Goal: Information Seeking & Learning: Find specific fact

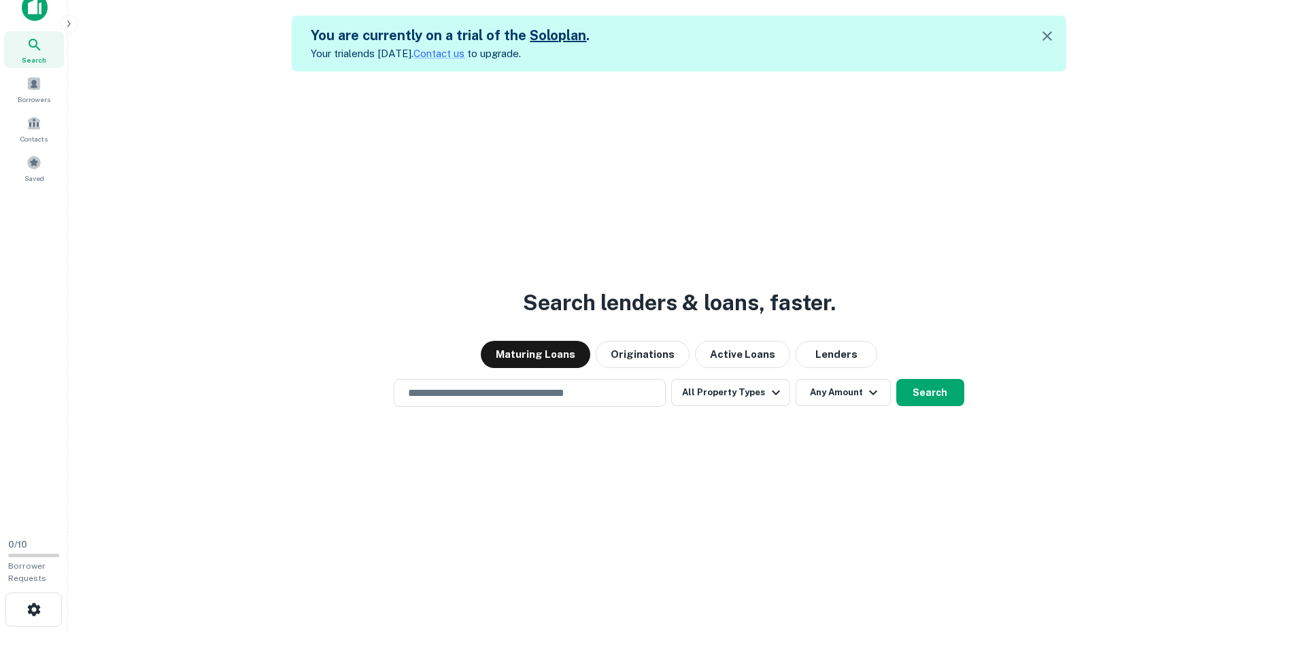
scroll to position [22, 0]
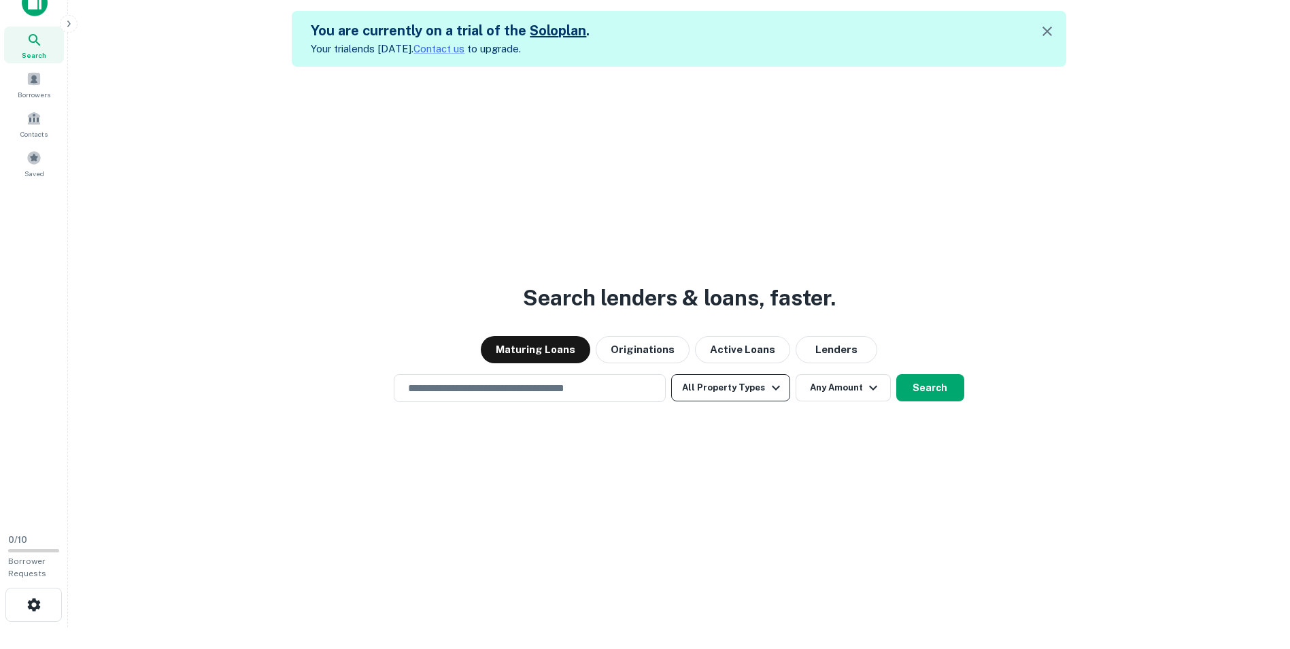
click at [753, 390] on button "All Property Types" at bounding box center [730, 387] width 118 height 27
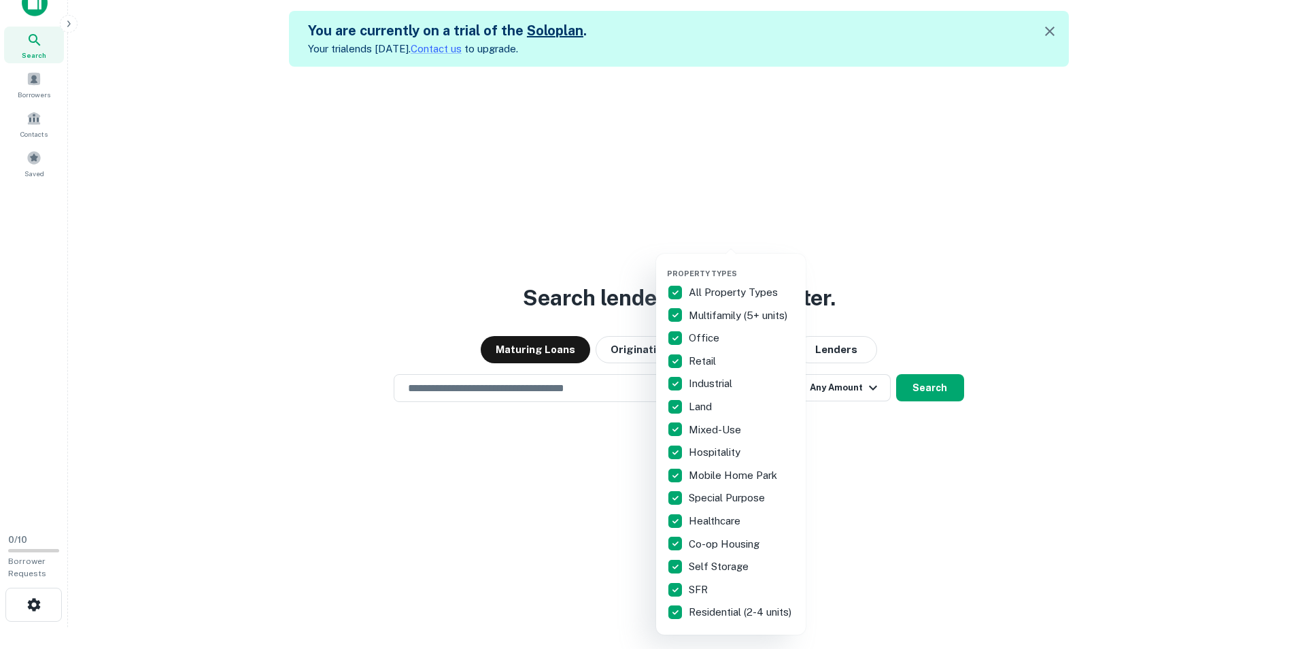
click at [706, 292] on p "All Property Types" at bounding box center [735, 292] width 92 height 16
click at [692, 362] on p "Retail" at bounding box center [704, 361] width 30 height 16
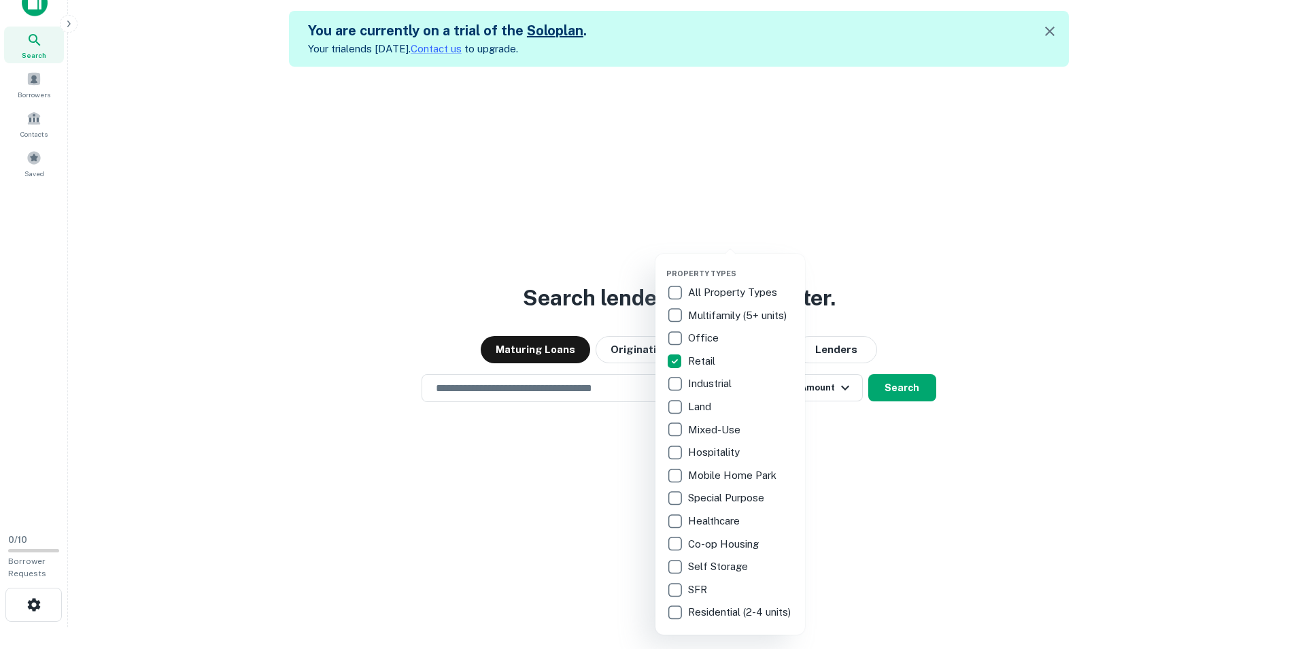
click at [1066, 488] on div at bounding box center [650, 324] width 1300 height 649
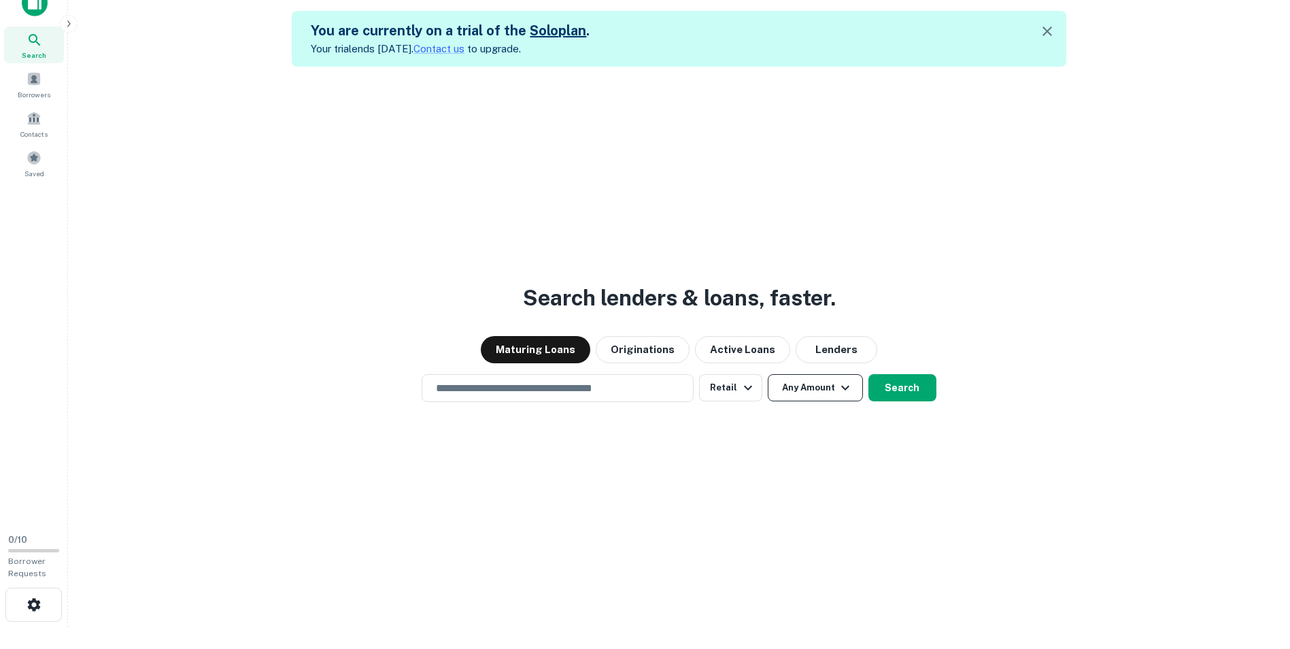
click at [837, 383] on icon "button" at bounding box center [845, 387] width 16 height 16
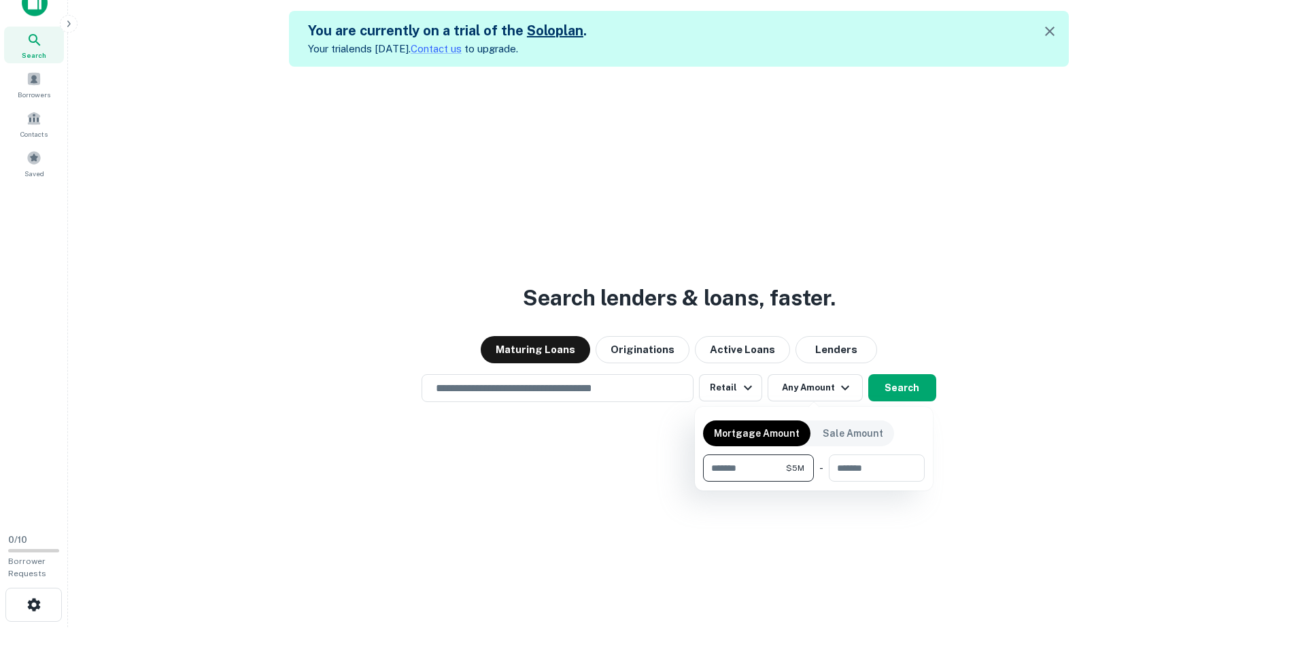
type input "*******"
type input "********"
click at [1068, 401] on div at bounding box center [650, 324] width 1300 height 649
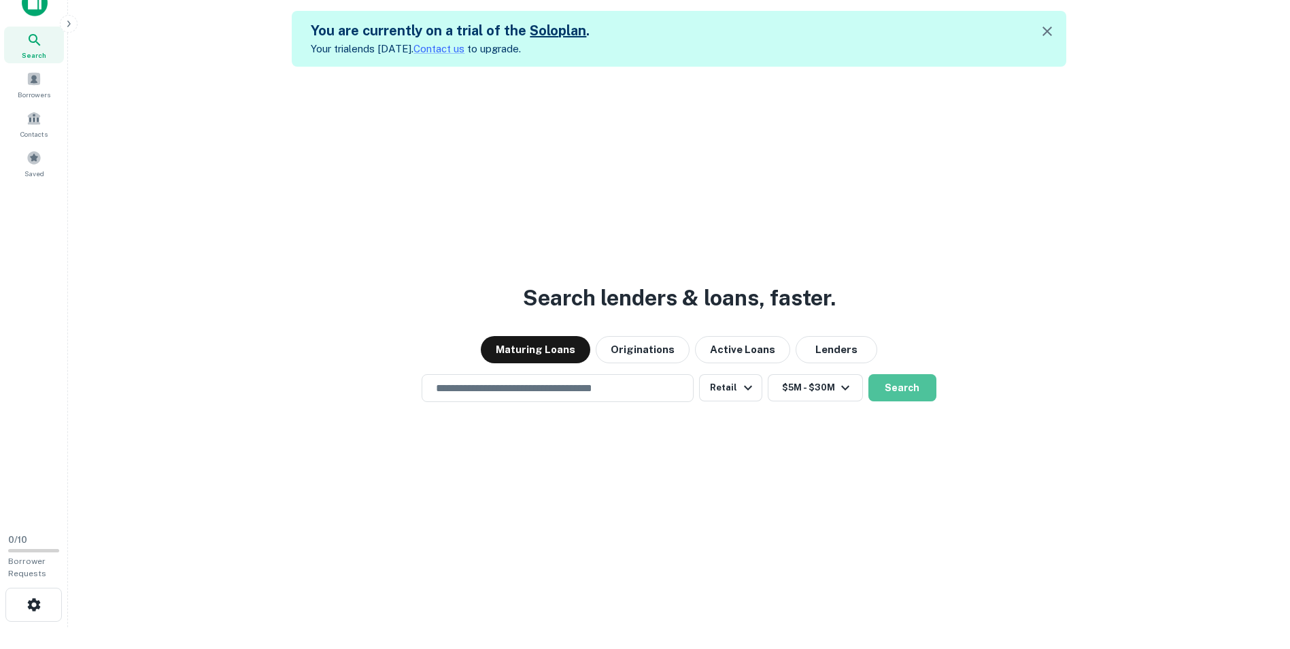
click at [906, 390] on button "Search" at bounding box center [902, 387] width 68 height 27
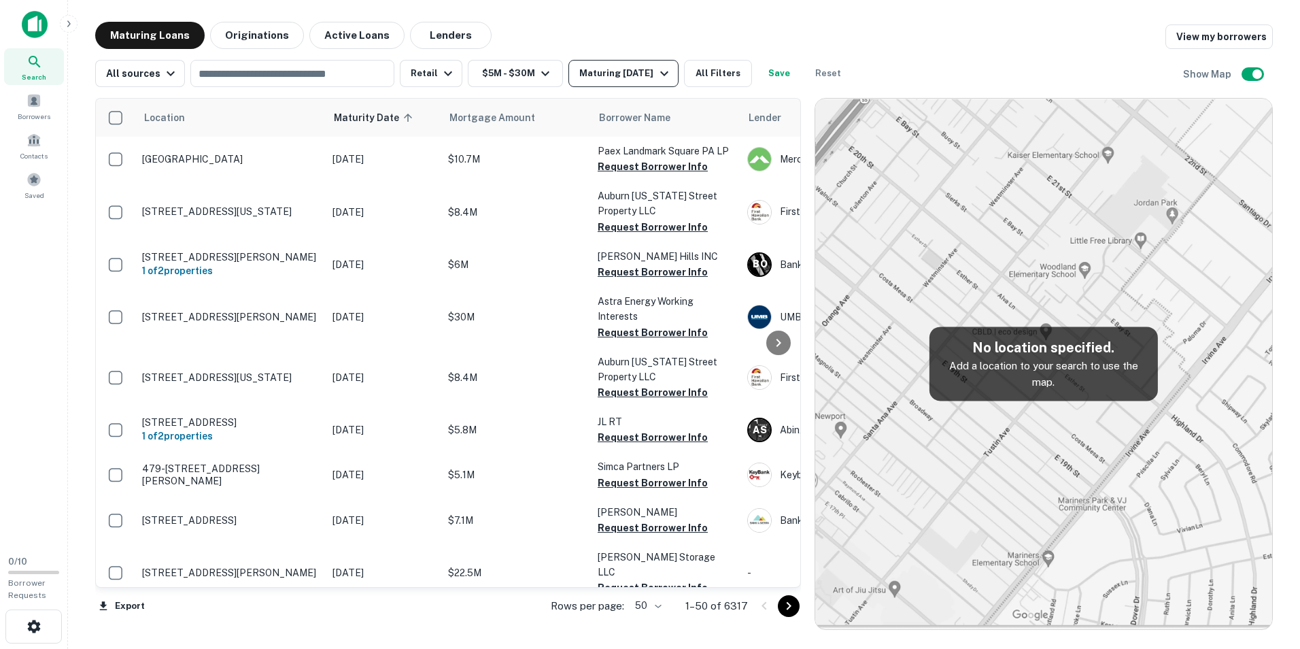
click at [627, 81] on div "Maturing In 1 Year" at bounding box center [625, 73] width 92 height 16
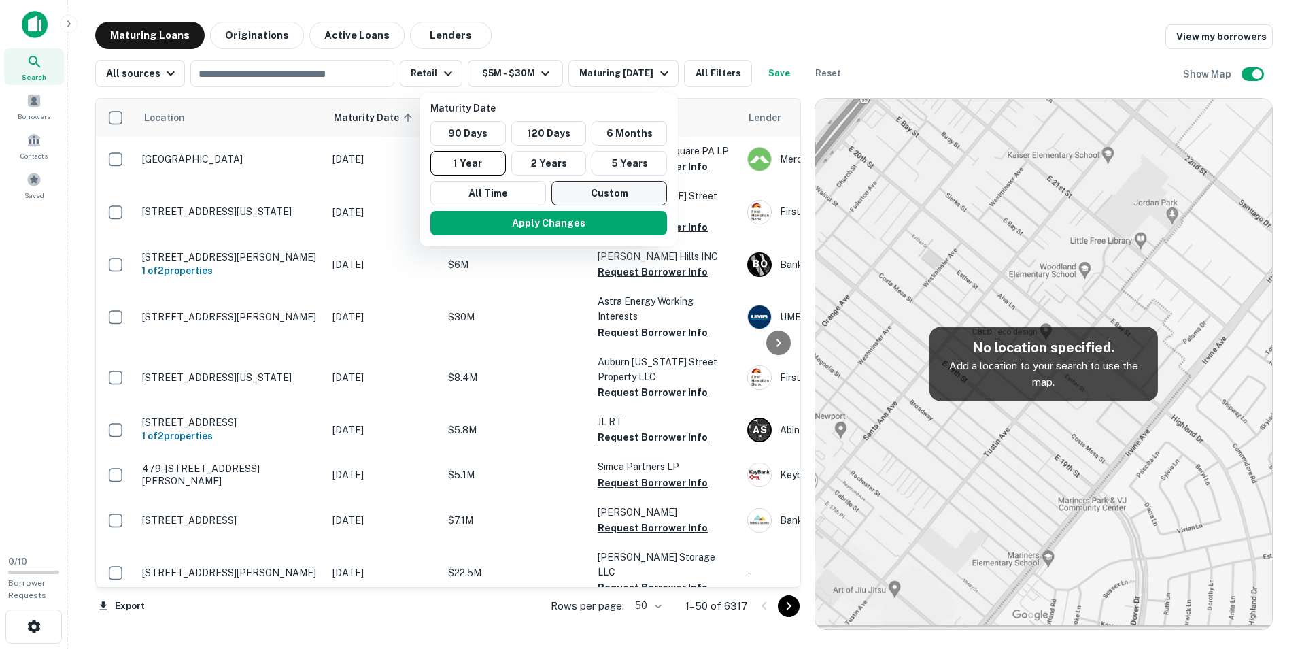
click at [596, 199] on button "Custom" at bounding box center [609, 193] width 116 height 24
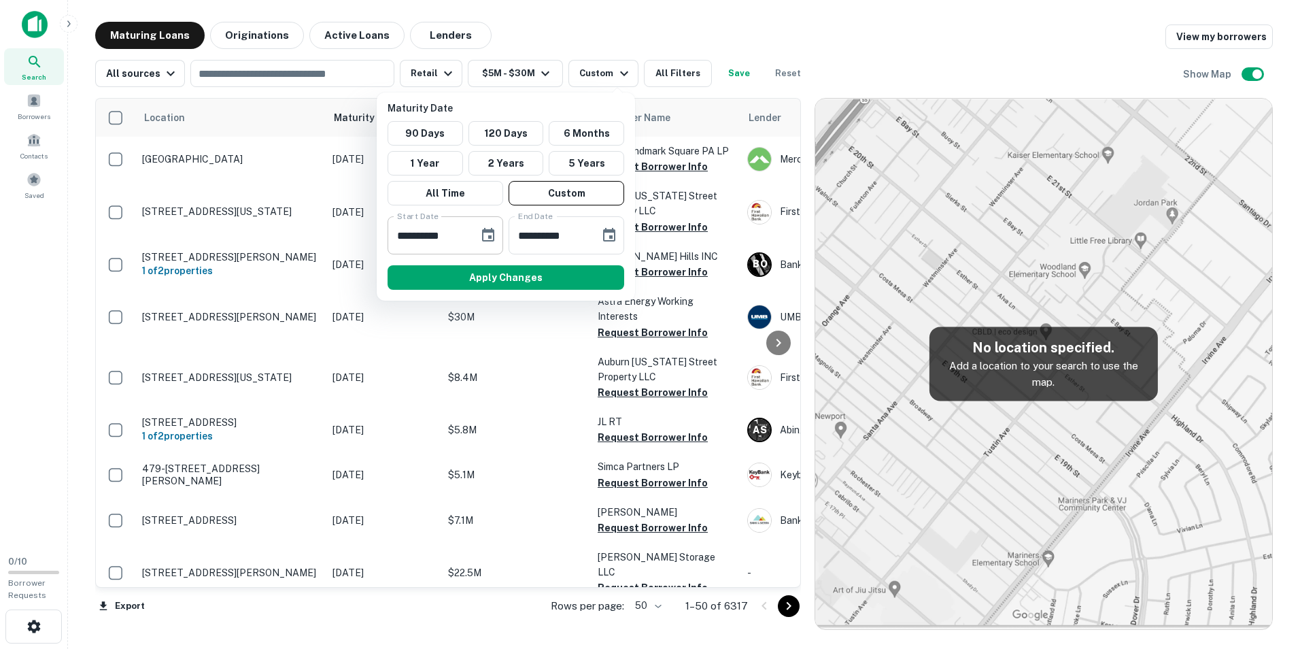
click at [498, 240] on button "Choose date, selected date is Mar 13, 2025" at bounding box center [488, 235] width 27 height 27
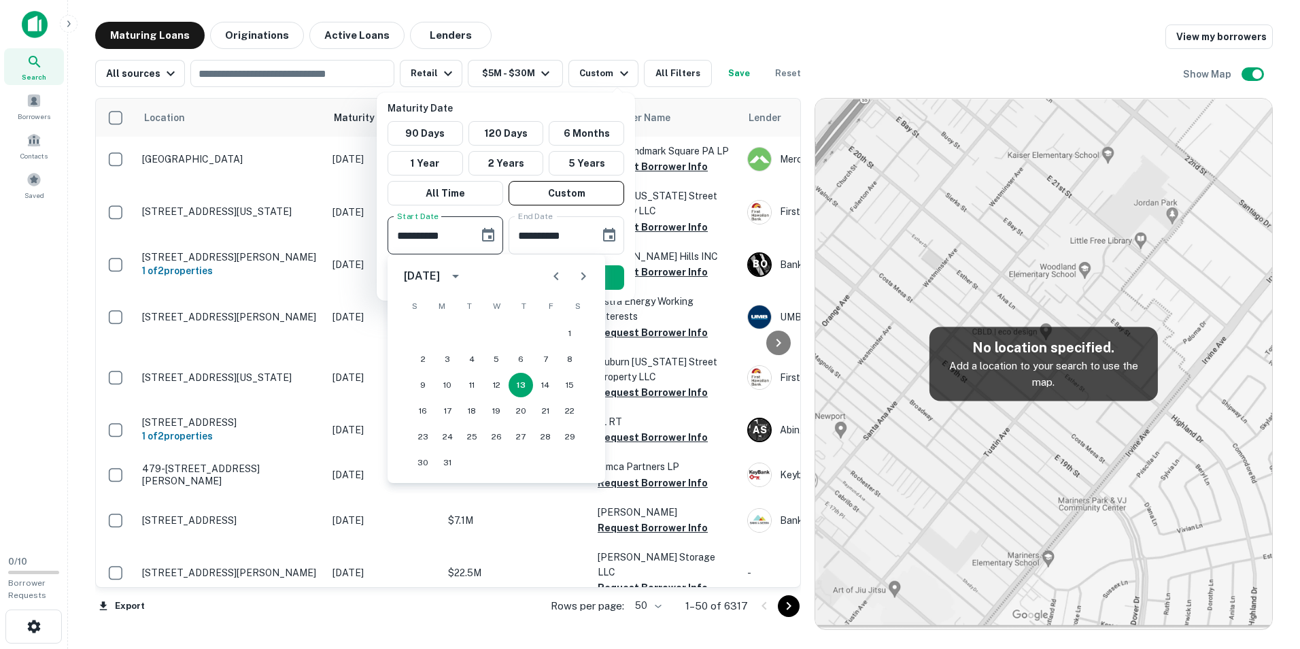
click at [581, 276] on icon "Next month" at bounding box center [583, 276] width 16 height 16
click at [579, 277] on icon "Next month" at bounding box center [583, 276] width 16 height 16
click at [578, 278] on icon "Next month" at bounding box center [583, 276] width 16 height 16
click at [577, 278] on icon "Next month" at bounding box center [583, 276] width 16 height 16
click at [578, 278] on icon "Next month" at bounding box center [583, 276] width 16 height 16
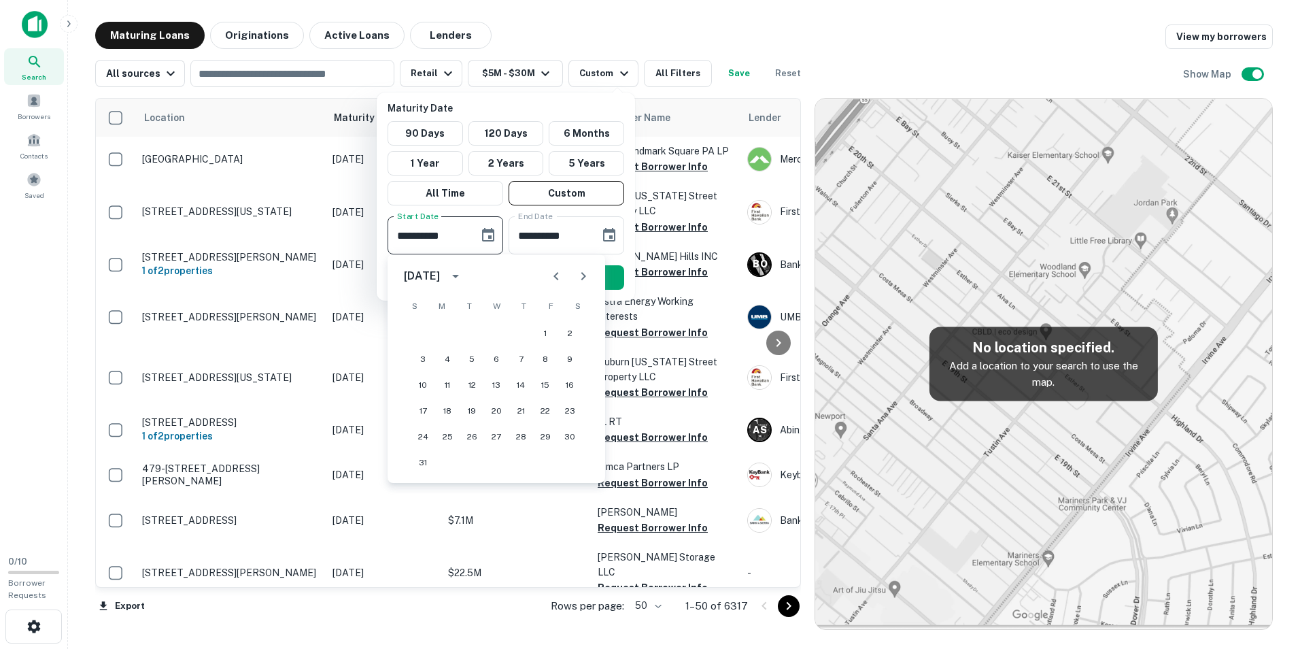
click at [578, 278] on icon "Next month" at bounding box center [583, 276] width 16 height 16
click at [578, 279] on icon "Next month" at bounding box center [583, 276] width 16 height 16
click at [579, 279] on icon "Next month" at bounding box center [583, 276] width 16 height 16
click at [426, 462] on button "30" at bounding box center [423, 462] width 24 height 24
type input "**********"
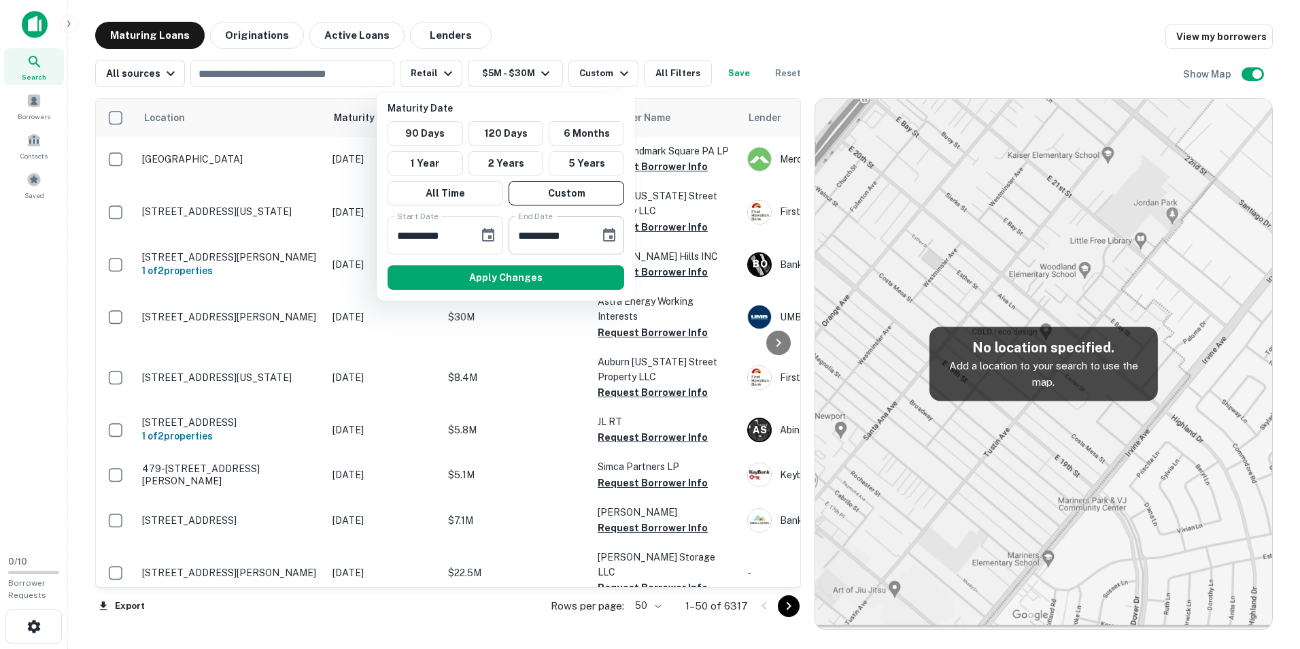
click at [611, 240] on icon "Choose date, selected date is Sep 9, 2025" at bounding box center [609, 235] width 12 height 14
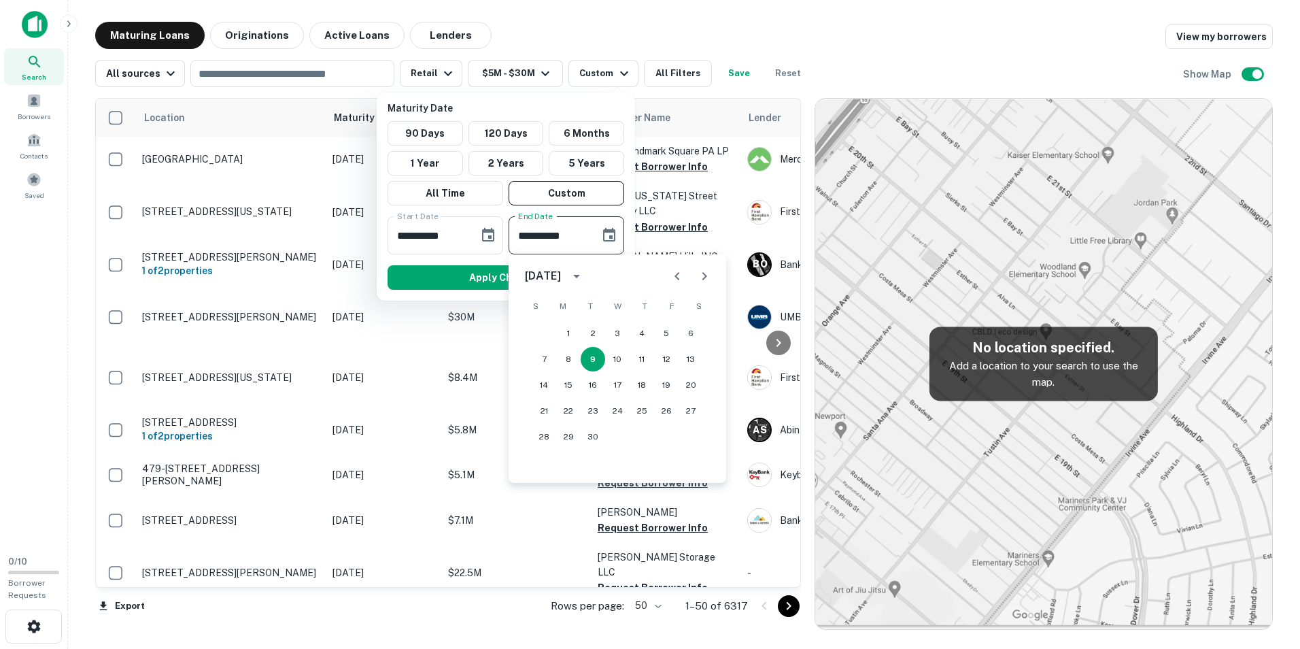
click at [700, 278] on icon "Next month" at bounding box center [704, 276] width 16 height 16
click at [701, 278] on icon "Next month" at bounding box center [704, 276] width 16 height 16
click at [702, 278] on icon "Next month" at bounding box center [704, 276] width 16 height 16
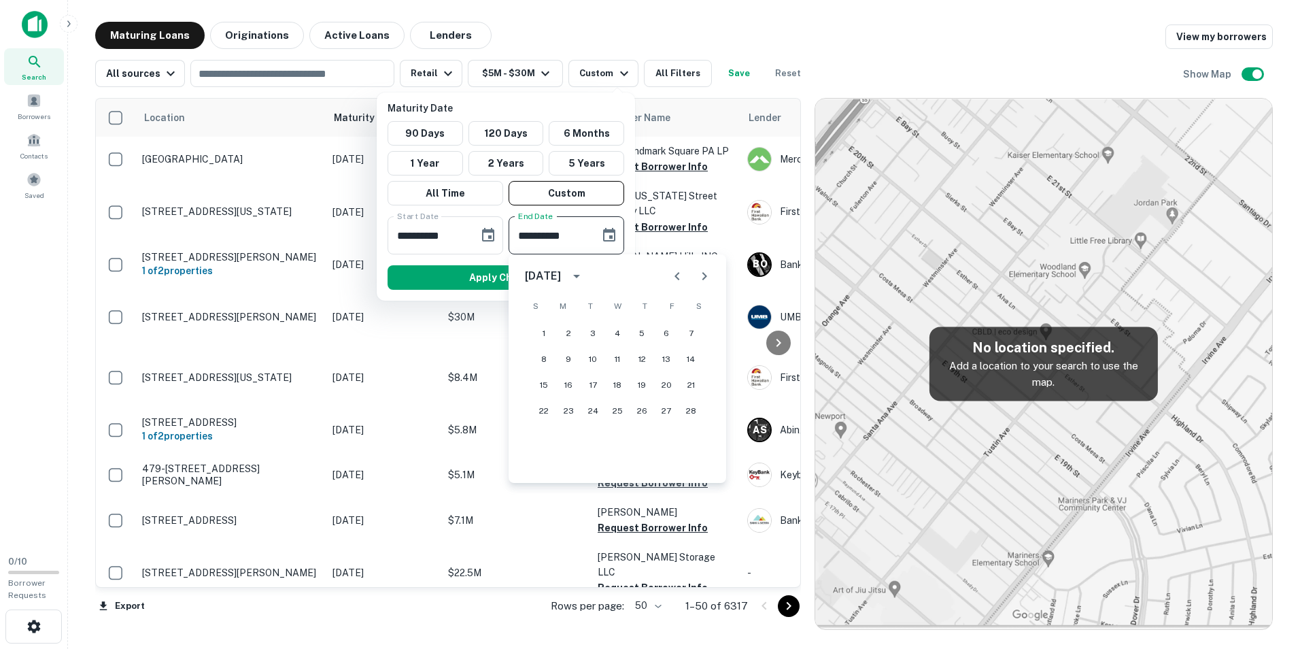
click at [702, 278] on icon "Next month" at bounding box center [704, 276] width 16 height 16
click at [595, 434] on button "31" at bounding box center [593, 436] width 24 height 24
type input "**********"
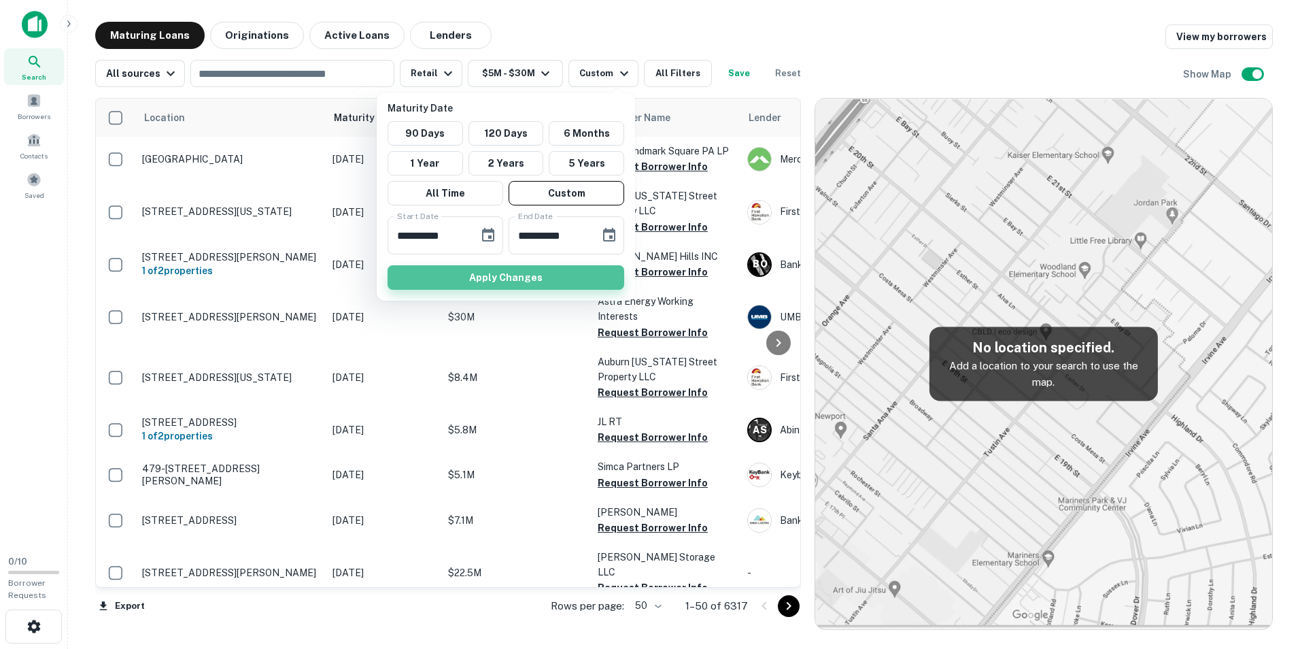
click at [527, 273] on button "Apply Changes" at bounding box center [506, 277] width 237 height 24
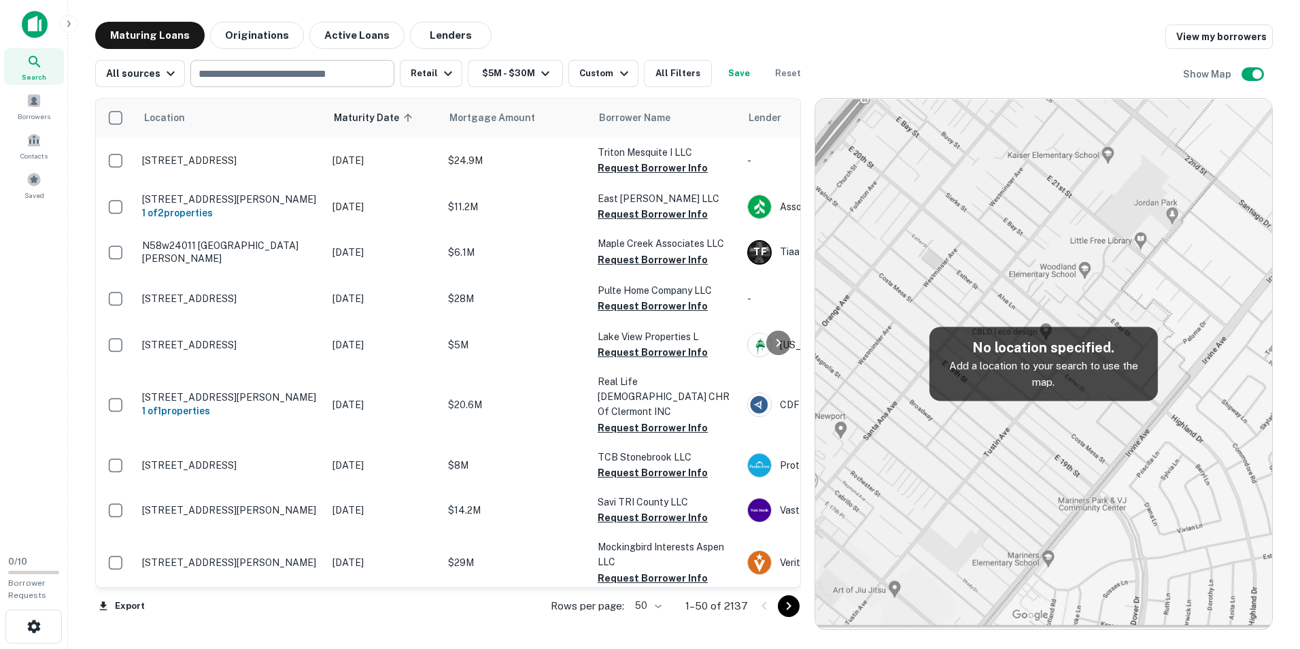
click at [230, 75] on input "text" at bounding box center [291, 73] width 194 height 19
click at [622, 33] on div "Maturing Loans Originations Active Loans Lenders View my borrowers" at bounding box center [684, 35] width 1178 height 27
click at [225, 72] on input "text" at bounding box center [291, 73] width 194 height 19
type input "*"
type input "**********"
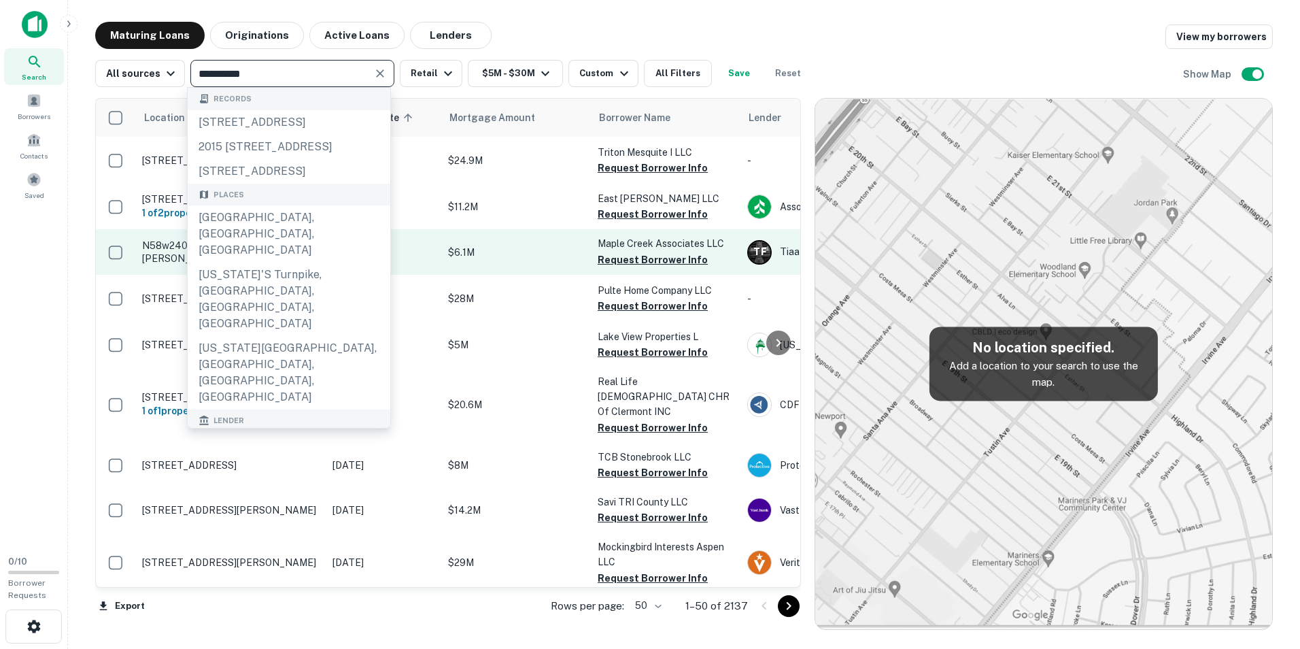
click at [276, 262] on div "Orlando, FL, USA" at bounding box center [289, 233] width 203 height 57
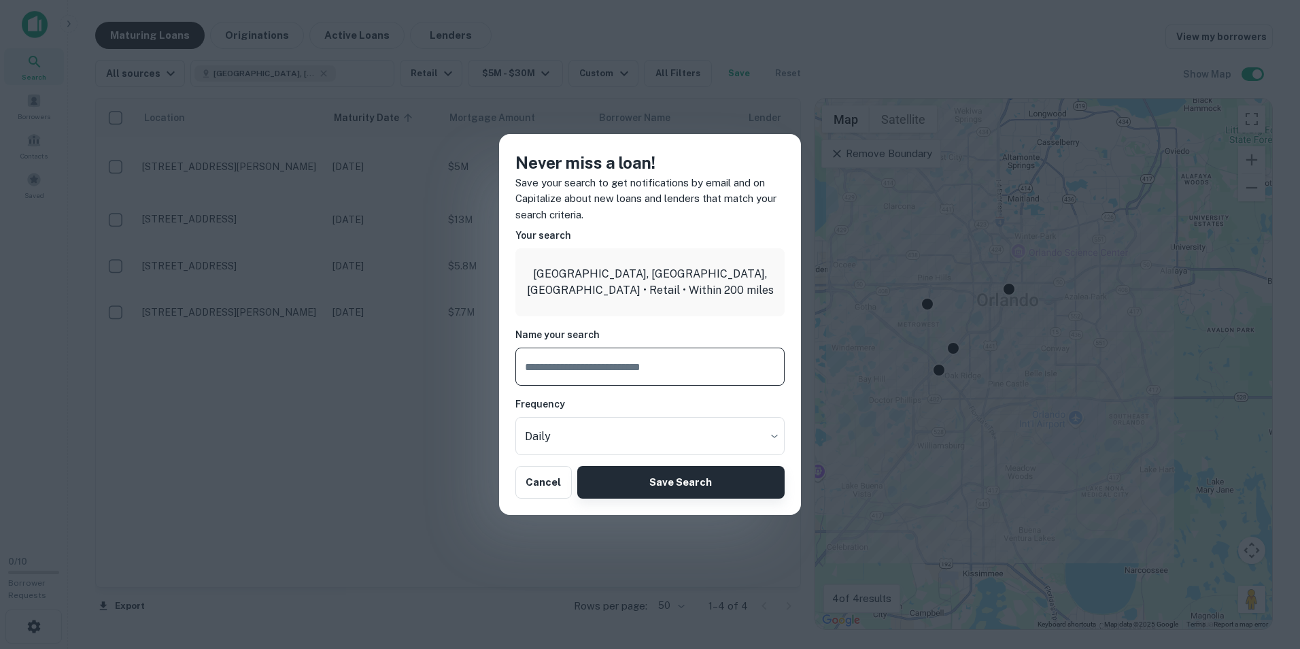
click at [665, 473] on button "Save Search" at bounding box center [680, 482] width 207 height 33
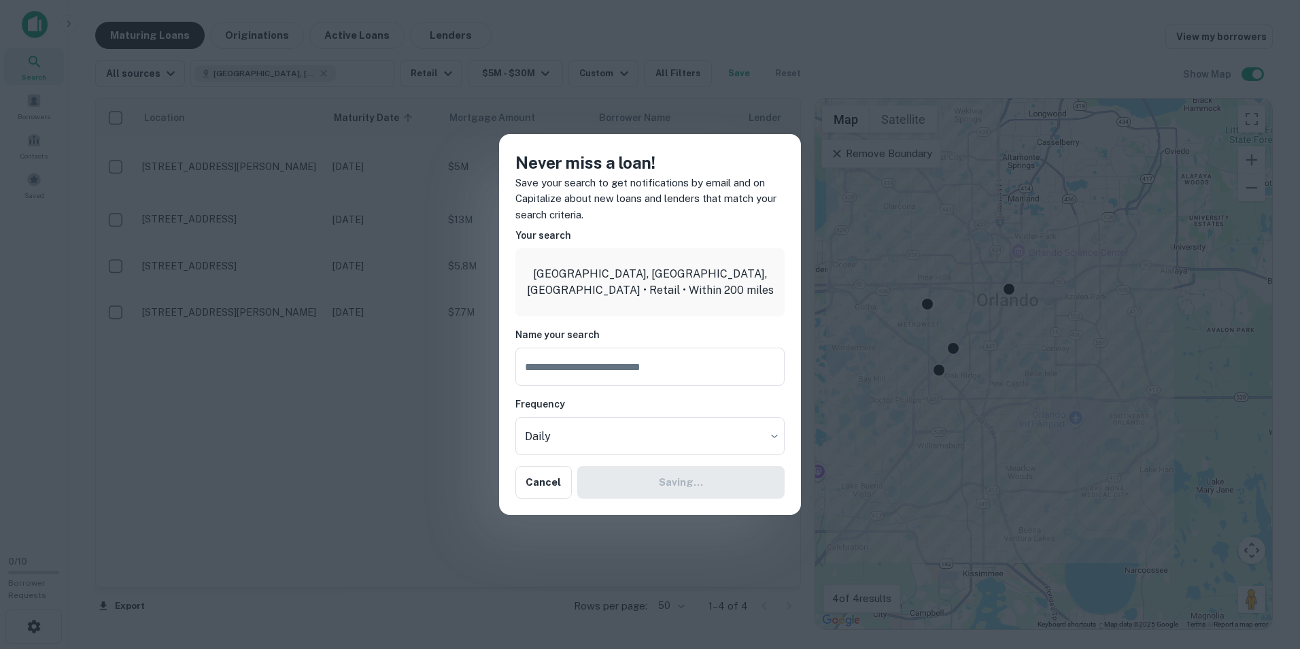
type input "**********"
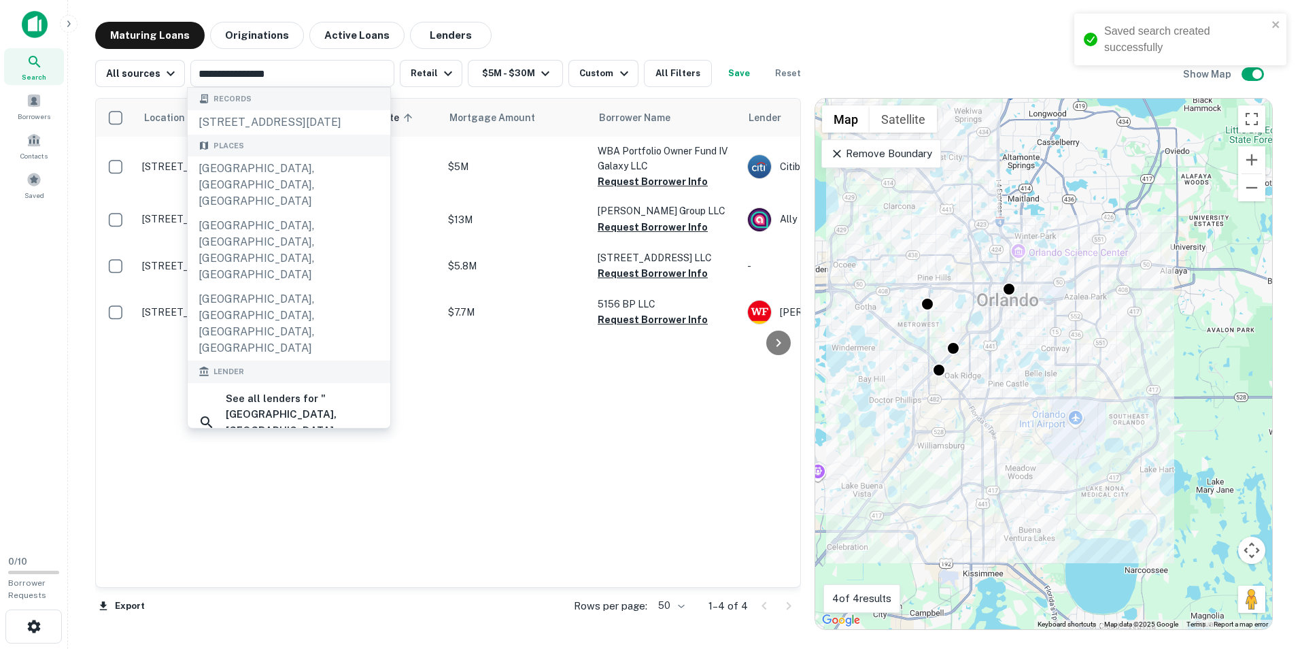
click at [602, 422] on div "Location Maturity Date sorted ascending Mortgage Amount Borrower Name Lender Pu…" at bounding box center [448, 343] width 704 height 488
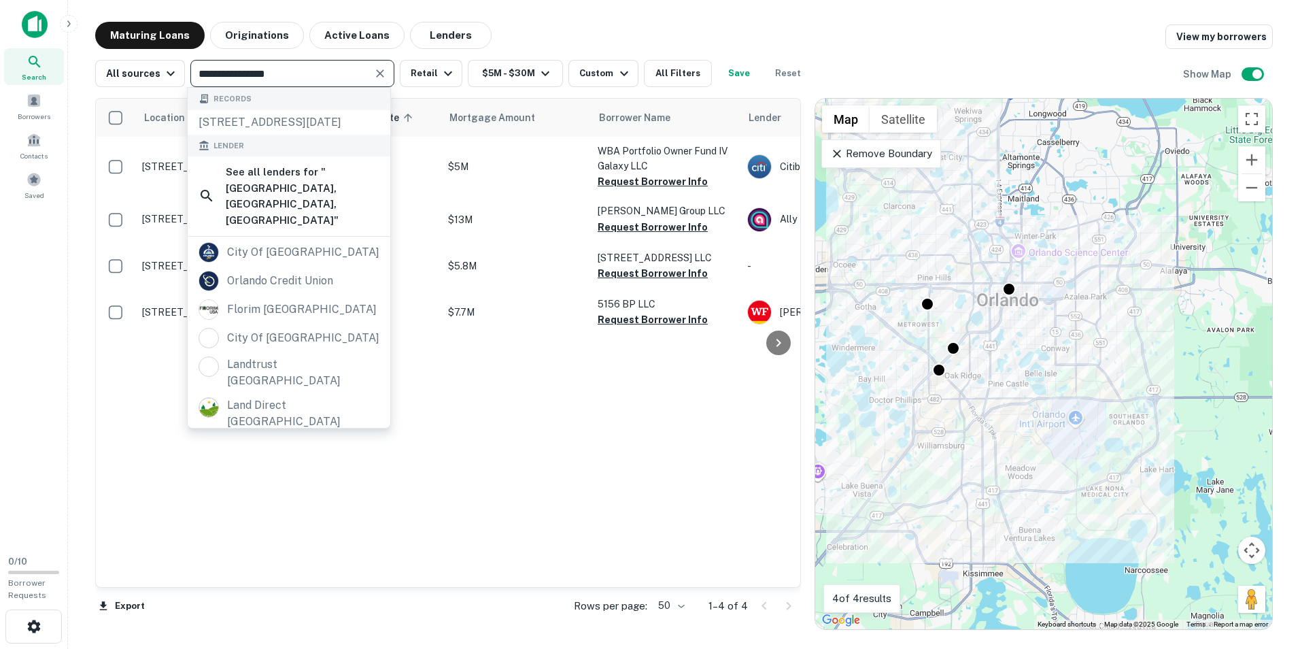
click at [310, 75] on input "**********" at bounding box center [280, 73] width 173 height 19
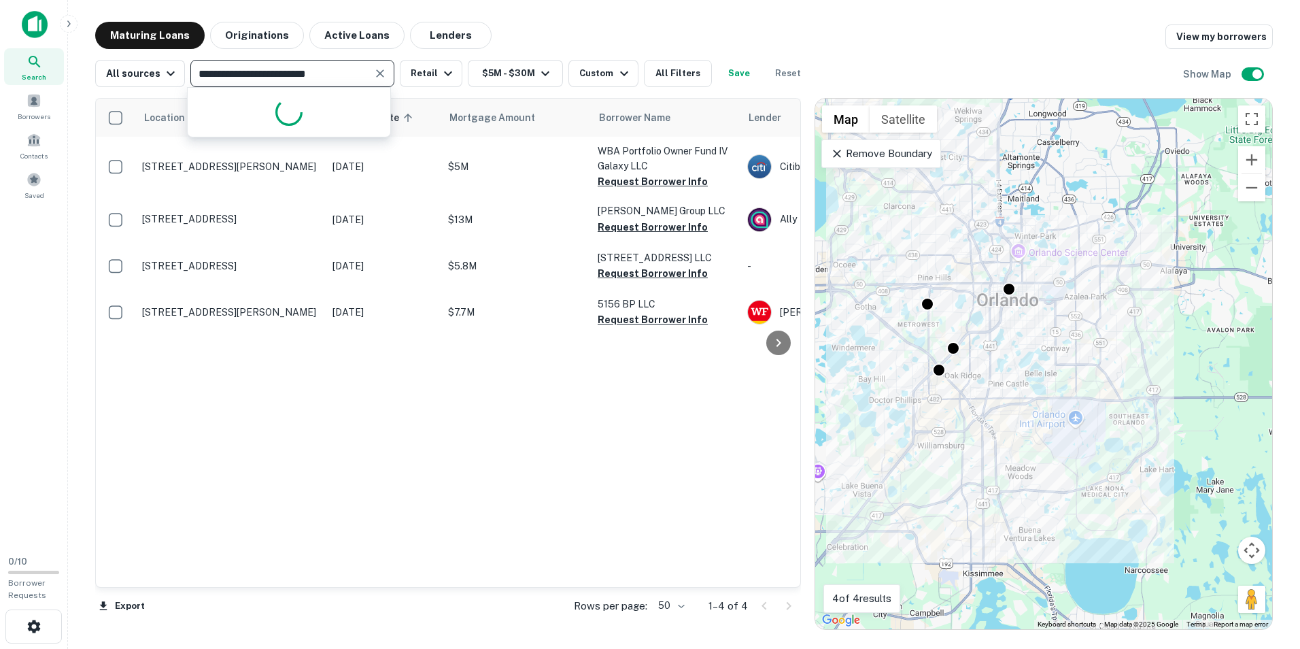
type input "**********"
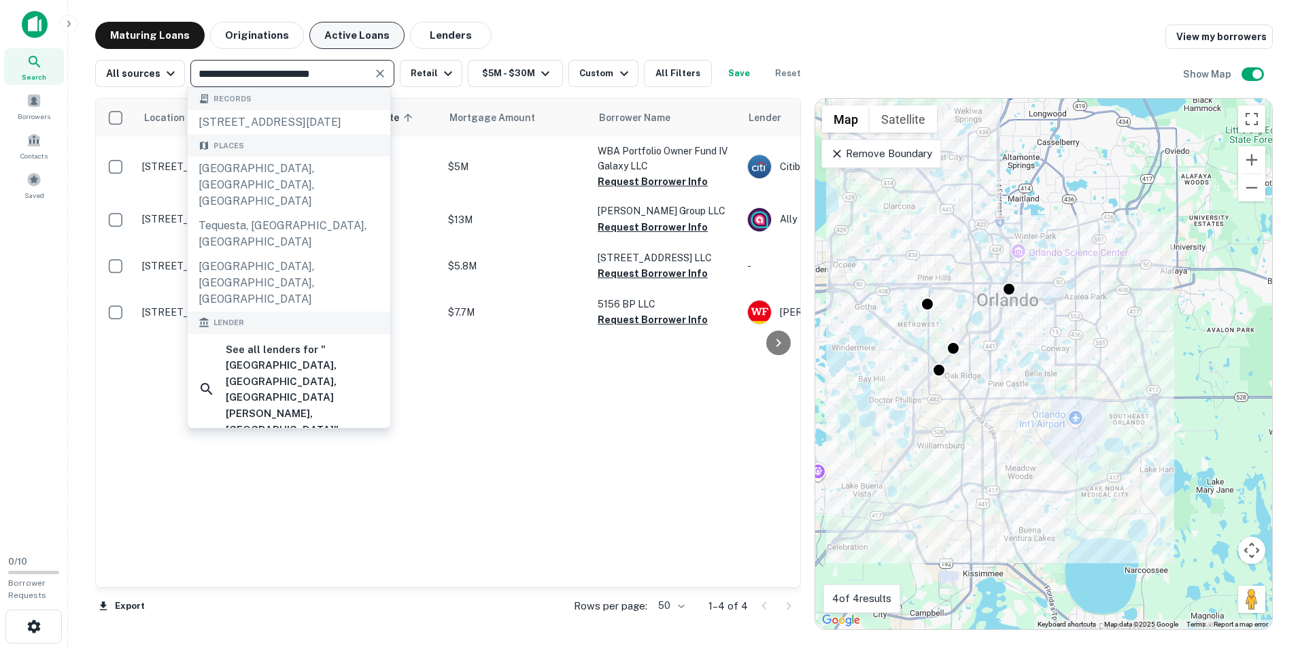
drag, startPoint x: 274, startPoint y: 209, endPoint x: 338, endPoint y: 47, distance: 174.0
click at [273, 214] on div "Tequesta, FL, USA" at bounding box center [289, 234] width 203 height 41
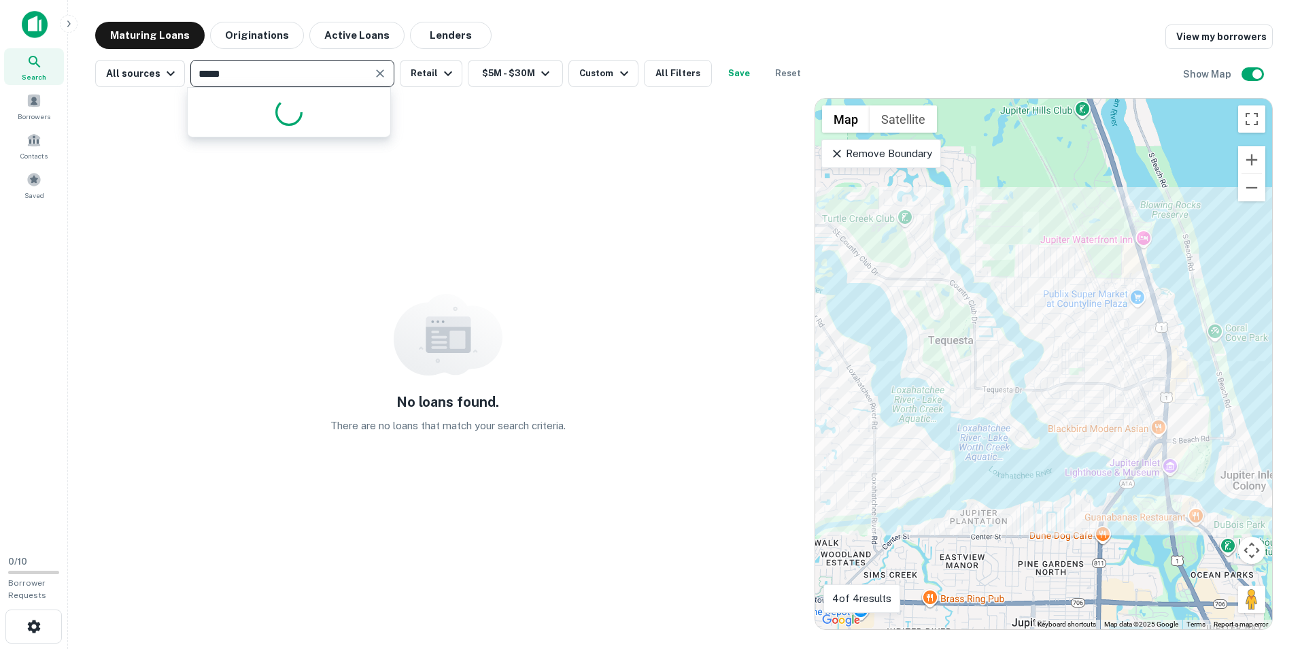
type input "******"
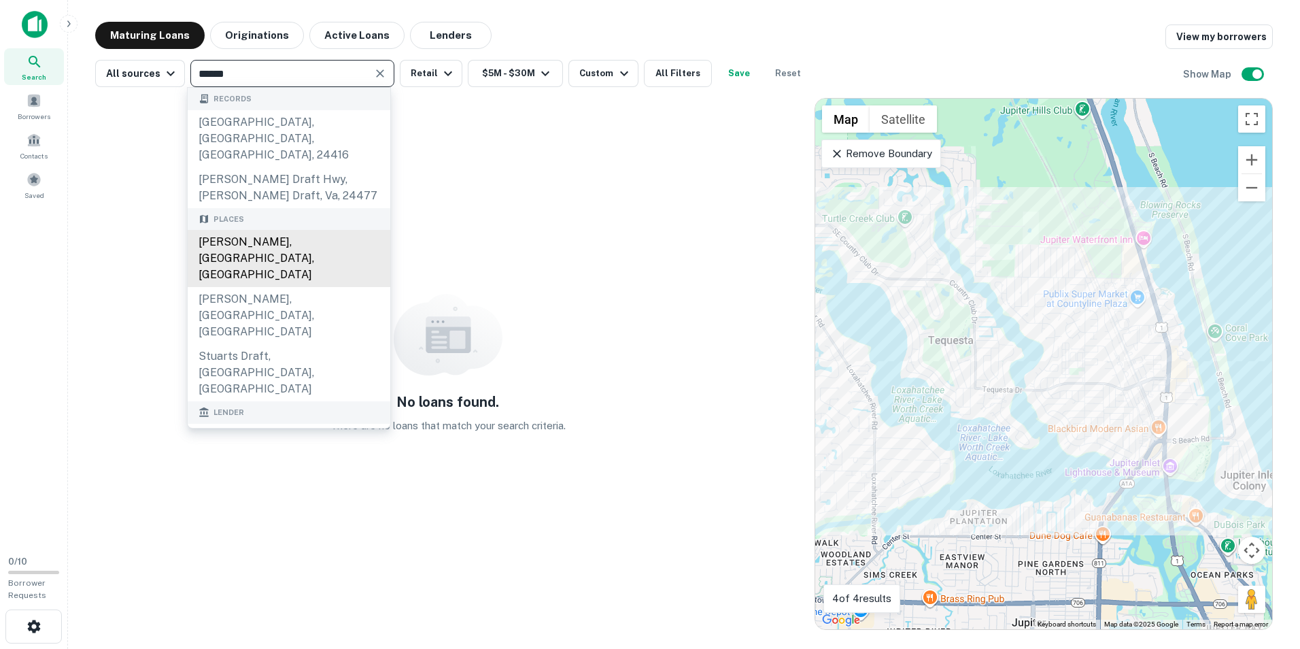
click at [279, 231] on div "Stuart, FL, USA" at bounding box center [289, 258] width 203 height 57
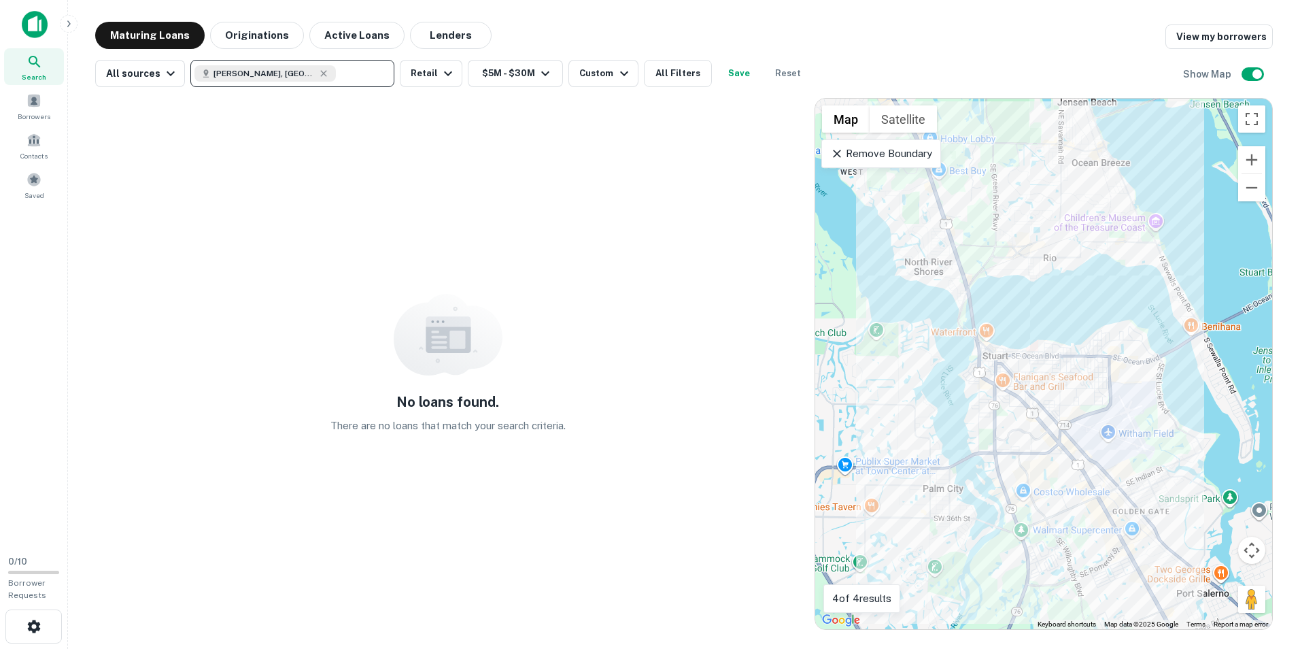
click at [336, 79] on input "text" at bounding box center [362, 73] width 52 height 19
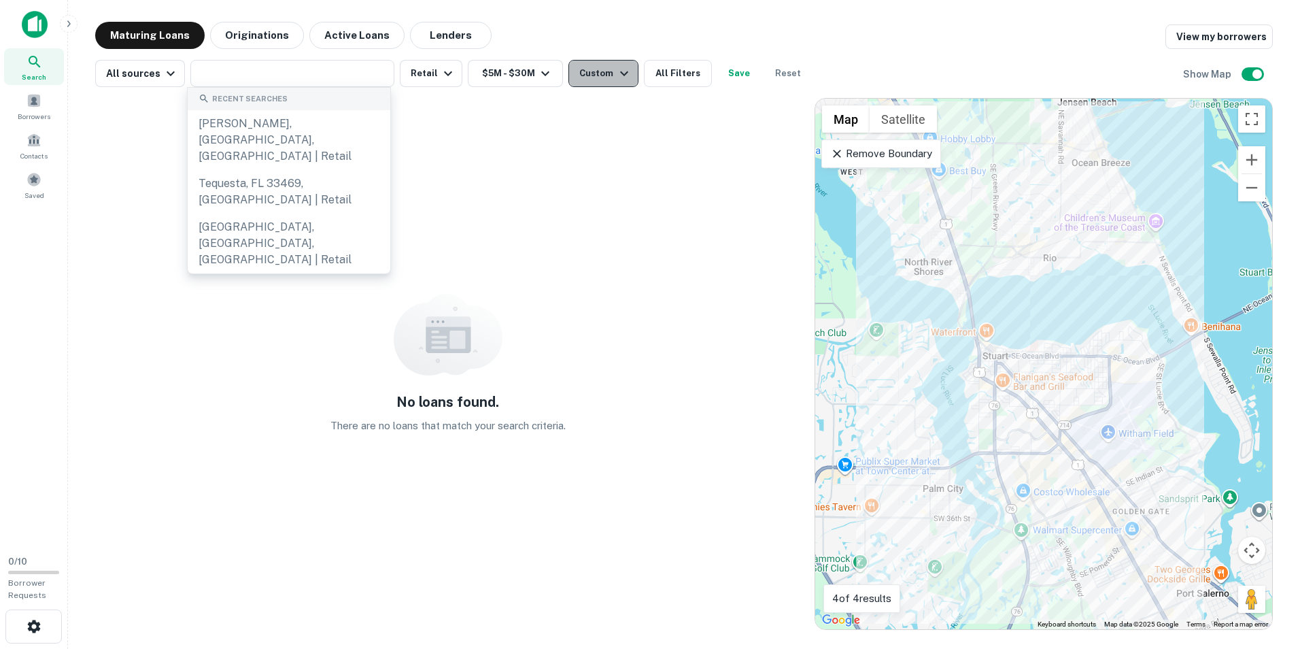
click at [599, 71] on div "Custom" at bounding box center [605, 73] width 52 height 16
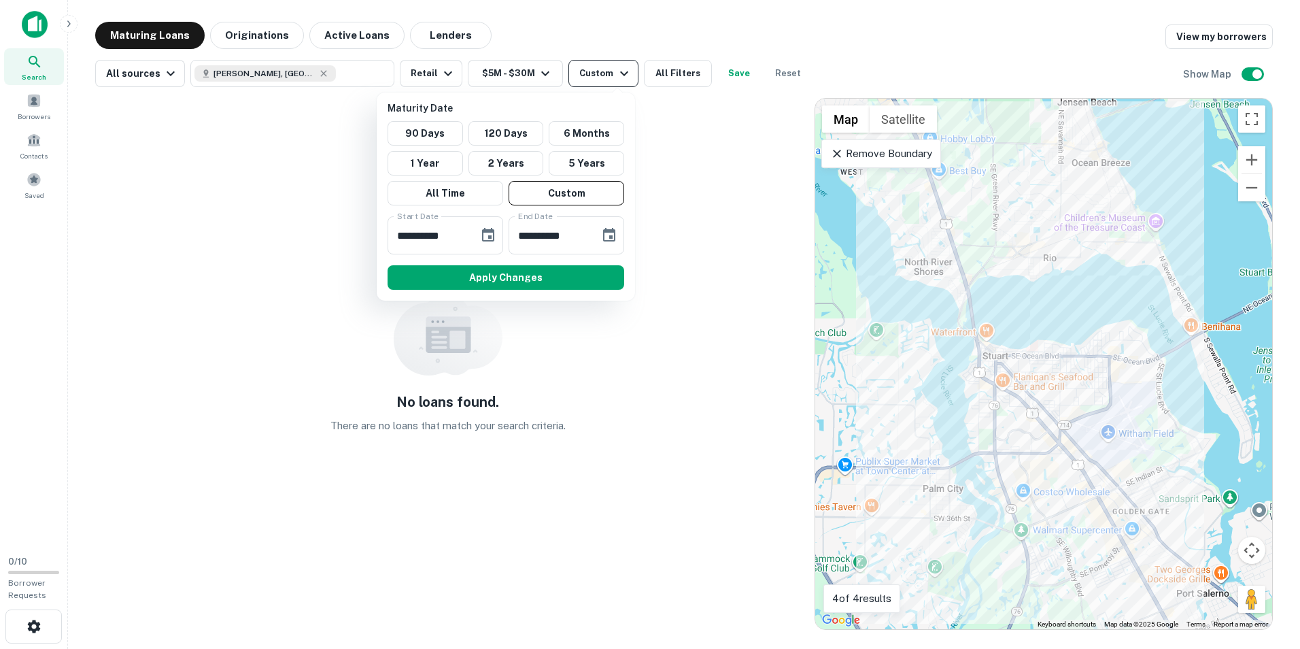
click at [598, 71] on div at bounding box center [650, 324] width 1300 height 649
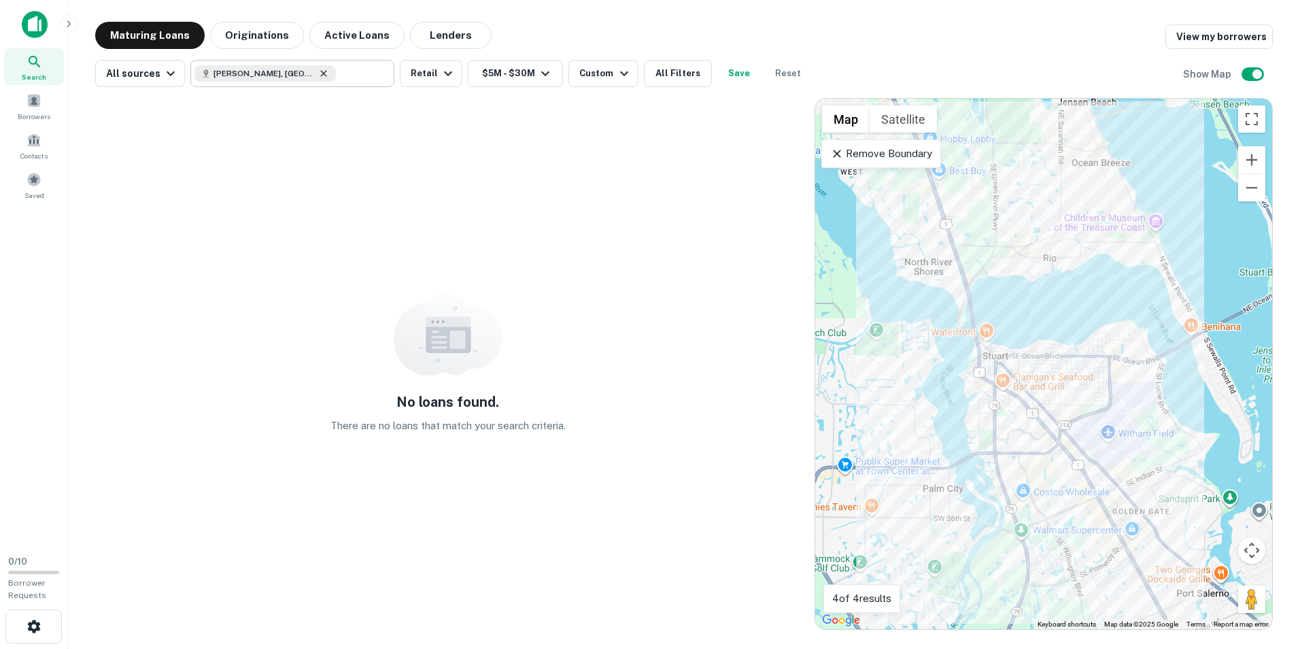
click at [321, 71] on icon at bounding box center [324, 73] width 6 height 6
type input "**********"
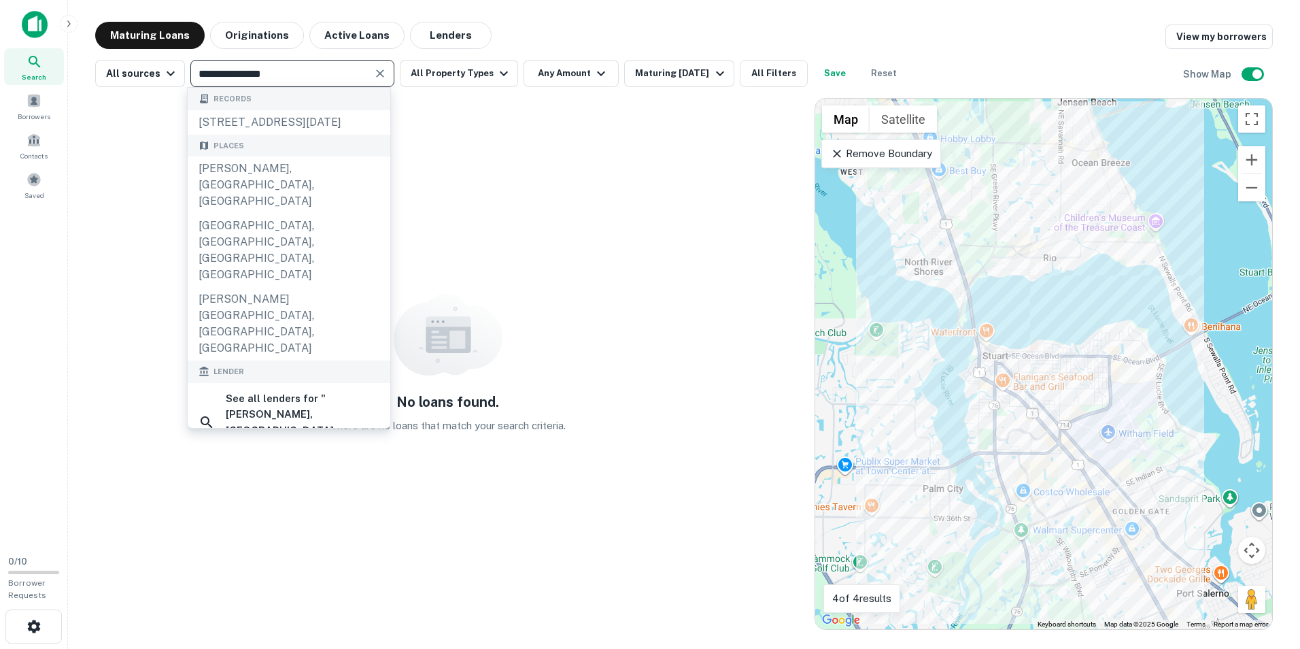
click at [244, 75] on input "**********" at bounding box center [280, 73] width 173 height 19
click at [243, 75] on input "**********" at bounding box center [280, 73] width 173 height 19
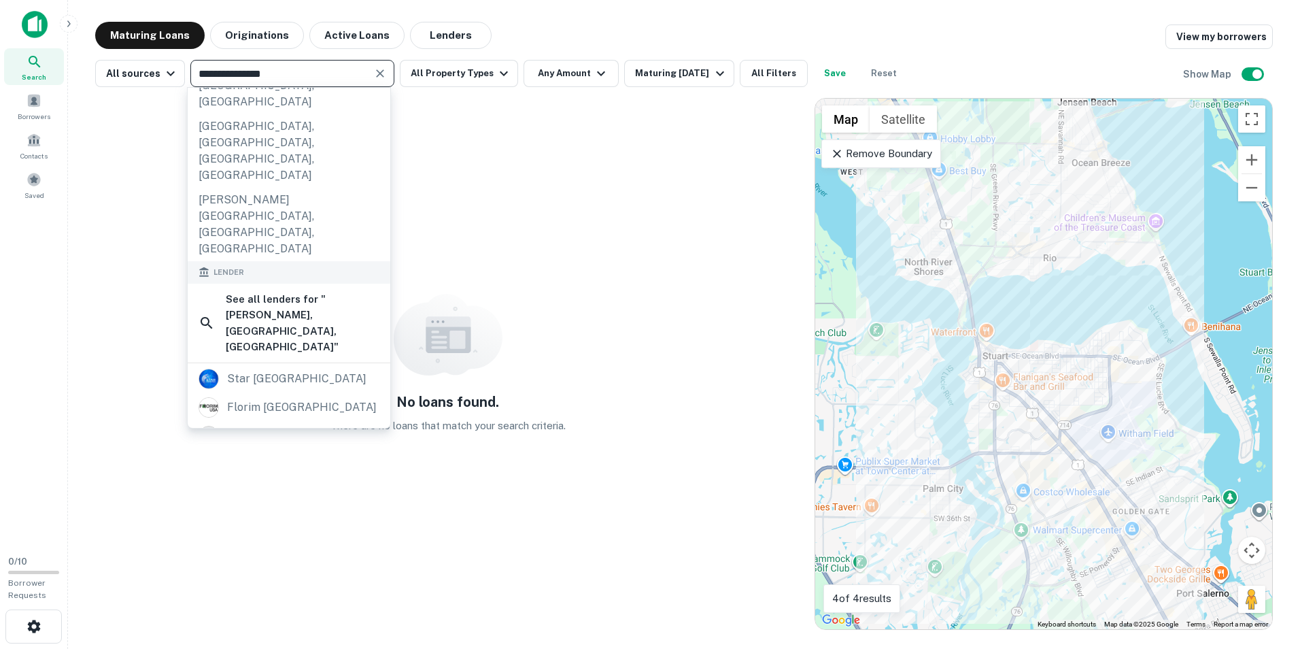
scroll to position [208, 0]
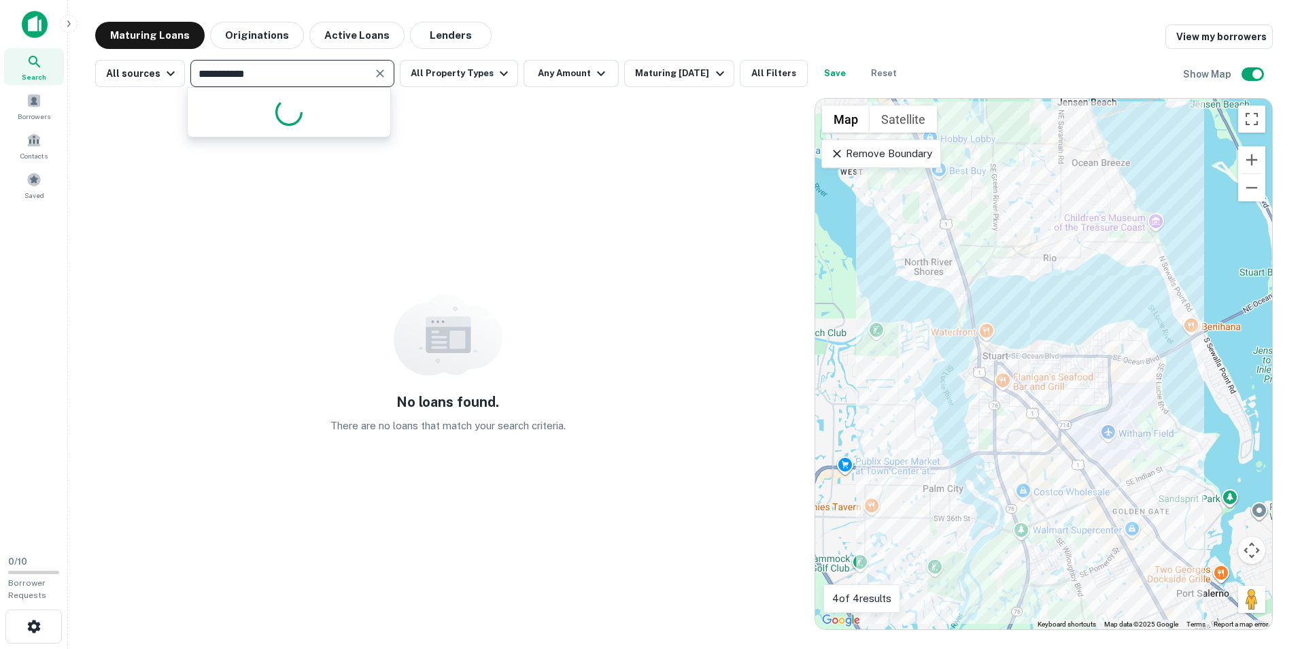
type input "**********"
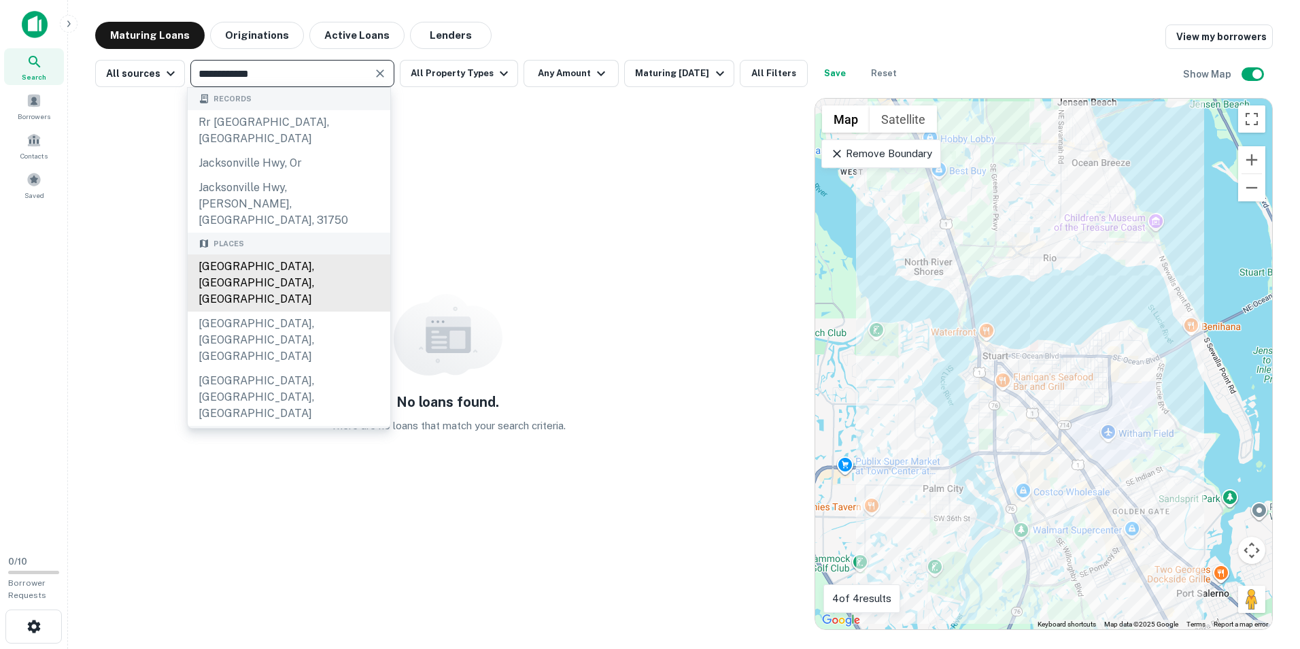
click at [307, 254] on div "Jacksonville, FL, USA" at bounding box center [289, 282] width 203 height 57
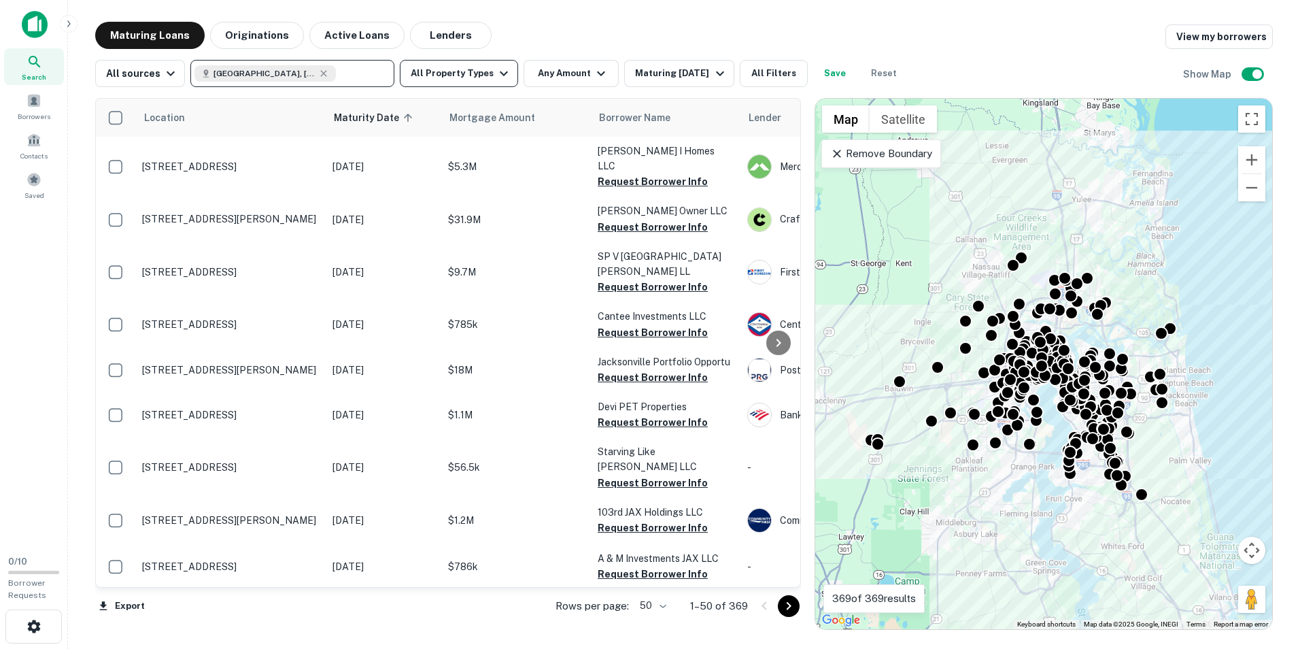
click at [460, 66] on button "All Property Types" at bounding box center [459, 73] width 118 height 27
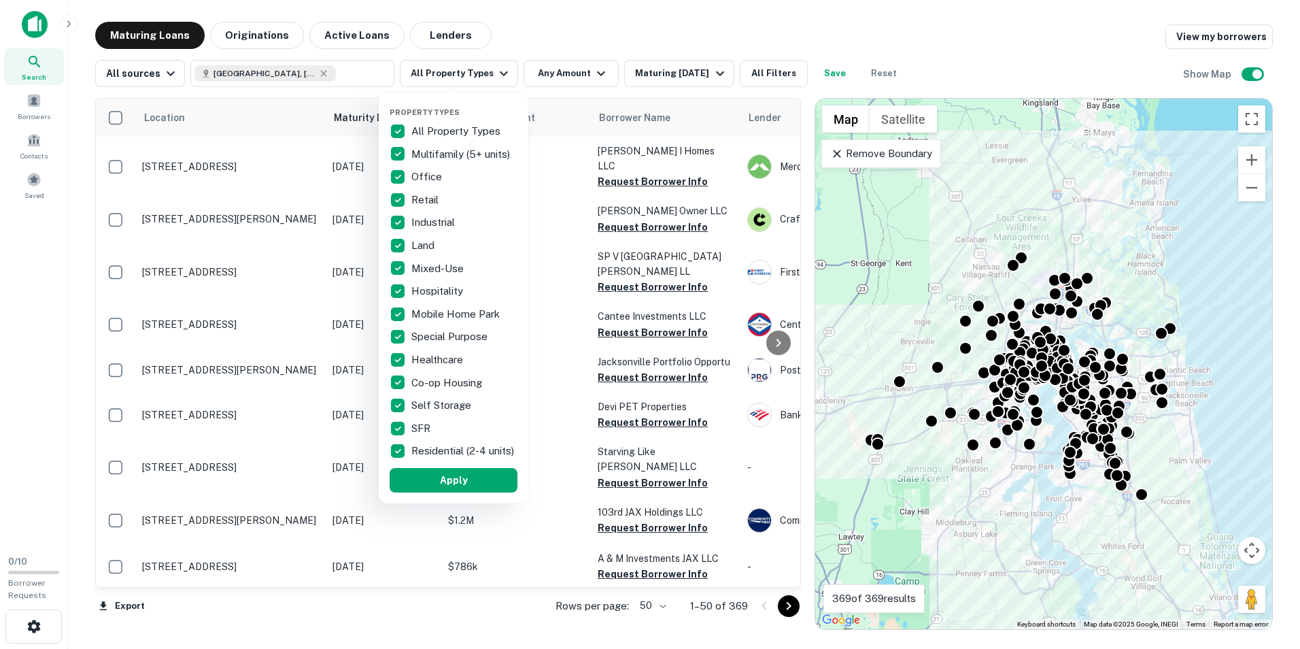
click at [441, 133] on p "All Property Types" at bounding box center [457, 131] width 92 height 16
click at [415, 196] on p "Retail" at bounding box center [426, 200] width 30 height 16
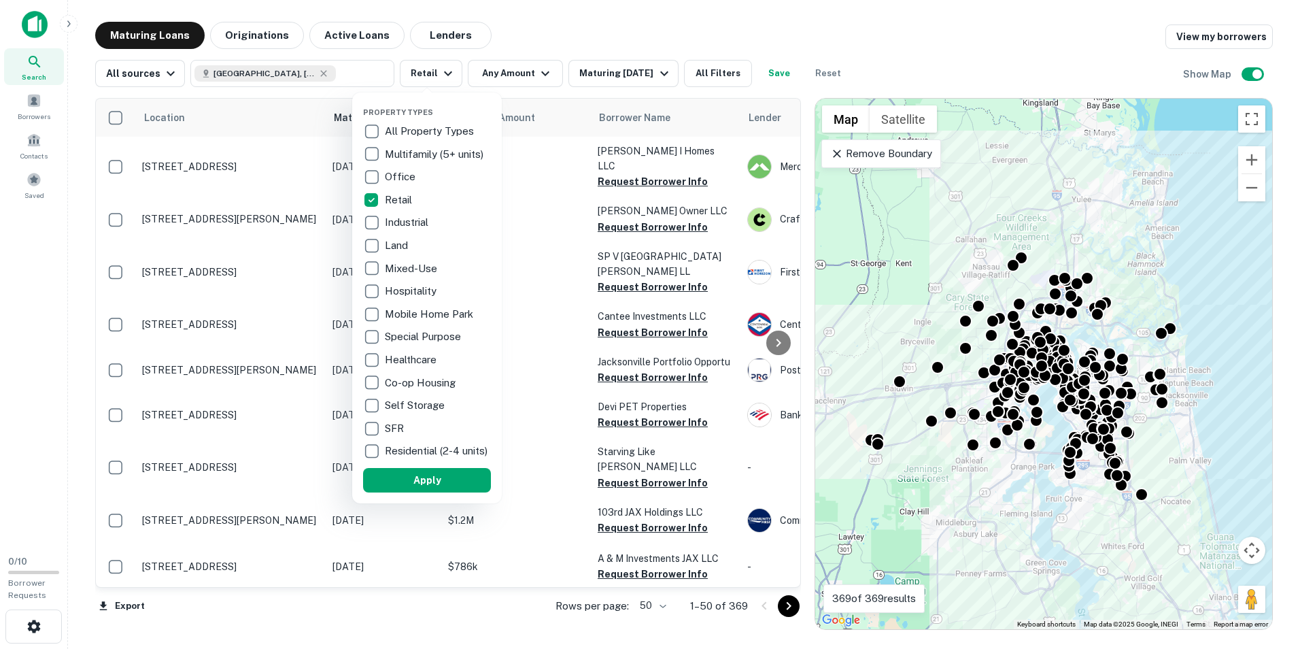
click at [422, 490] on button "Apply" at bounding box center [427, 480] width 128 height 24
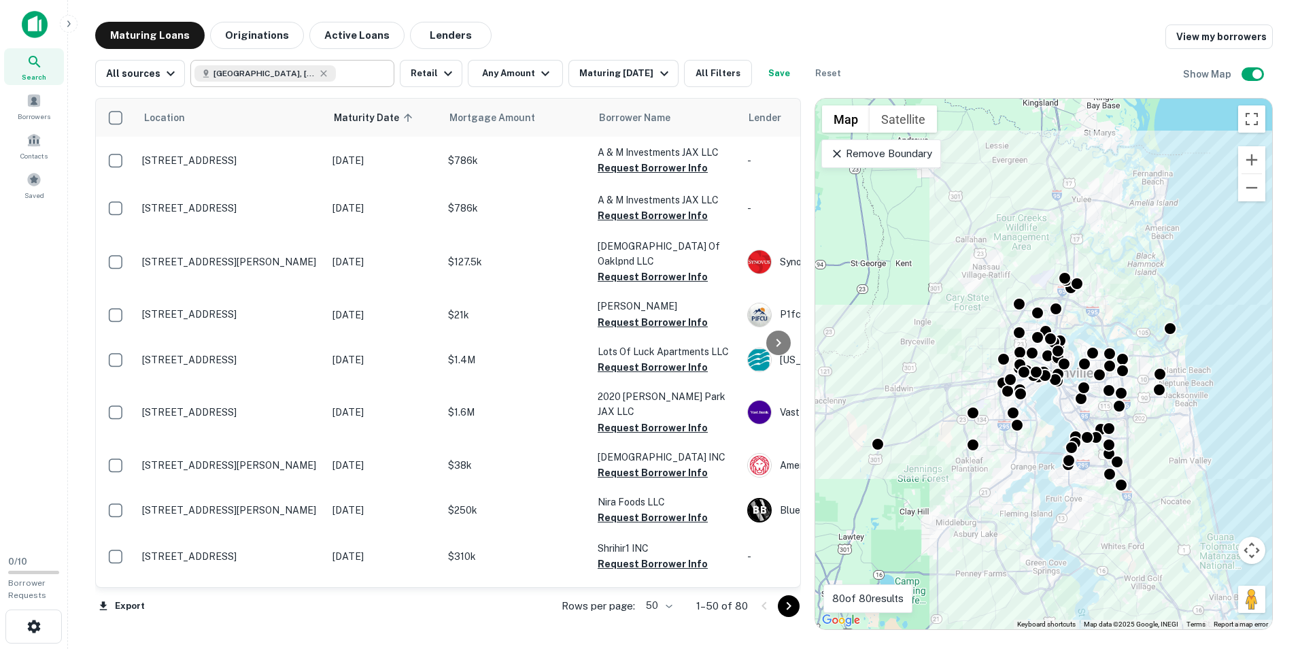
click at [336, 75] on input "text" at bounding box center [362, 73] width 52 height 19
type input "**********"
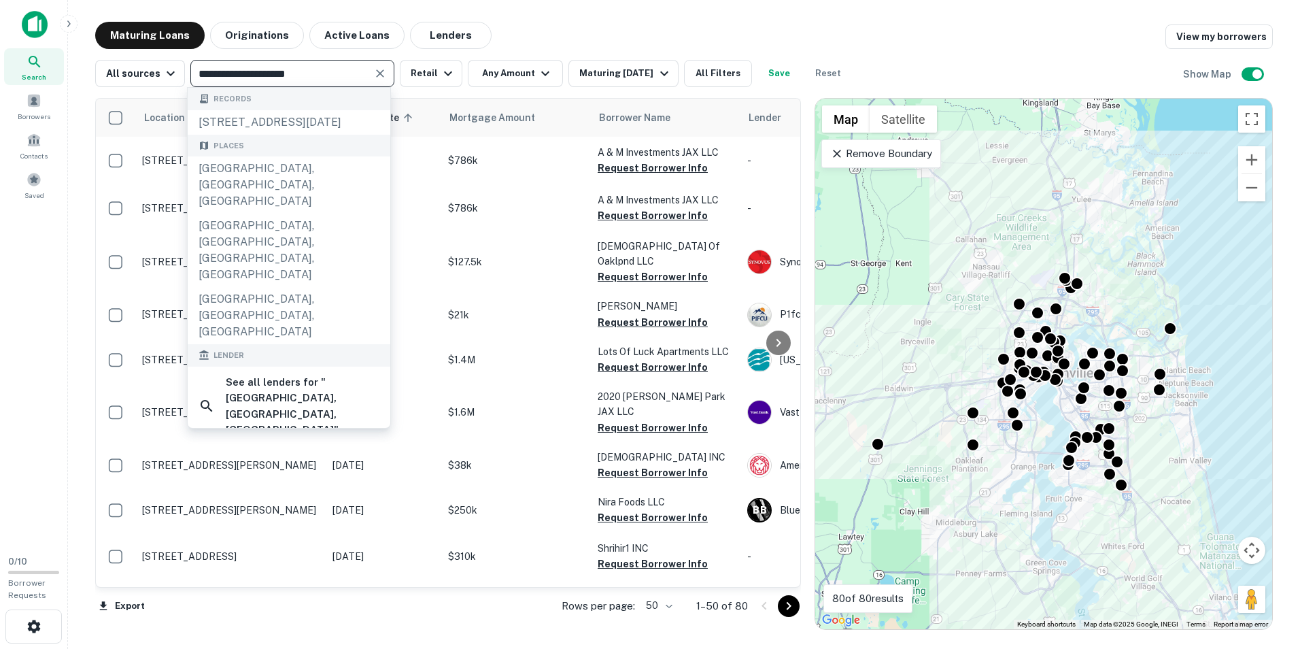
click at [585, 33] on div "Maturing Loans Originations Active Loans Lenders View my borrowers" at bounding box center [684, 35] width 1178 height 27
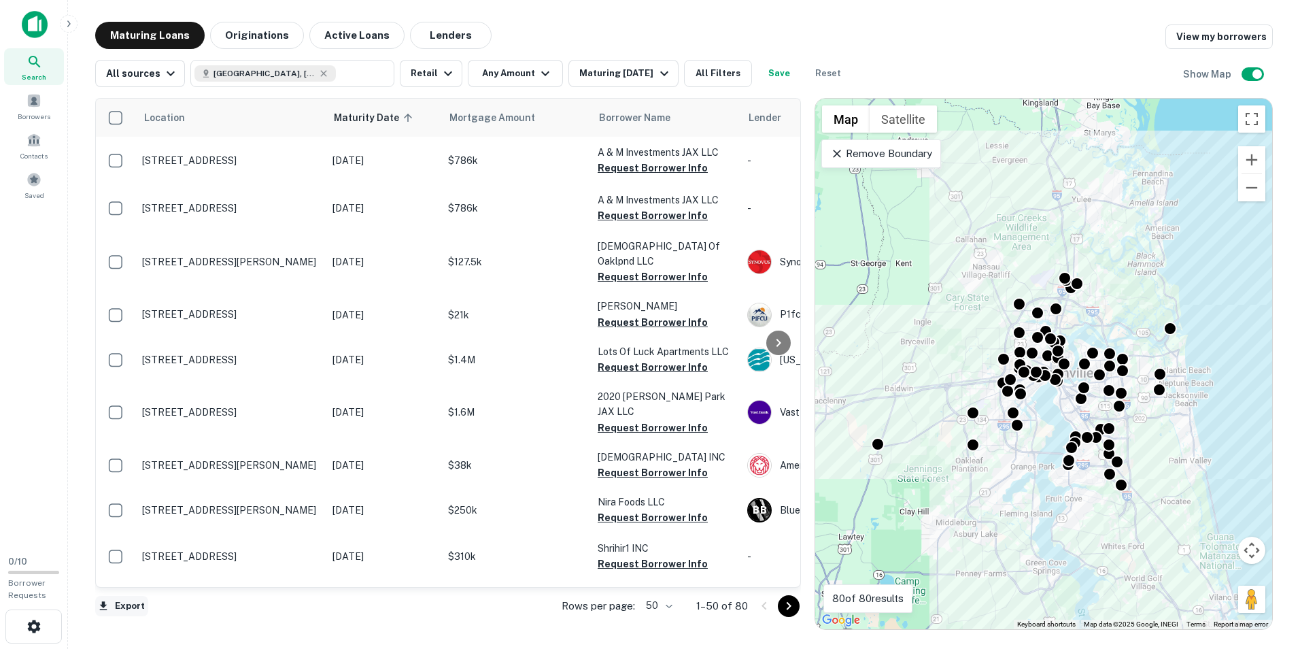
click at [131, 608] on button "Export" at bounding box center [121, 606] width 53 height 20
click at [162, 614] on li "Export as Excel (.xlsx)" at bounding box center [172, 620] width 154 height 24
click at [241, 135] on div at bounding box center [650, 324] width 1300 height 649
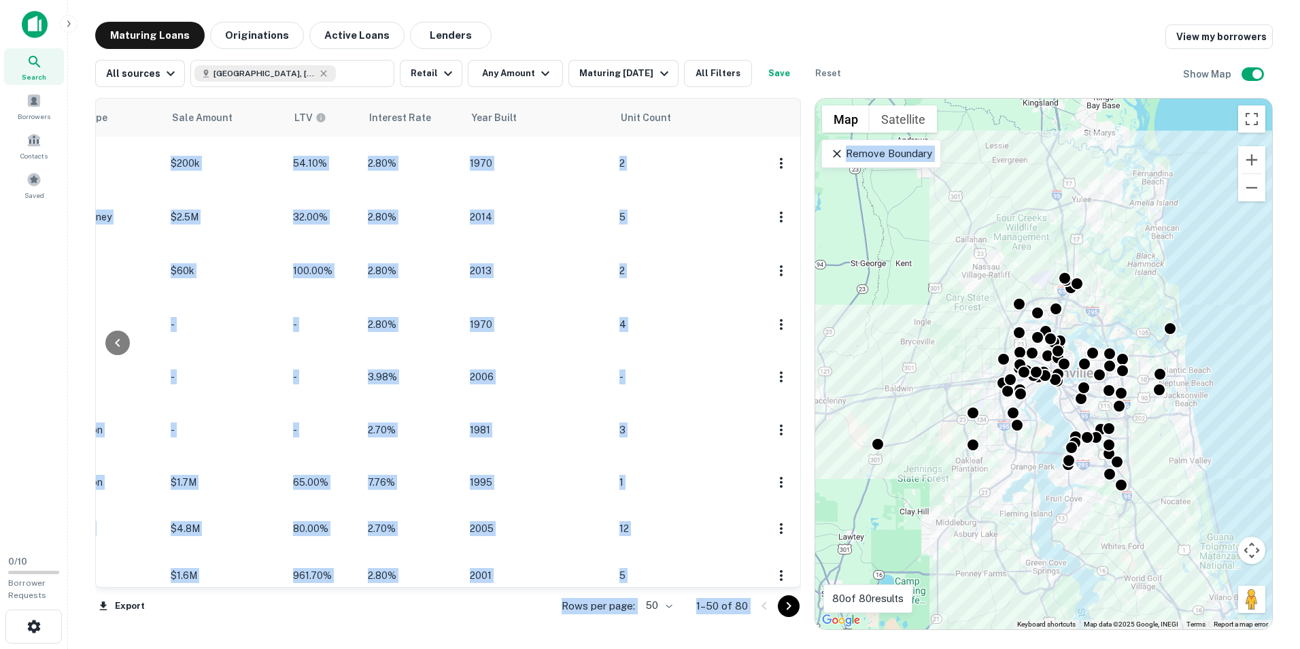
scroll to position [1998, 1136]
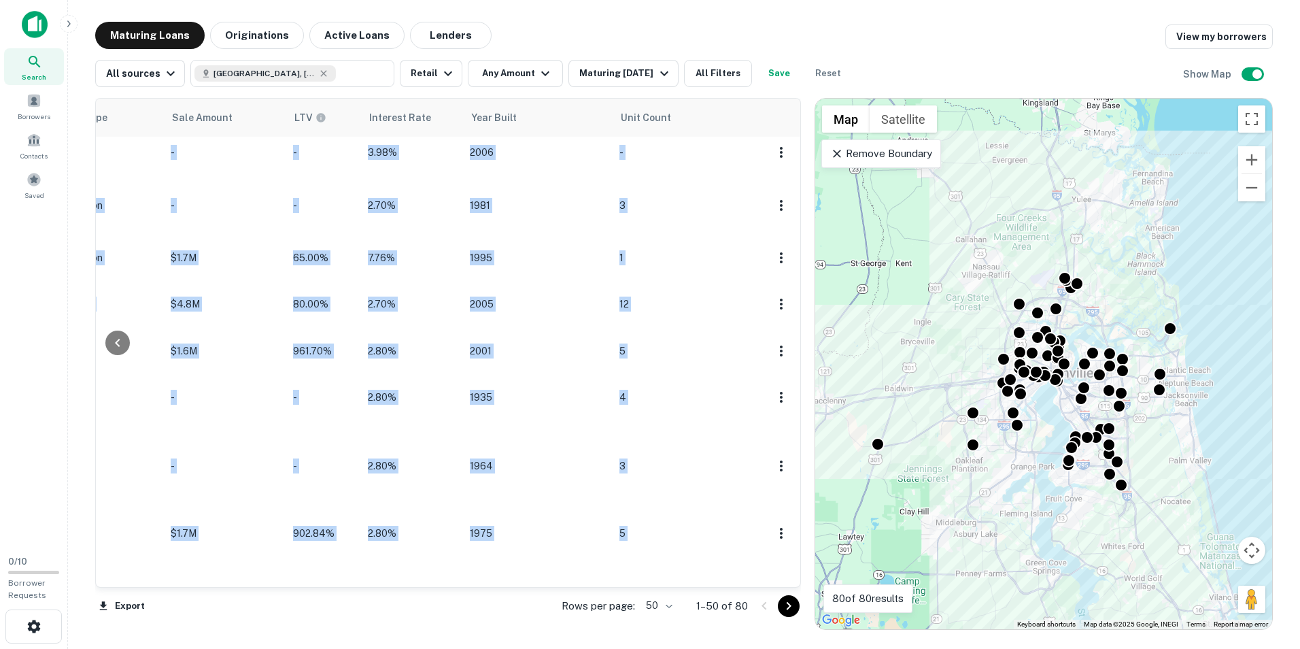
drag, startPoint x: 82, startPoint y: 143, endPoint x: 717, endPoint y: 564, distance: 761.9
click at [717, 564] on div "Maturing Loans Originations Active Loans Lenders View my borrowers All sources …" at bounding box center [684, 326] width 1210 height 608
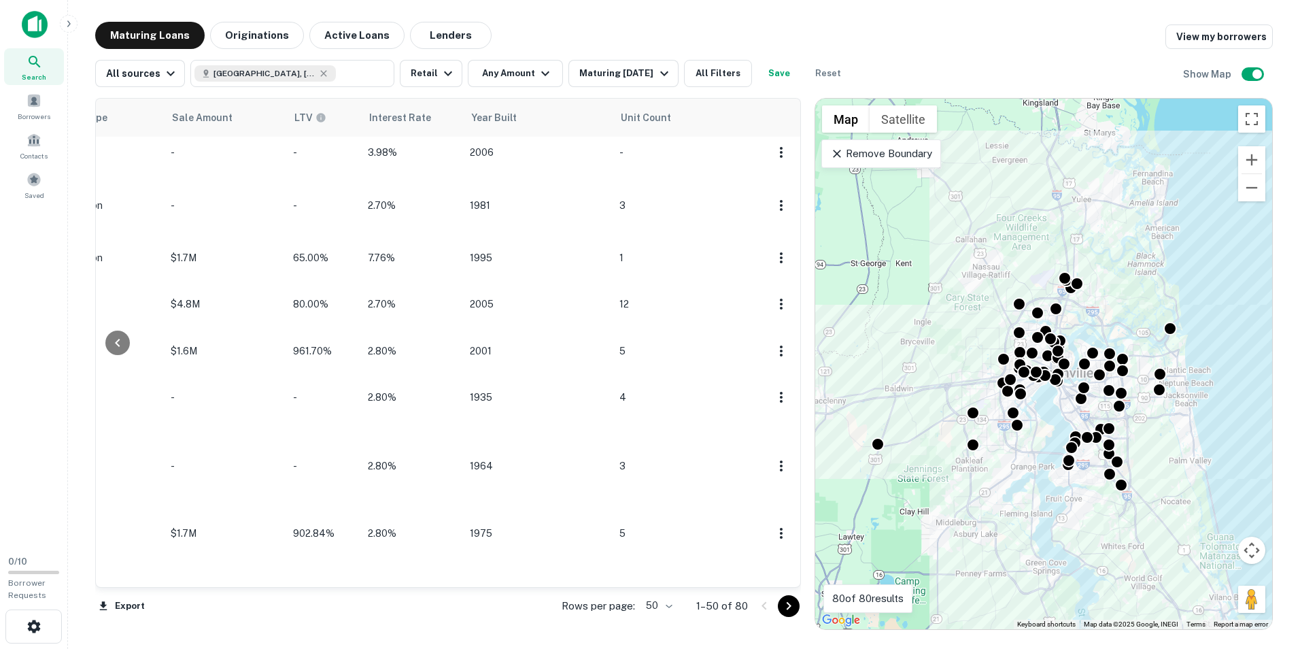
click at [891, 50] on div "All sources Jacksonville, FL, USA ​ Retail Any Amount Maturing In 6 Months All …" at bounding box center [684, 68] width 1178 height 38
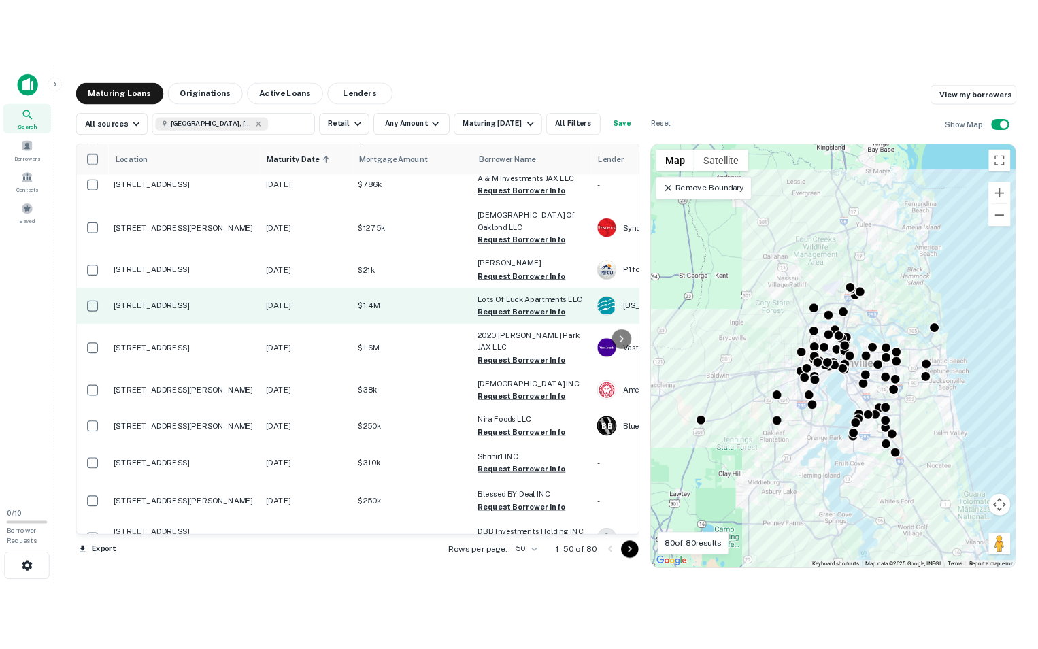
scroll to position [0, 0]
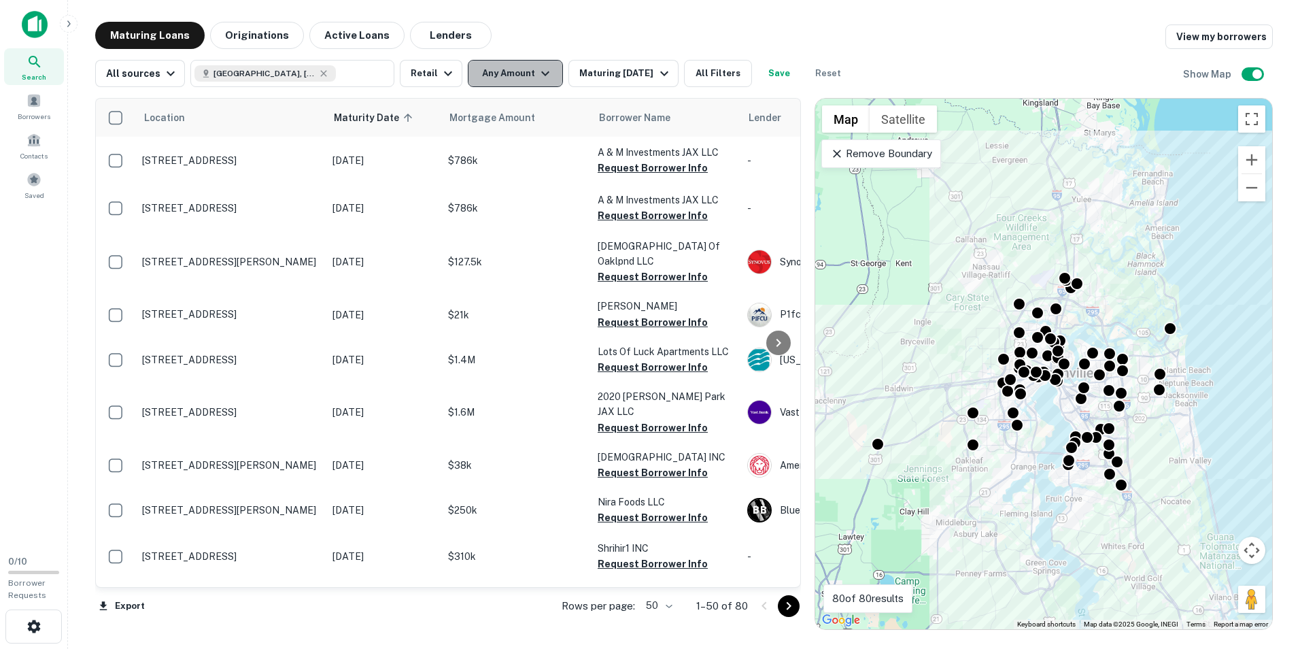
click at [539, 78] on icon "button" at bounding box center [545, 73] width 16 height 16
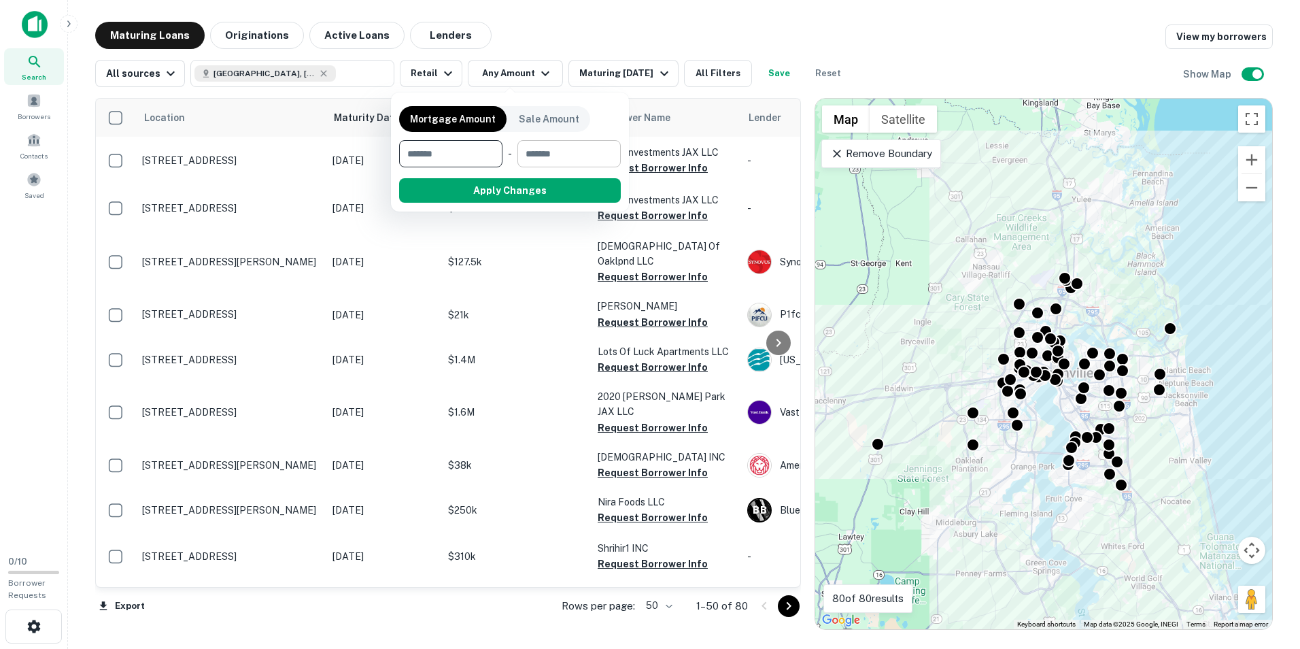
click at [568, 153] on input "number" at bounding box center [564, 153] width 94 height 27
type input "********"
type input "*******"
click at [534, 188] on button "Apply Changes" at bounding box center [534, 190] width 173 height 24
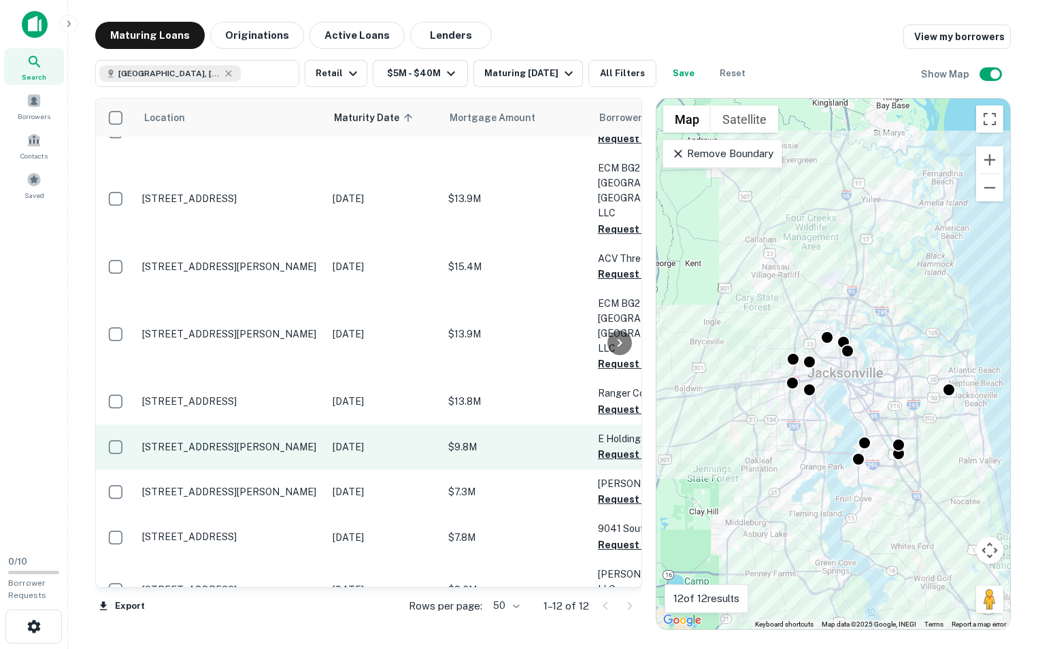
scroll to position [147, 0]
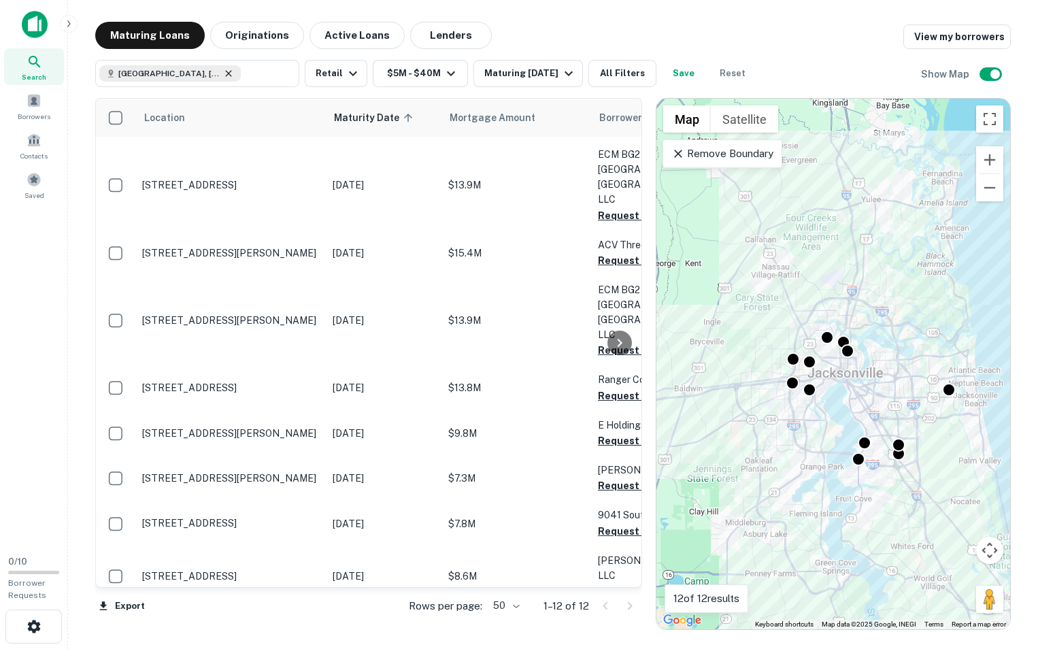
click at [223, 76] on icon at bounding box center [228, 73] width 11 height 11
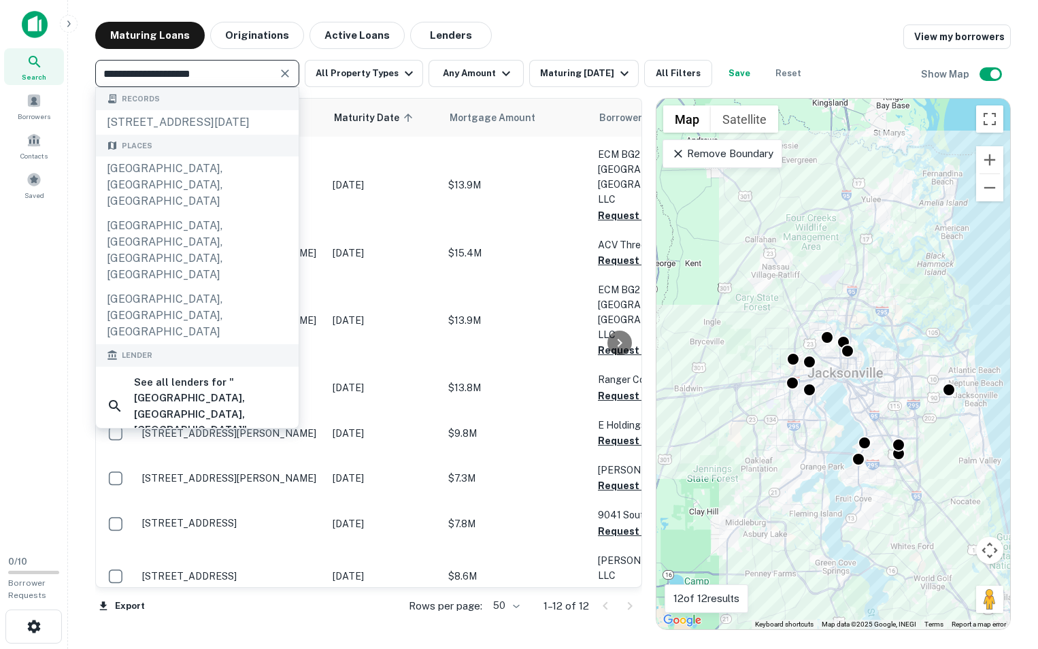
click at [186, 77] on input "**********" at bounding box center [185, 73] width 173 height 19
click at [185, 76] on input "**********" at bounding box center [185, 73] width 173 height 19
click at [158, 75] on input "**********" at bounding box center [185, 73] width 173 height 19
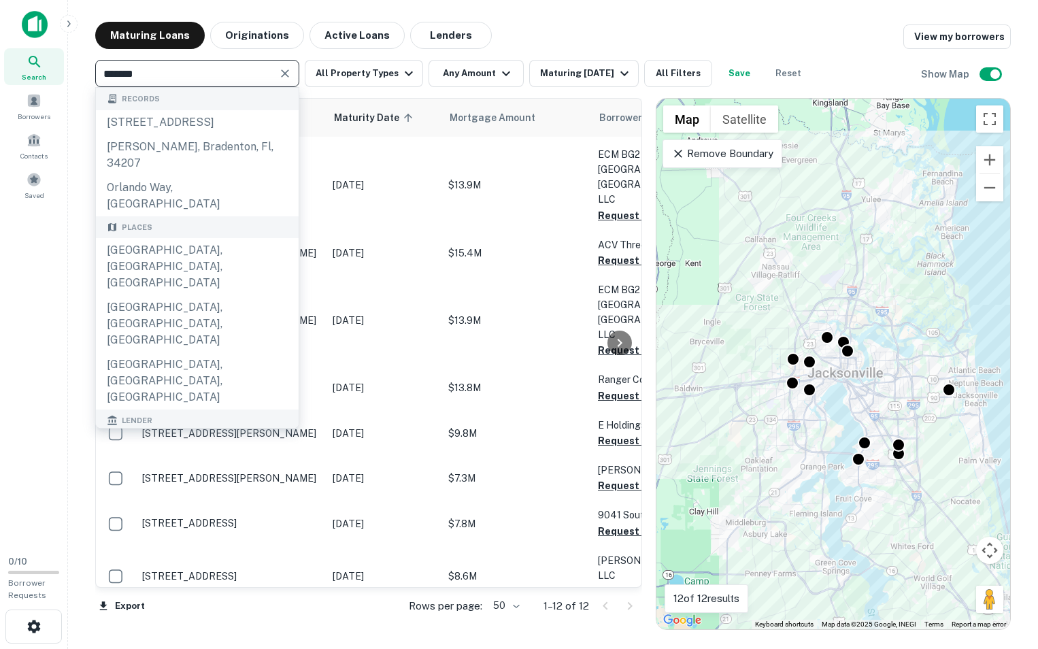
type input "*******"
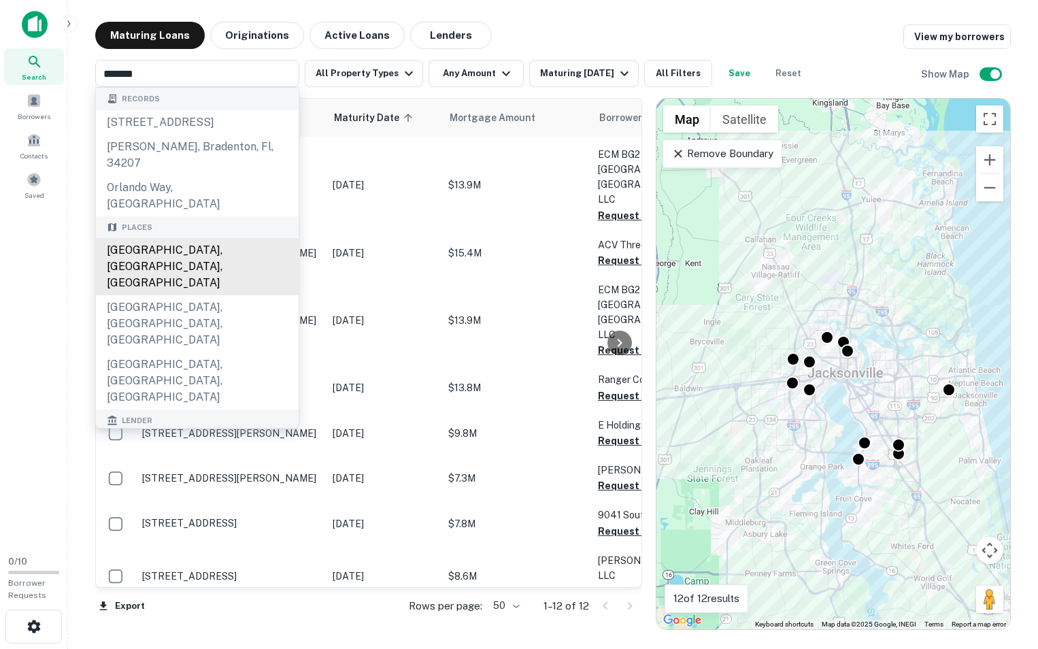
click at [175, 314] on p "6010 Moncrief Rd Jacksonville, FL32209" at bounding box center [230, 320] width 177 height 12
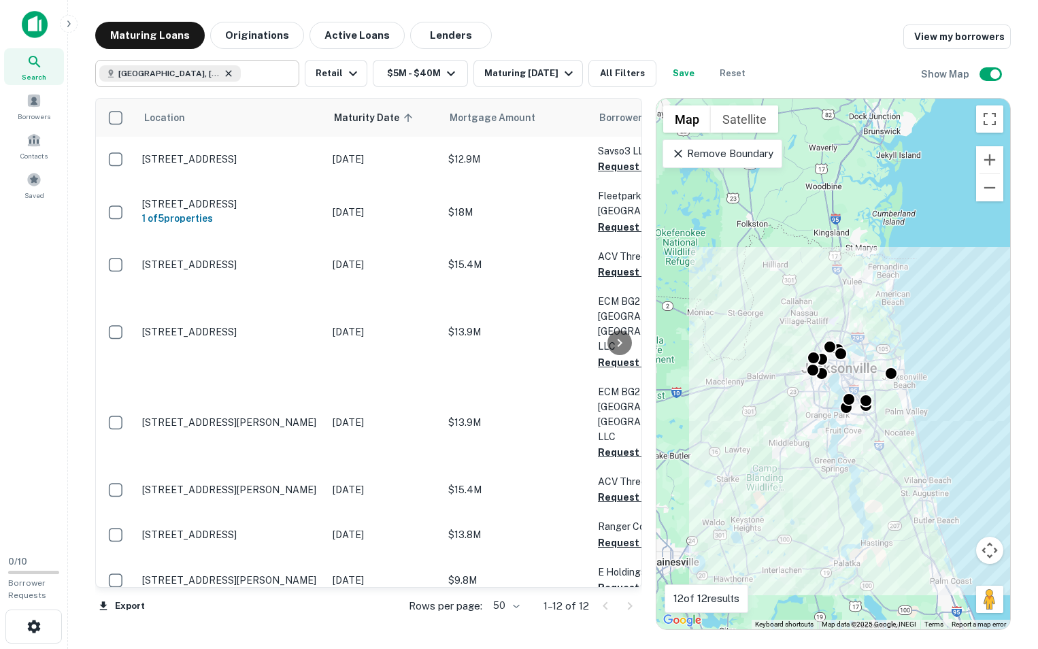
click at [223, 77] on icon at bounding box center [228, 73] width 11 height 11
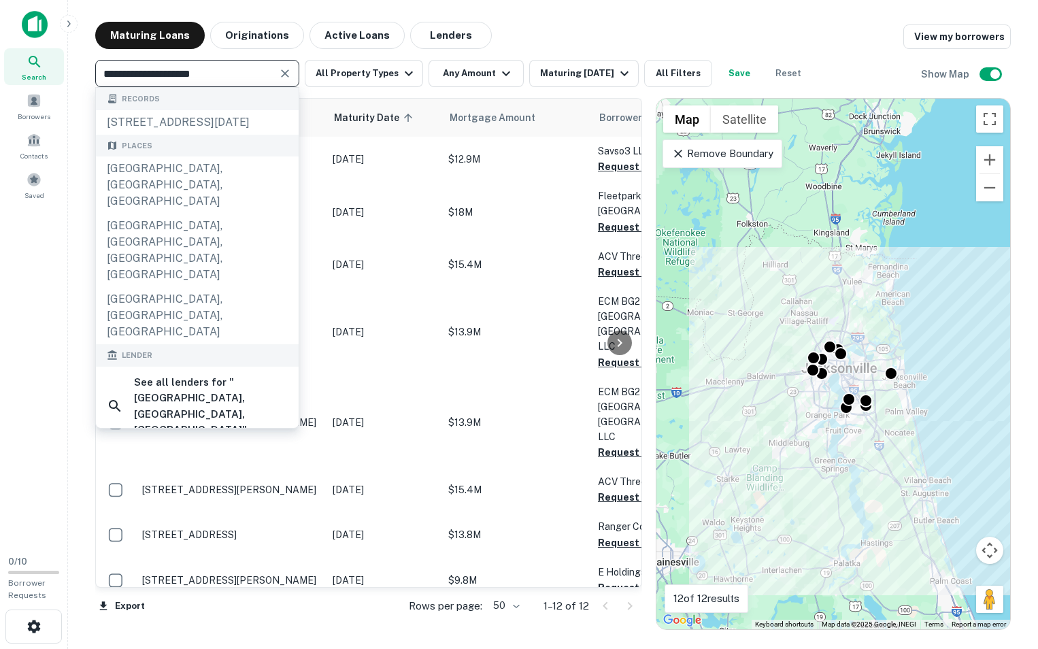
click at [208, 77] on input "**********" at bounding box center [185, 73] width 173 height 19
click at [174, 74] on input "**********" at bounding box center [185, 73] width 173 height 19
click at [173, 75] on input "**********" at bounding box center [185, 73] width 173 height 19
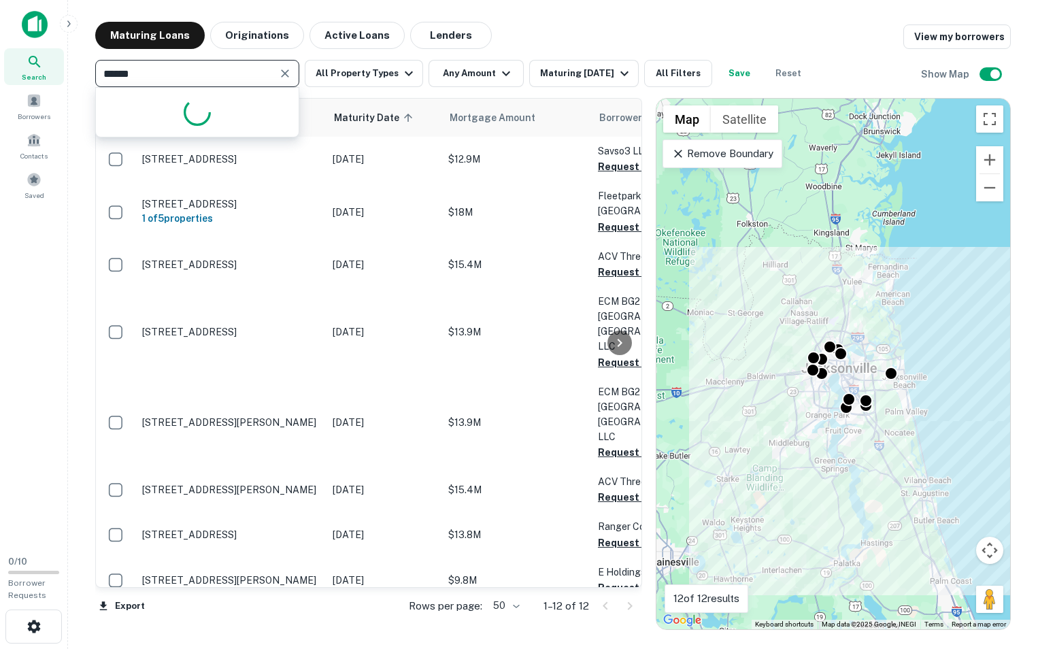
type input "*******"
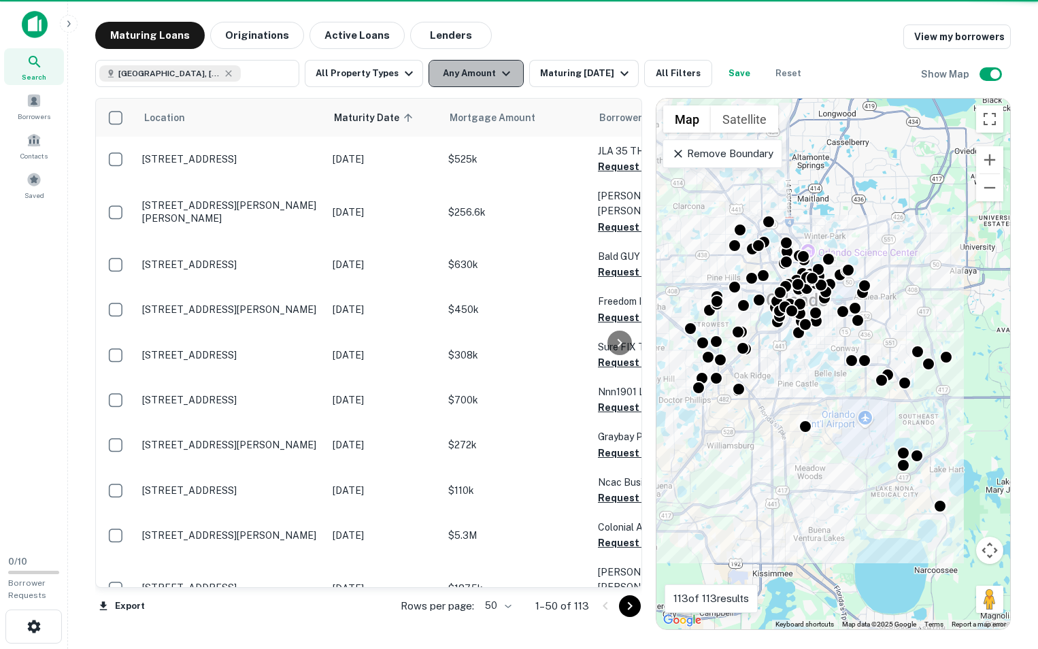
click at [498, 81] on icon "button" at bounding box center [506, 73] width 16 height 16
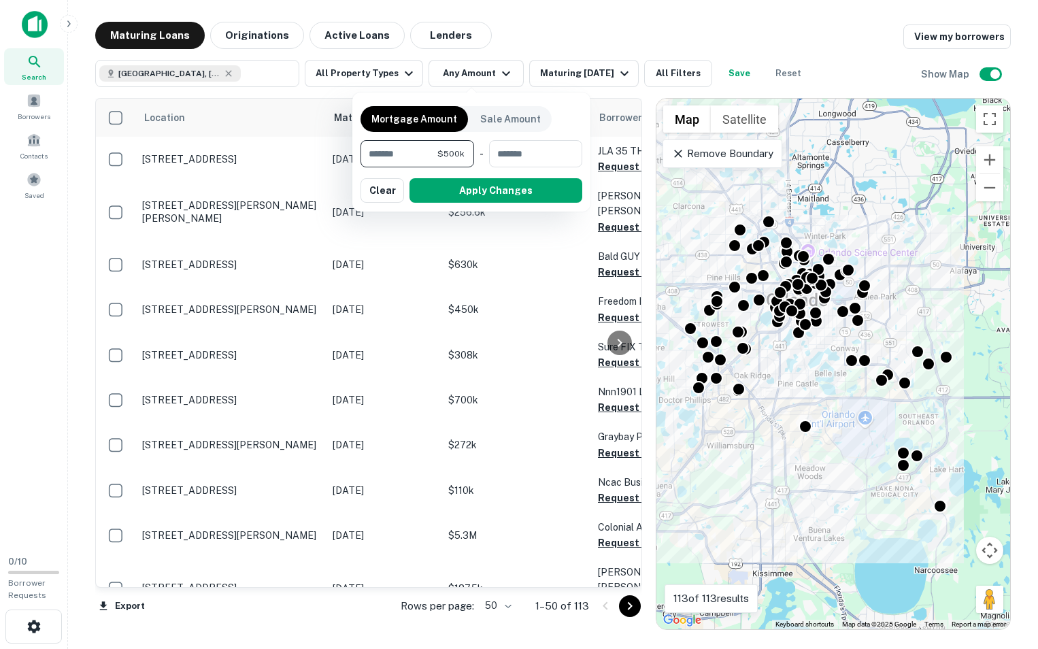
type input "*******"
type input "********"
click at [502, 80] on div at bounding box center [519, 324] width 1038 height 649
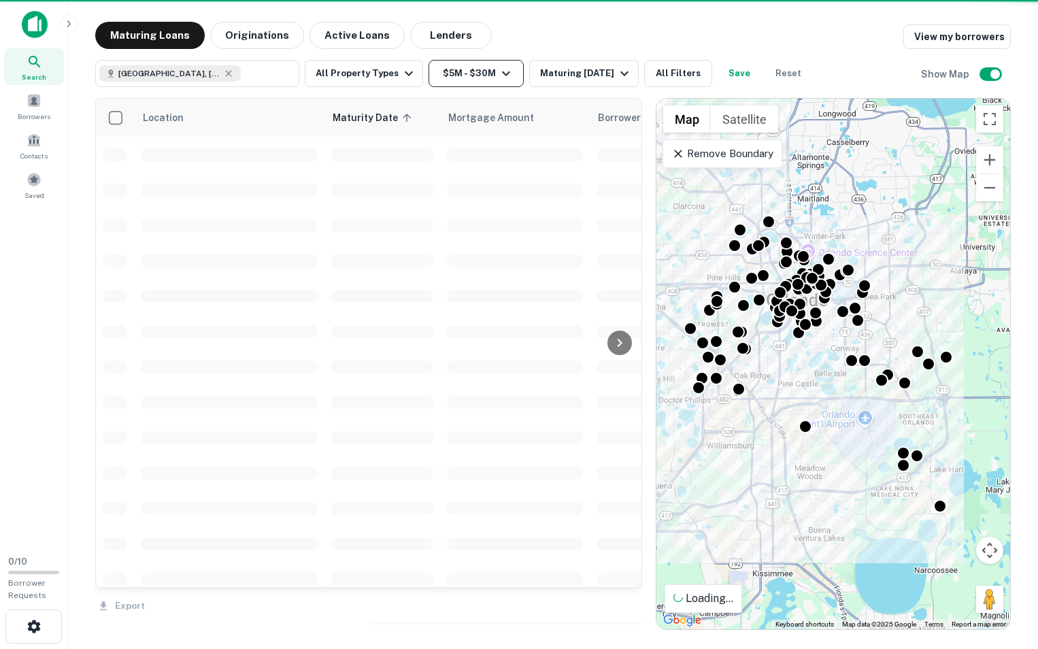
click at [476, 71] on button "$5M - $30M" at bounding box center [475, 73] width 95 height 27
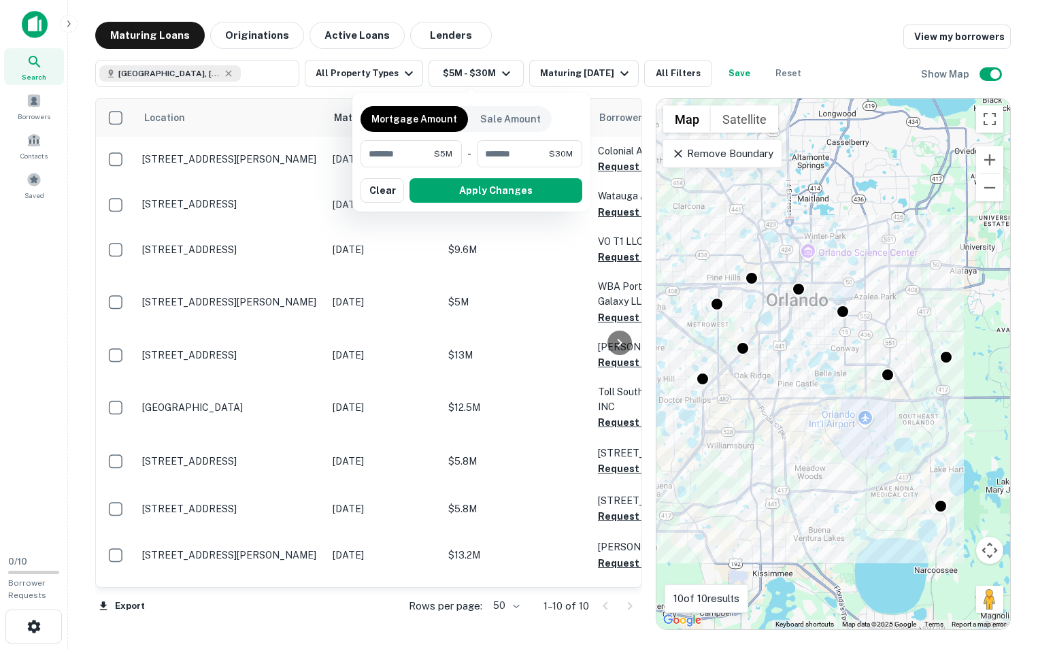
click at [356, 78] on div at bounding box center [519, 324] width 1038 height 649
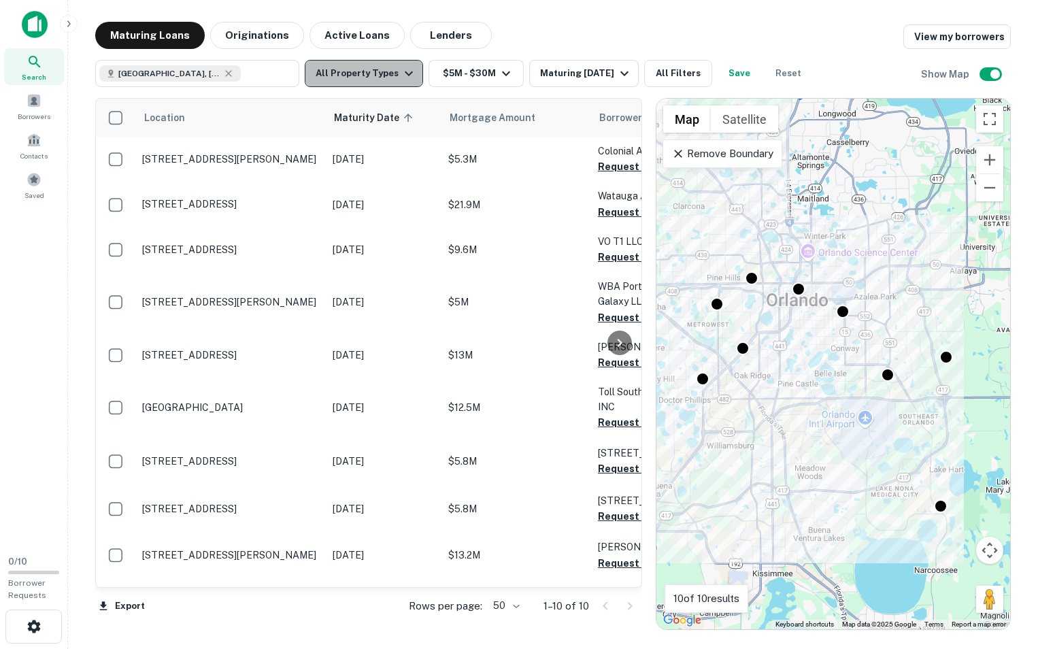
click at [380, 70] on button "All Property Types" at bounding box center [364, 73] width 118 height 27
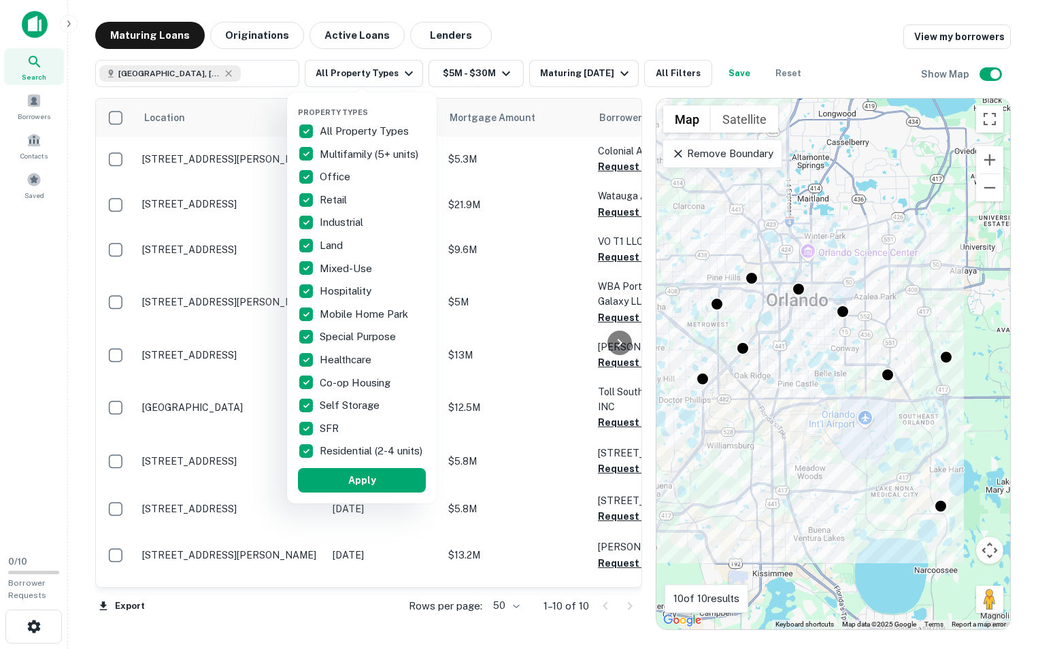
click at [334, 128] on p "All Property Types" at bounding box center [366, 131] width 92 height 16
click at [340, 199] on p "Retail" at bounding box center [335, 200] width 30 height 16
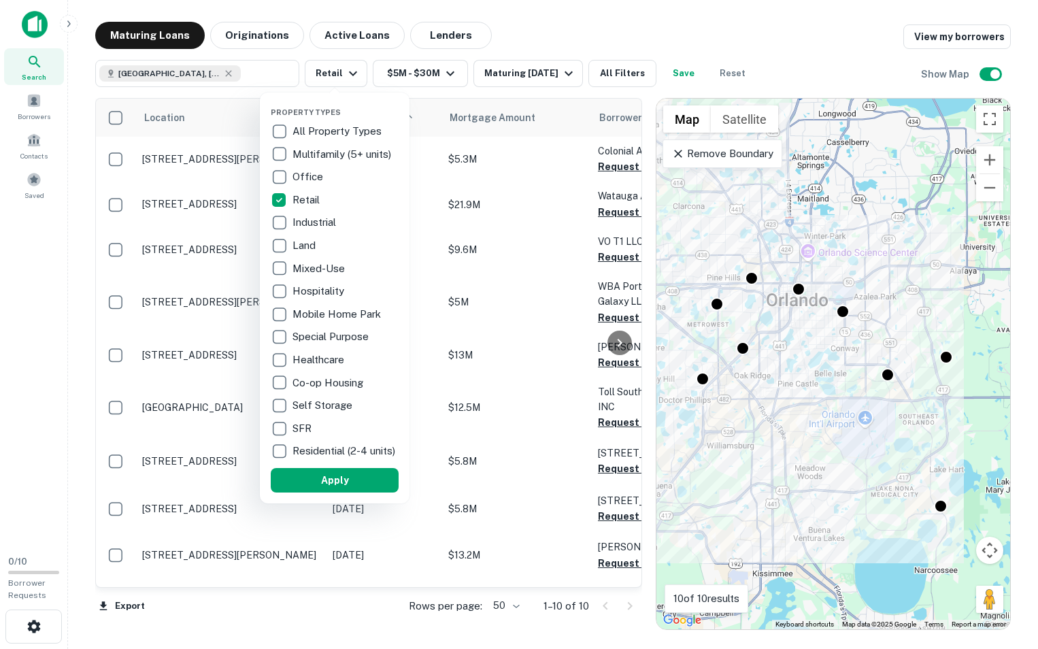
drag, startPoint x: 339, startPoint y: 491, endPoint x: 408, endPoint y: 426, distance: 94.8
click at [339, 490] on button "Apply" at bounding box center [335, 480] width 128 height 24
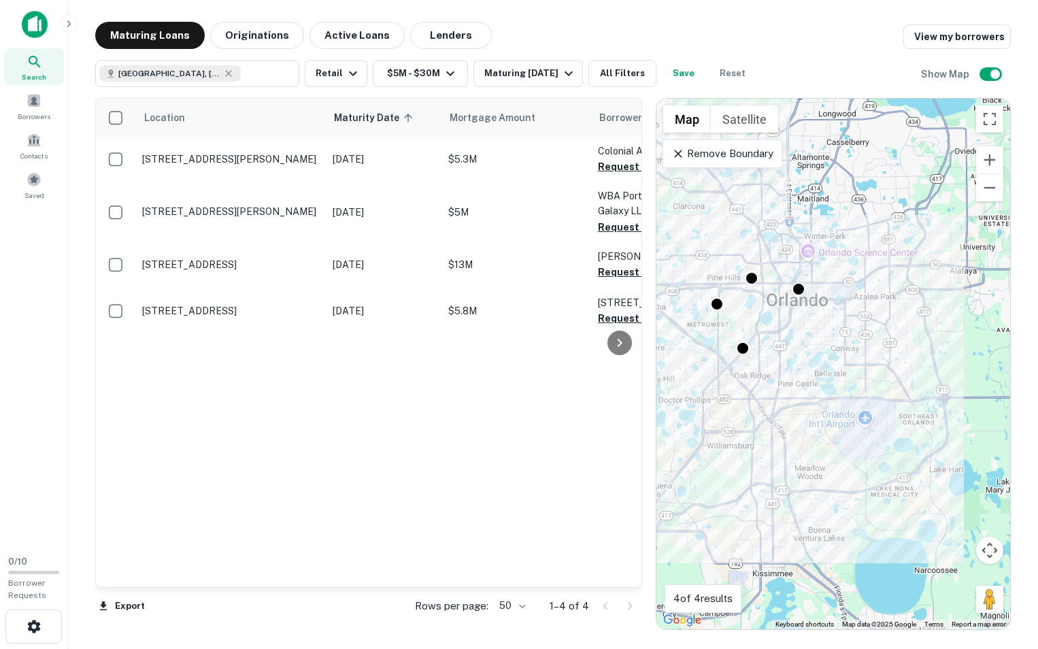
click at [383, 411] on div "Location Maturity Date sorted ascending Mortgage Amount Borrower Name Lender Pu…" at bounding box center [368, 343] width 545 height 488
click at [223, 78] on icon at bounding box center [228, 73] width 11 height 11
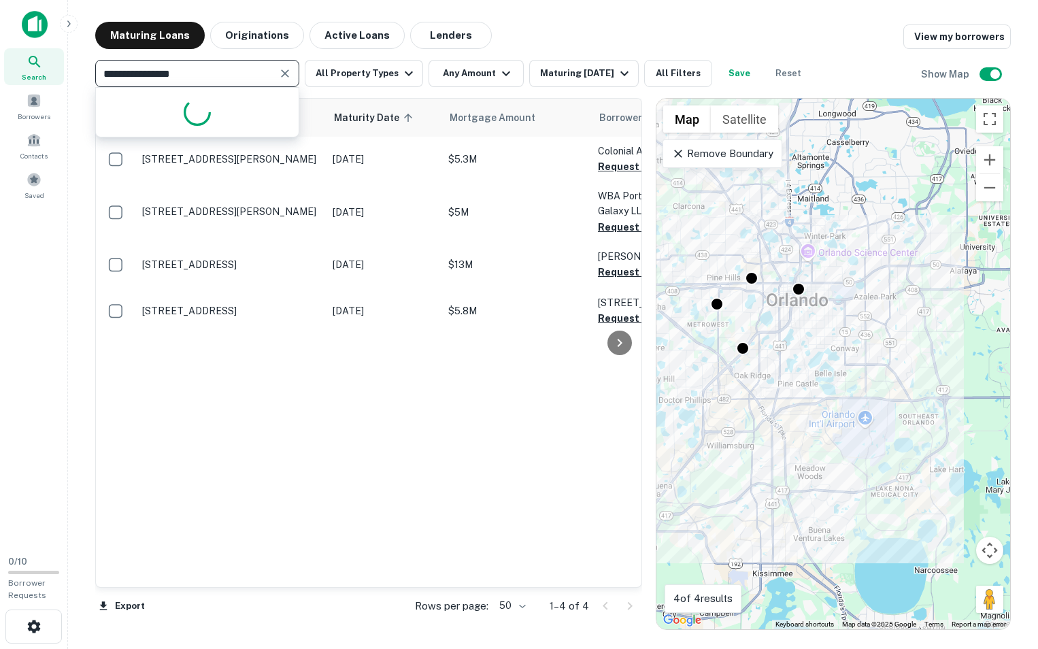
click at [197, 75] on input "**********" at bounding box center [185, 73] width 173 height 19
click at [196, 75] on input "**********" at bounding box center [185, 73] width 173 height 19
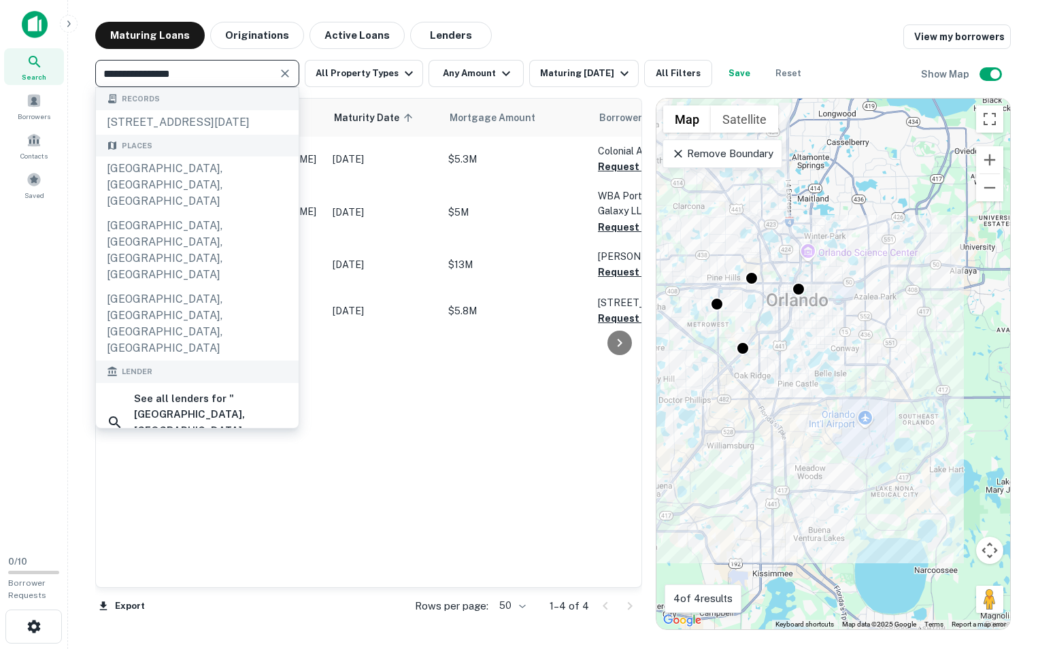
click at [194, 75] on input "**********" at bounding box center [185, 73] width 173 height 19
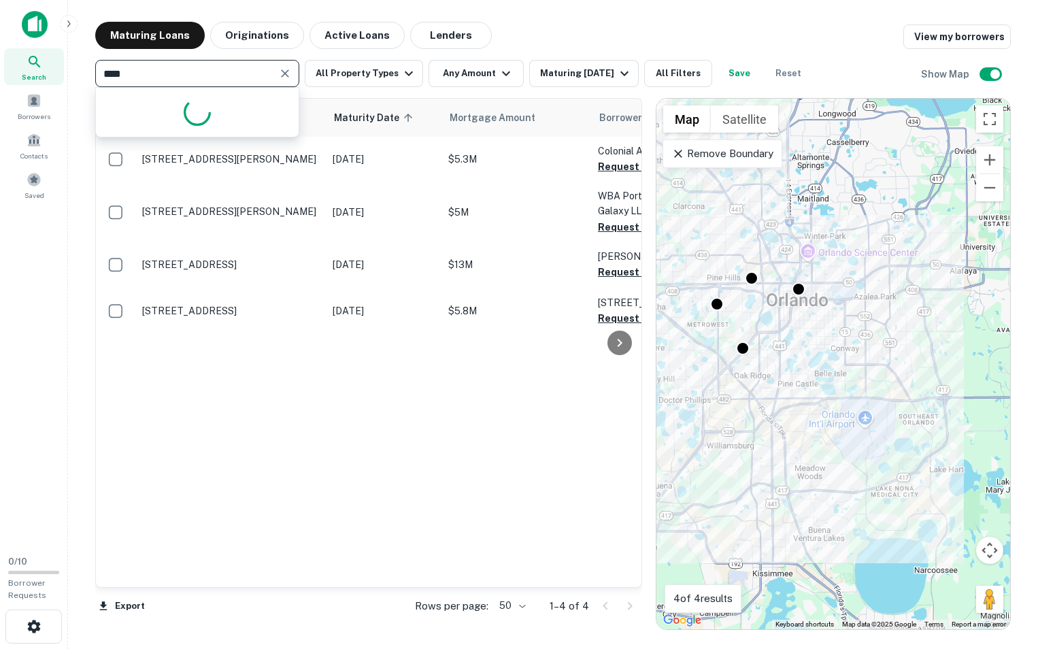
type input "*****"
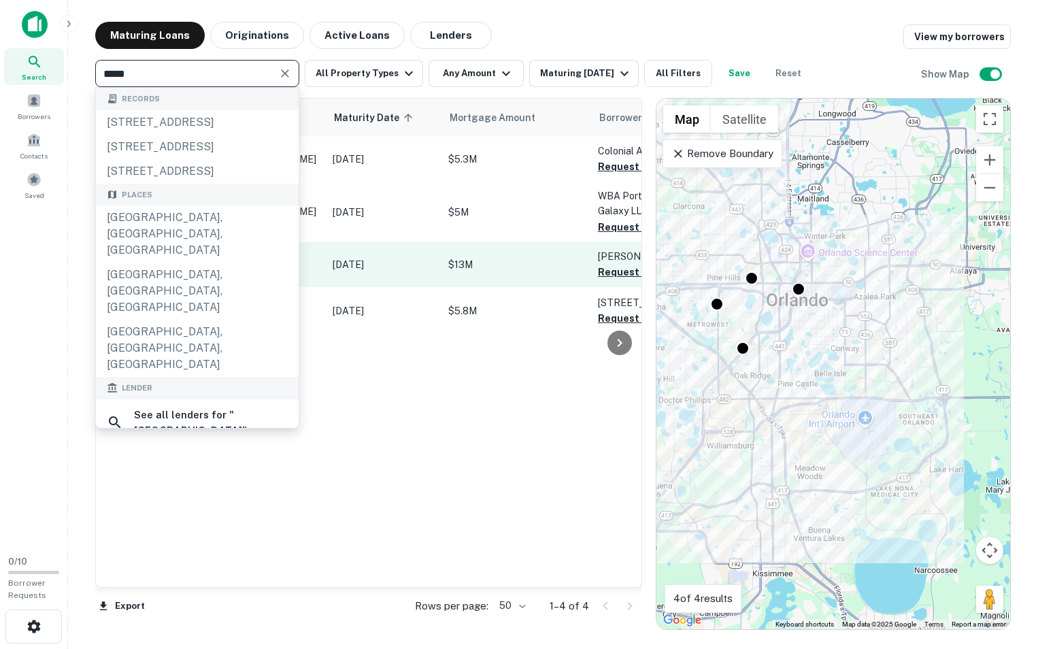
click at [198, 262] on div "Tampa, FL, USA" at bounding box center [197, 233] width 203 height 57
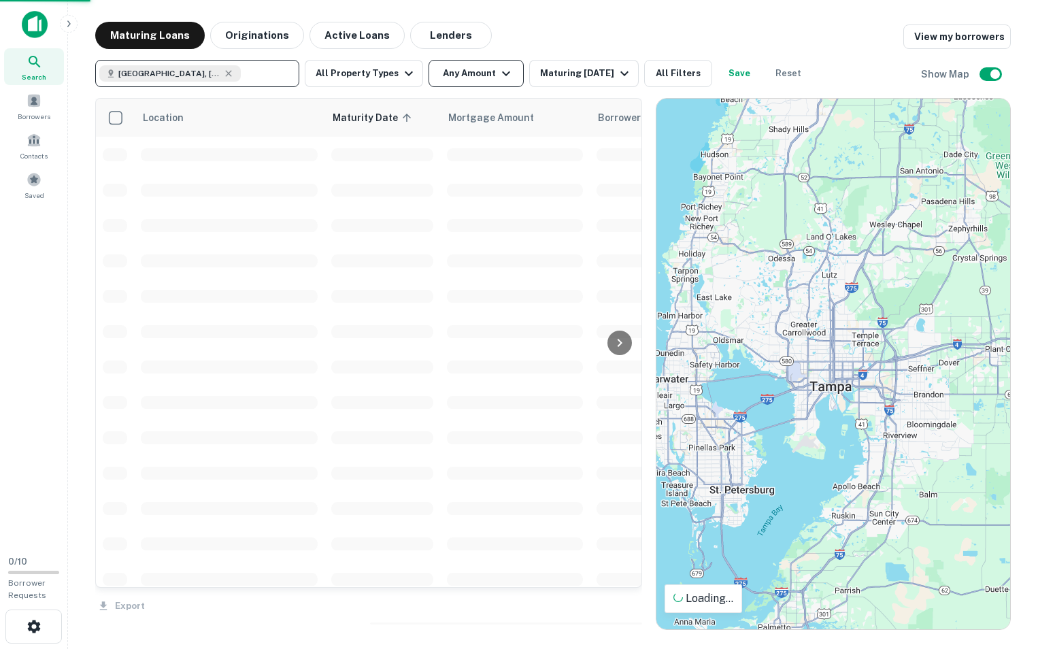
click at [488, 85] on button "Any Amount" at bounding box center [475, 73] width 95 height 27
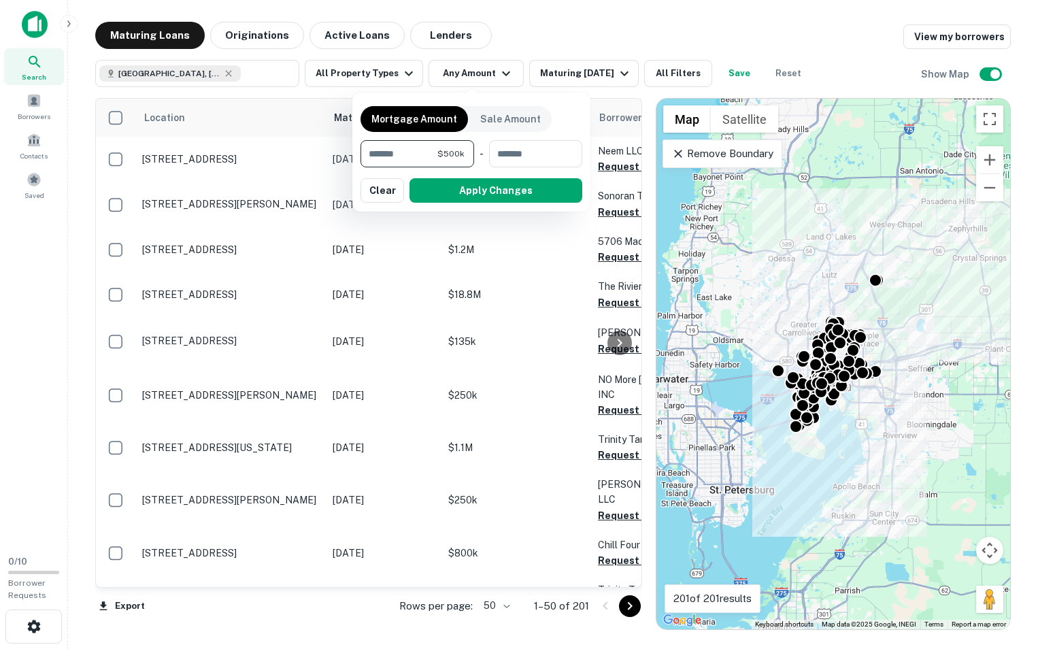
type input "*******"
type input "********"
click at [490, 189] on button "Apply Changes" at bounding box center [495, 190] width 173 height 24
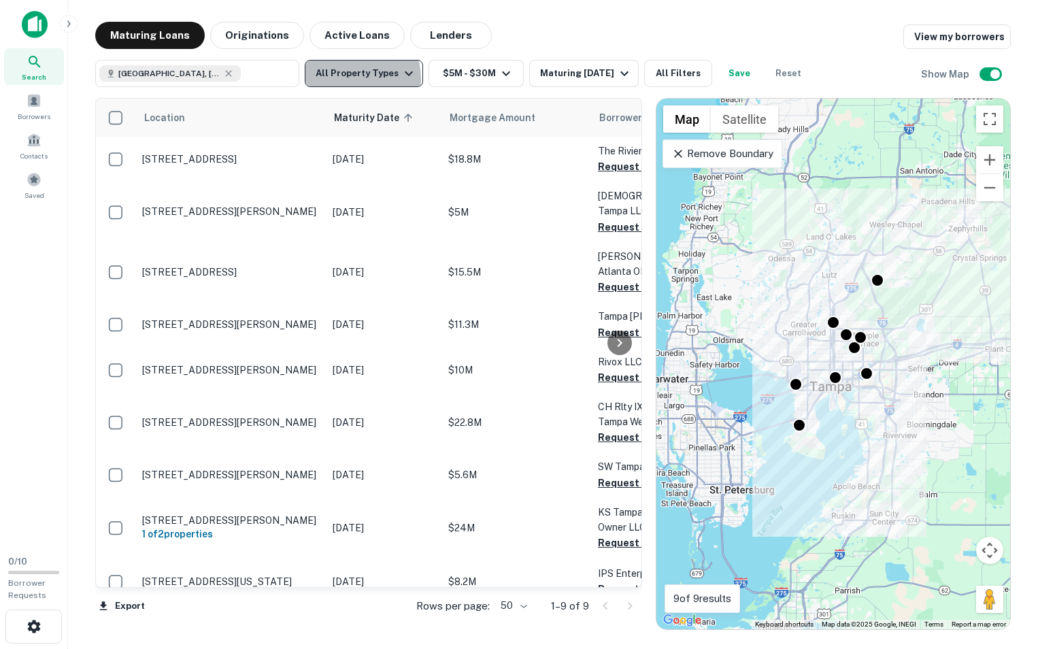
click at [342, 80] on button "All Property Types" at bounding box center [364, 73] width 118 height 27
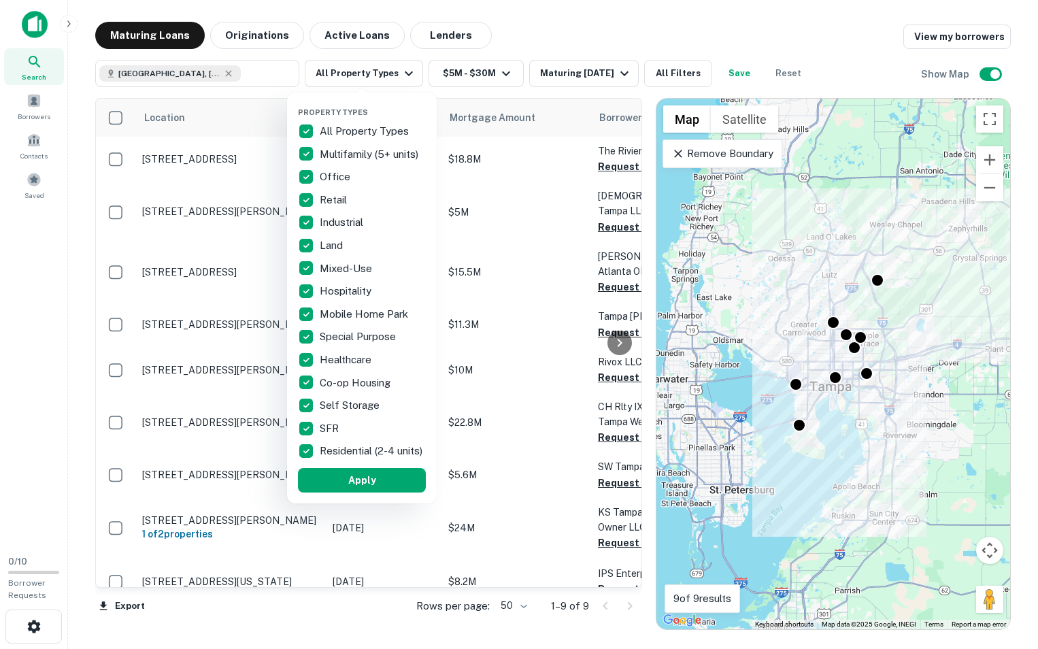
click at [326, 127] on p "All Property Types" at bounding box center [366, 131] width 92 height 16
click at [334, 200] on p "Retail" at bounding box center [335, 200] width 30 height 16
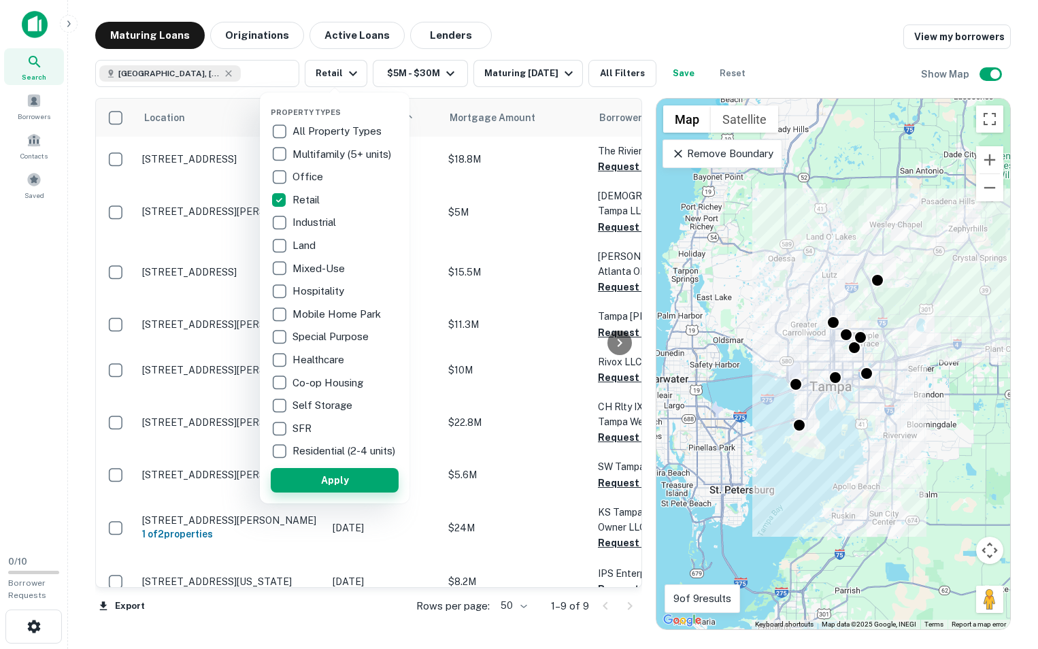
click at [345, 491] on button "Apply" at bounding box center [335, 480] width 128 height 24
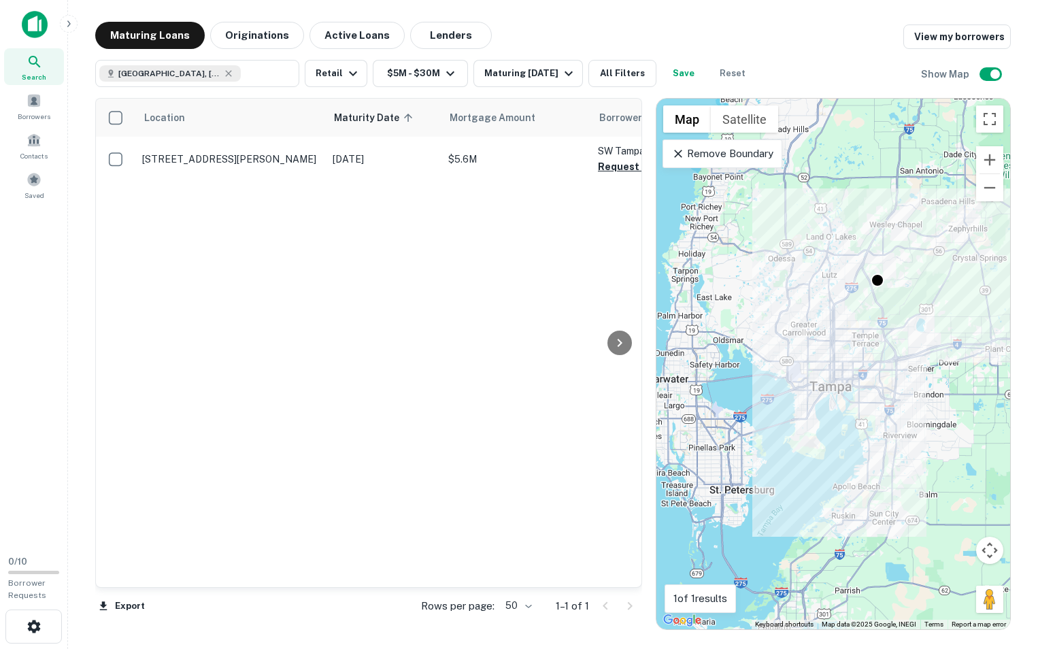
click at [401, 401] on div "Location Maturity Date sorted ascending Mortgage Amount Borrower Name Lender Pu…" at bounding box center [368, 343] width 545 height 488
click at [225, 72] on icon at bounding box center [228, 73] width 6 height 6
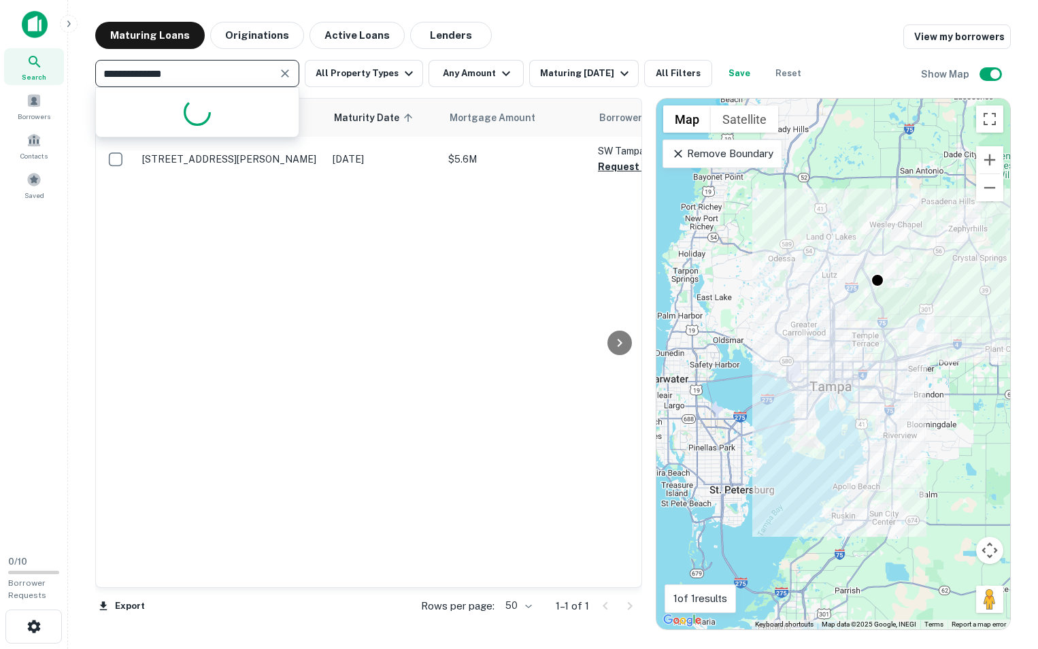
click at [196, 76] on input "**********" at bounding box center [185, 73] width 173 height 19
click at [195, 78] on input "**********" at bounding box center [185, 73] width 173 height 19
type input "**********"
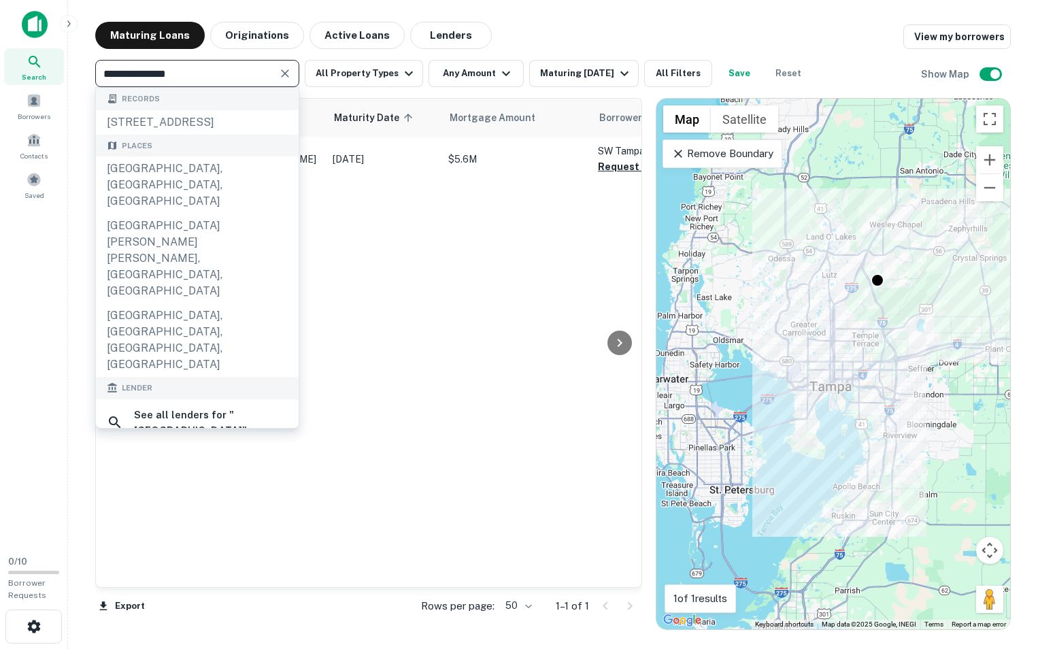
click at [205, 189] on div "Fort Lauderdale, FL, USA" at bounding box center [197, 184] width 203 height 57
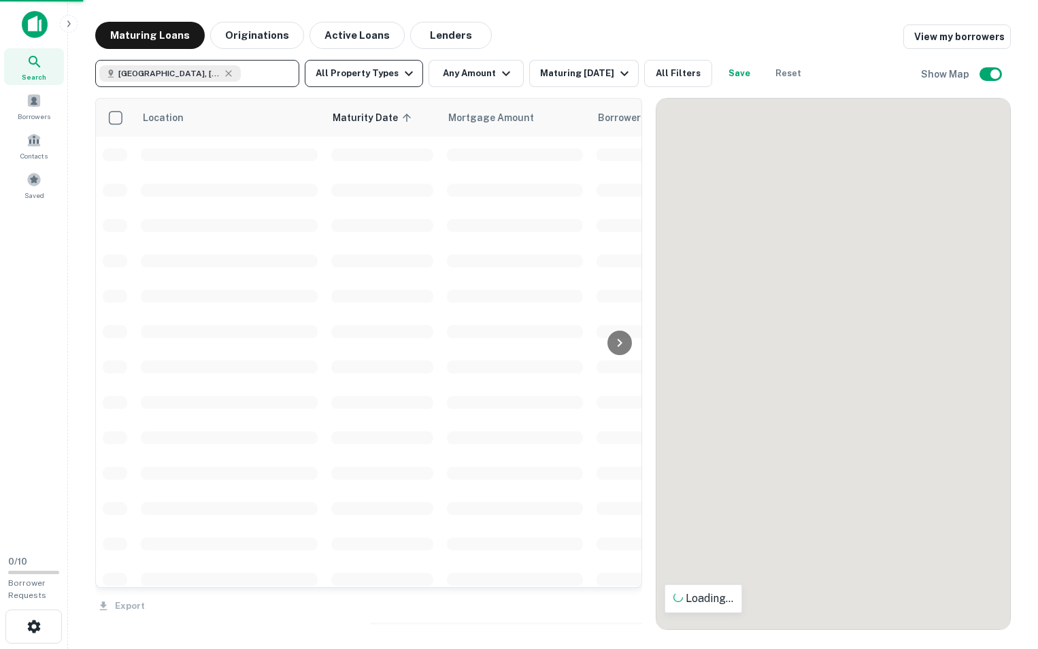
click at [390, 74] on button "All Property Types" at bounding box center [364, 73] width 118 height 27
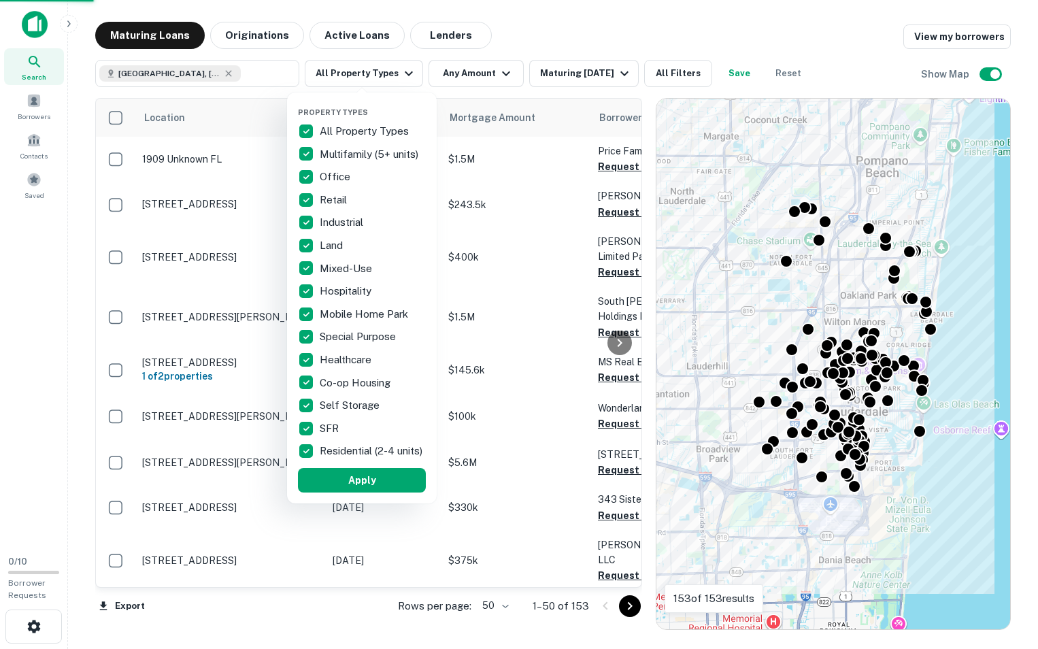
click at [390, 129] on p "All Property Types" at bounding box center [366, 131] width 92 height 16
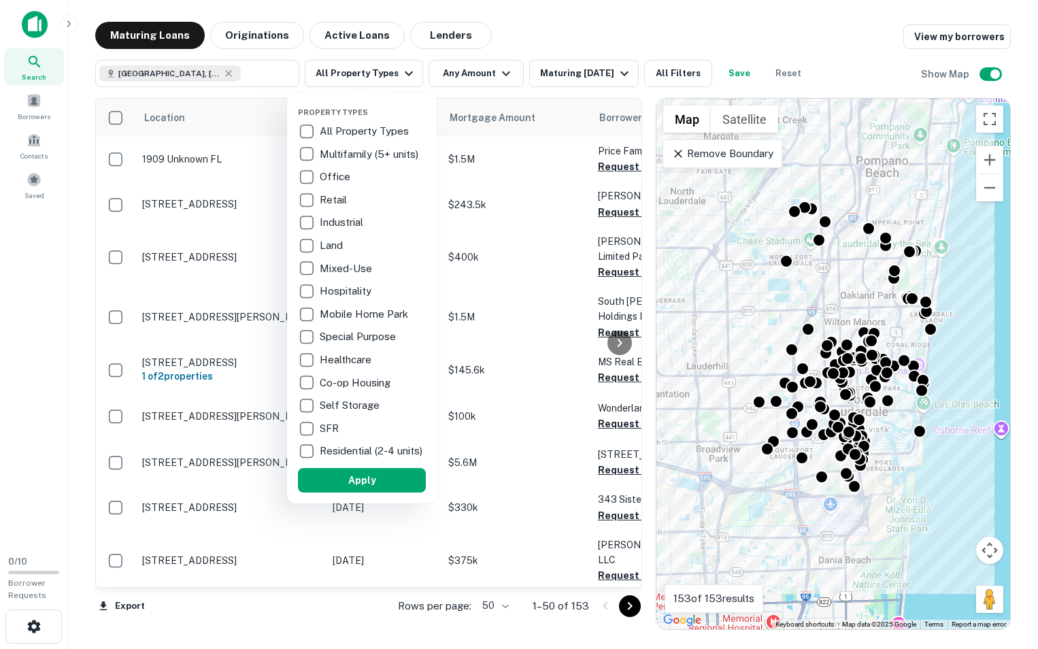
click at [324, 203] on p "Retail" at bounding box center [335, 200] width 30 height 16
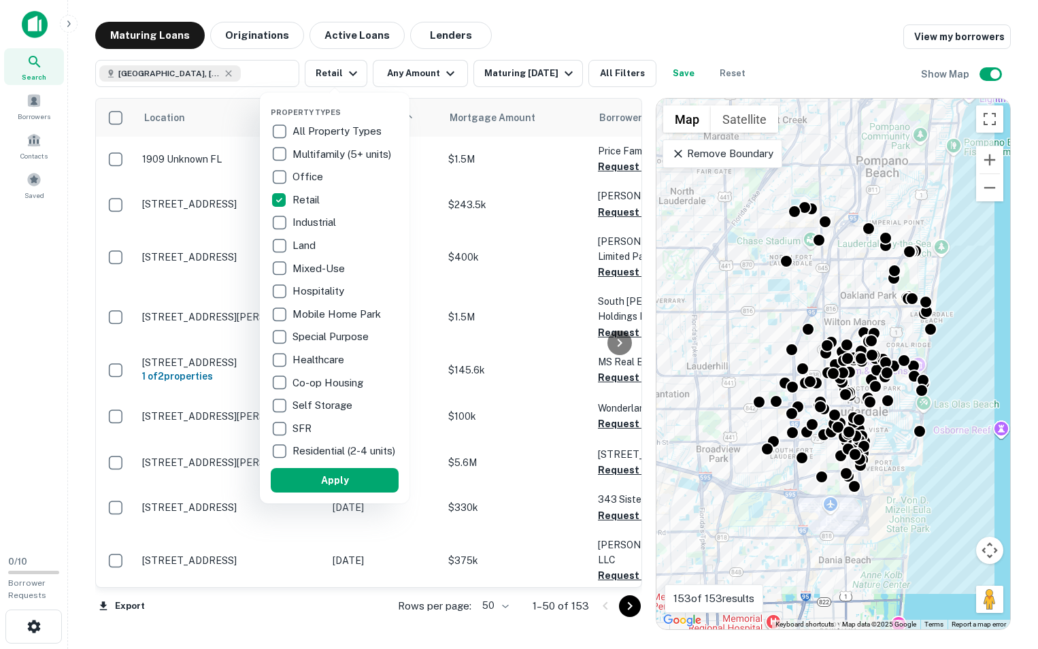
drag, startPoint x: 437, startPoint y: 70, endPoint x: 421, endPoint y: 99, distance: 33.2
click at [435, 71] on div at bounding box center [519, 324] width 1038 height 649
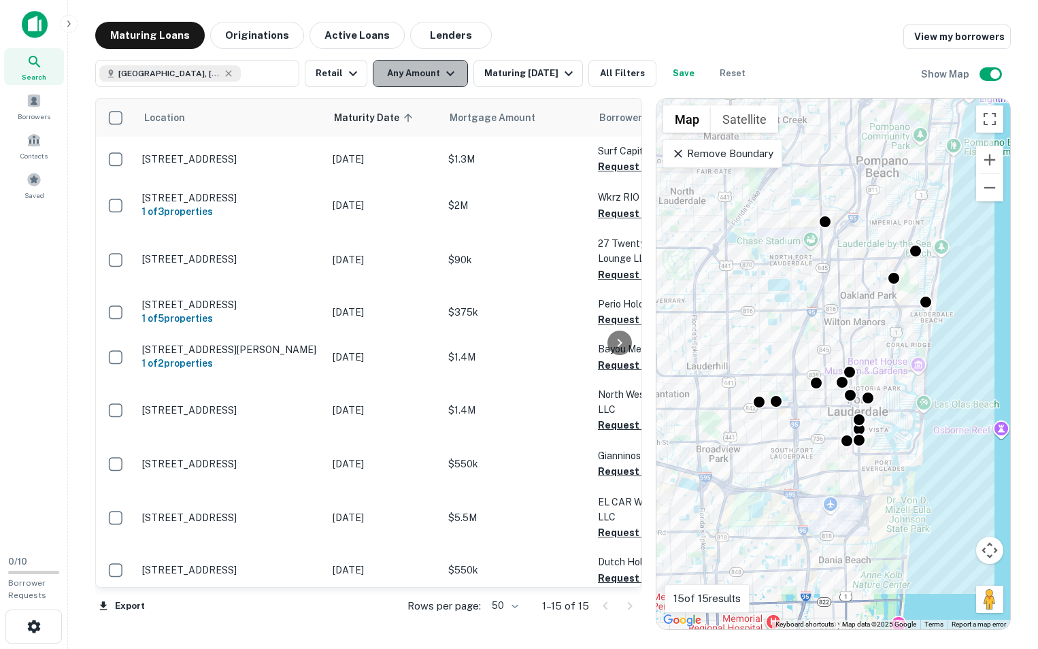
click at [445, 73] on icon "button" at bounding box center [450, 73] width 16 height 16
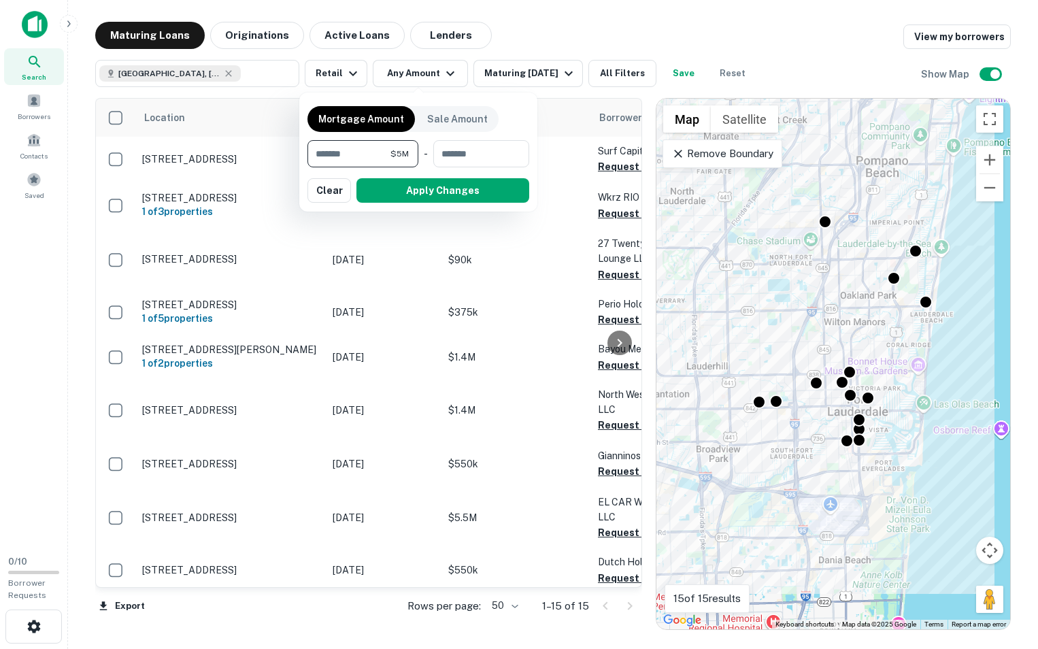
type input "*******"
type input "********"
click at [411, 190] on button "Apply Changes" at bounding box center [442, 190] width 173 height 24
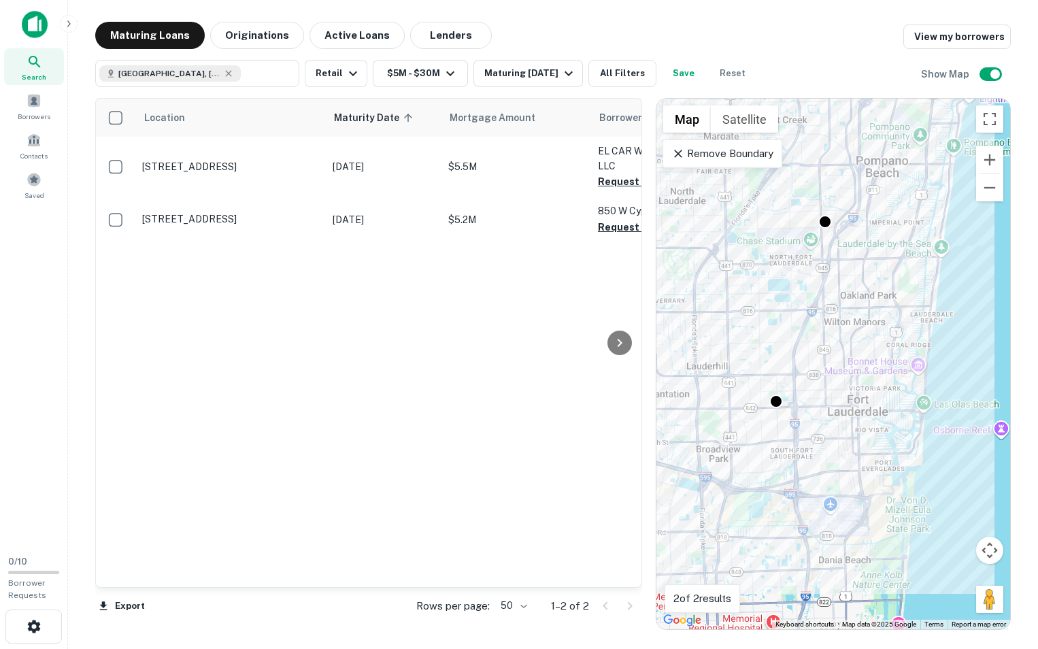
click at [225, 75] on icon at bounding box center [228, 73] width 6 height 6
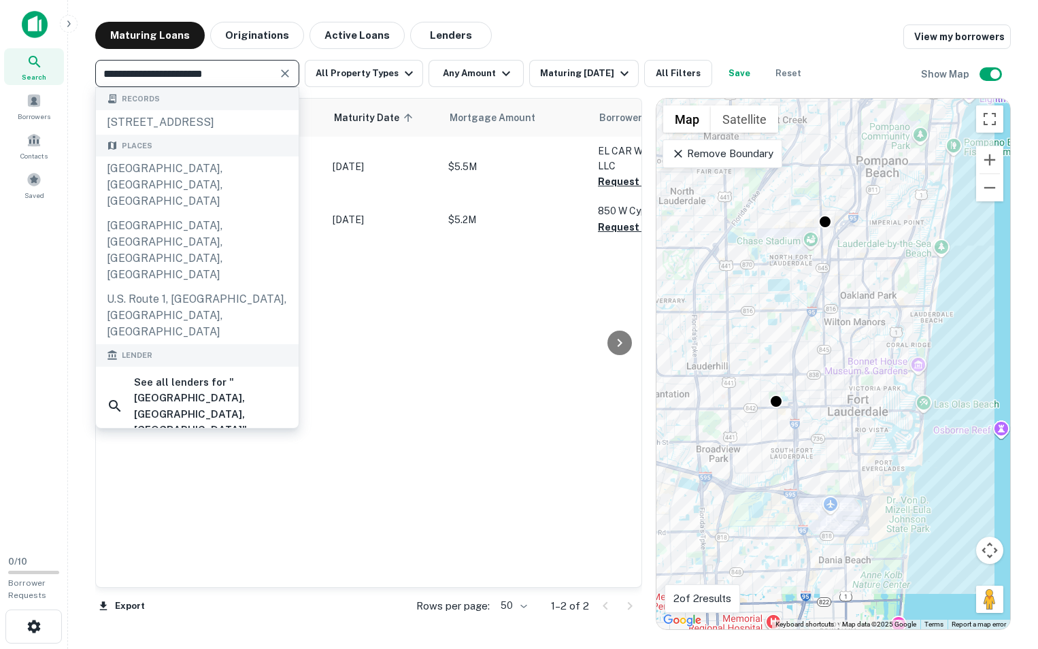
click at [241, 74] on input "**********" at bounding box center [185, 73] width 173 height 19
click at [242, 73] on input "**********" at bounding box center [185, 73] width 173 height 19
click at [241, 73] on input "**********" at bounding box center [185, 73] width 173 height 19
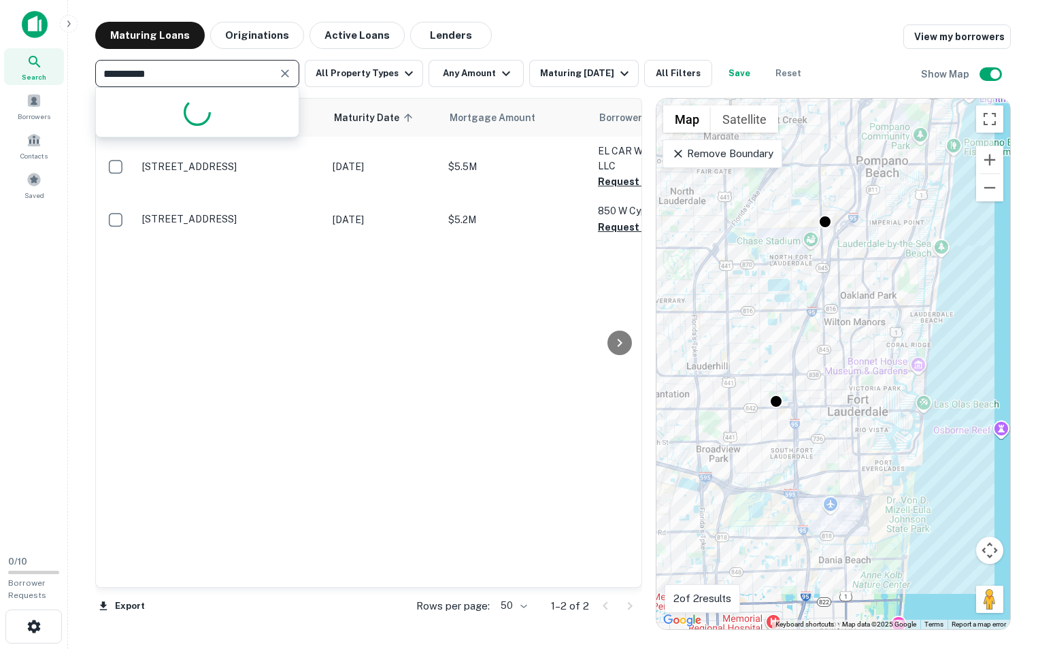
type input "**********"
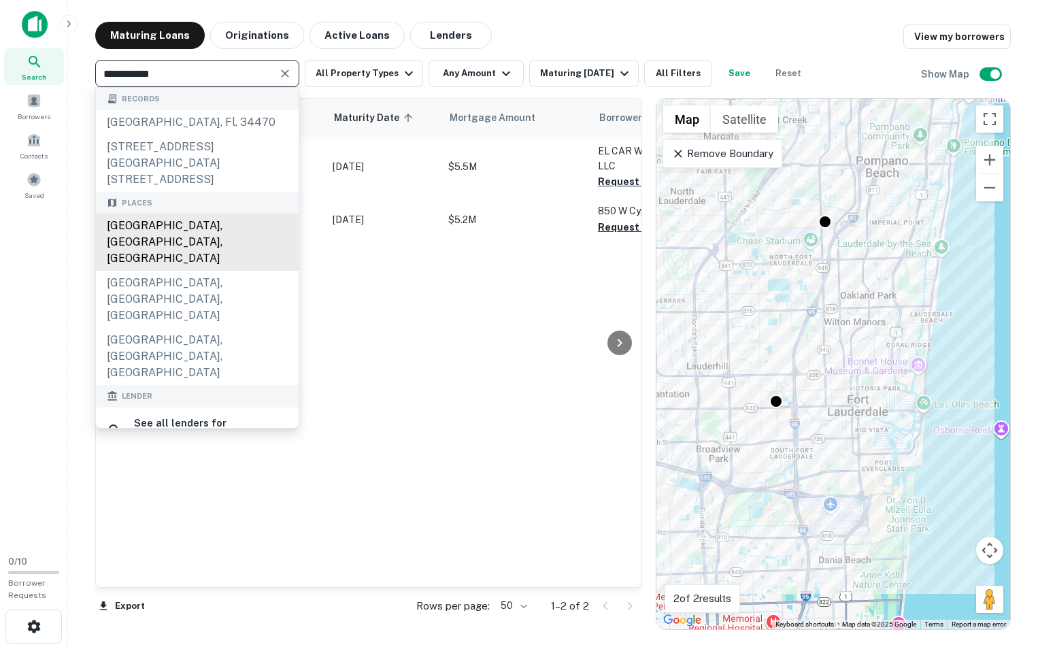
click at [180, 231] on div "Gainesville, FL, USA" at bounding box center [197, 242] width 203 height 57
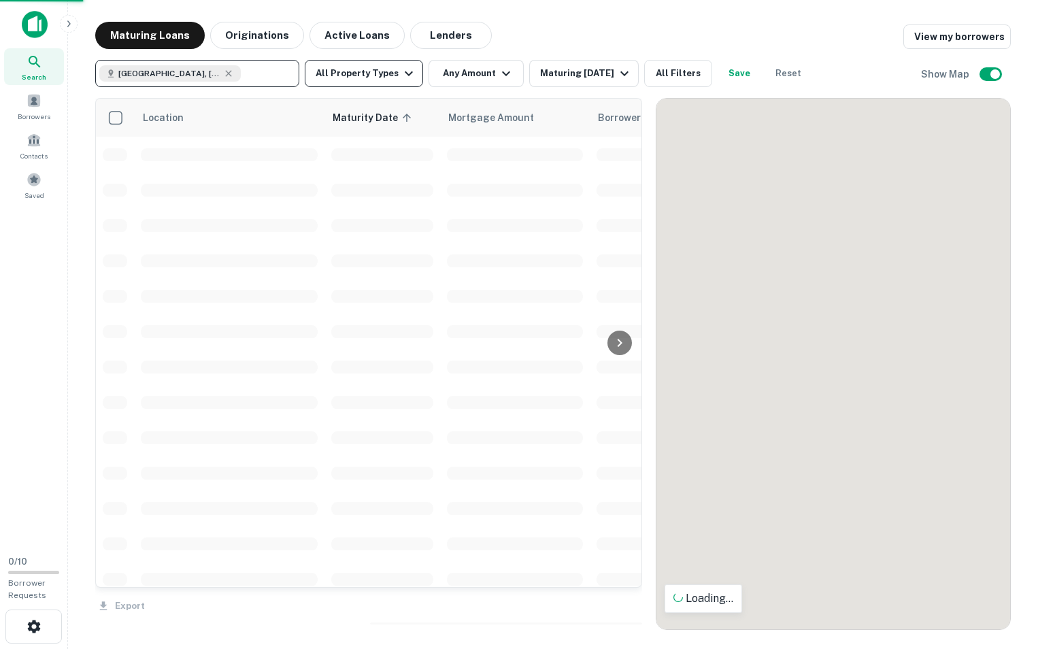
click at [381, 71] on button "All Property Types" at bounding box center [364, 73] width 118 height 27
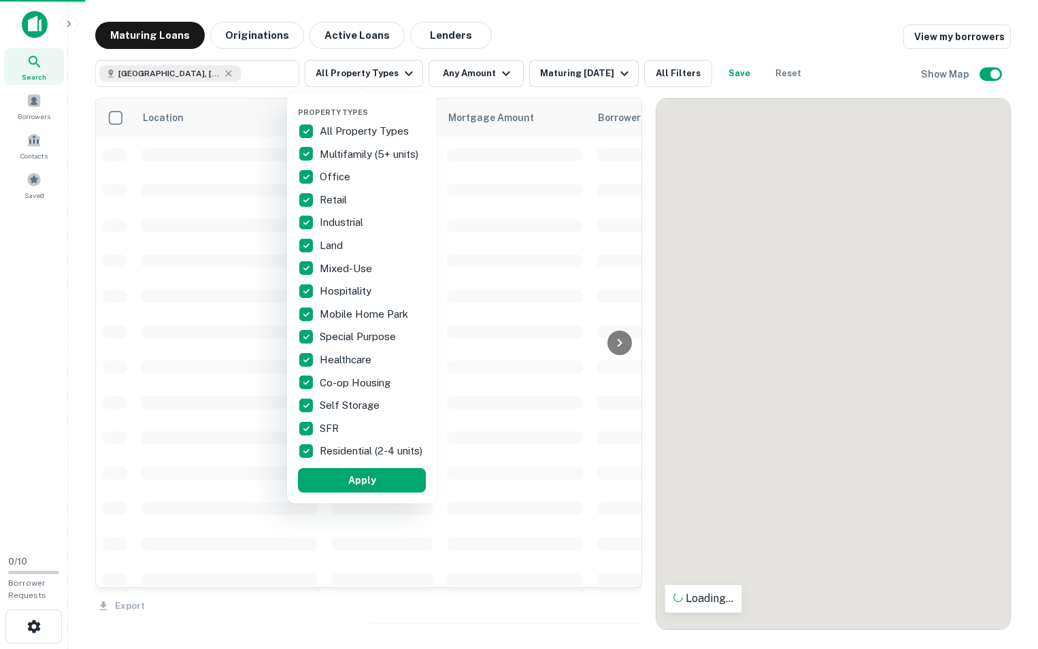
click at [345, 136] on p "All Property Types" at bounding box center [366, 131] width 92 height 16
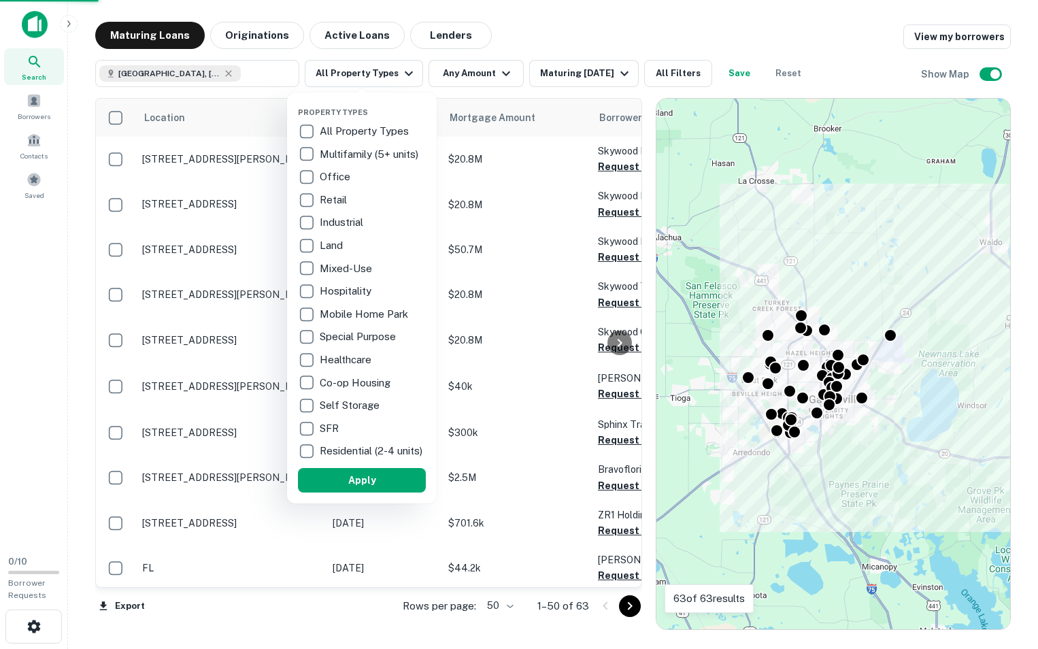
click at [342, 199] on p "Retail" at bounding box center [335, 200] width 30 height 16
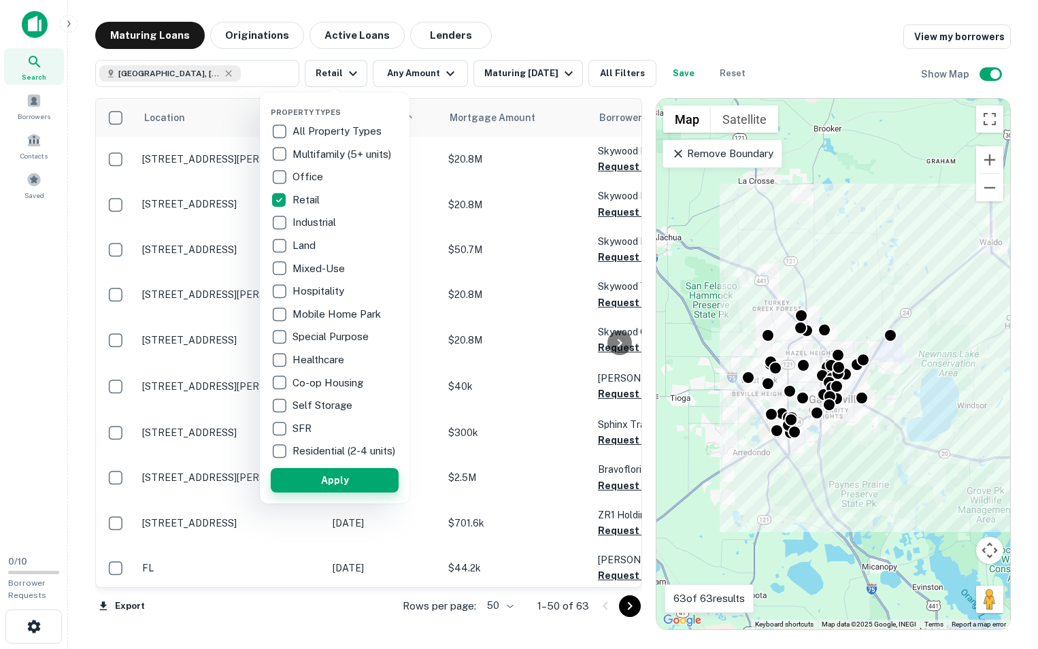
click at [361, 486] on button "Apply" at bounding box center [335, 480] width 128 height 24
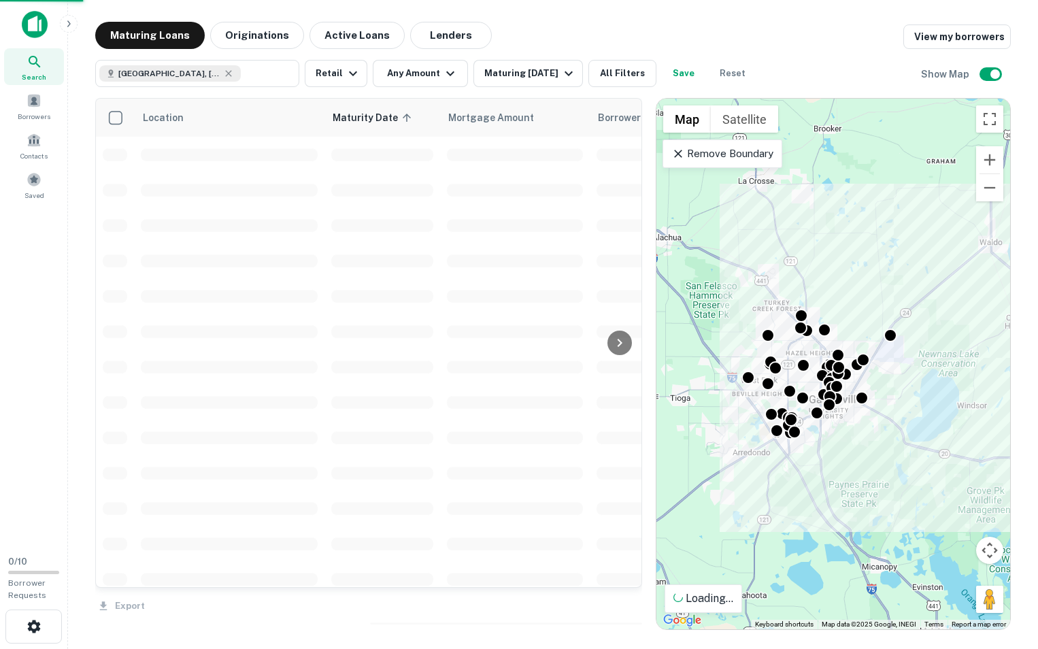
click at [429, 79] on div at bounding box center [519, 324] width 1038 height 649
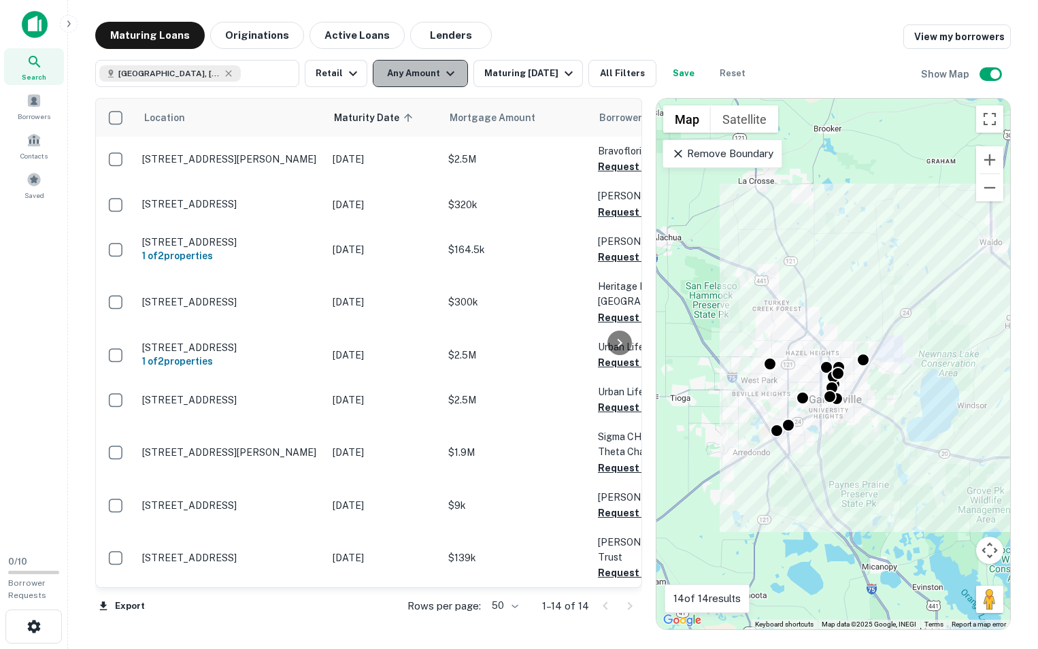
click at [426, 75] on button "Any Amount" at bounding box center [420, 73] width 95 height 27
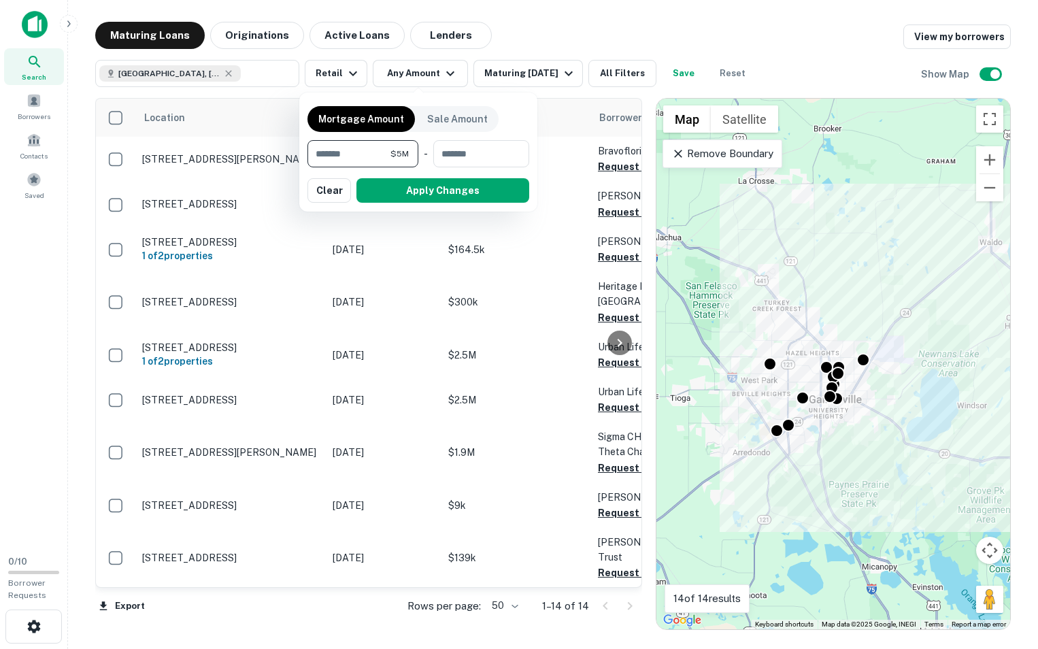
type input "*******"
type input "********"
click at [452, 187] on button "Apply Changes" at bounding box center [442, 190] width 173 height 24
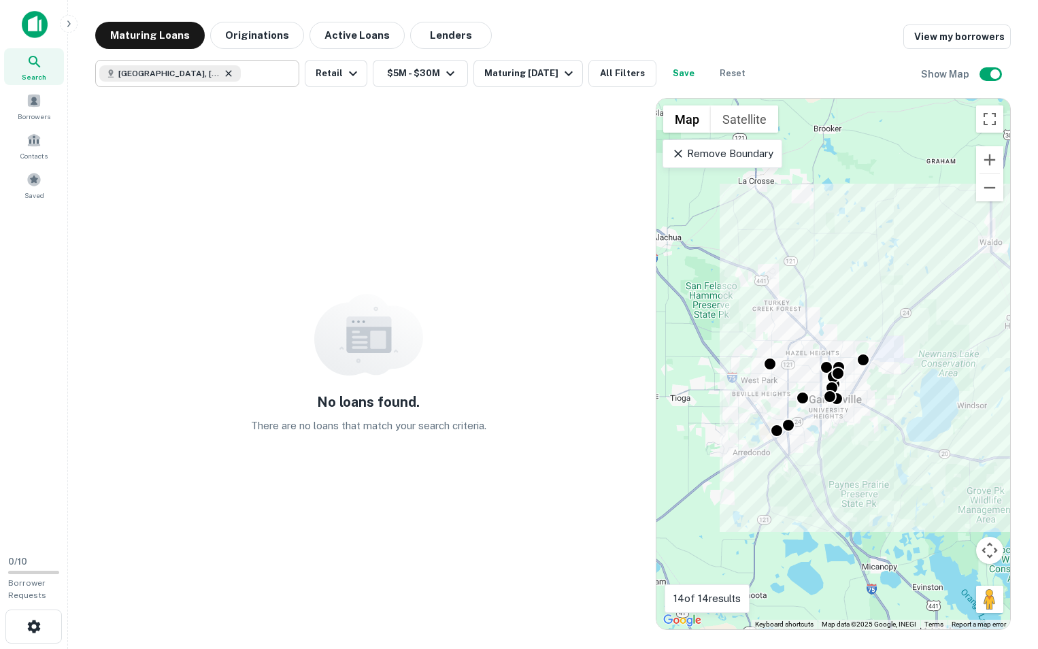
click at [223, 75] on icon at bounding box center [228, 73] width 11 height 11
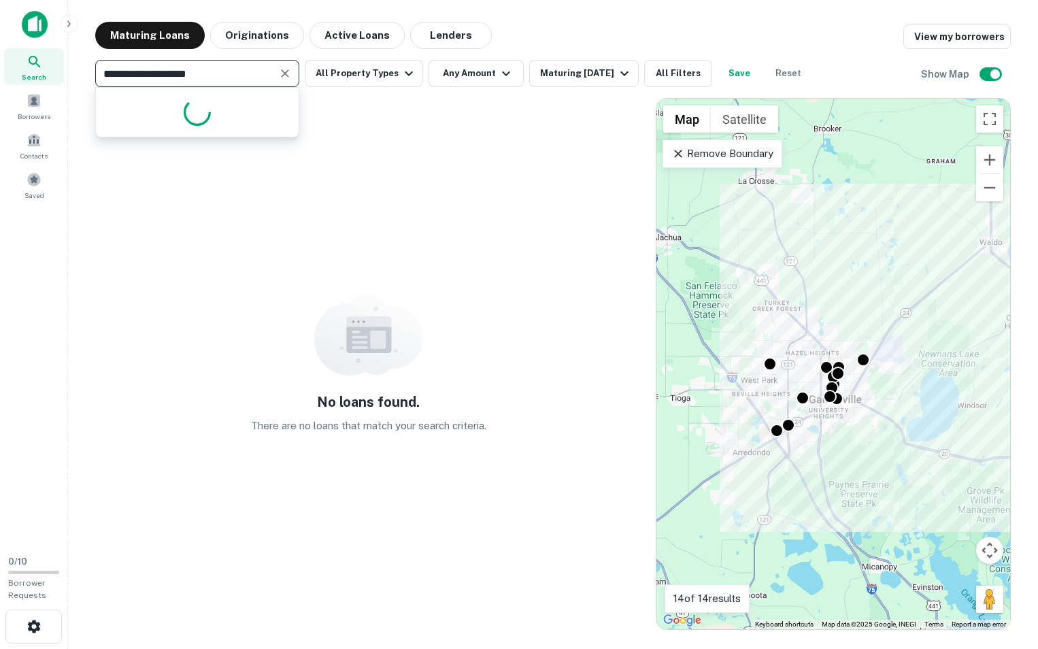
click at [171, 77] on input "**********" at bounding box center [185, 73] width 173 height 19
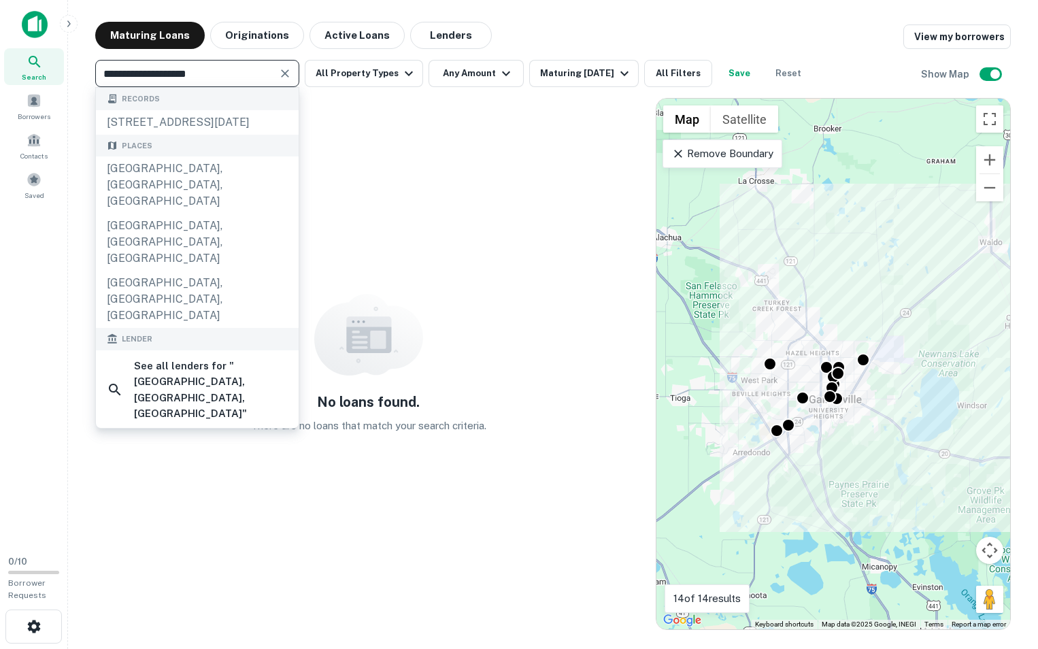
click at [171, 77] on input "**********" at bounding box center [185, 73] width 173 height 19
click at [135, 76] on input "**********" at bounding box center [185, 73] width 173 height 19
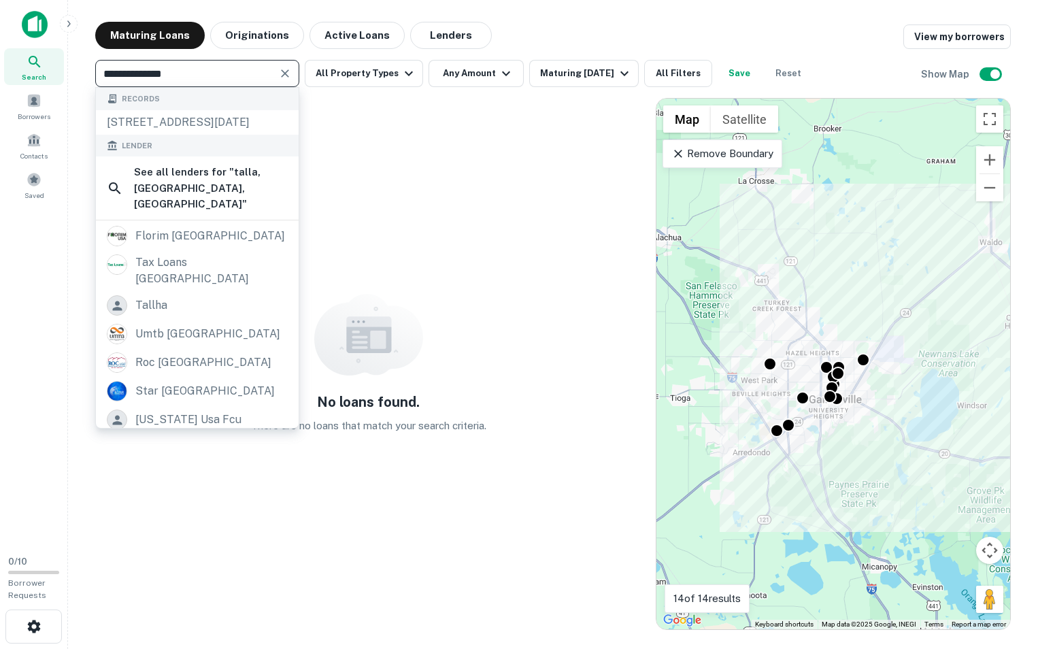
drag, startPoint x: 132, startPoint y: 73, endPoint x: 254, endPoint y: 75, distance: 122.4
click at [254, 75] on input "**********" at bounding box center [185, 73] width 173 height 19
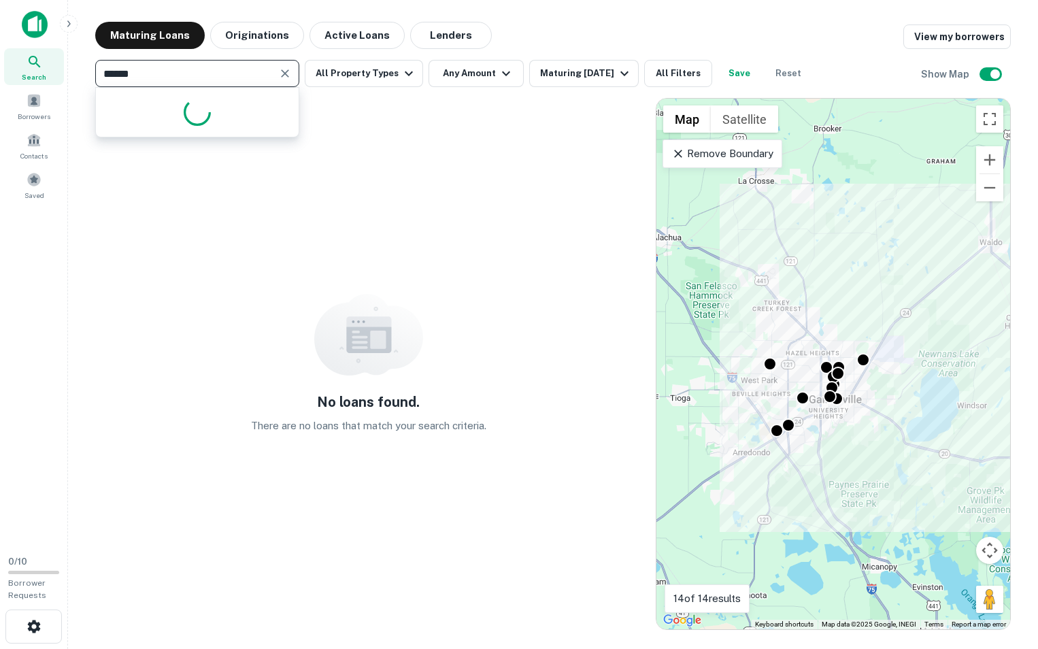
type input "*****"
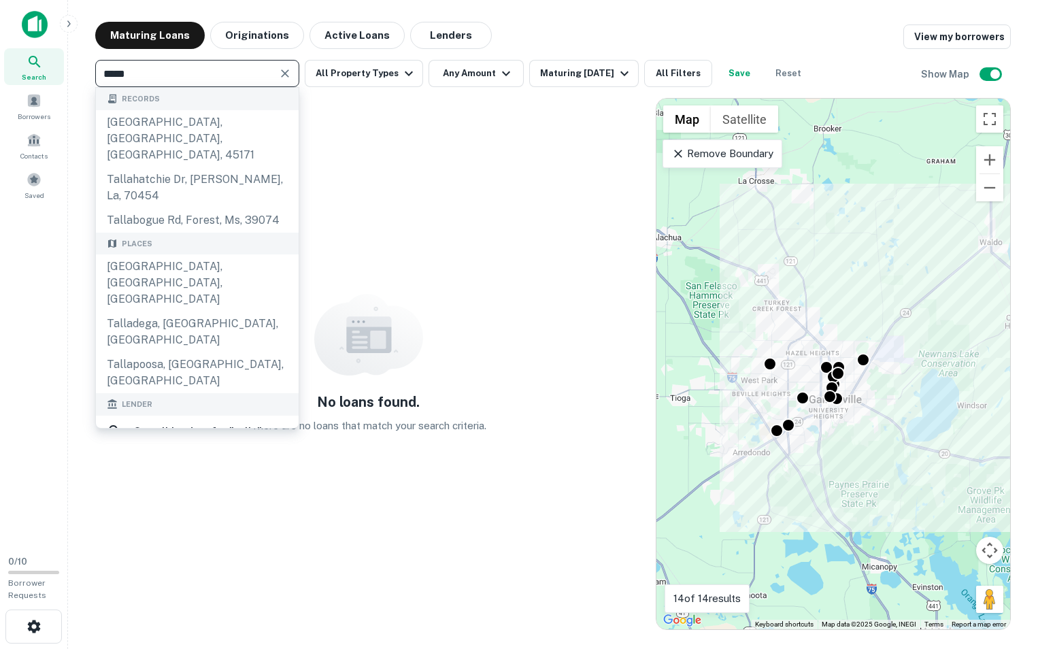
click at [182, 254] on div "Tallahassee, FL, USA" at bounding box center [197, 282] width 203 height 57
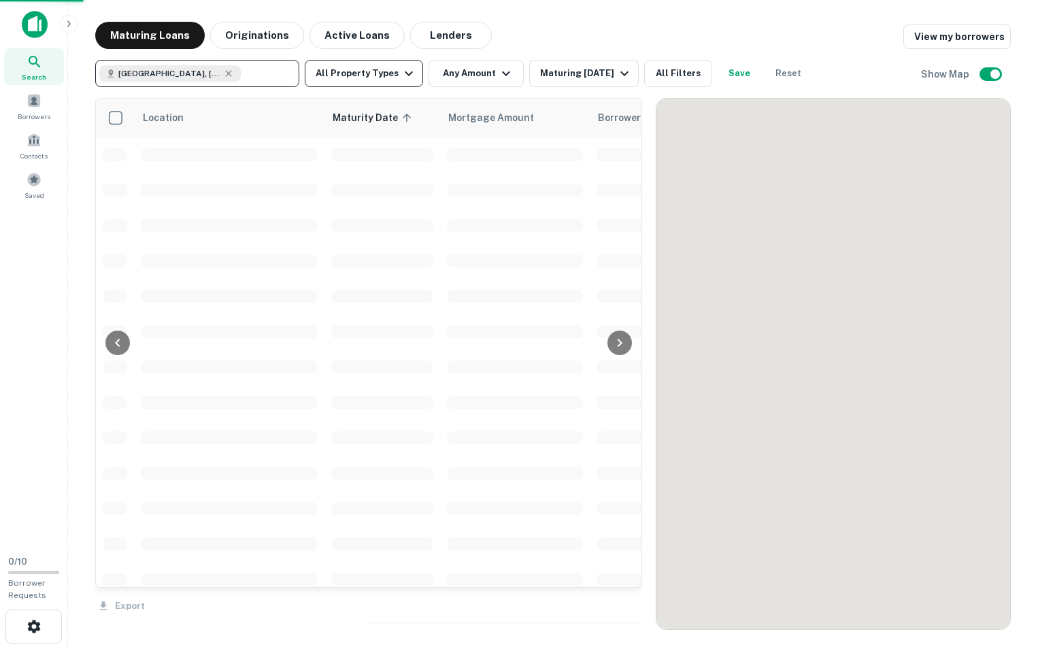
click at [370, 65] on button "All Property Types" at bounding box center [364, 73] width 118 height 27
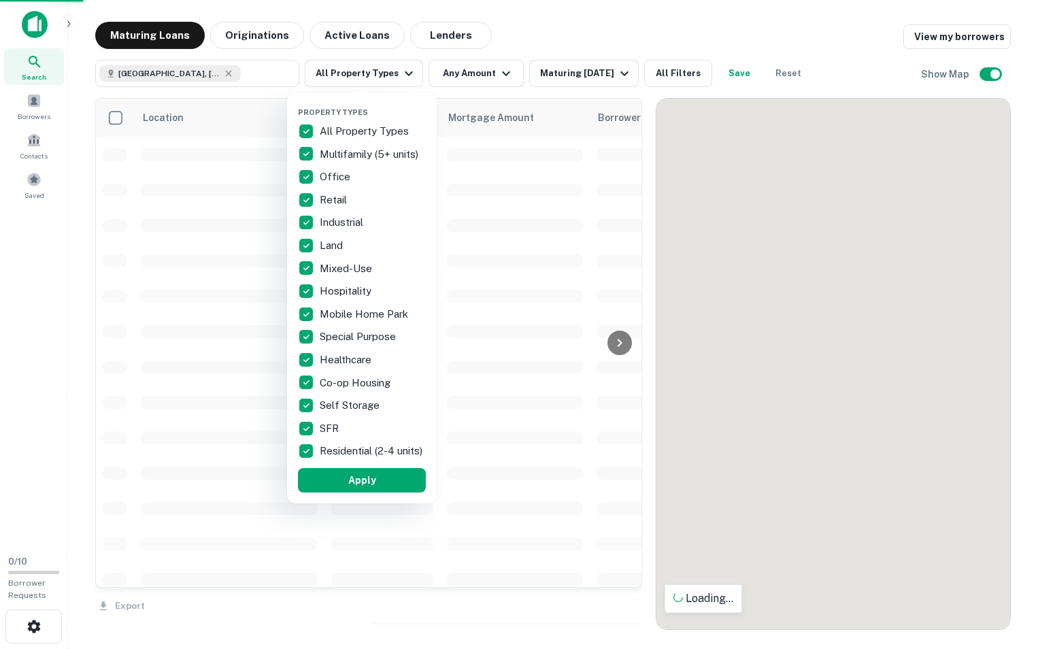
click at [369, 71] on div at bounding box center [519, 324] width 1038 height 649
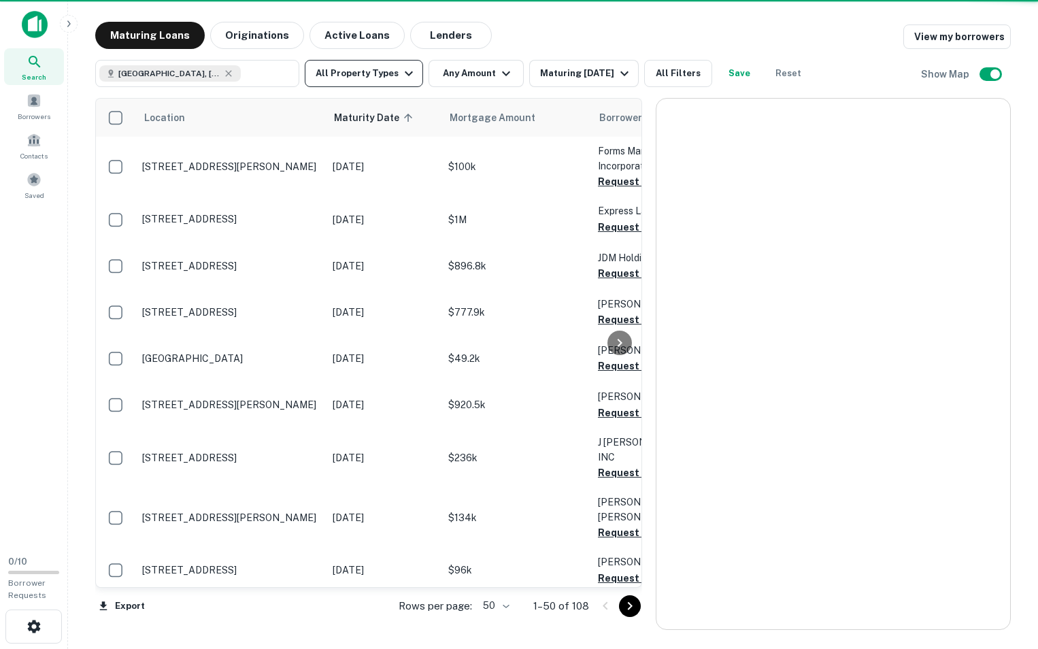
click at [360, 75] on button "All Property Types" at bounding box center [364, 73] width 118 height 27
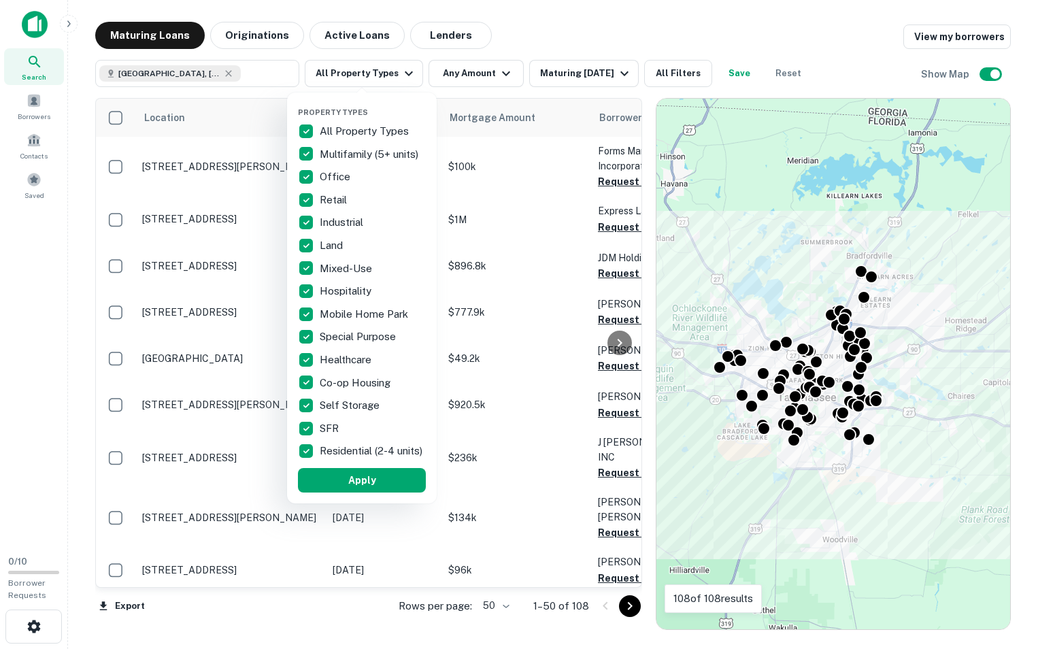
click at [355, 129] on p "All Property Types" at bounding box center [366, 131] width 92 height 16
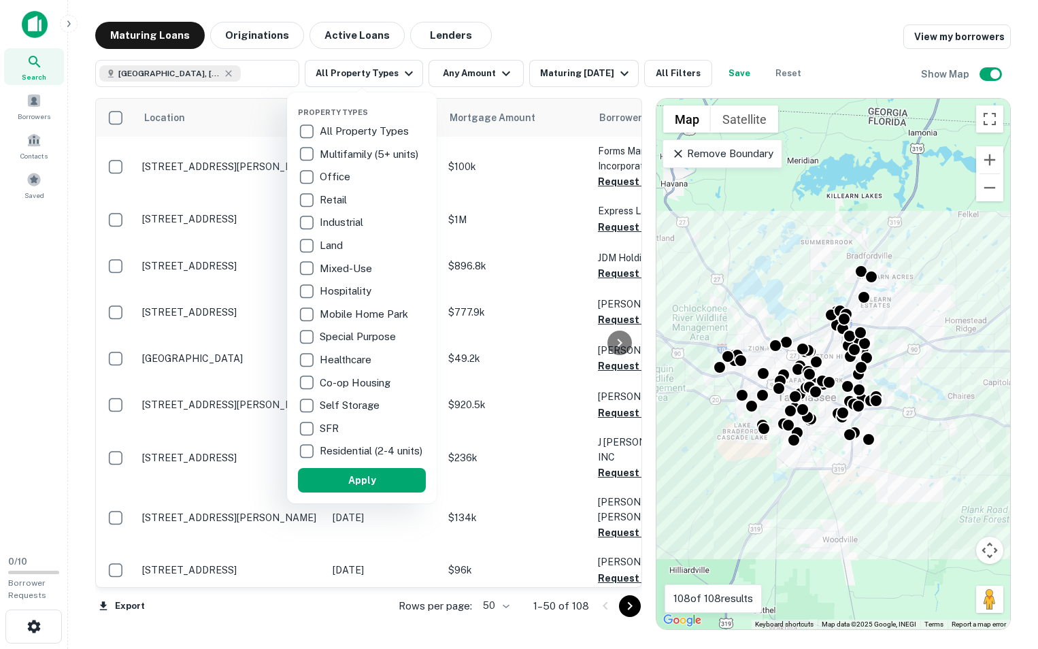
click at [336, 197] on p "Retail" at bounding box center [335, 200] width 30 height 16
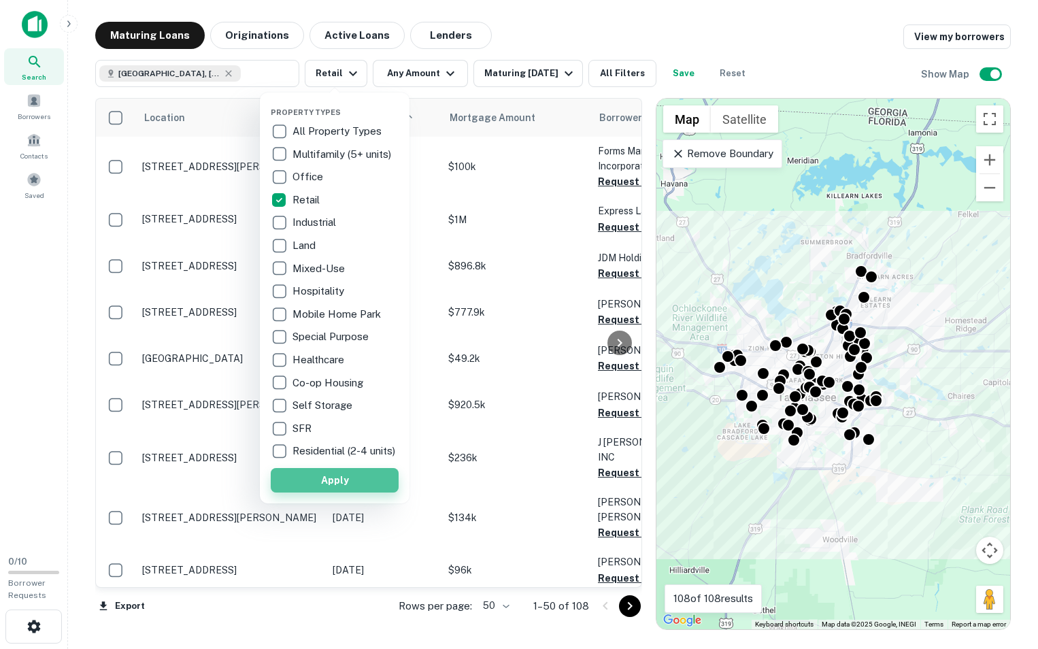
click at [341, 492] on button "Apply" at bounding box center [335, 480] width 128 height 24
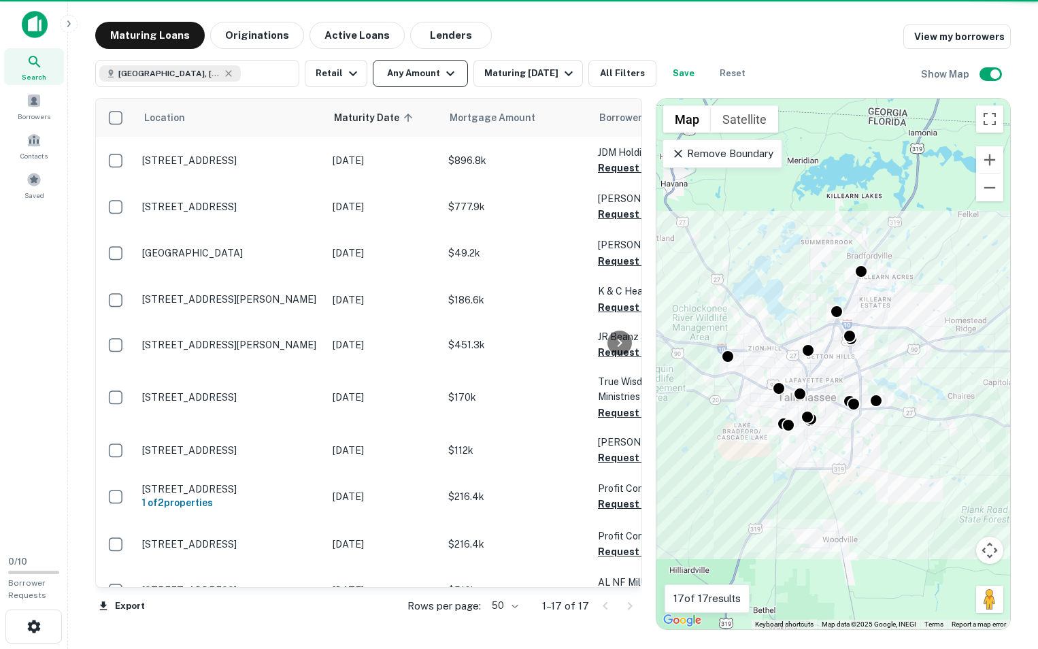
click at [426, 76] on button "Any Amount" at bounding box center [420, 73] width 95 height 27
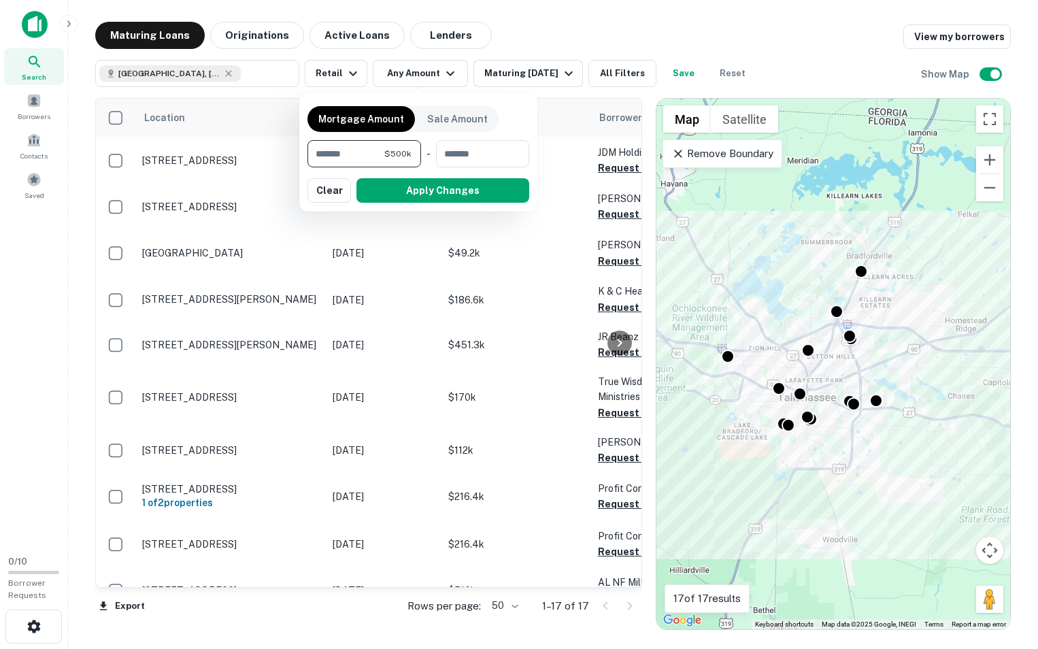
type input "*******"
type input "********"
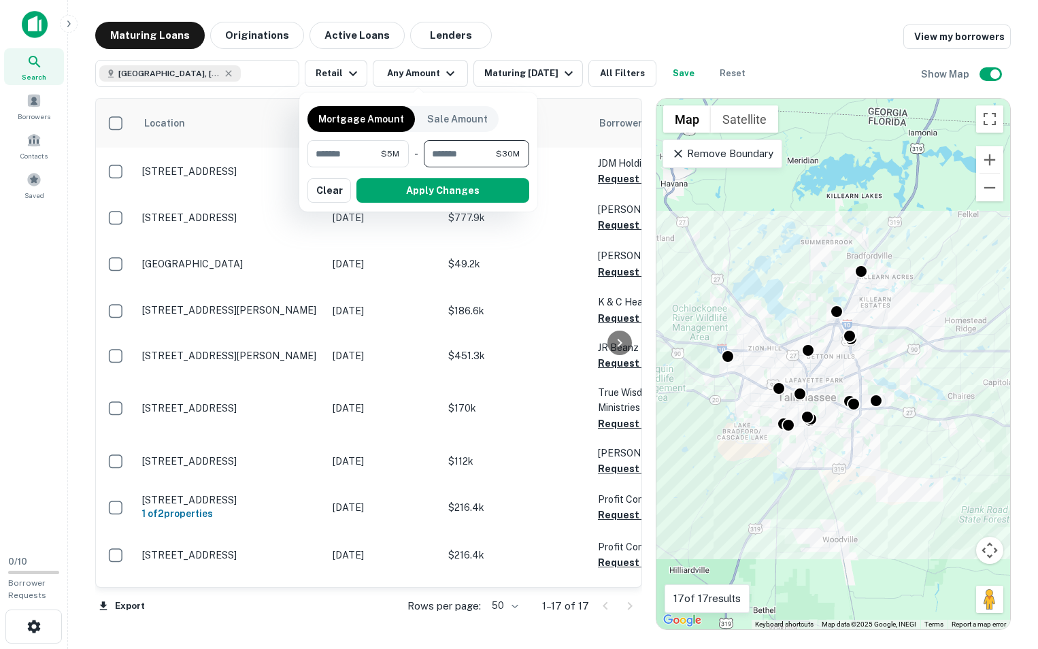
drag, startPoint x: 414, startPoint y: 192, endPoint x: 416, endPoint y: 102, distance: 90.5
click at [415, 192] on button "Apply Changes" at bounding box center [442, 190] width 173 height 24
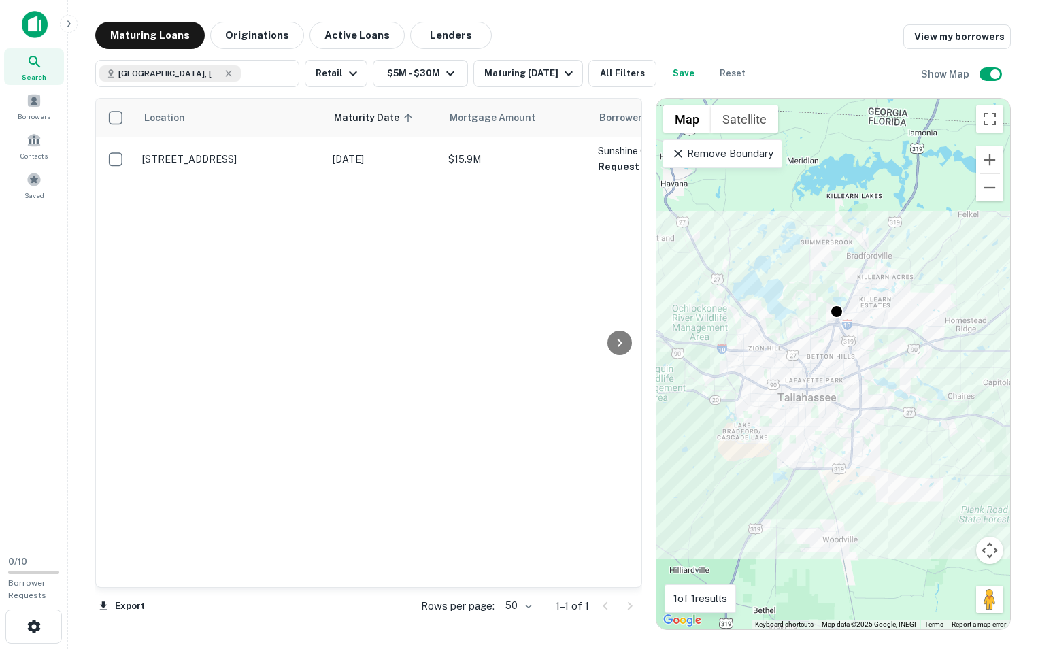
click at [205, 80] on div "Tallahassee, FL, USA" at bounding box center [169, 73] width 141 height 16
type input "**********"
click at [203, 80] on input "**********" at bounding box center [185, 73] width 173 height 19
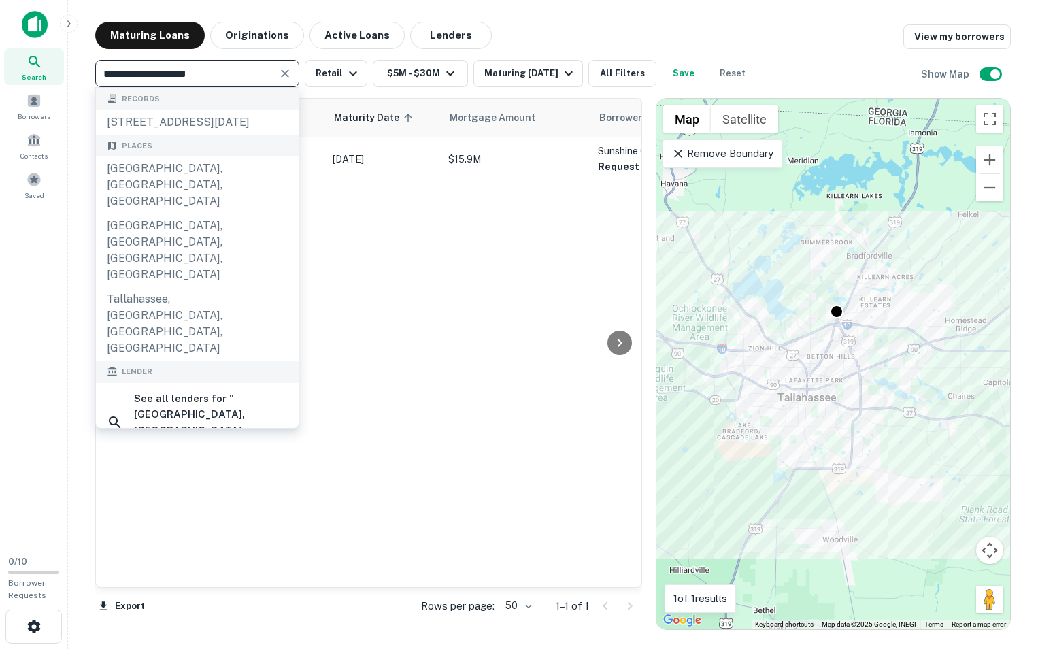
click at [203, 80] on input "**********" at bounding box center [185, 73] width 173 height 19
click at [994, 195] on button "Zoom out" at bounding box center [989, 187] width 27 height 27
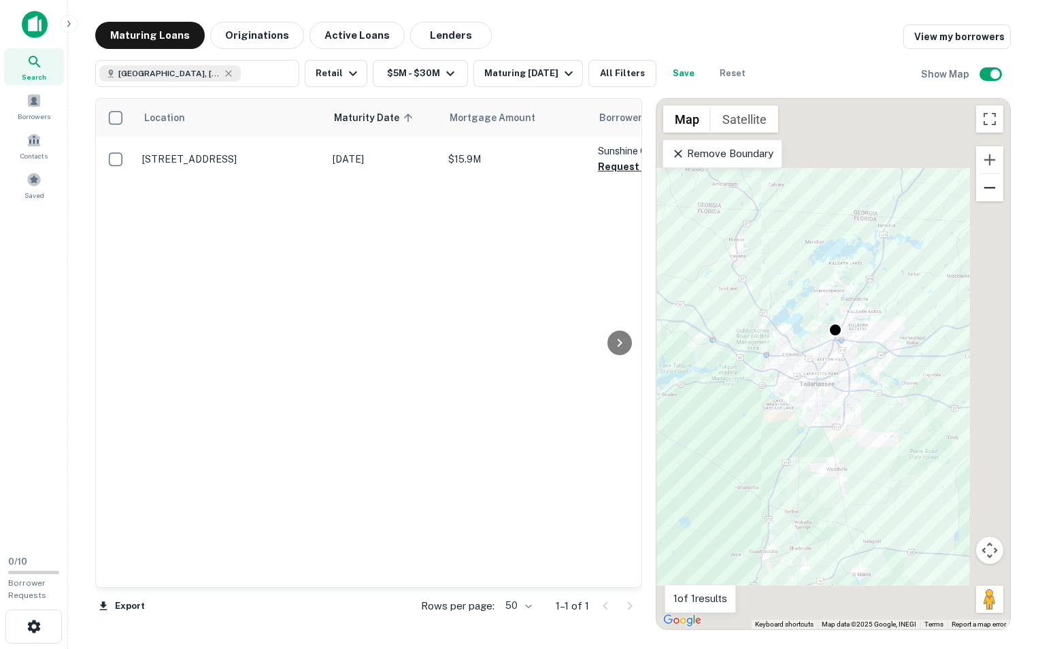
click at [991, 195] on button "Zoom out" at bounding box center [989, 187] width 27 height 27
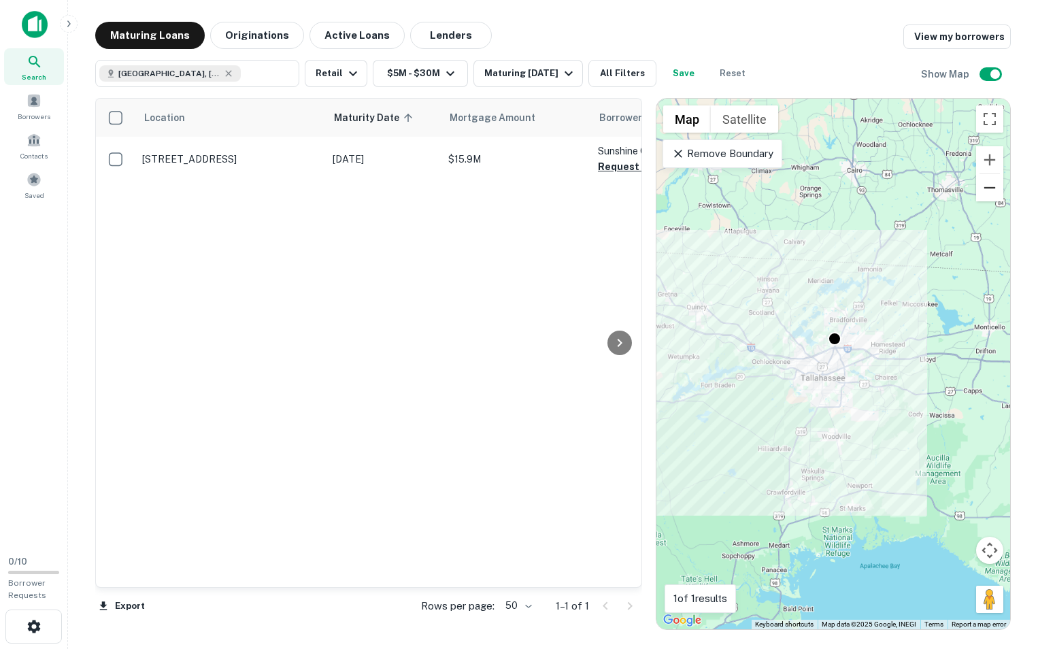
click at [991, 195] on button "Zoom out" at bounding box center [989, 187] width 27 height 27
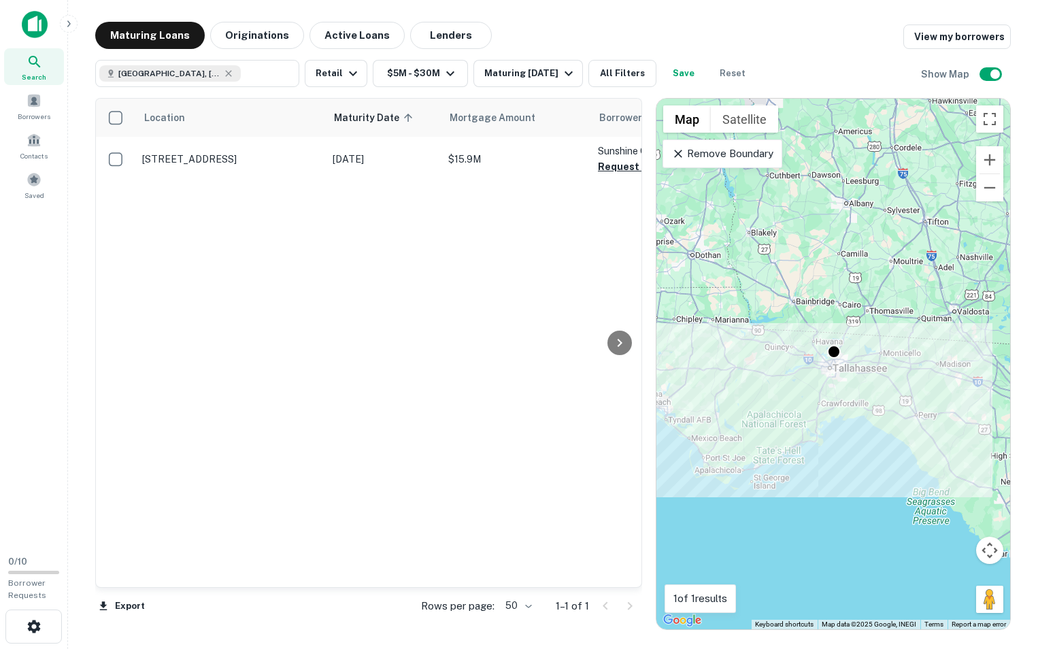
click at [894, 338] on div "To activate drag with keyboard, press Alt + Enter. Once in keyboard drag state,…" at bounding box center [833, 364] width 354 height 530
click at [677, 154] on icon at bounding box center [678, 154] width 14 height 14
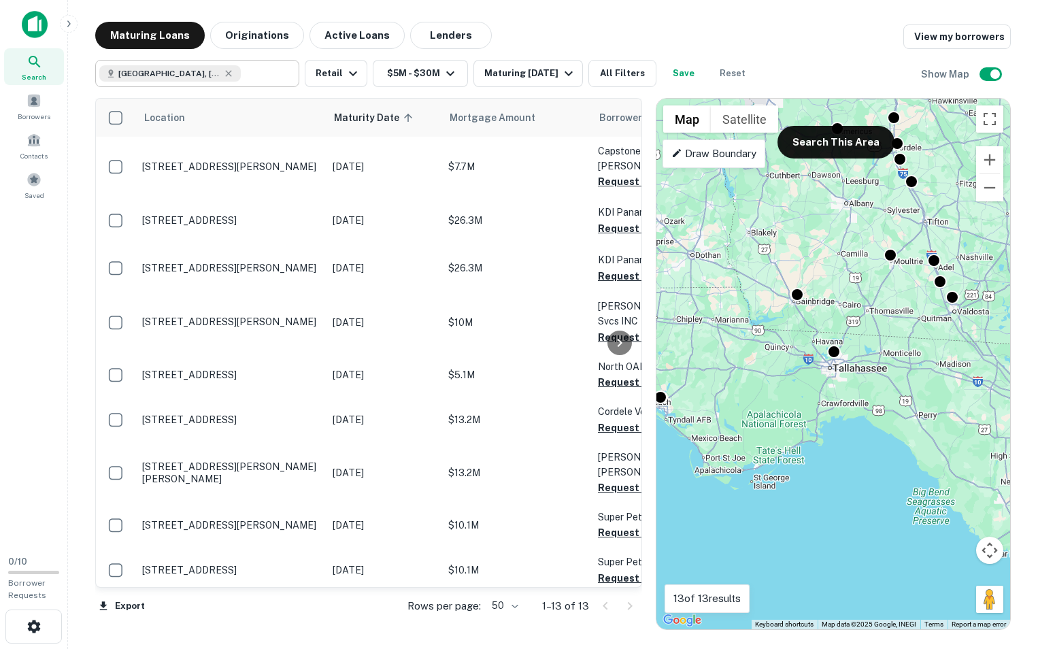
click at [223, 73] on icon at bounding box center [228, 73] width 11 height 11
type input "**********"
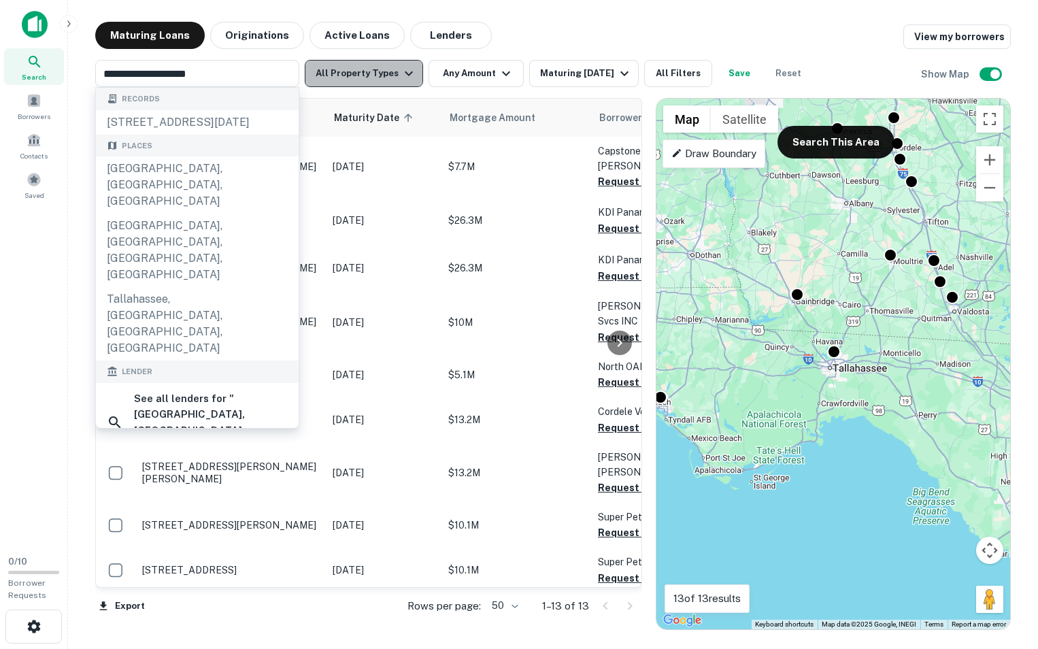
click at [381, 78] on button "All Property Types" at bounding box center [364, 73] width 118 height 27
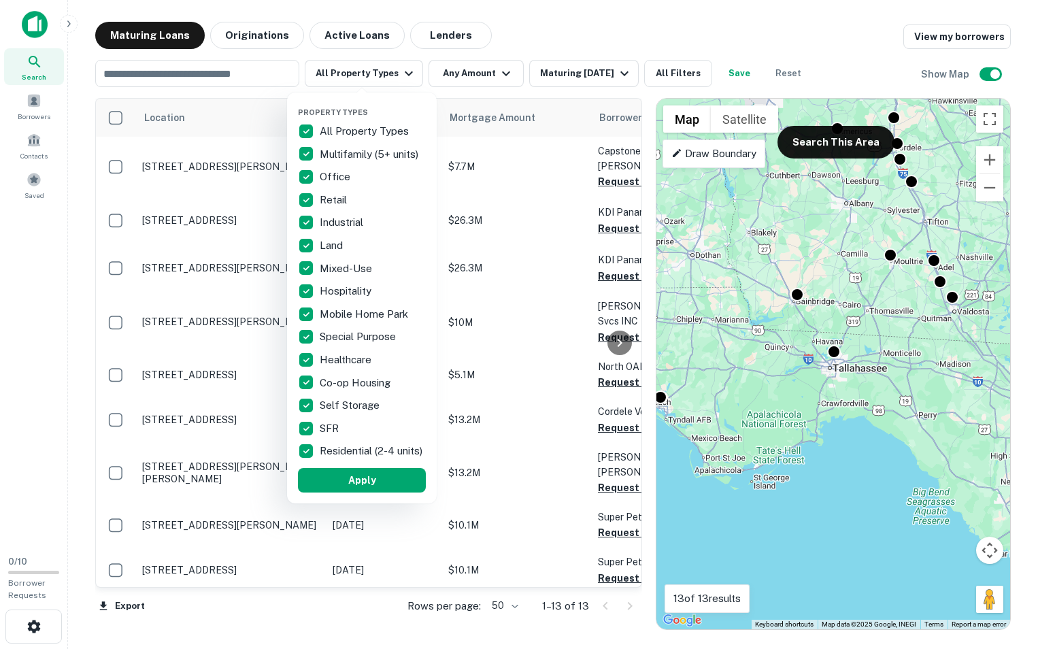
click at [340, 128] on p "All Property Types" at bounding box center [366, 131] width 92 height 16
click at [330, 195] on p "Retail" at bounding box center [335, 200] width 30 height 16
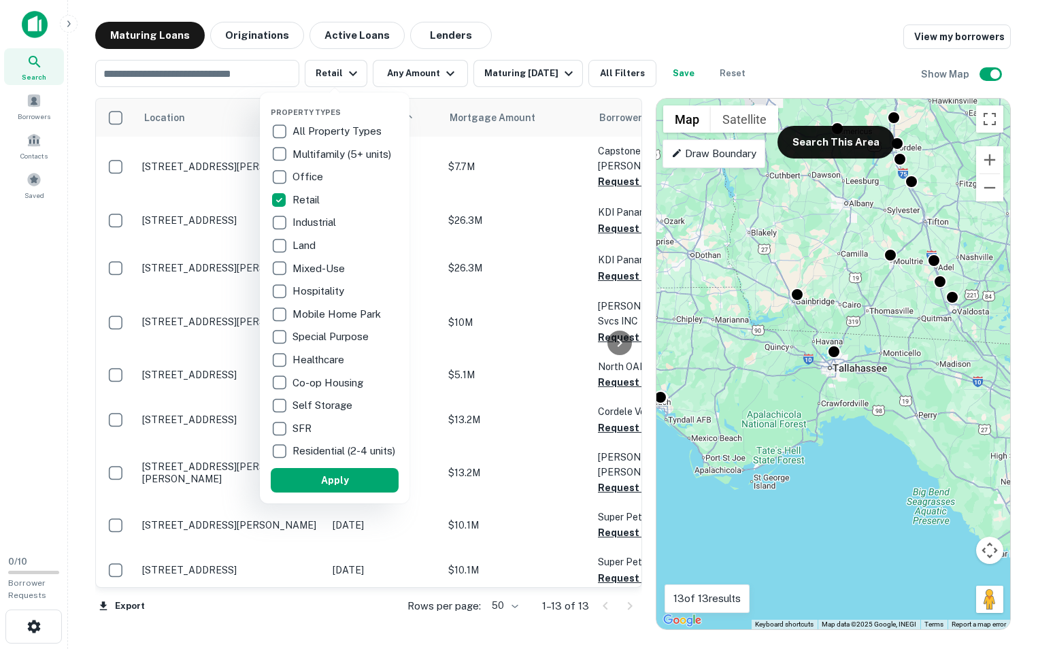
drag, startPoint x: 333, startPoint y: 492, endPoint x: 405, endPoint y: 42, distance: 455.3
click at [333, 492] on button "Apply" at bounding box center [335, 480] width 128 height 24
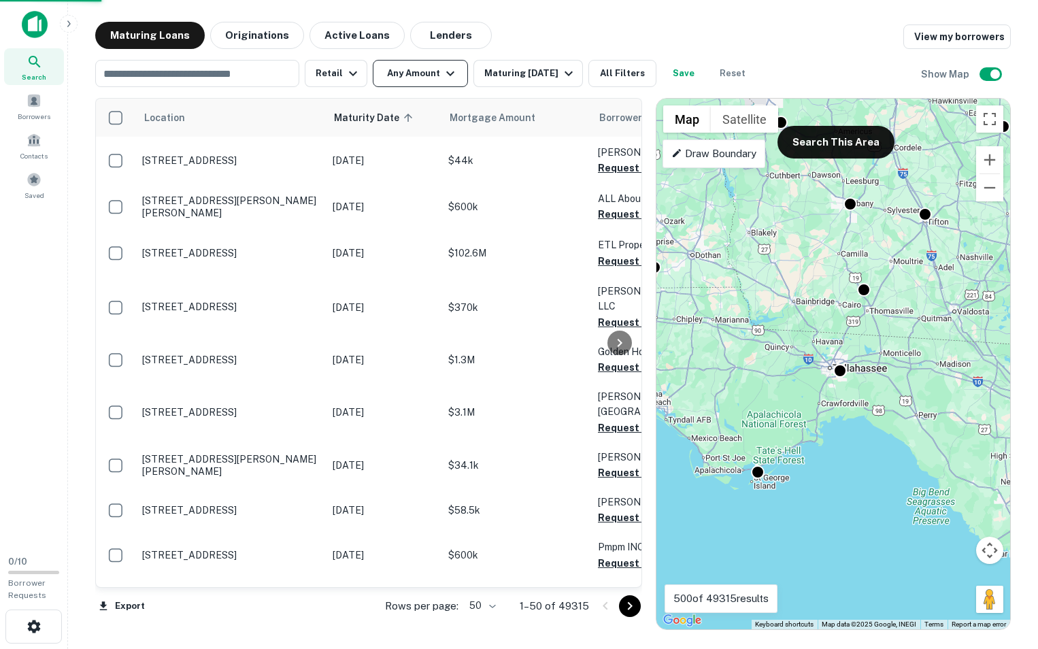
click at [416, 68] on button "Any Amount" at bounding box center [420, 73] width 95 height 27
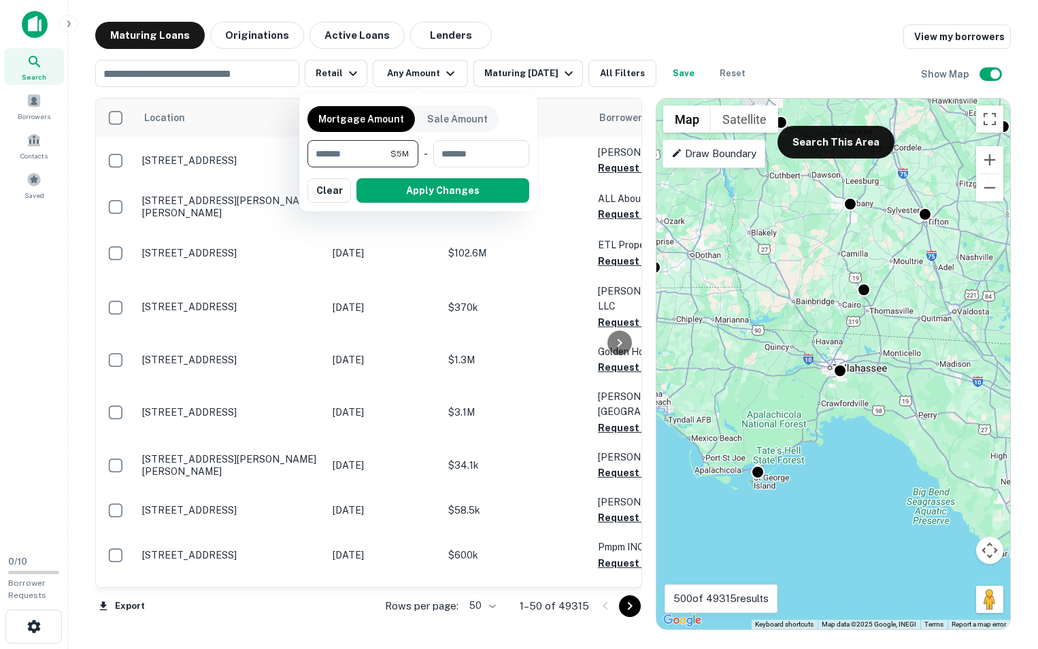
type input "*******"
type input "********"
click at [452, 191] on button "Apply Changes" at bounding box center [442, 190] width 173 height 24
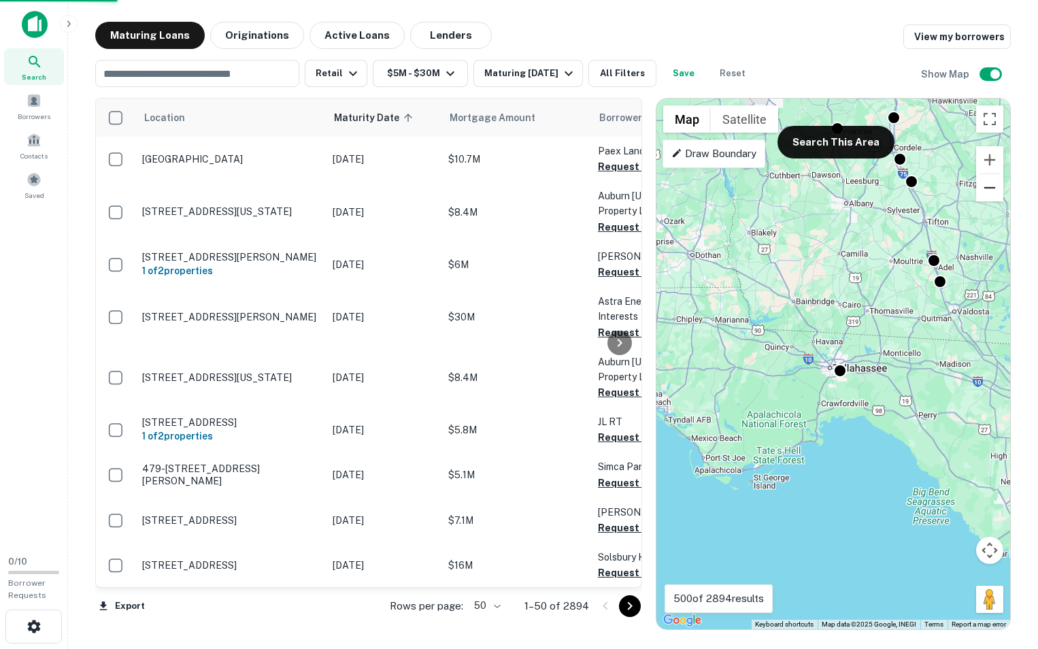
click at [991, 187] on button "Zoom out" at bounding box center [989, 187] width 27 height 27
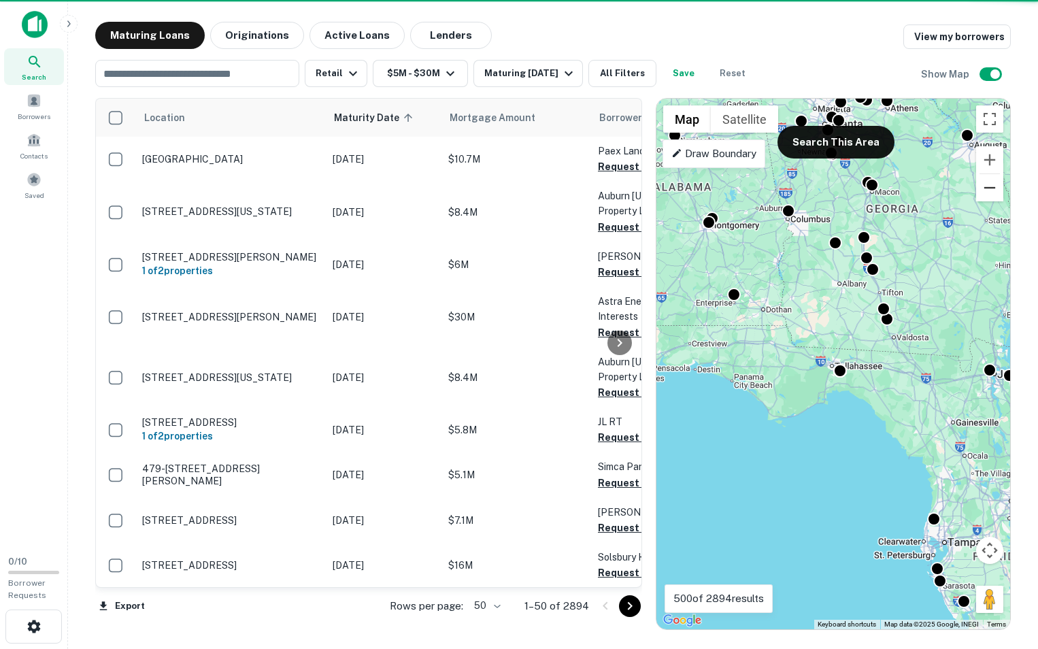
click at [991, 187] on button "Zoom out" at bounding box center [989, 187] width 27 height 27
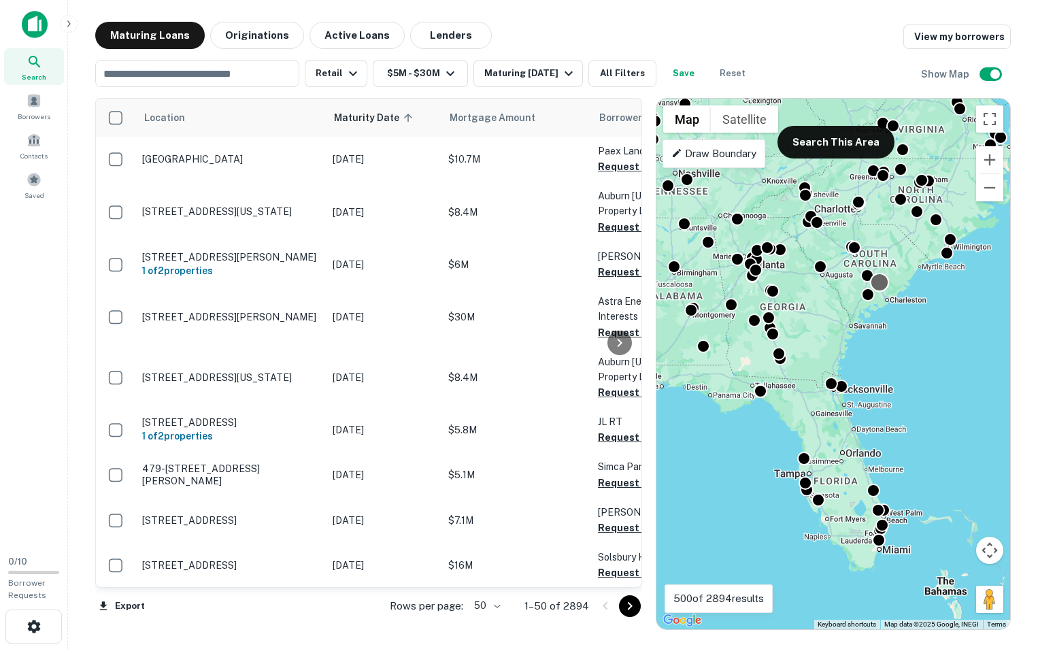
drag, startPoint x: 915, startPoint y: 337, endPoint x: 887, endPoint y: 288, distance: 56.3
click at [845, 353] on div "To activate drag with keyboard, press Alt + Enter. Once in keyboard drag state,…" at bounding box center [833, 364] width 354 height 530
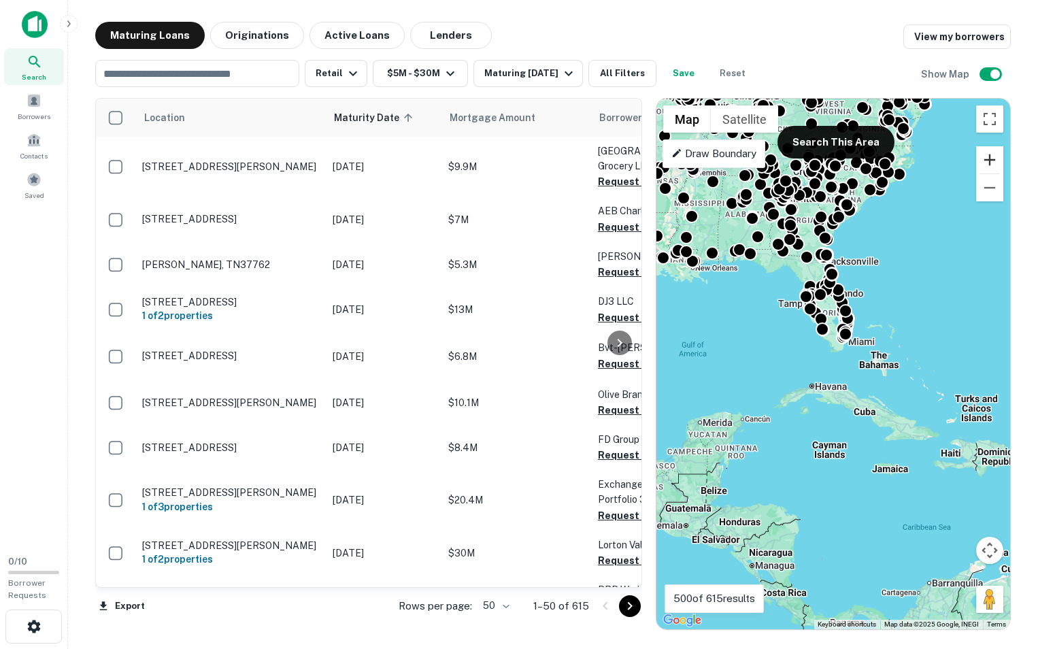
click at [993, 154] on button "Zoom in" at bounding box center [989, 159] width 27 height 27
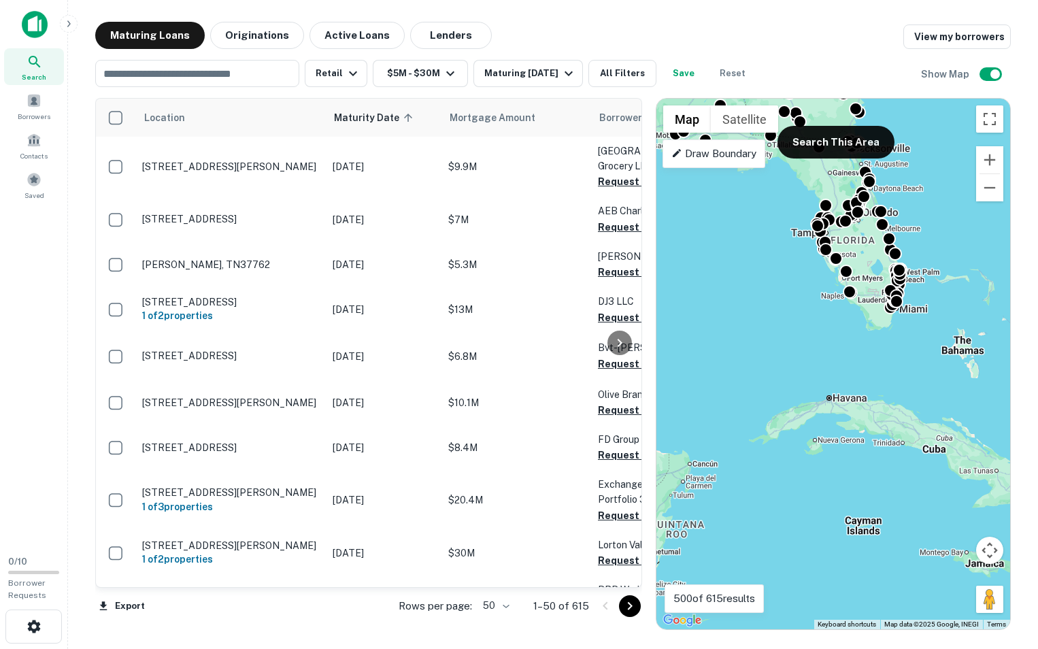
drag, startPoint x: 915, startPoint y: 253, endPoint x: 957, endPoint y: 240, distance: 44.7
click at [957, 240] on div "To activate drag with keyboard, press Alt + Enter. Once in keyboard drag state,…" at bounding box center [833, 364] width 354 height 530
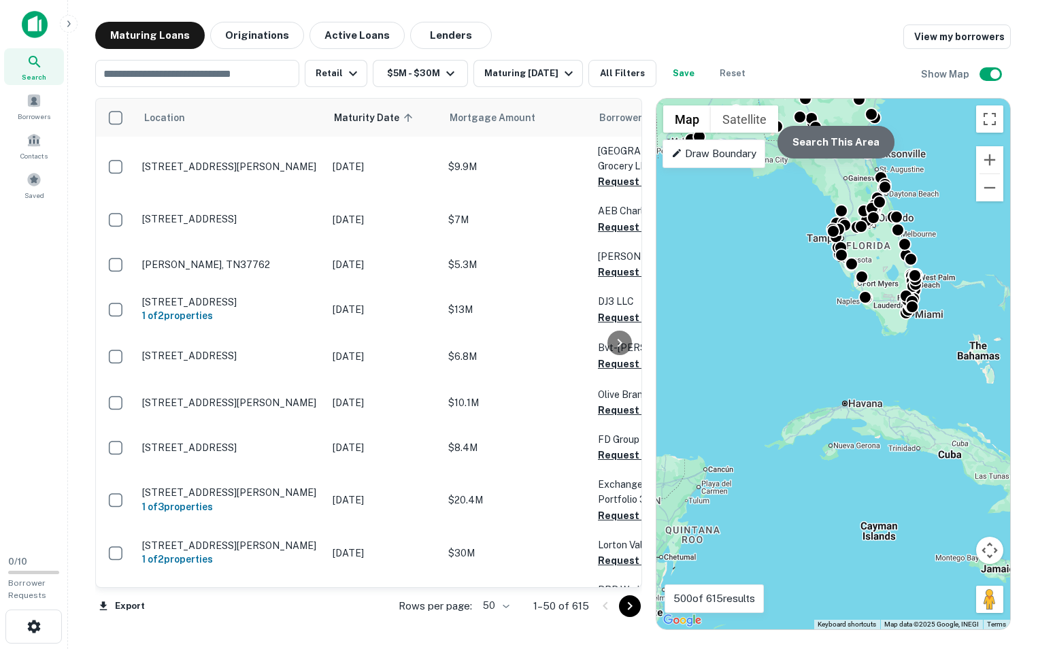
click at [838, 148] on button "Search This Area" at bounding box center [835, 142] width 117 height 33
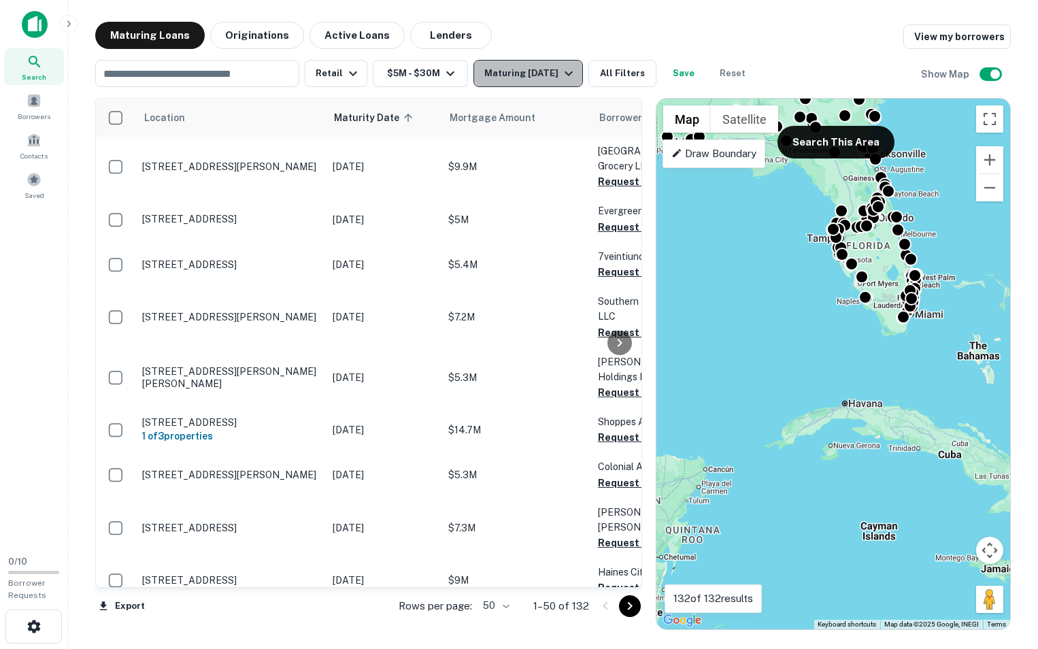
click at [516, 71] on div "Maturing In 6 Months" at bounding box center [530, 73] width 92 height 16
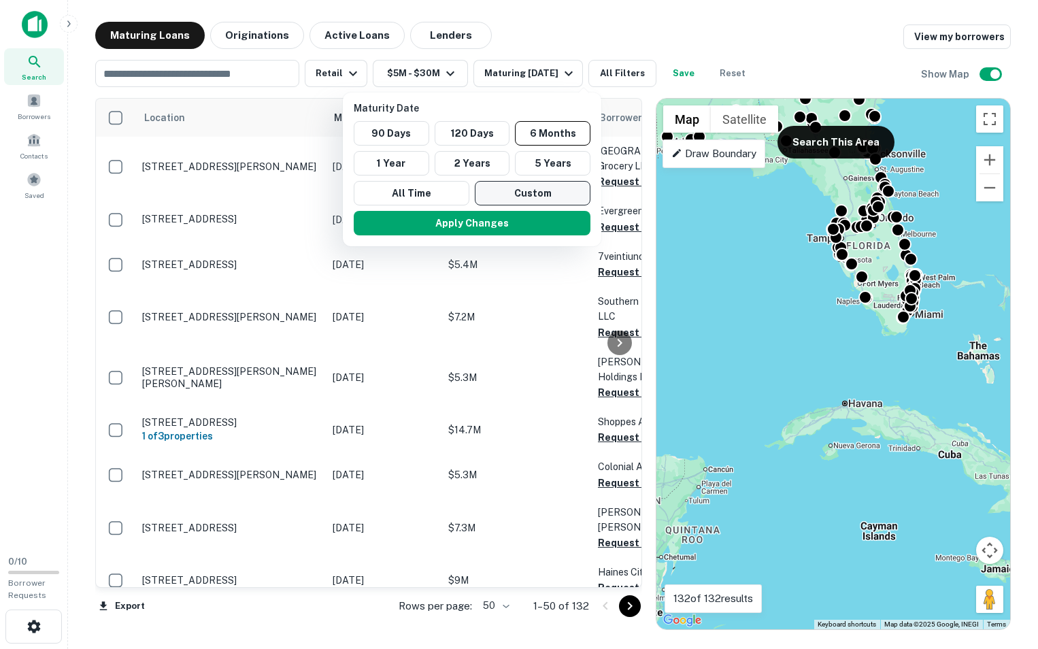
click at [511, 197] on button "Custom" at bounding box center [533, 193] width 116 height 24
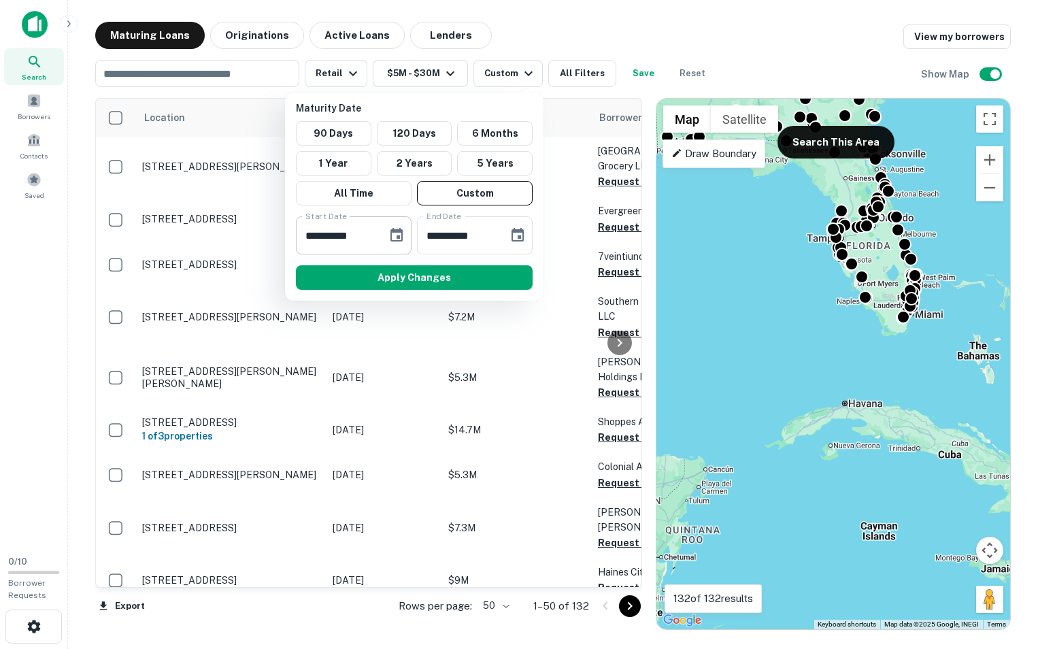
drag, startPoint x: 389, startPoint y: 239, endPoint x: 375, endPoint y: 239, distance: 13.6
click at [388, 239] on button "Choose date, selected date is Mar 13, 2025" at bounding box center [396, 235] width 27 height 27
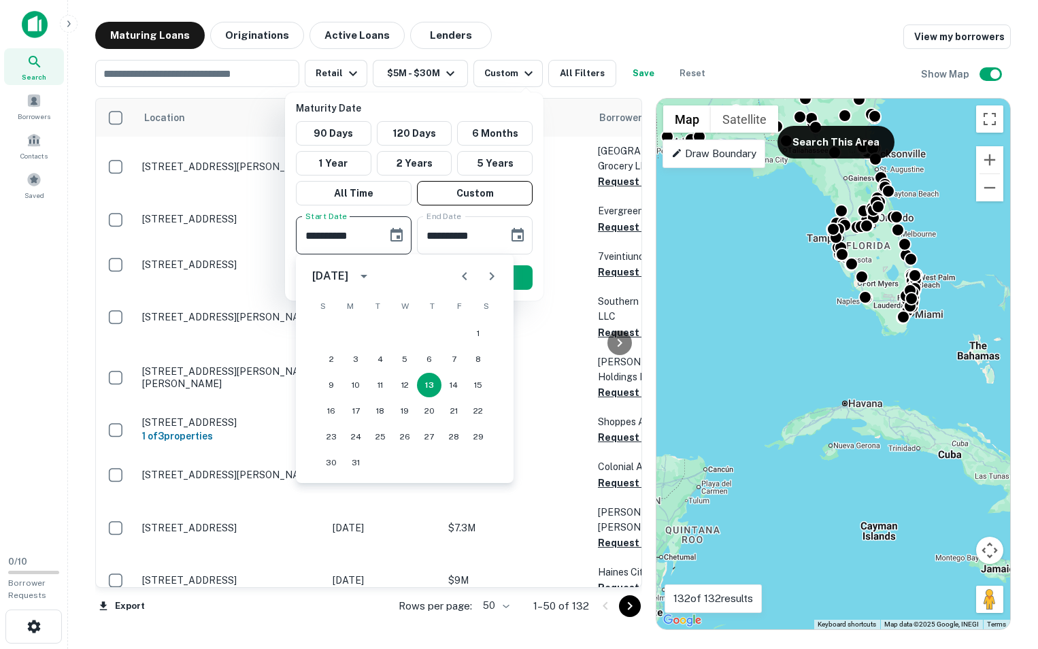
click at [356, 239] on input "**********" at bounding box center [337, 235] width 82 height 38
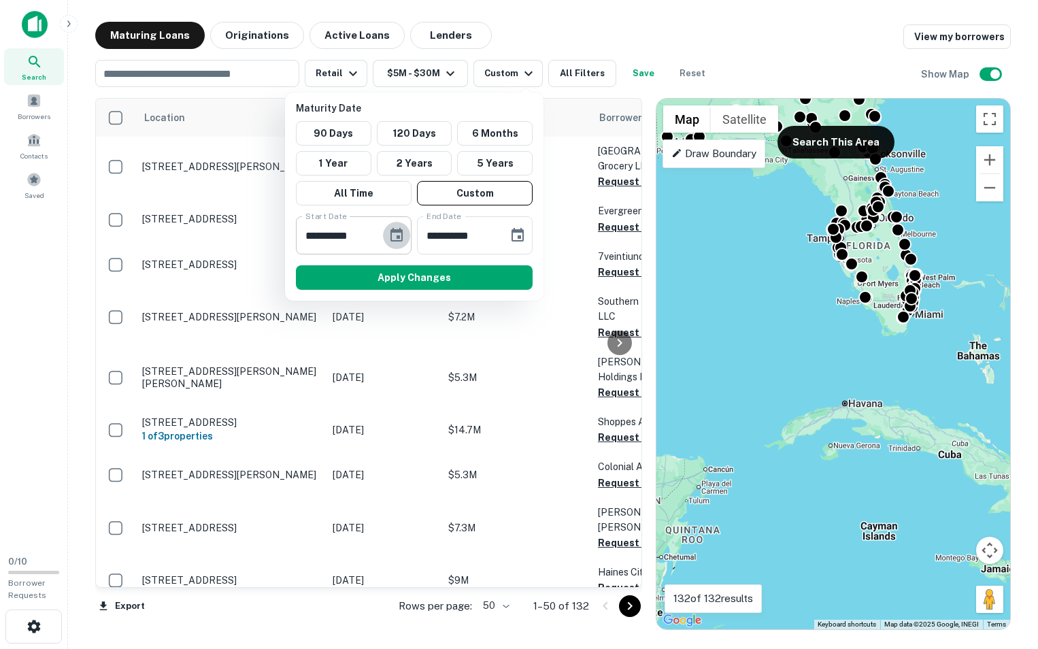
click at [394, 235] on icon "Choose date, selected date is Mar 13, 2025" at bounding box center [396, 235] width 16 height 16
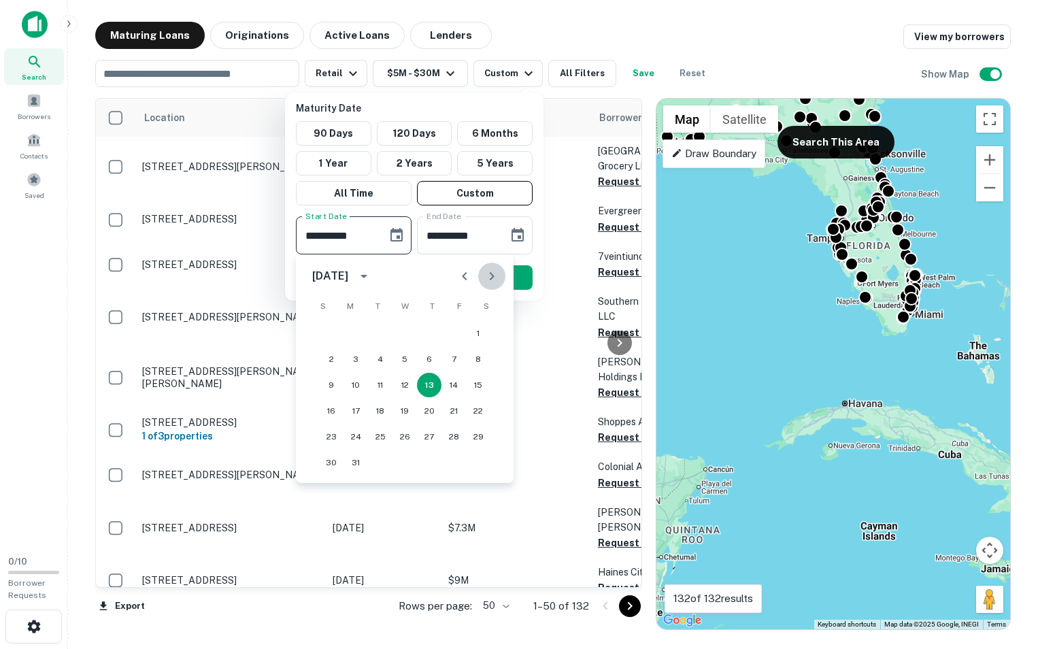
click at [486, 278] on icon "Next month" at bounding box center [491, 276] width 16 height 16
click at [486, 277] on icon "Next month" at bounding box center [491, 276] width 16 height 16
click at [471, 273] on icon "Previous month" at bounding box center [464, 276] width 16 height 16
click at [492, 270] on icon "Next month" at bounding box center [491, 276] width 16 height 16
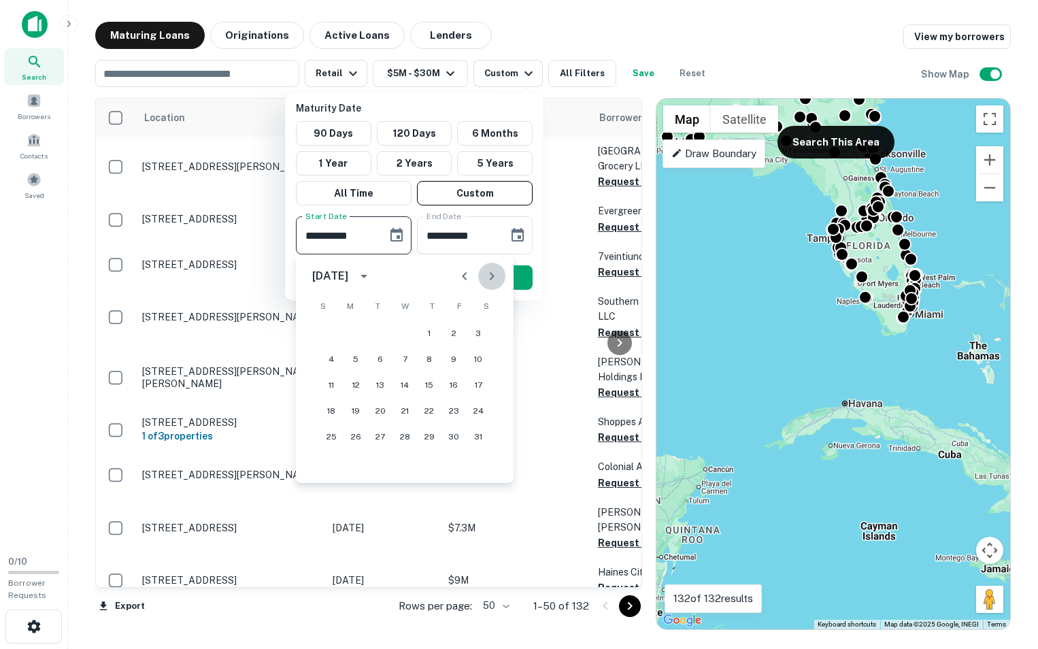
click at [492, 270] on icon "Next month" at bounding box center [491, 276] width 16 height 16
click at [490, 271] on icon "Next month" at bounding box center [491, 276] width 16 height 16
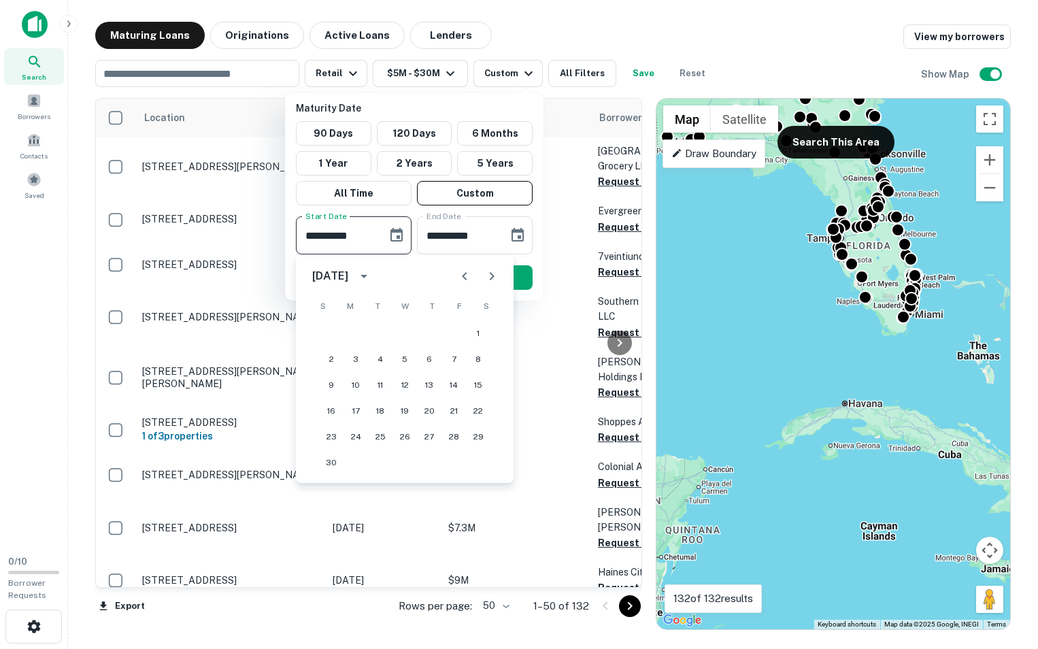
click at [490, 279] on icon "Next month" at bounding box center [492, 276] width 5 height 8
click at [355, 333] on button "1" at bounding box center [355, 333] width 24 height 24
type input "**********"
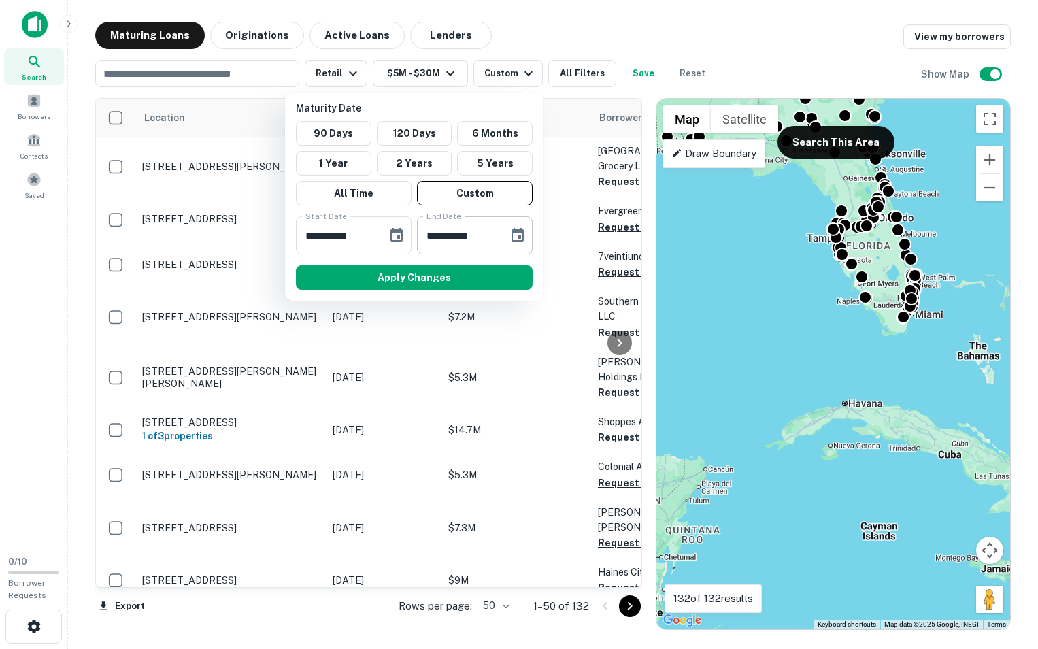
click at [517, 239] on icon "Choose date, selected date is Sep 9, 2025" at bounding box center [517, 235] width 16 height 16
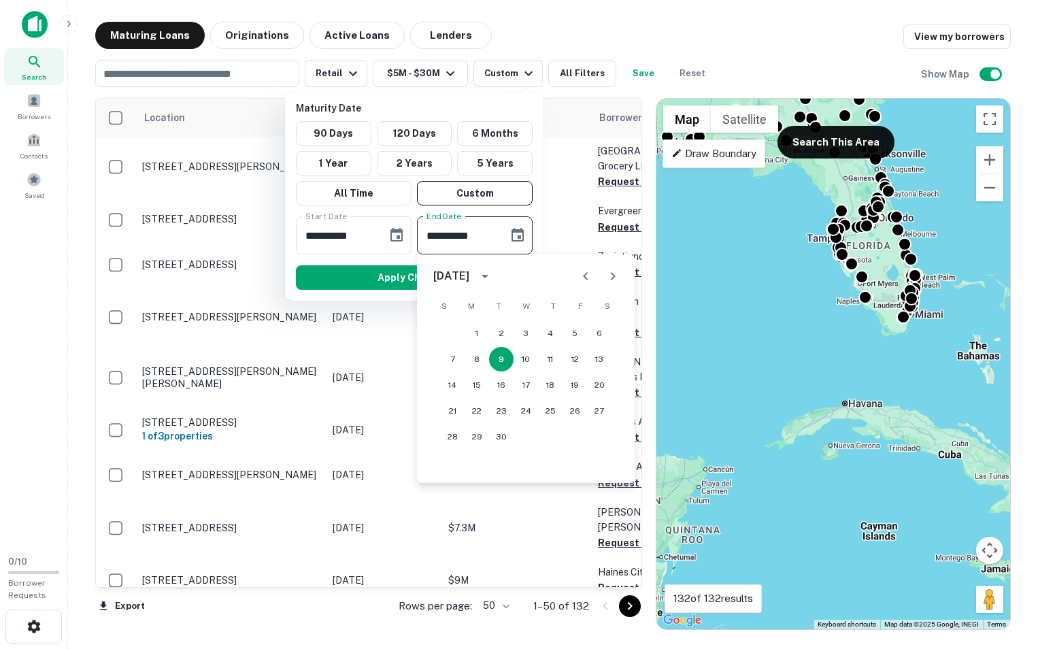
click at [493, 277] on icon "calendar view is open, switch to year view" at bounding box center [485, 276] width 16 height 16
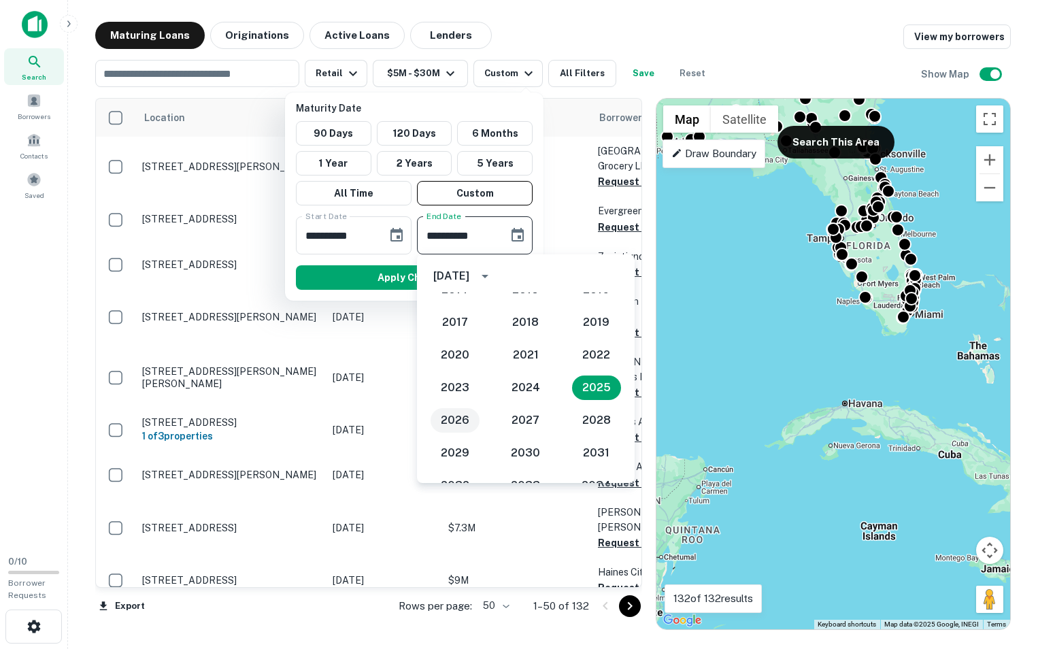
click at [458, 418] on button "2026" at bounding box center [454, 420] width 49 height 24
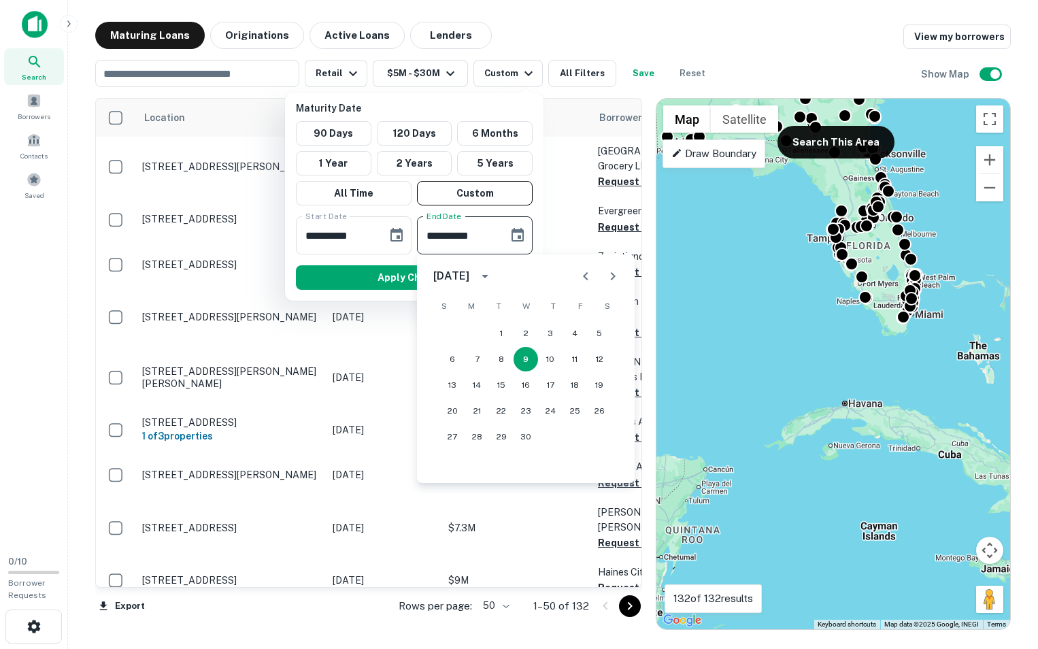
click at [610, 279] on icon "Next month" at bounding box center [612, 276] width 16 height 16
click at [585, 278] on icon "Previous month" at bounding box center [585, 276] width 5 height 8
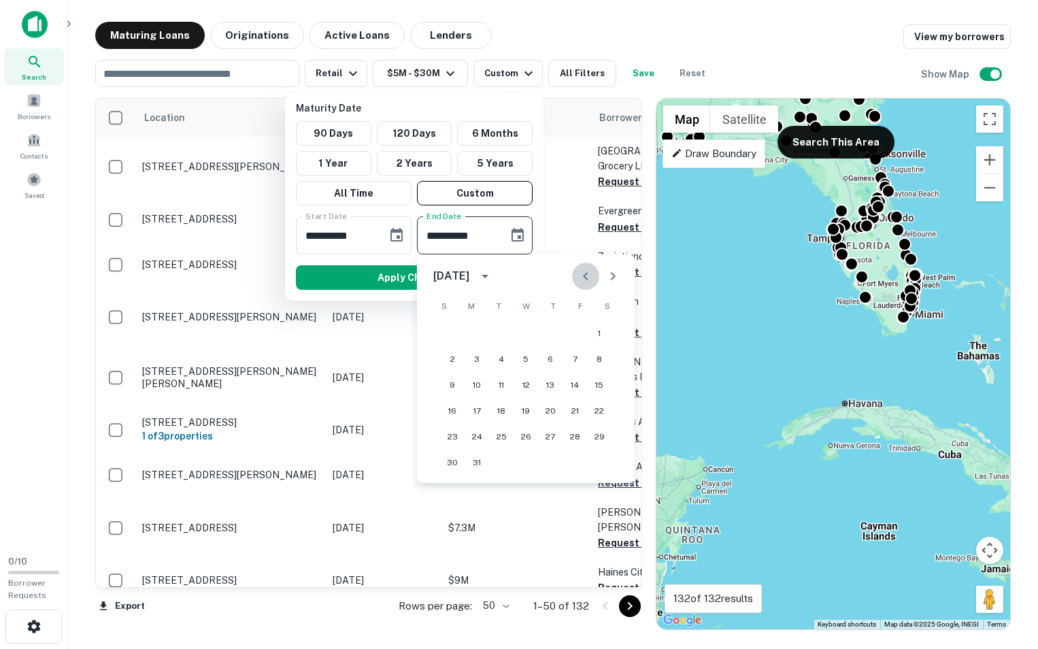
click at [585, 278] on icon "Previous month" at bounding box center [585, 276] width 5 height 8
click at [503, 437] on button "30" at bounding box center [501, 436] width 24 height 24
type input "**********"
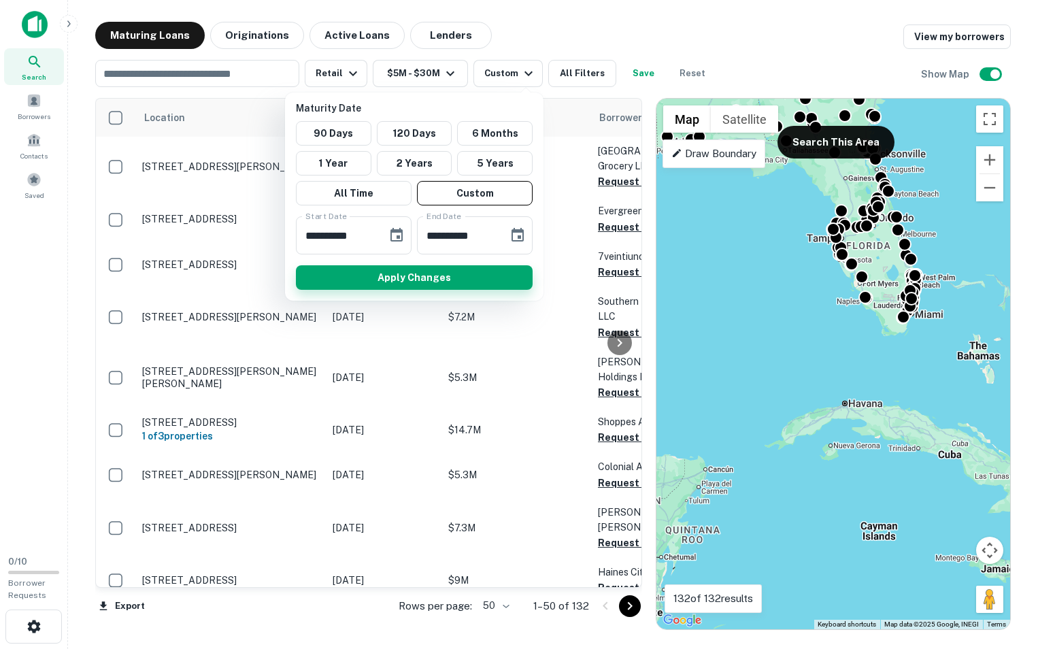
click at [430, 278] on button "Apply Changes" at bounding box center [414, 277] width 237 height 24
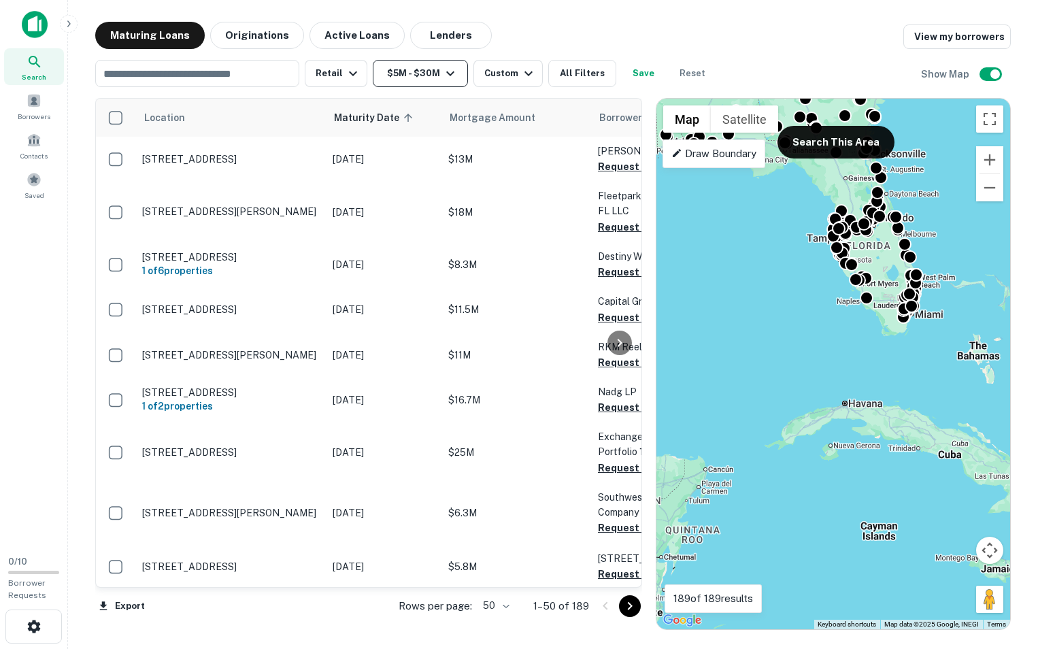
click at [409, 80] on button "$5M - $30M" at bounding box center [420, 73] width 95 height 27
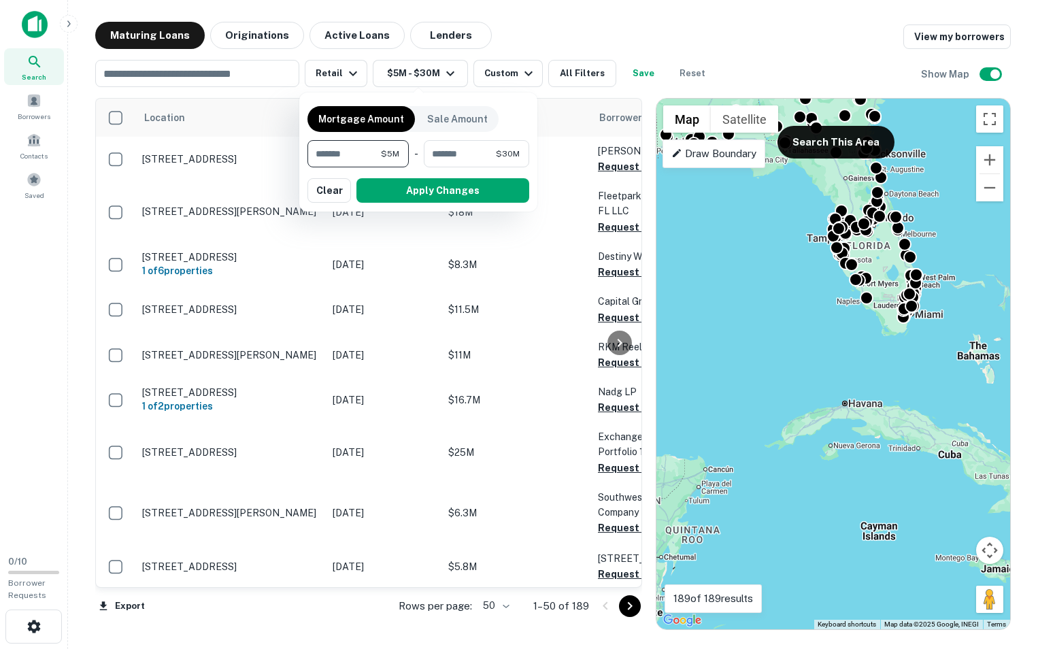
drag, startPoint x: 361, startPoint y: 155, endPoint x: 229, endPoint y: 145, distance: 132.3
click at [229, 145] on div "Mortgage Amount Sale Amount ******* $5M ​ - ******** $30M ​ Apply Changes Clear" at bounding box center [519, 324] width 1038 height 649
type input "********"
click at [412, 193] on button "Apply Changes" at bounding box center [442, 190] width 173 height 24
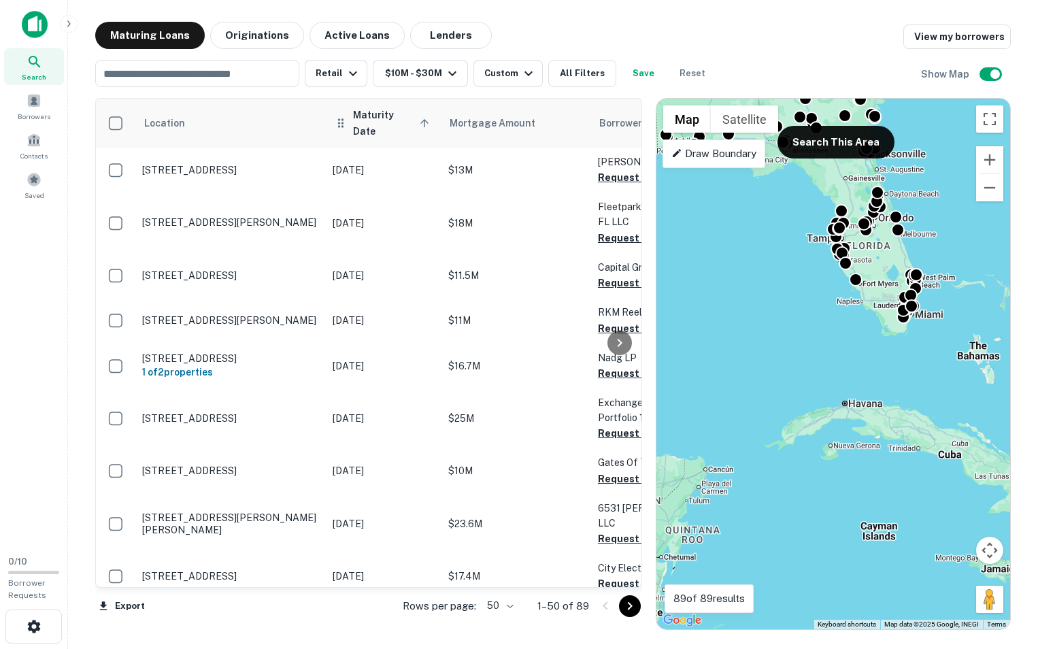
click at [384, 118] on span "Maturity Date sorted ascending" at bounding box center [393, 123] width 80 height 33
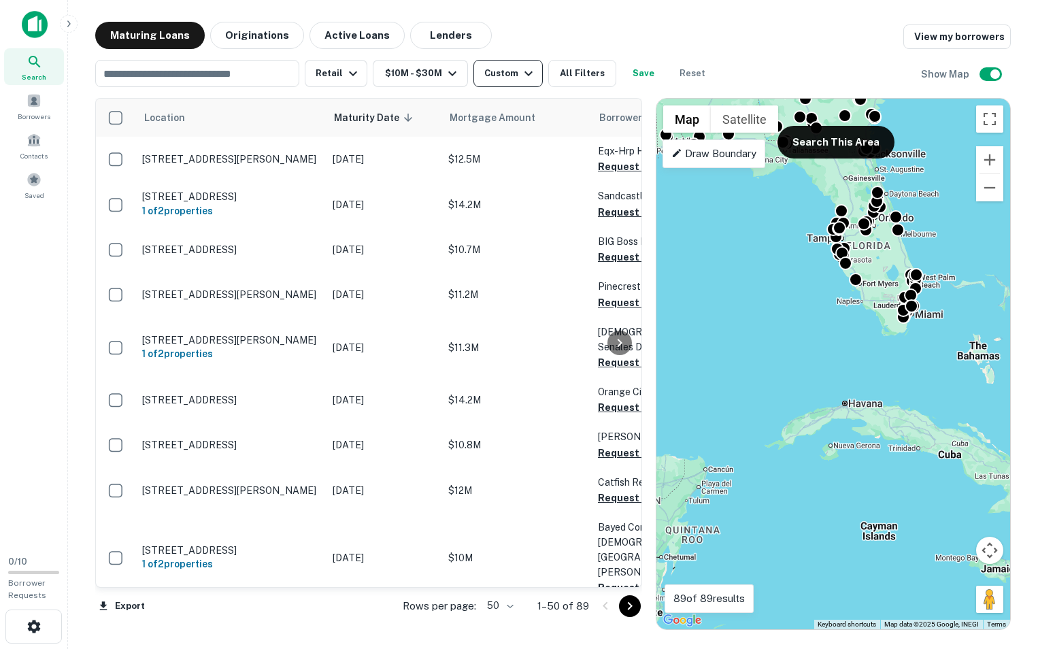
click at [524, 71] on icon "button" at bounding box center [528, 73] width 16 height 16
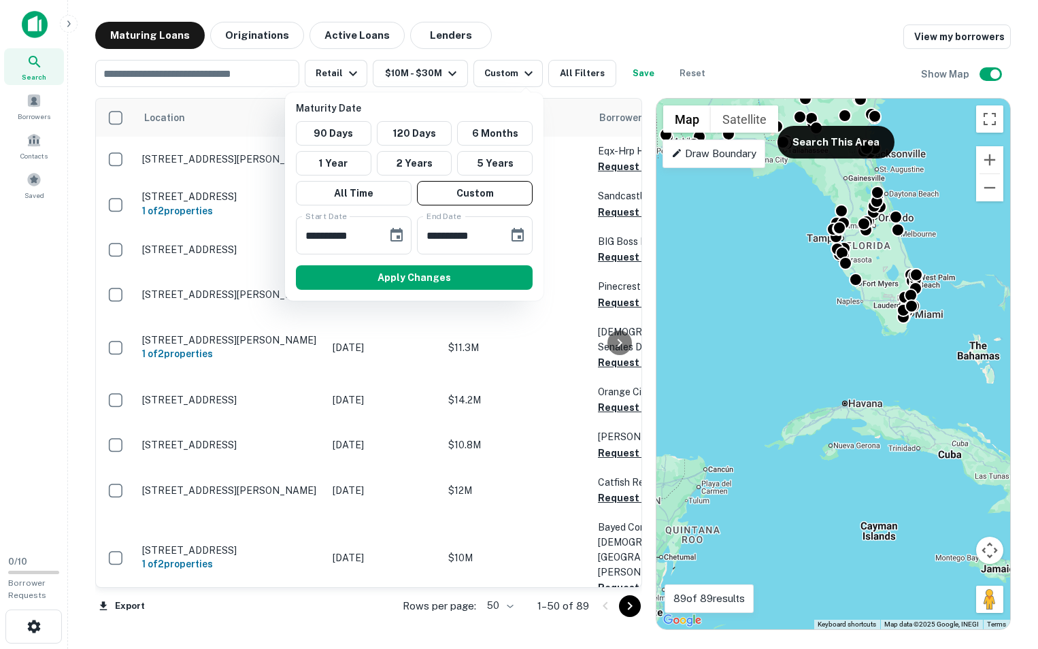
click at [524, 71] on div at bounding box center [519, 324] width 1038 height 649
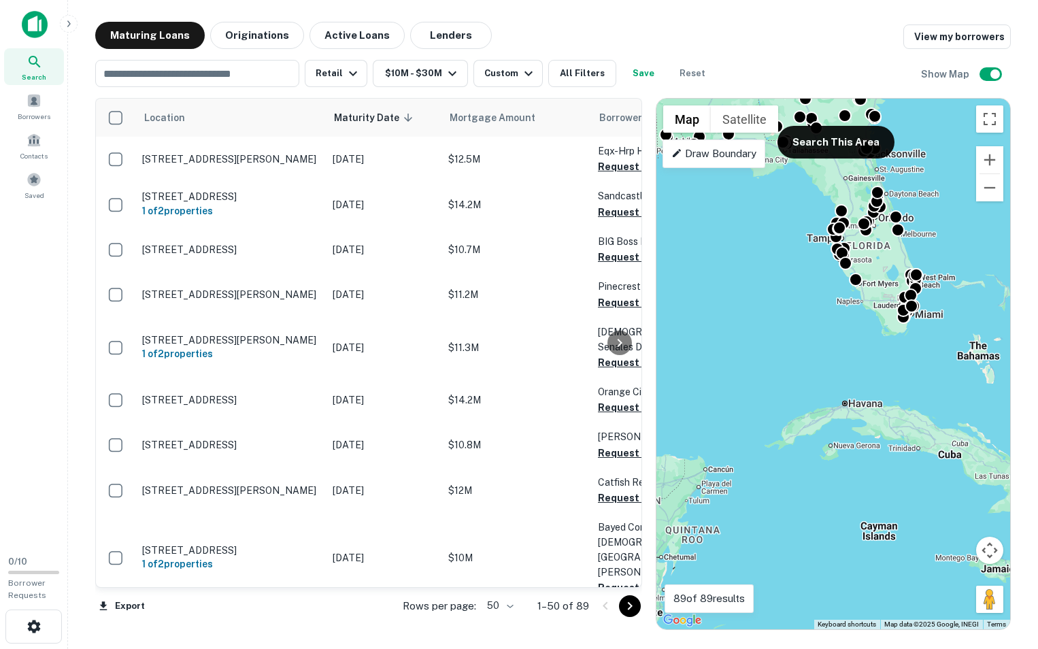
click at [539, 28] on div "Maturing Loans Originations Active Loans Lenders View my borrowers" at bounding box center [552, 35] width 915 height 27
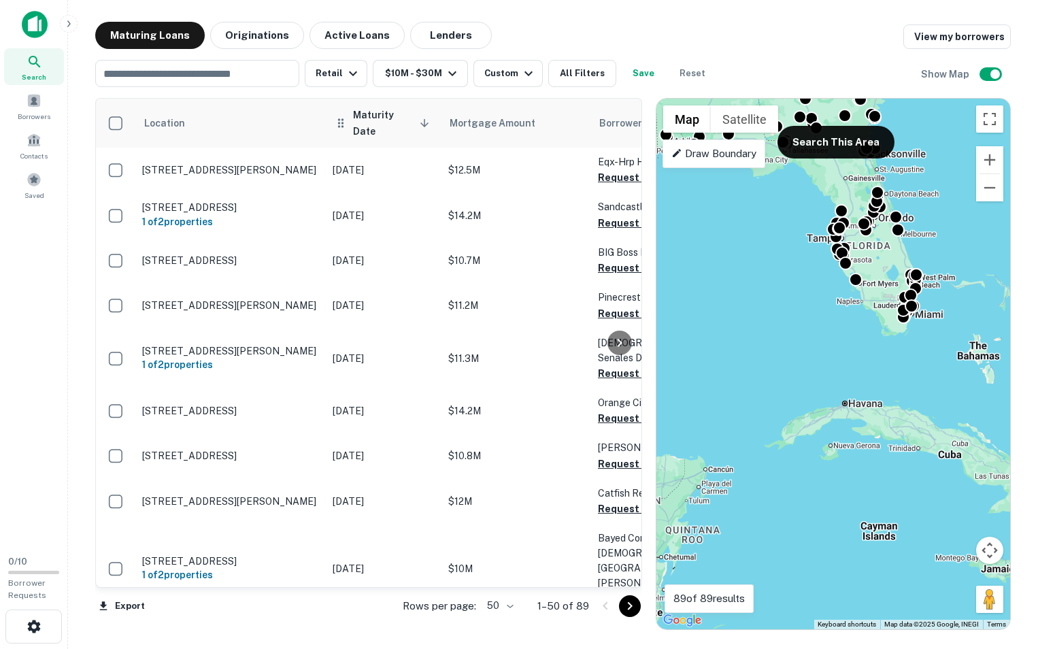
click at [388, 116] on span "Maturity Date sorted descending" at bounding box center [393, 123] width 80 height 33
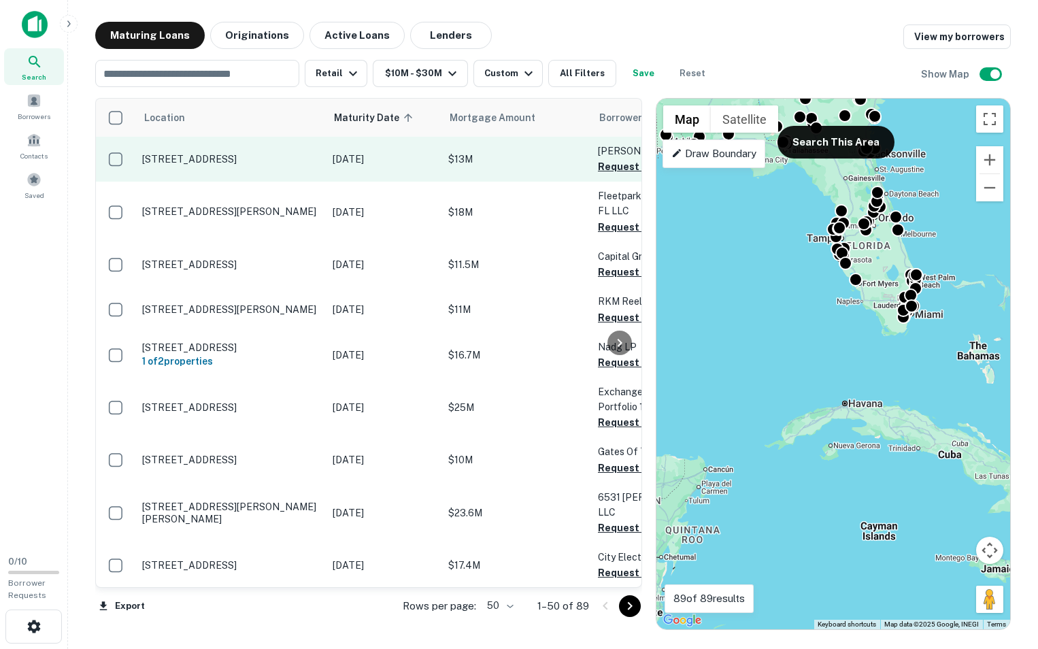
click at [260, 163] on p "4301 Millenia Blvd Orlando, FL32839" at bounding box center [230, 159] width 177 height 12
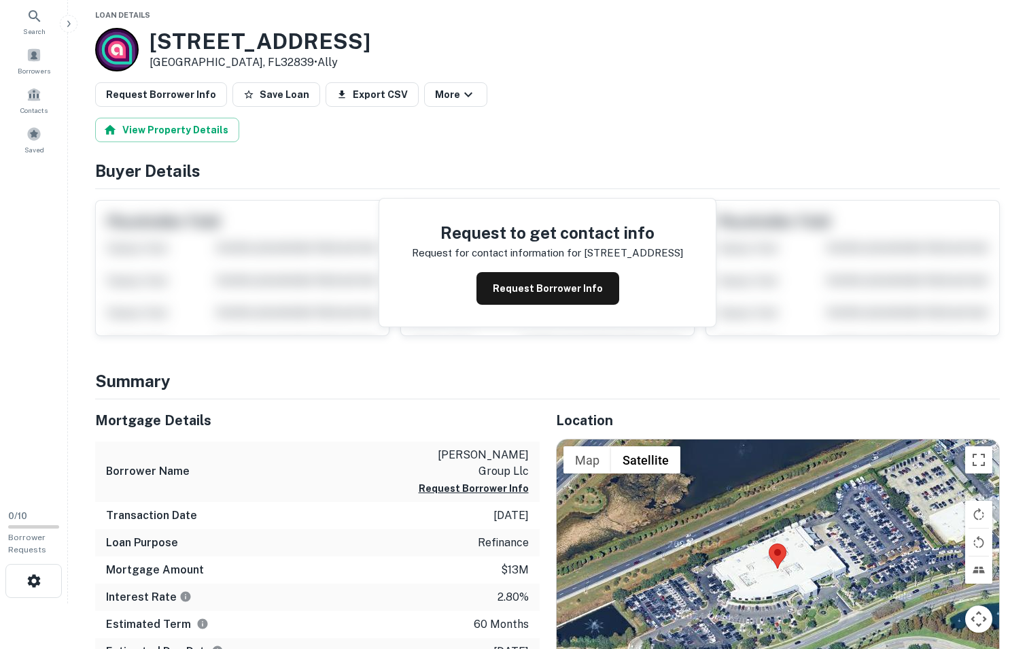
scroll to position [136, 0]
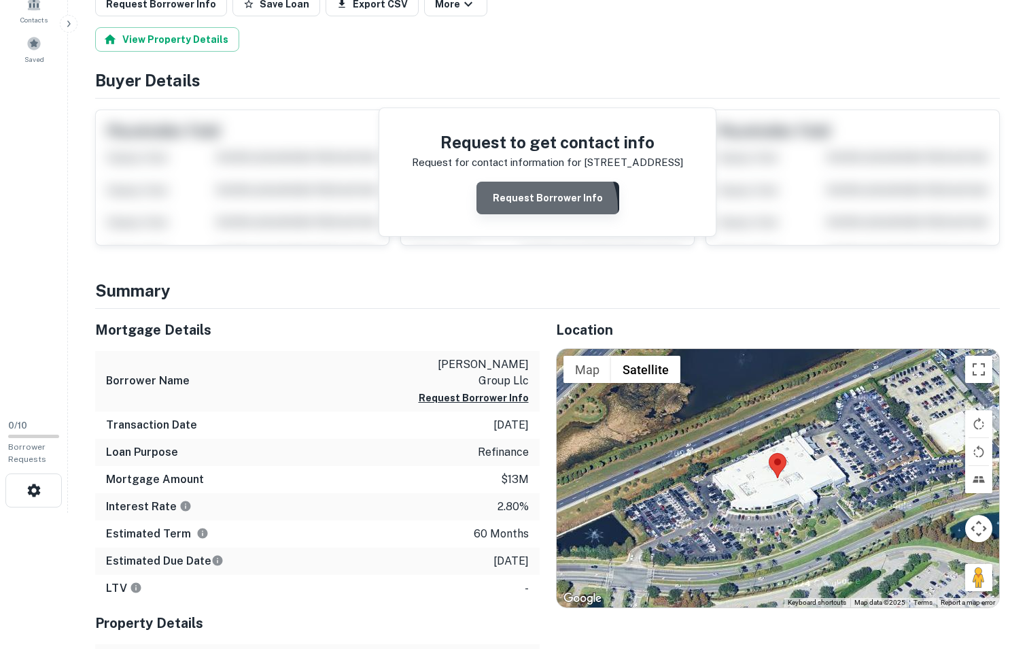
click at [542, 208] on button "Request Borrower Info" at bounding box center [548, 198] width 143 height 33
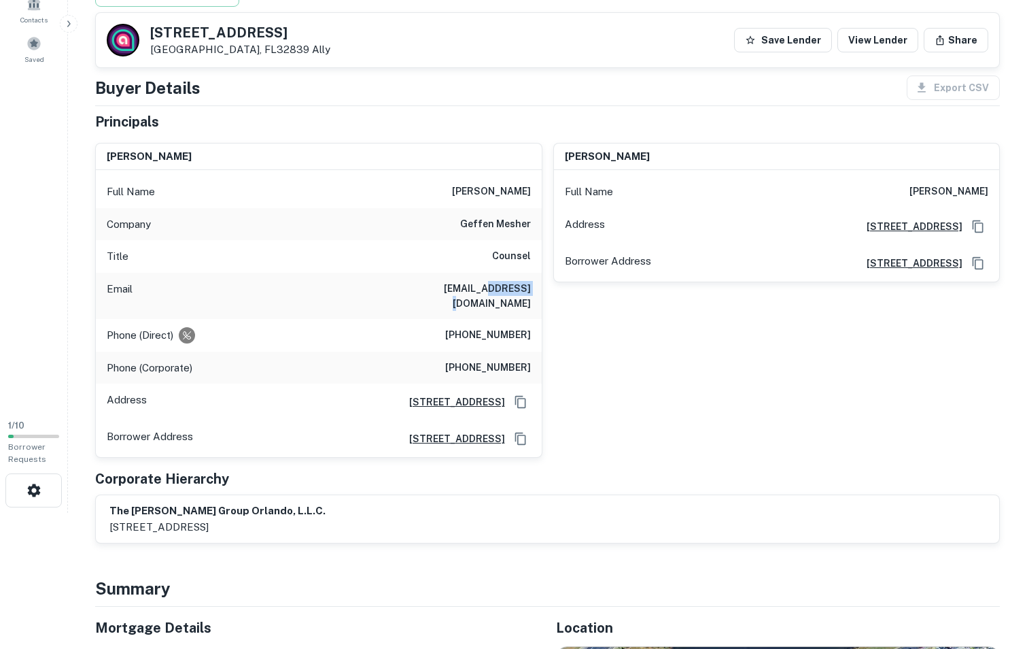
drag, startPoint x: 485, startPoint y: 292, endPoint x: 537, endPoint y: 290, distance: 52.4
click at [537, 290] on div "Email mvierck@gmco.com" at bounding box center [319, 296] width 446 height 46
copy h6 "gmco.com"
click at [808, 345] on div "dorian s boyland Full Name dorian s boyland Address 4301 Millenia Blvd., Orland…" at bounding box center [772, 295] width 458 height 326
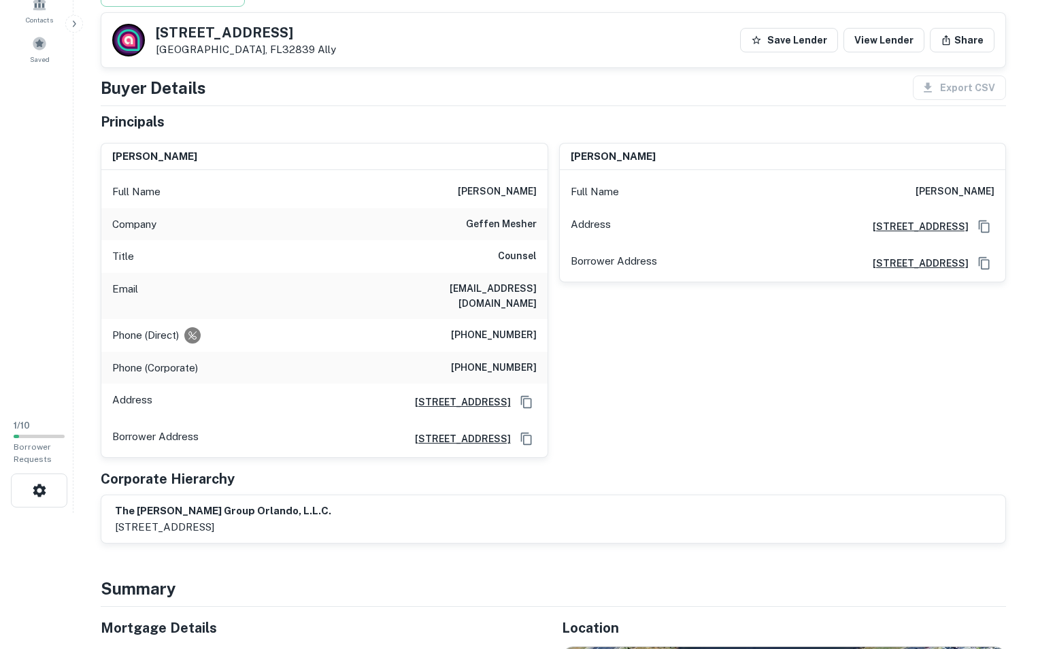
scroll to position [0, 0]
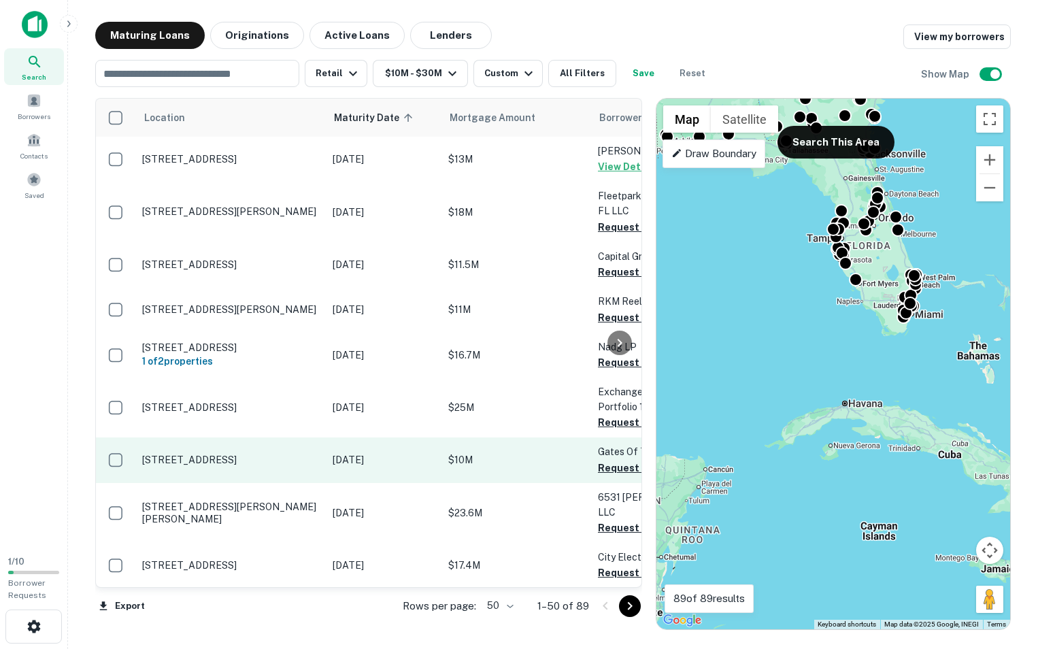
click at [245, 454] on p "940 3rd St N Jacksonville Beach, FL32250" at bounding box center [230, 460] width 177 height 12
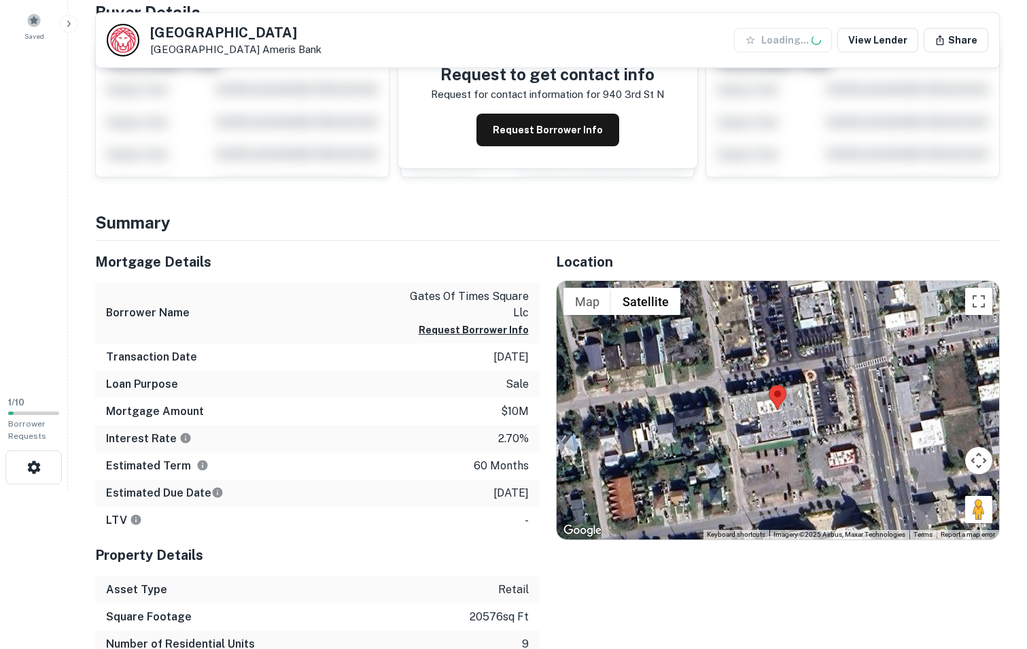
scroll to position [204, 0]
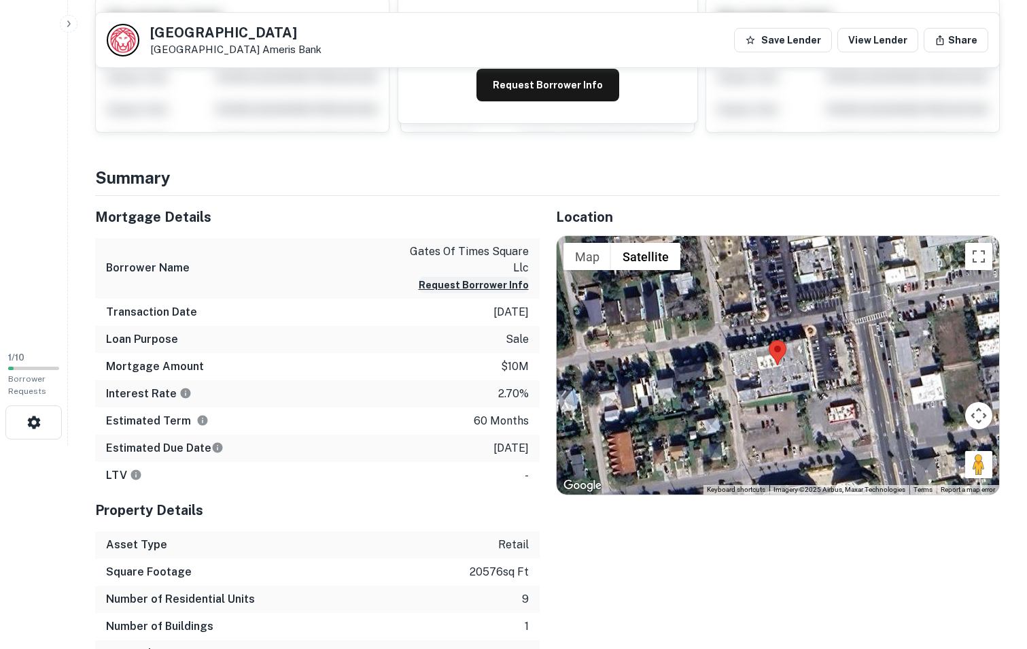
click at [452, 280] on button "Request Borrower Info" at bounding box center [474, 285] width 110 height 16
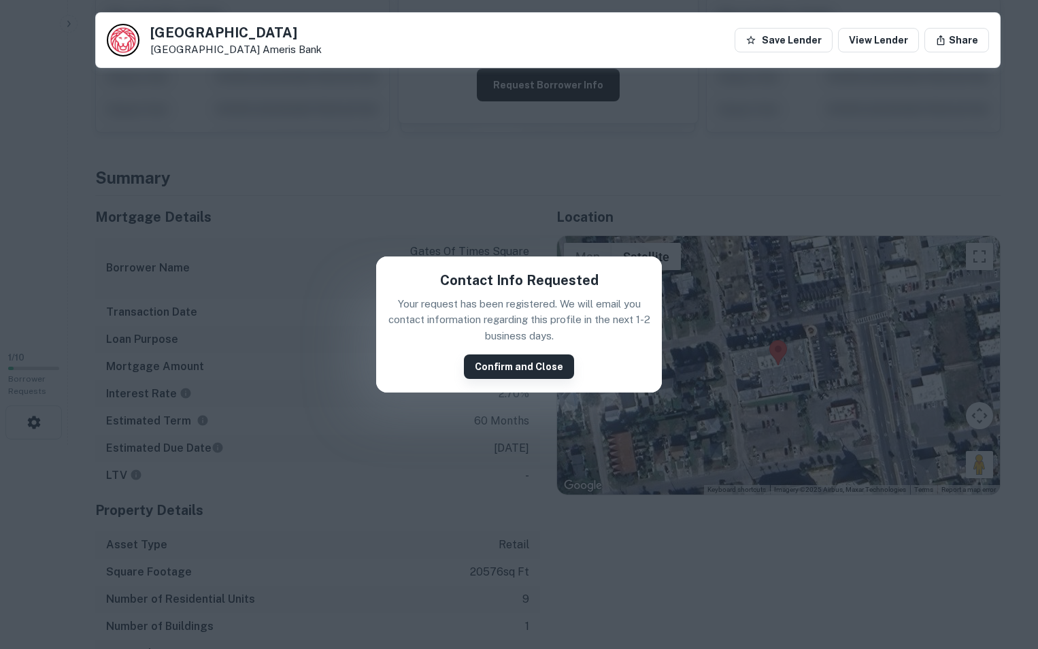
click at [528, 369] on button "Confirm and Close" at bounding box center [519, 366] width 110 height 24
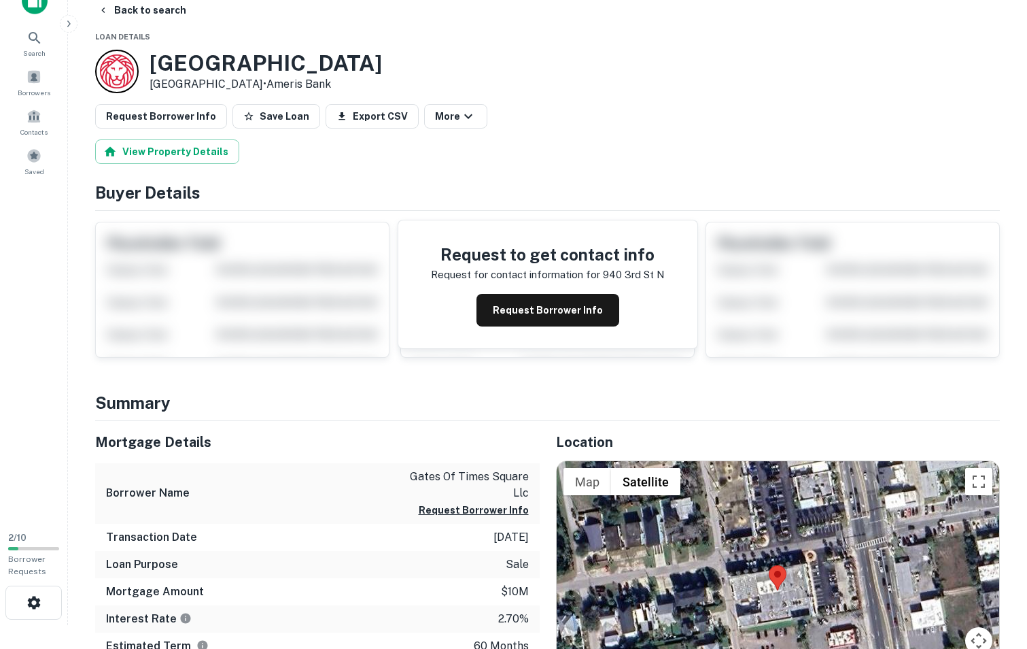
scroll to position [0, 0]
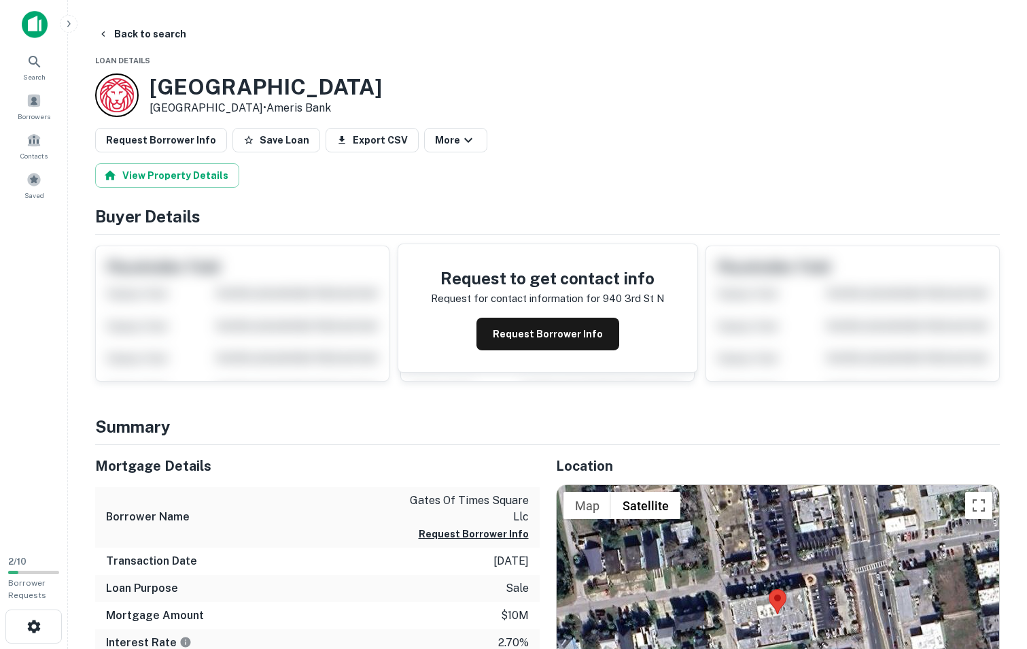
drag, startPoint x: 150, startPoint y: 88, endPoint x: 292, endPoint y: 107, distance: 143.5
click at [292, 107] on div "940 3rd St N Jacksonville Beach, FL32250 • Ameris Bank" at bounding box center [238, 95] width 287 height 44
copy div "940 3rd St N Jacksonville Beach, FL32250"
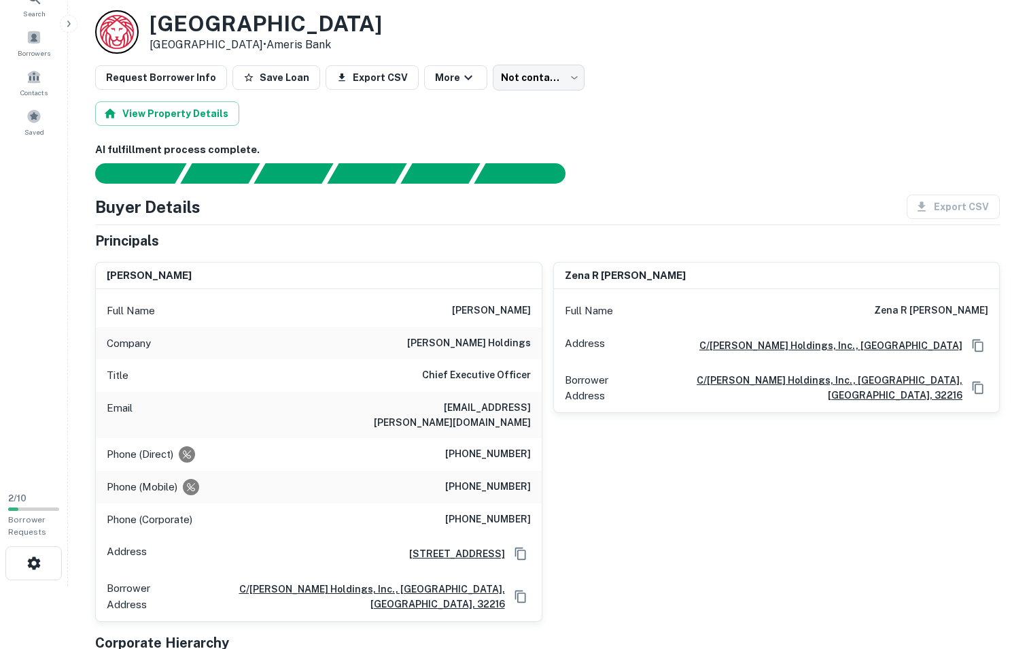
scroll to position [136, 0]
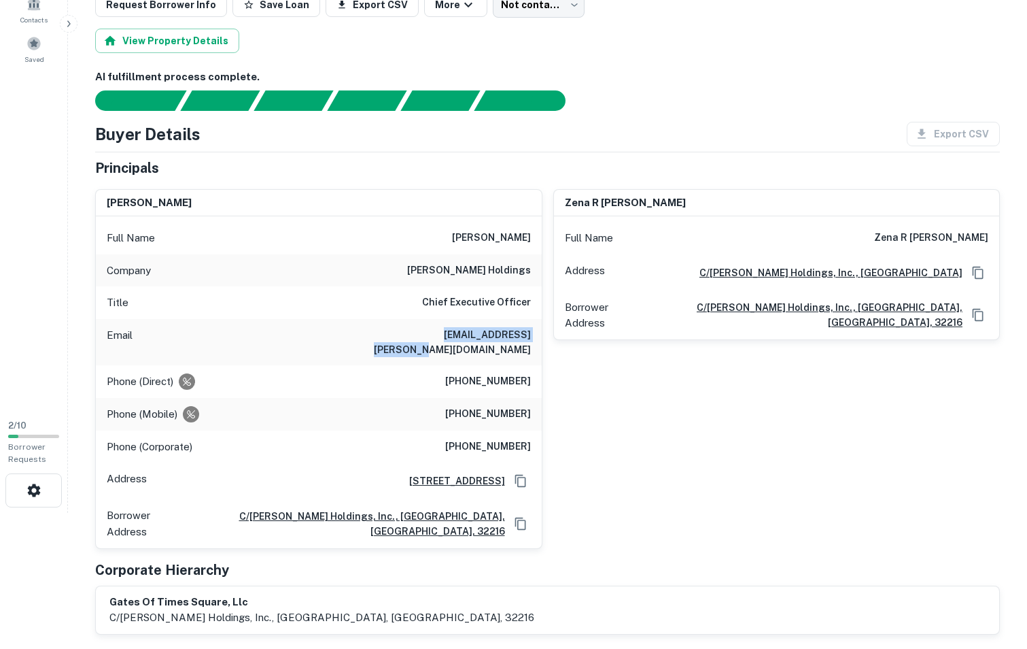
drag, startPoint x: 404, startPoint y: 333, endPoint x: 529, endPoint y: 341, distance: 125.4
click at [530, 337] on h6 "benhakimian@hakimian.com" at bounding box center [449, 342] width 163 height 30
copy h6 "benhakimian@hakimian.com"
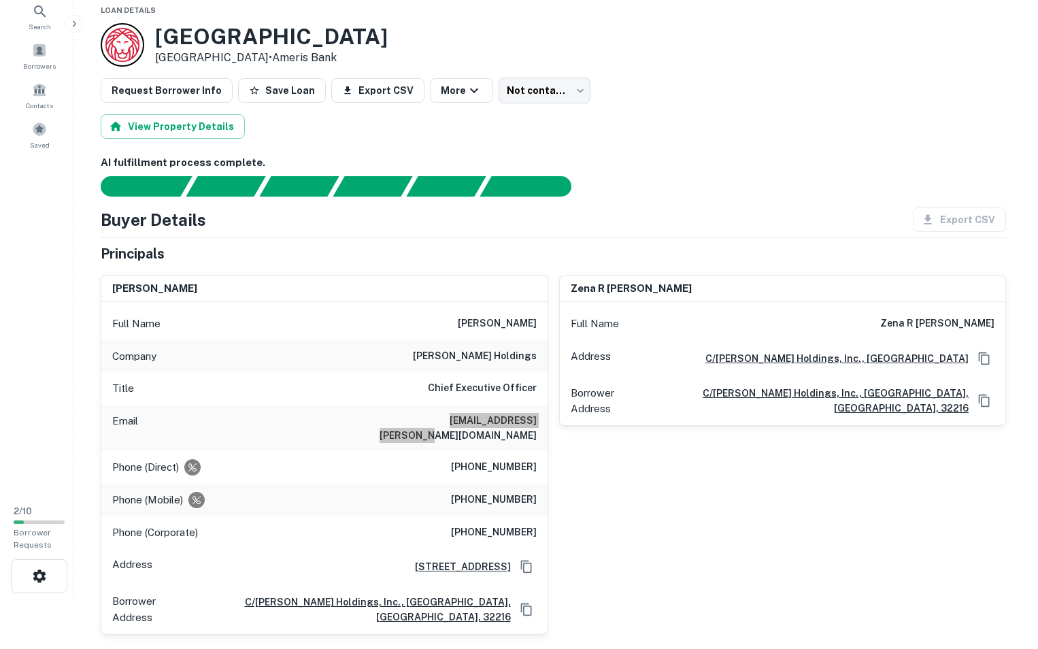
scroll to position [0, 0]
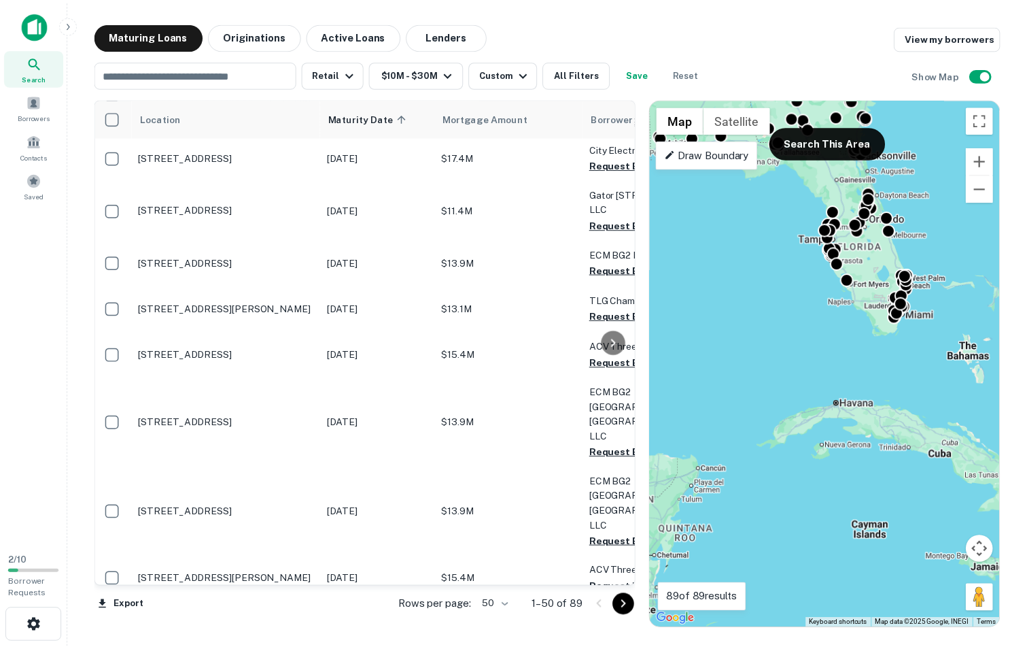
scroll to position [408, 0]
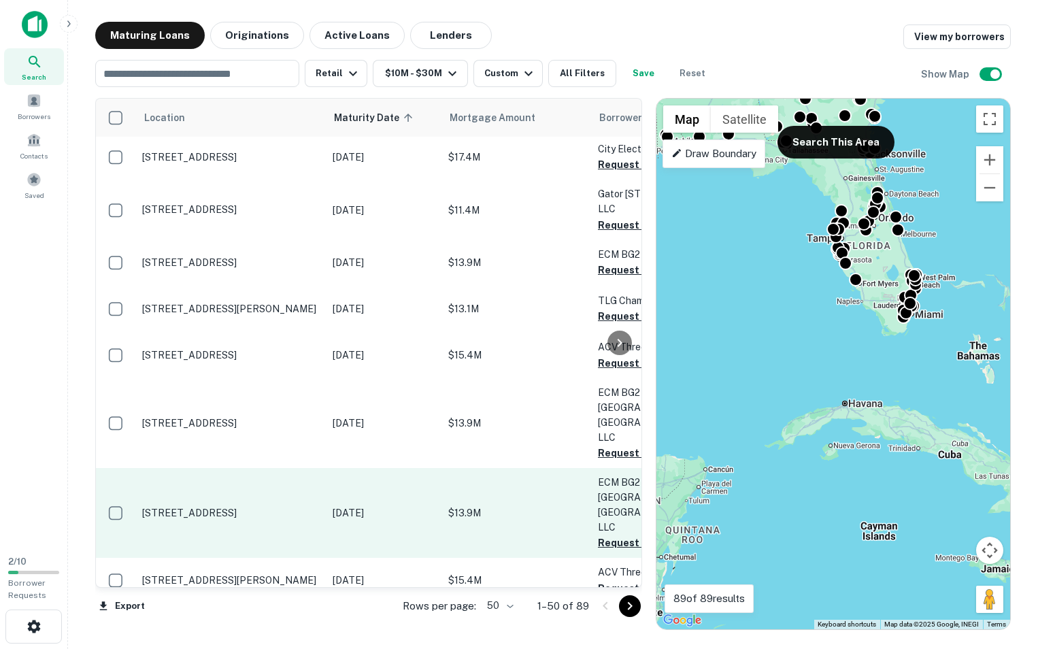
click at [210, 507] on p "3020 N Main St Jacksonville, FL32206" at bounding box center [230, 513] width 177 height 12
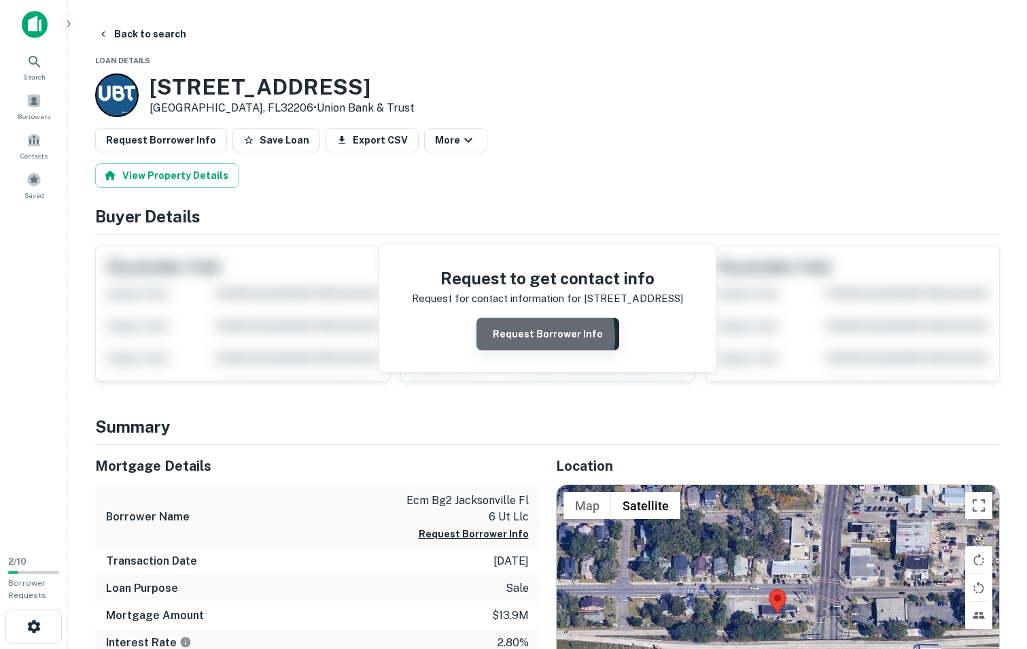
click at [526, 336] on button "Request Borrower Info" at bounding box center [548, 334] width 143 height 33
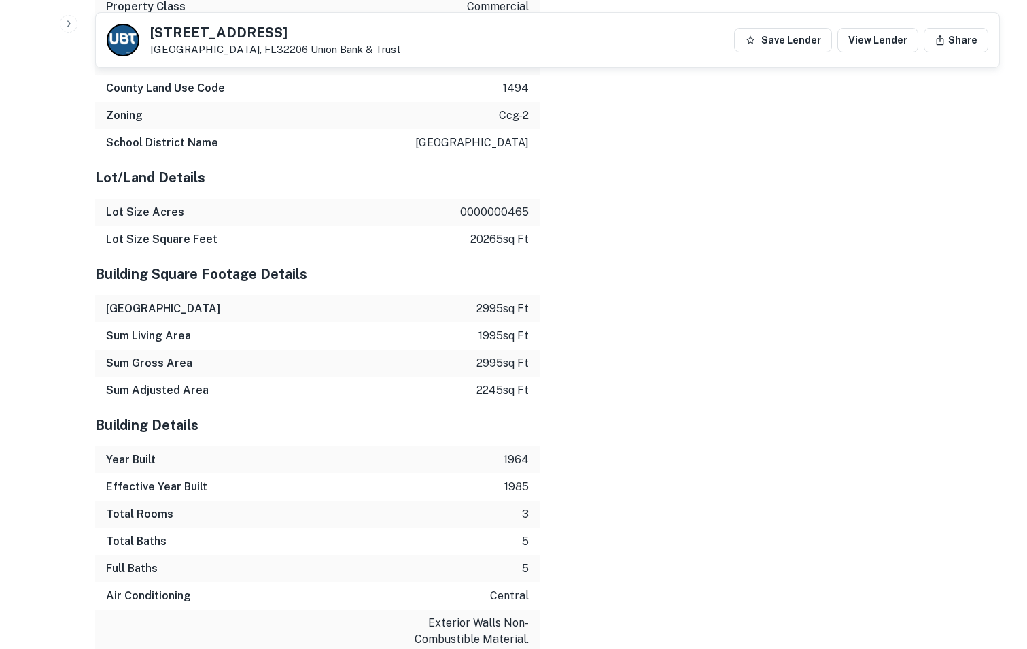
scroll to position [1836, 0]
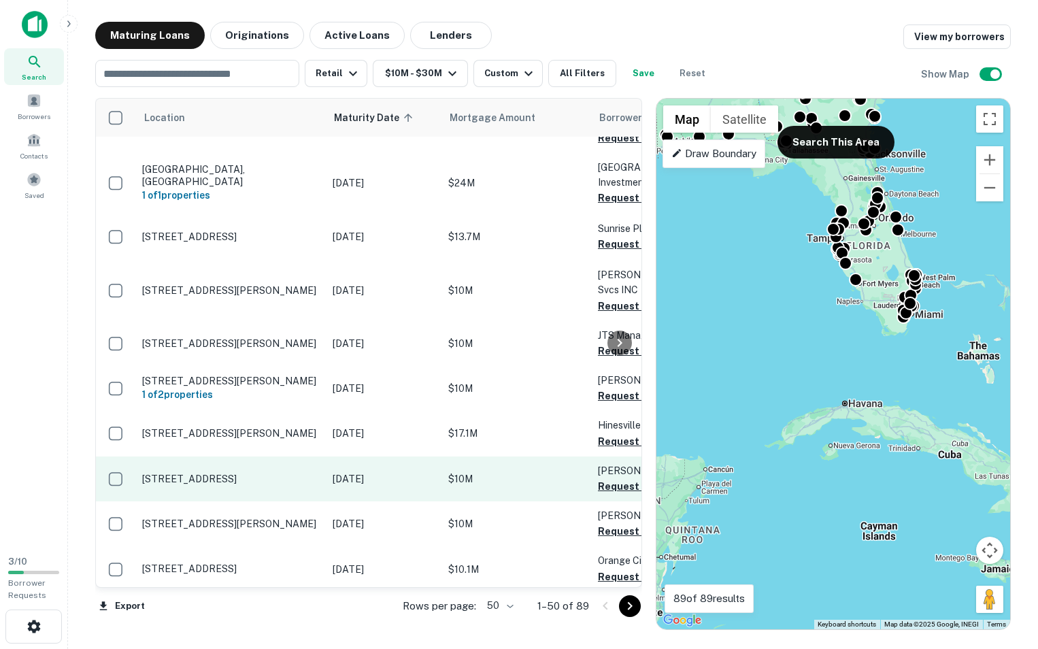
scroll to position [1020, 0]
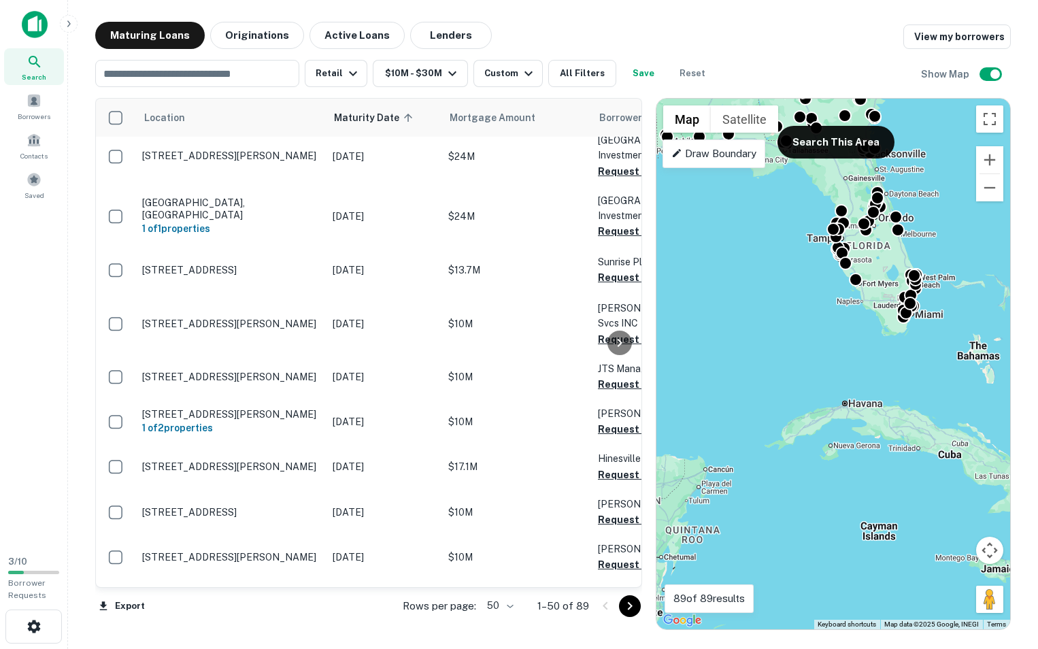
click at [819, 76] on div "​ Retail $10M - $30M Custom All Filters Save Reset Show Map" at bounding box center [552, 68] width 915 height 38
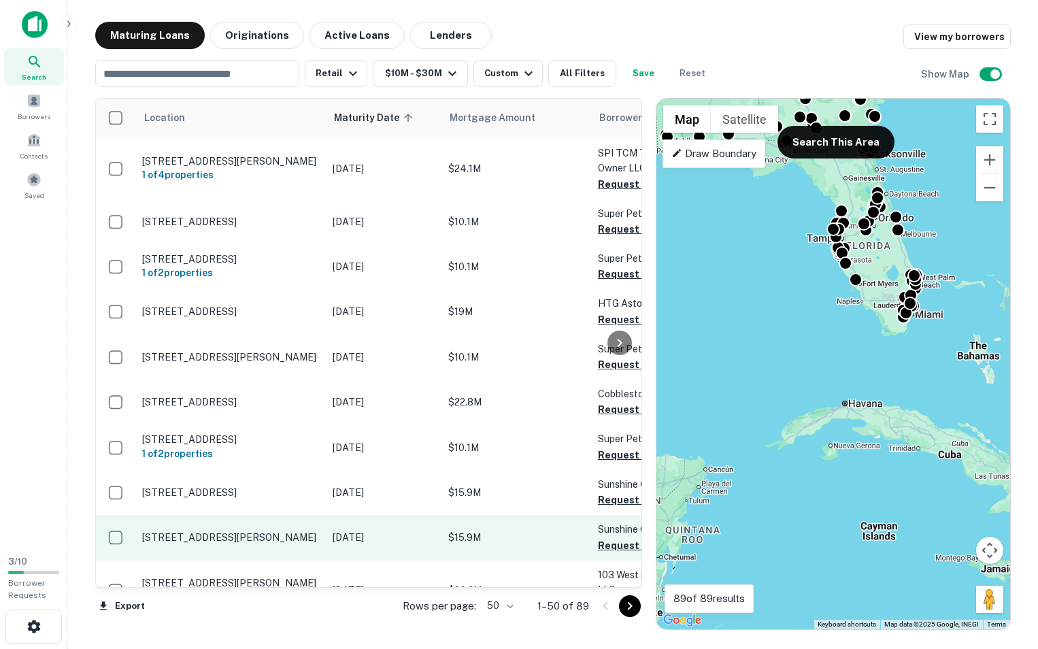
scroll to position [1990, 0]
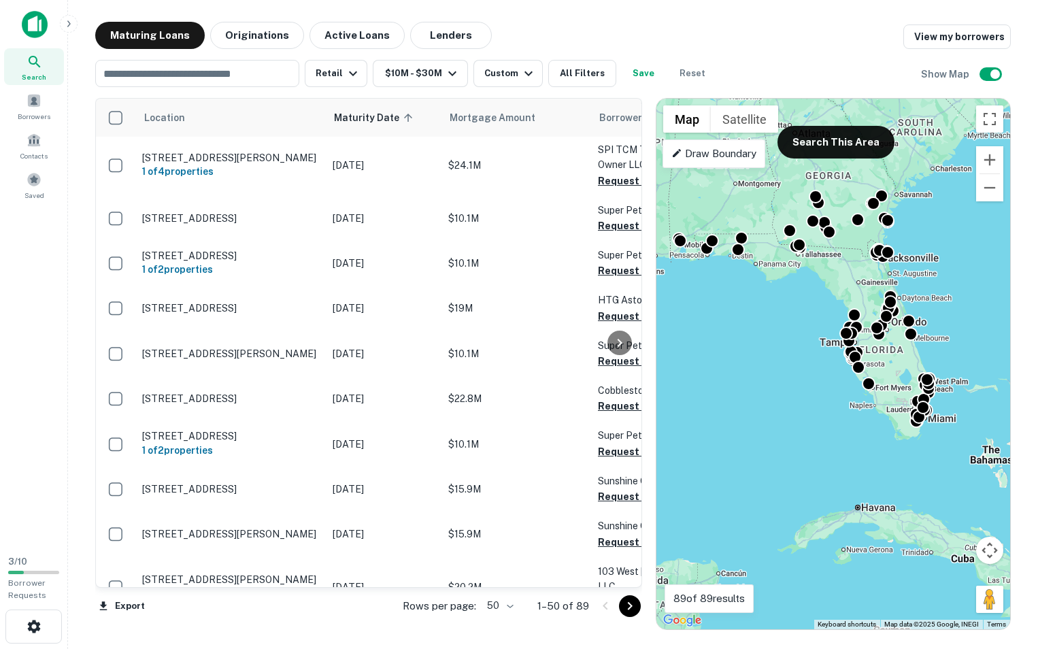
drag, startPoint x: 802, startPoint y: 320, endPoint x: 807, endPoint y: 465, distance: 145.6
click at [821, 492] on div "To activate drag with keyboard, press Alt + Enter. Once in keyboard drag state,…" at bounding box center [833, 364] width 354 height 530
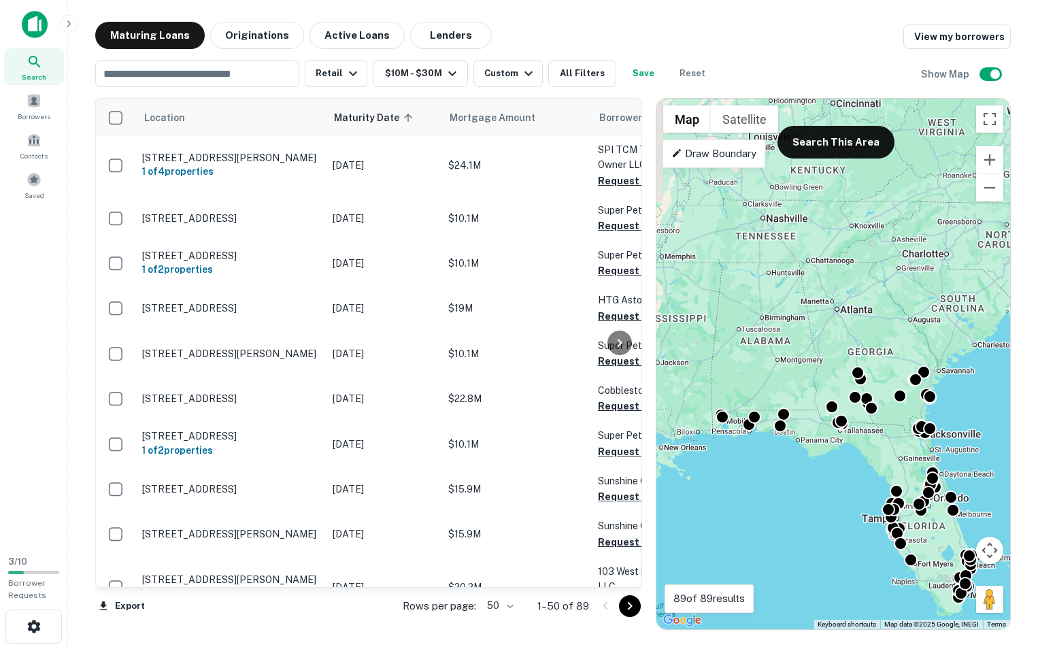
drag, startPoint x: 784, startPoint y: 336, endPoint x: 828, endPoint y: 476, distance: 146.7
click at [838, 484] on div "To activate drag with keyboard, press Alt + Enter. Once in keyboard drag state,…" at bounding box center [833, 364] width 354 height 530
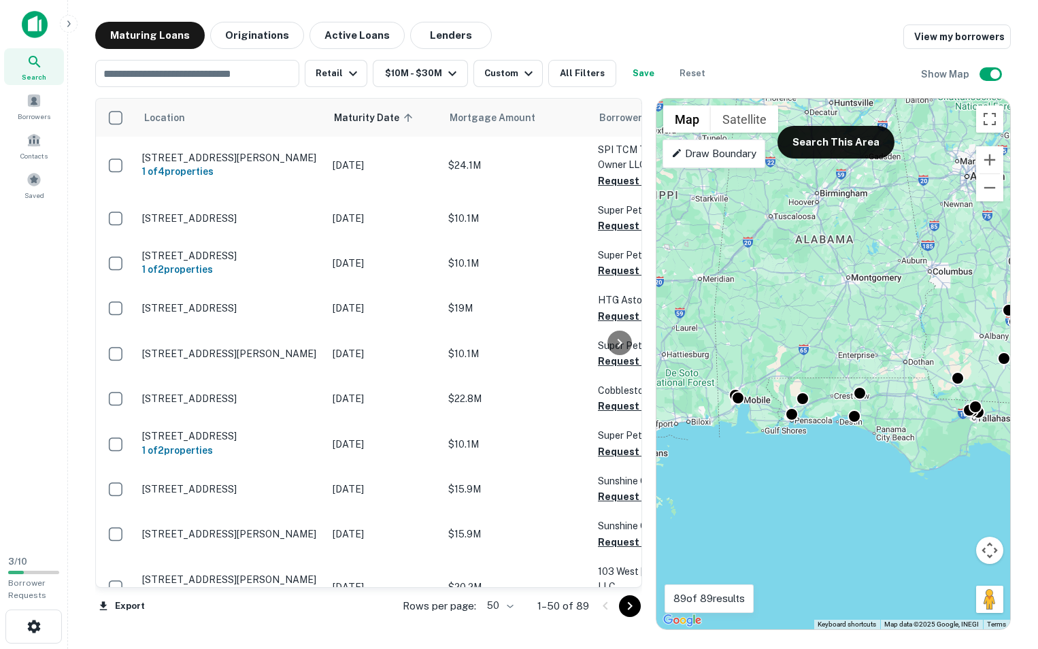
drag, startPoint x: 785, startPoint y: 455, endPoint x: 830, endPoint y: 458, distance: 45.6
click at [830, 458] on div "To activate drag with keyboard, press Alt + Enter. Once in keyboard drag state,…" at bounding box center [833, 364] width 354 height 530
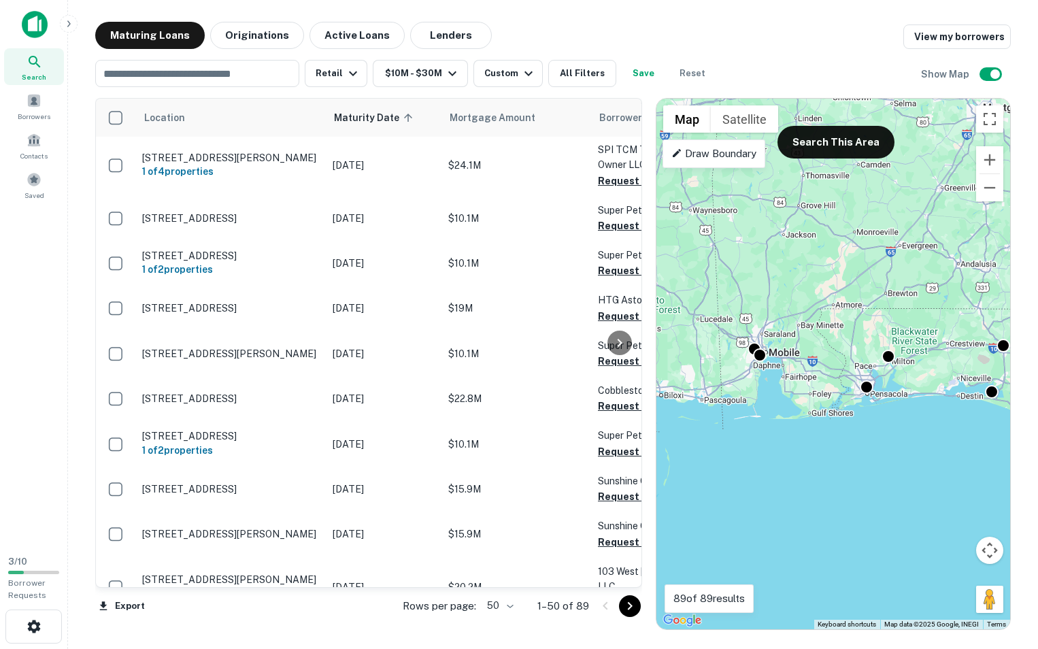
drag, startPoint x: 837, startPoint y: 480, endPoint x: 861, endPoint y: 492, distance: 26.8
click at [861, 492] on div "To activate drag with keyboard, press Alt + Enter. Once in keyboard drag state,…" at bounding box center [833, 364] width 354 height 530
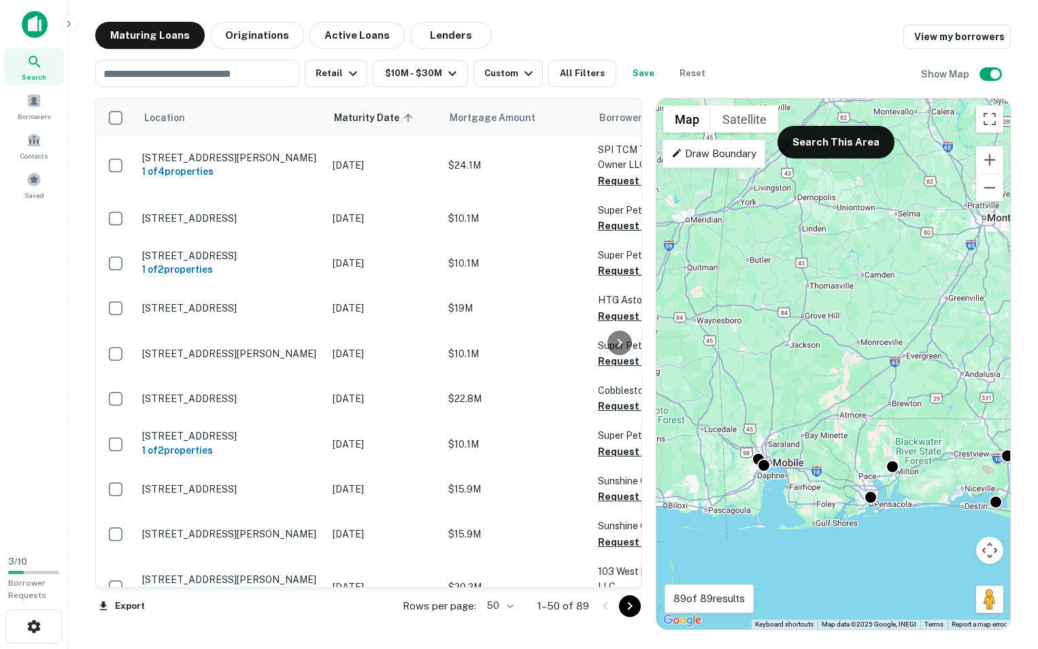
drag, startPoint x: 859, startPoint y: 468, endPoint x: 845, endPoint y: 553, distance: 86.9
click at [851, 571] on div "To activate drag with keyboard, press Alt + Enter. Once in keyboard drag state,…" at bounding box center [833, 364] width 354 height 530
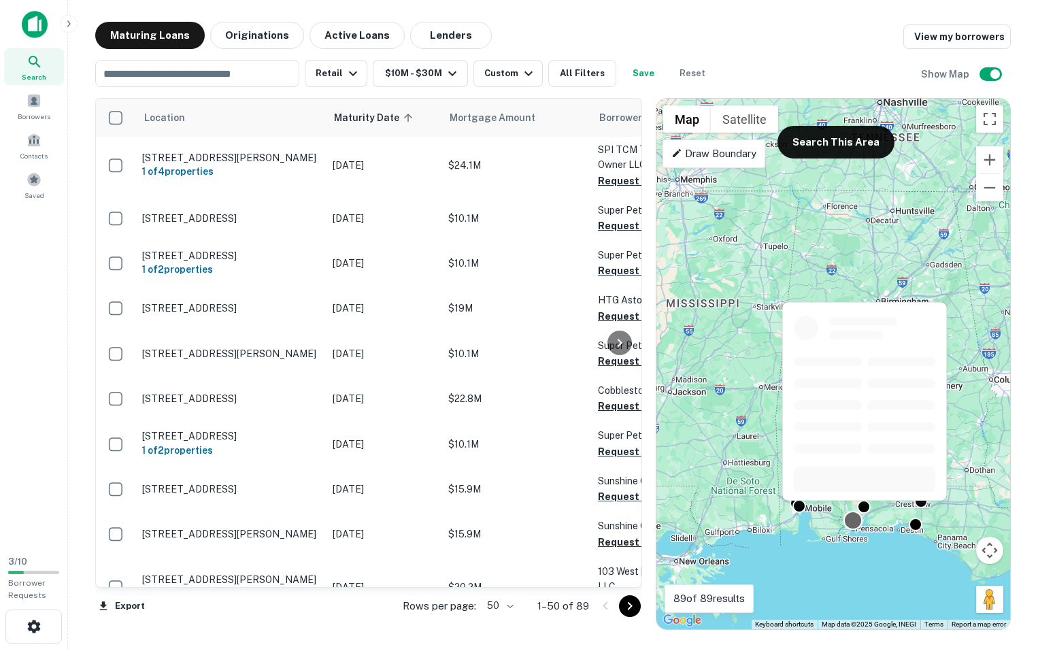
drag, startPoint x: 853, startPoint y: 500, endPoint x: 852, endPoint y: 519, distance: 18.4
click at [852, 519] on div at bounding box center [853, 521] width 20 height 20
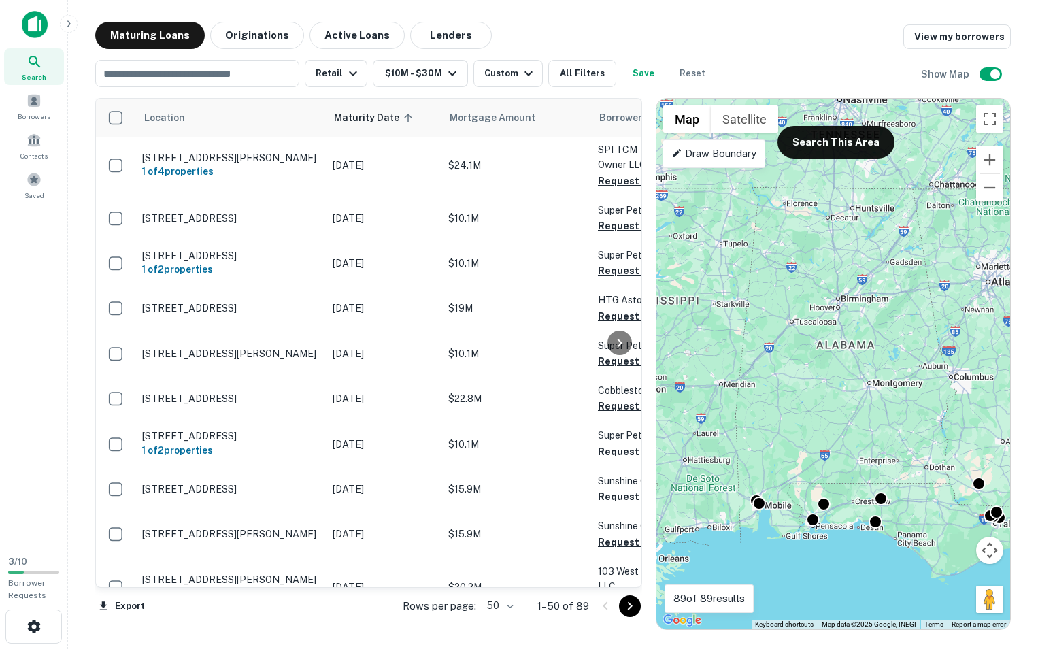
drag, startPoint x: 899, startPoint y: 561, endPoint x: 853, endPoint y: 556, distance: 45.8
click at [855, 557] on div "To activate drag with keyboard, press Alt + Enter. Once in keyboard drag state,…" at bounding box center [833, 364] width 354 height 530
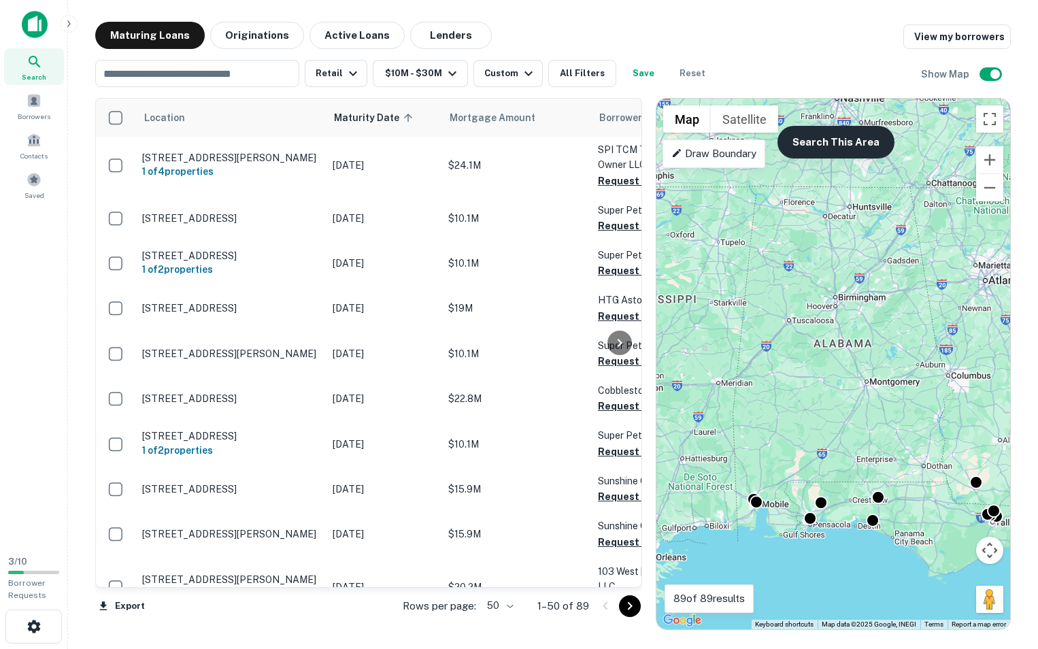
click at [831, 148] on button "Search This Area" at bounding box center [835, 142] width 117 height 33
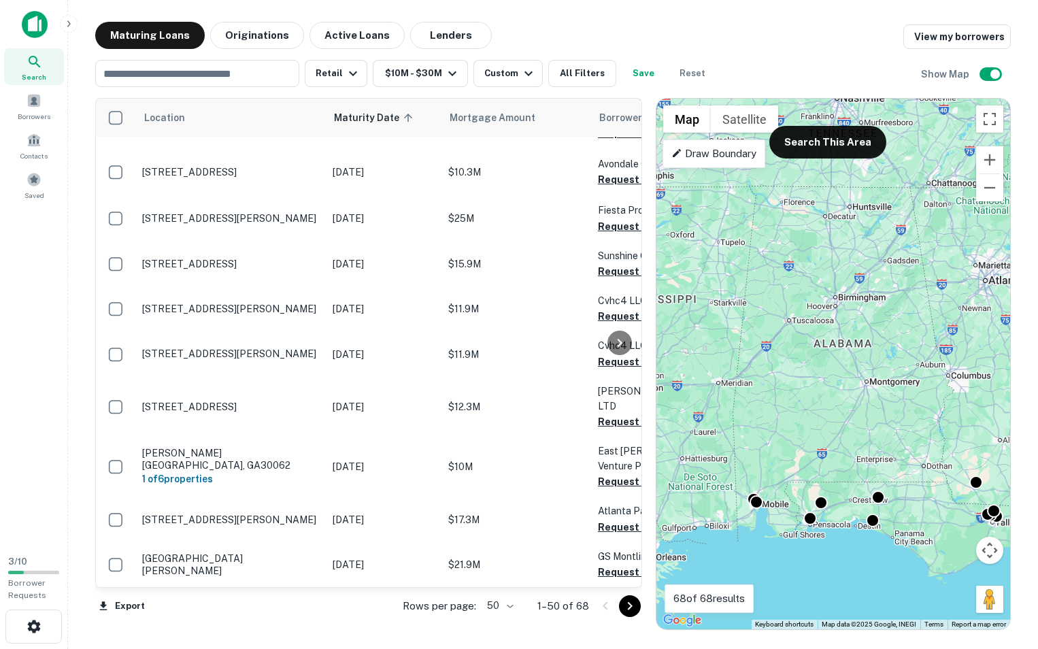
scroll to position [1973, 0]
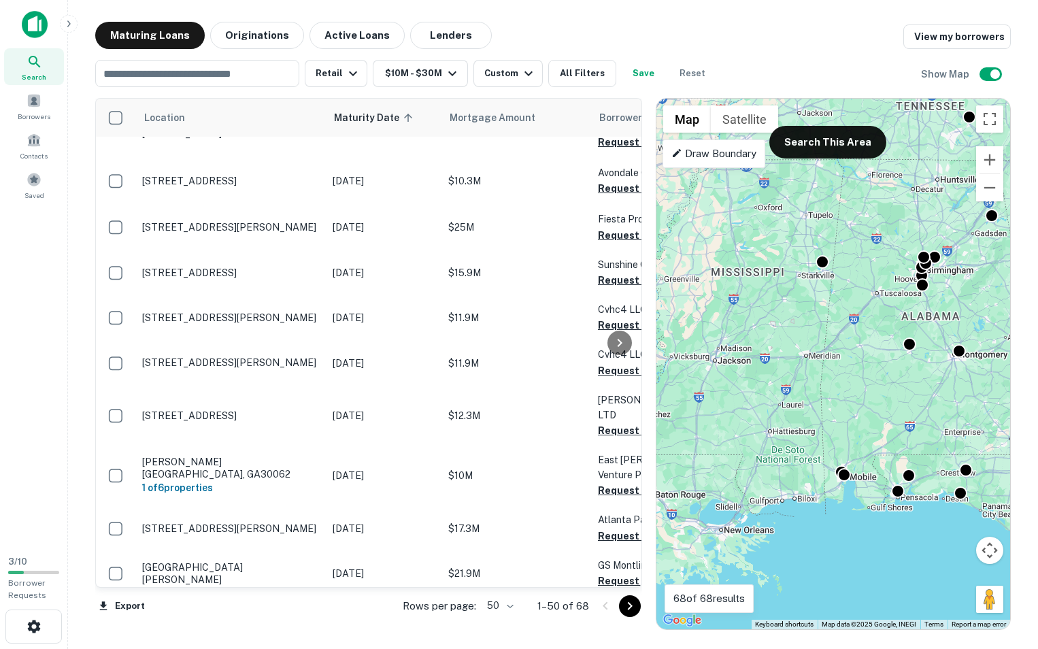
drag, startPoint x: 899, startPoint y: 422, endPoint x: 983, endPoint y: 397, distance: 87.3
click at [985, 395] on div "To activate drag with keyboard, press Alt + Enter. Once in keyboard drag state,…" at bounding box center [833, 364] width 354 height 530
click at [829, 139] on button "Search This Area" at bounding box center [835, 142] width 117 height 33
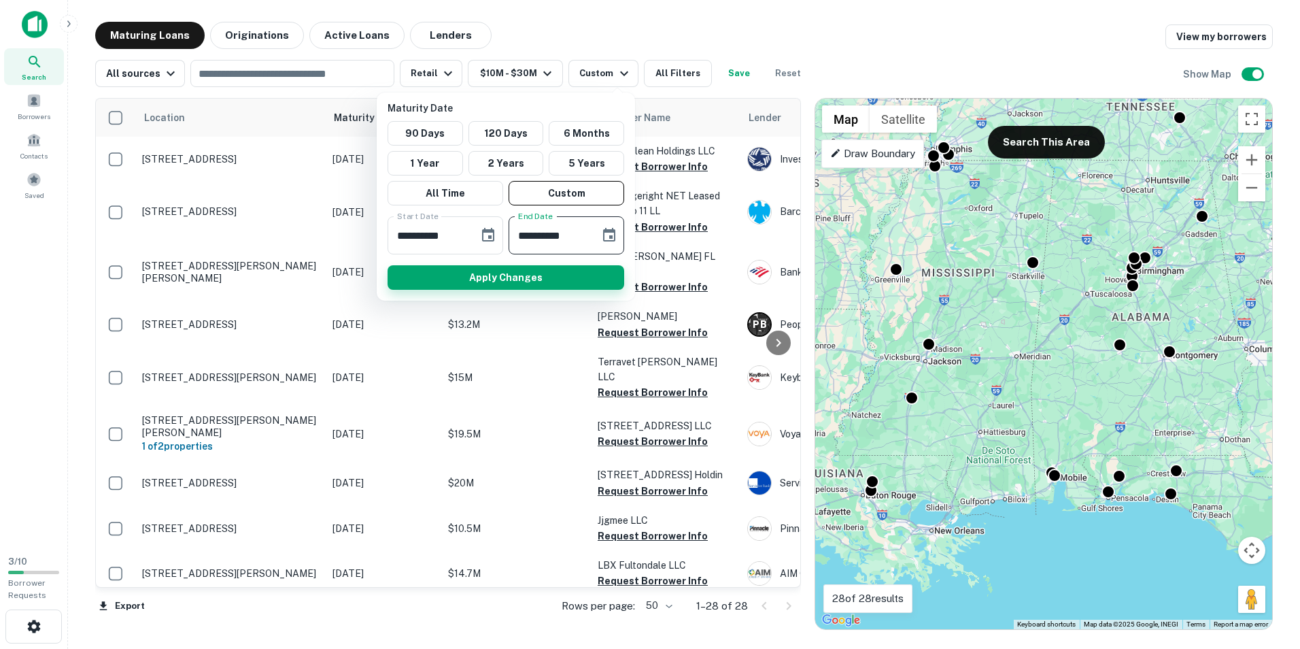
type input "**********"
drag, startPoint x: 483, startPoint y: 282, endPoint x: 522, endPoint y: 277, distance: 39.0
click at [483, 283] on button "Apply Changes" at bounding box center [506, 277] width 237 height 24
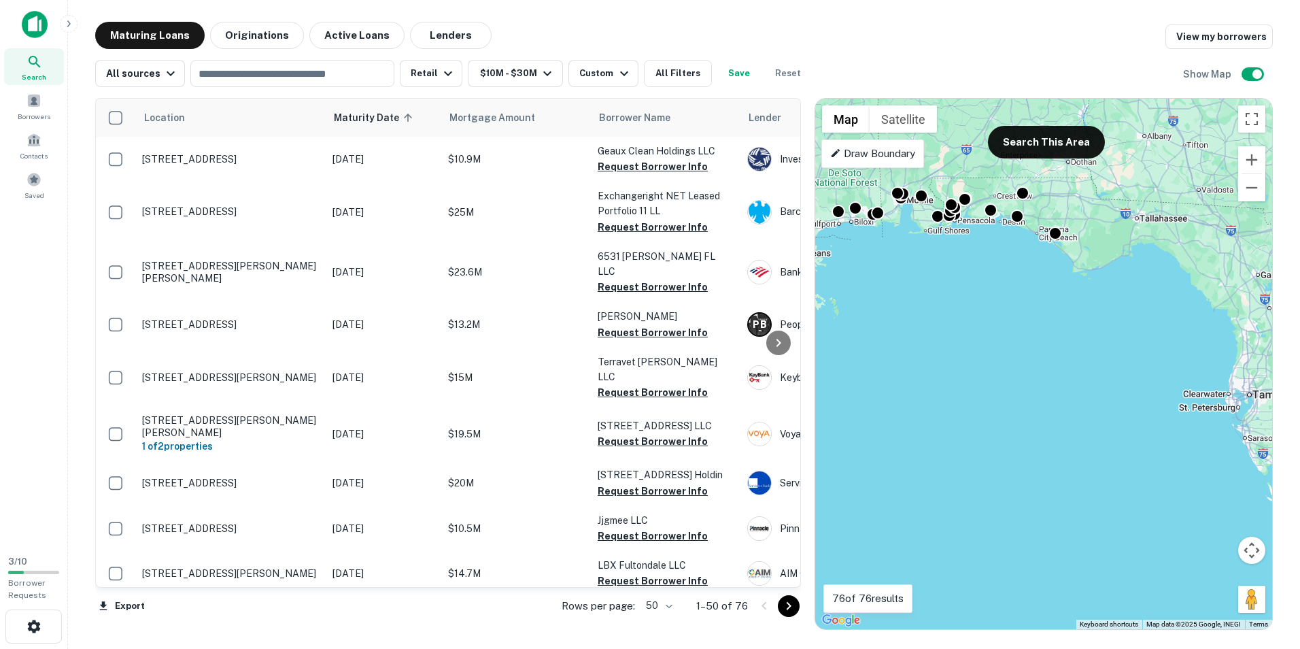
drag, startPoint x: 1054, startPoint y: 432, endPoint x: 900, endPoint y: 155, distance: 317.1
click at [900, 155] on div "To activate drag with keyboard, press Alt + Enter. Once in keyboard drag state,…" at bounding box center [1043, 364] width 457 height 530
click at [1056, 153] on button "Search This Area" at bounding box center [1046, 142] width 117 height 33
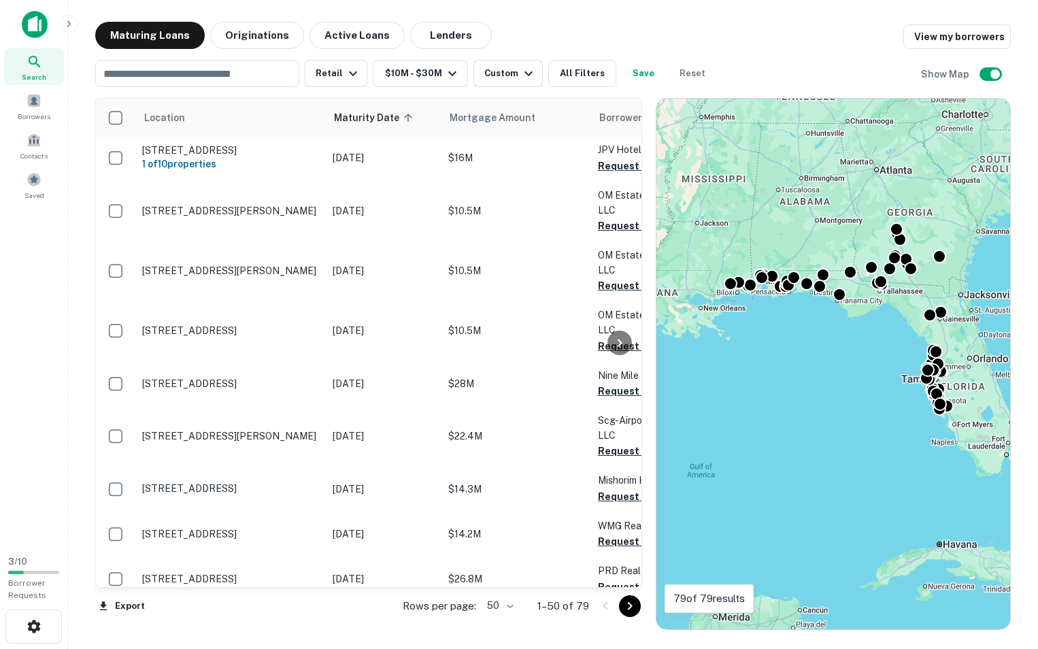
scroll to position [1925, 0]
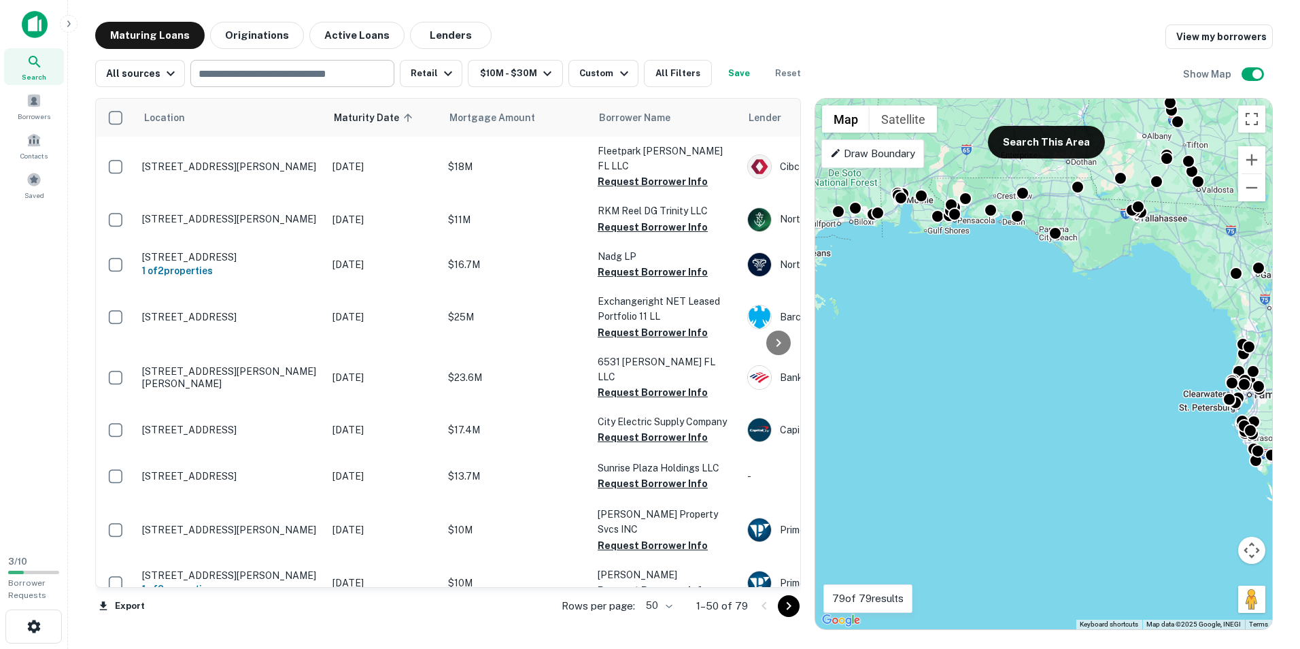
click at [242, 73] on input "text" at bounding box center [291, 73] width 194 height 19
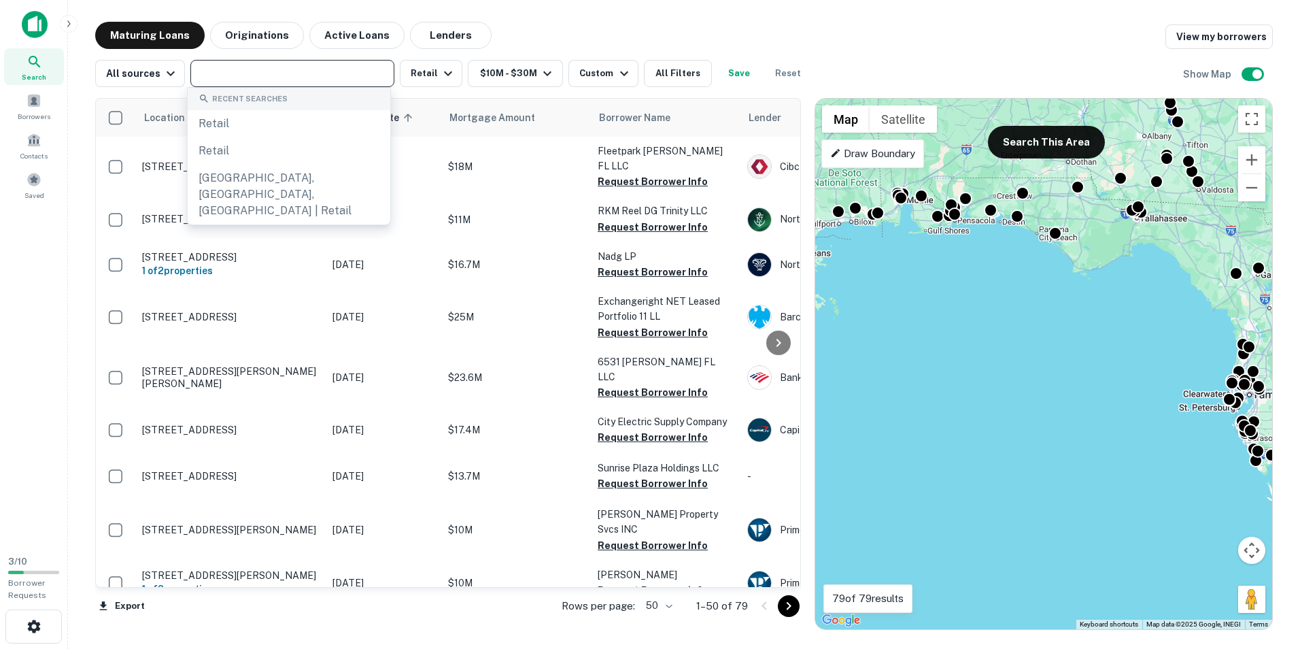
paste input "**********"
type input "**********"
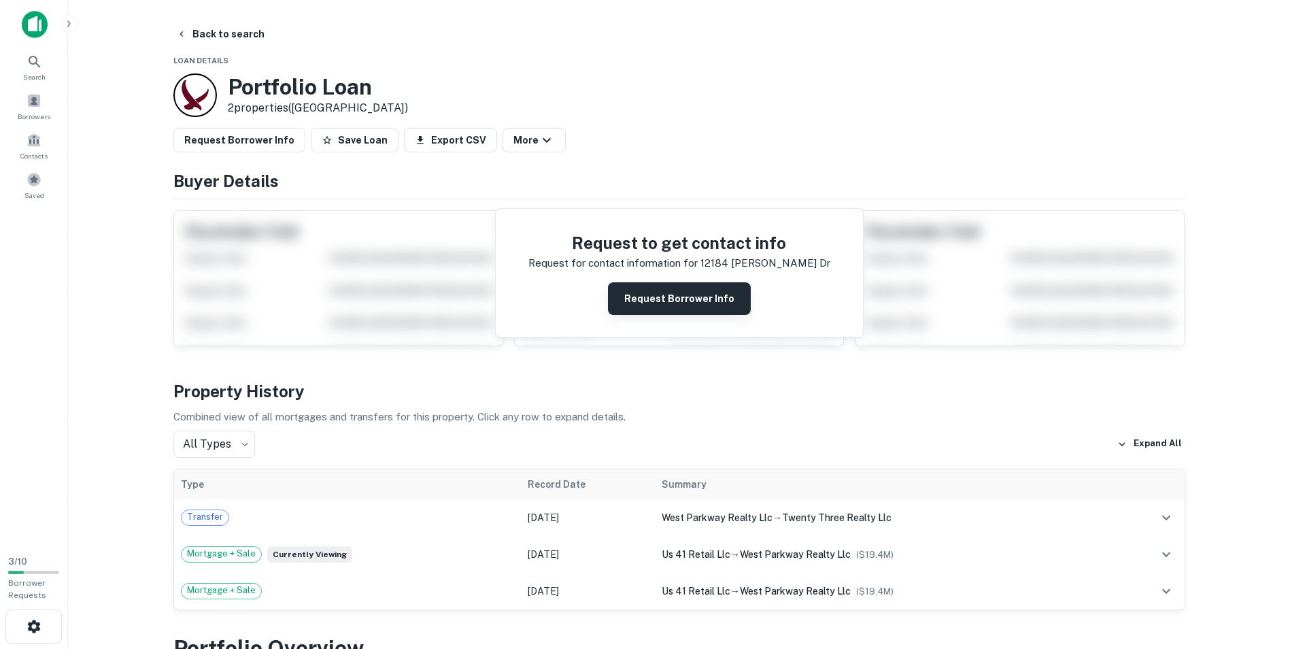
click at [677, 293] on button "Request Borrower Info" at bounding box center [679, 298] width 143 height 33
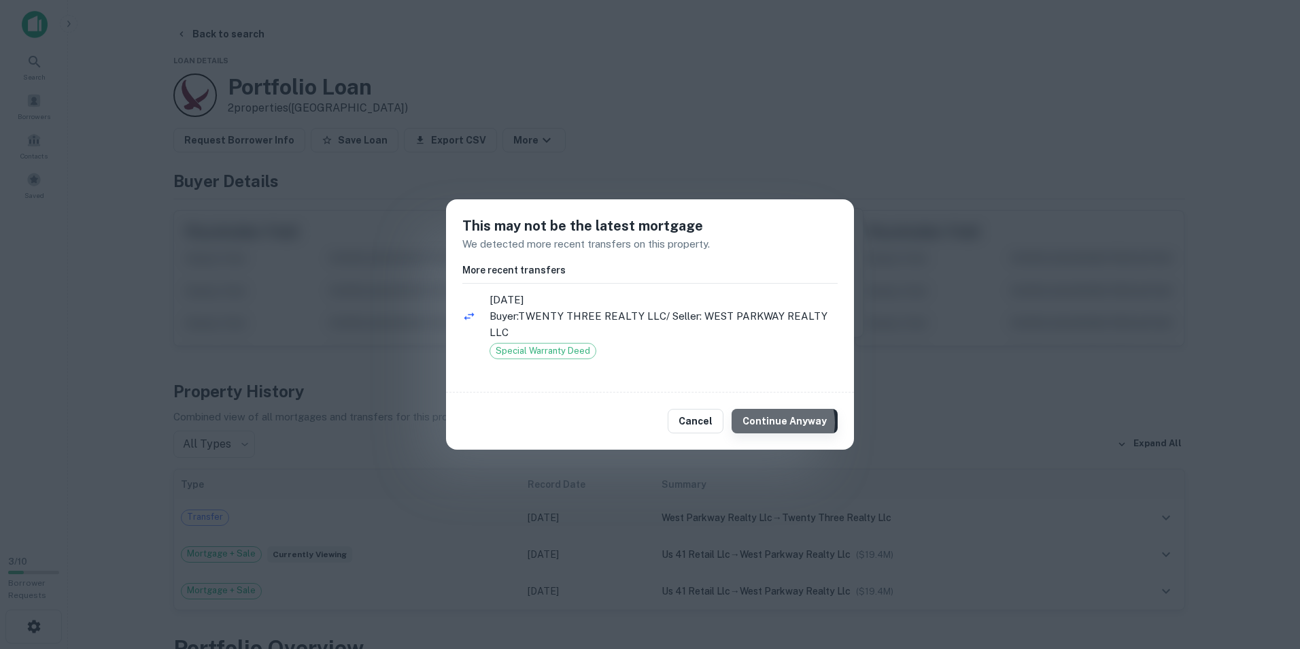
click at [783, 422] on button "Continue Anyway" at bounding box center [785, 421] width 106 height 24
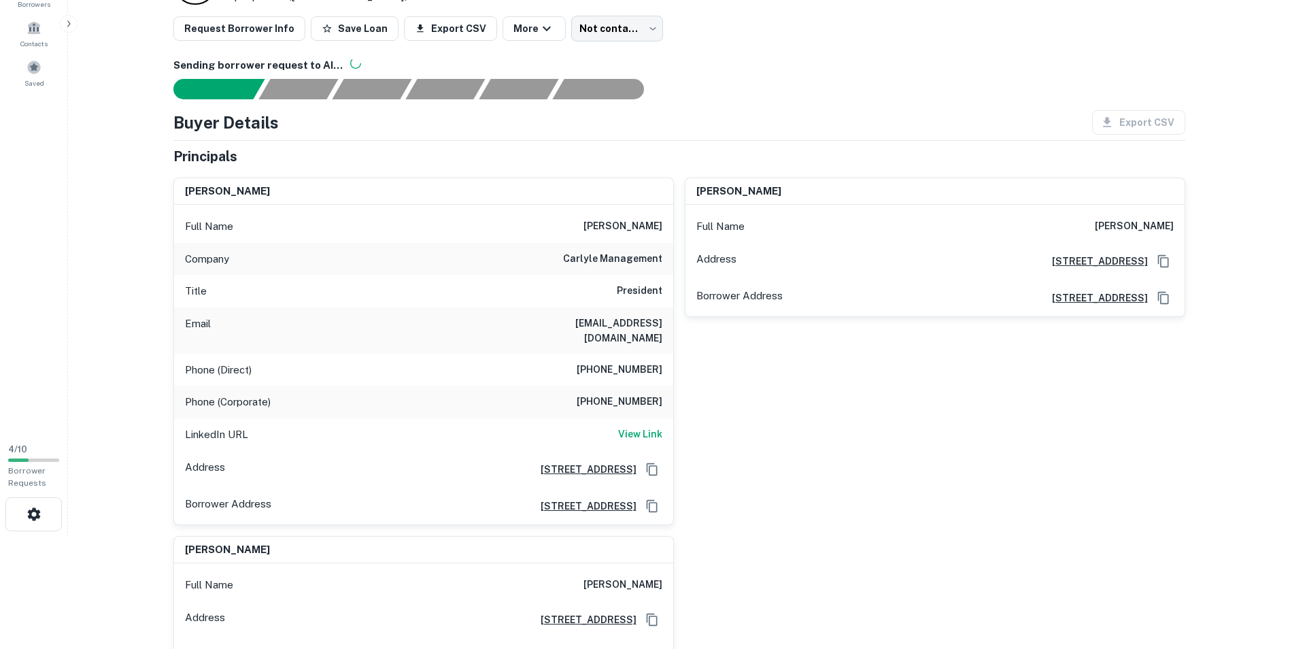
scroll to position [136, 0]
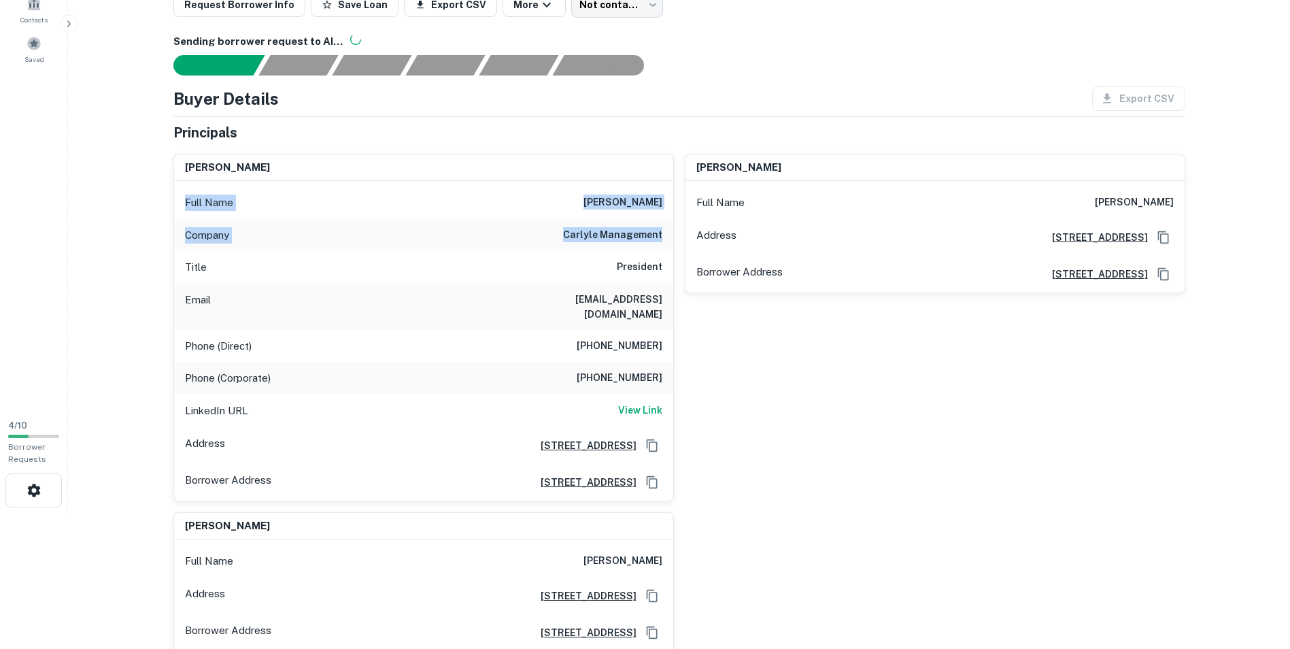
drag, startPoint x: 207, startPoint y: 201, endPoint x: 668, endPoint y: 236, distance: 463.0
click at [668, 236] on div "Full Name [PERSON_NAME] Company carlyle management Title President Email [EMAIL…" at bounding box center [423, 340] width 499 height 319
copy div "Full Name [PERSON_NAME] Company carlyle management"
click at [845, 357] on div "[PERSON_NAME] Full Name [PERSON_NAME] Address [STREET_ADDRESS][GEOGRAPHIC_DATA]…" at bounding box center [929, 322] width 511 height 358
drag, startPoint x: 1127, startPoint y: 200, endPoint x: 1189, endPoint y: 202, distance: 61.9
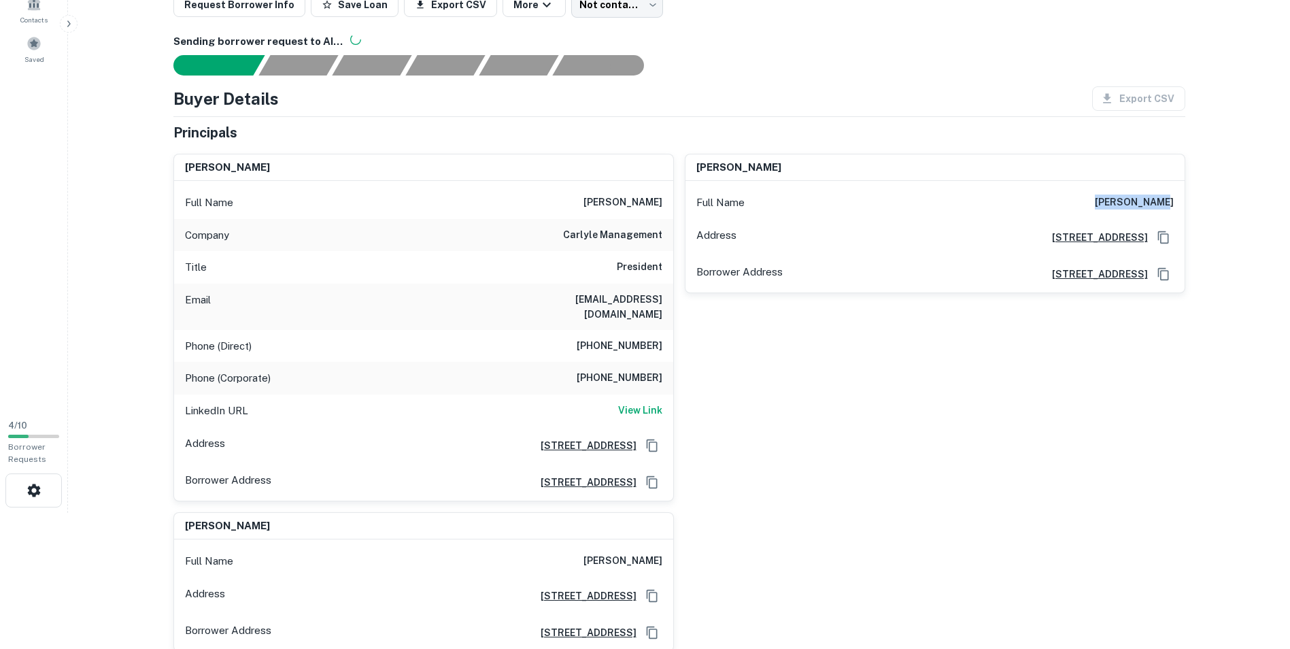
copy h6 "[PERSON_NAME]"
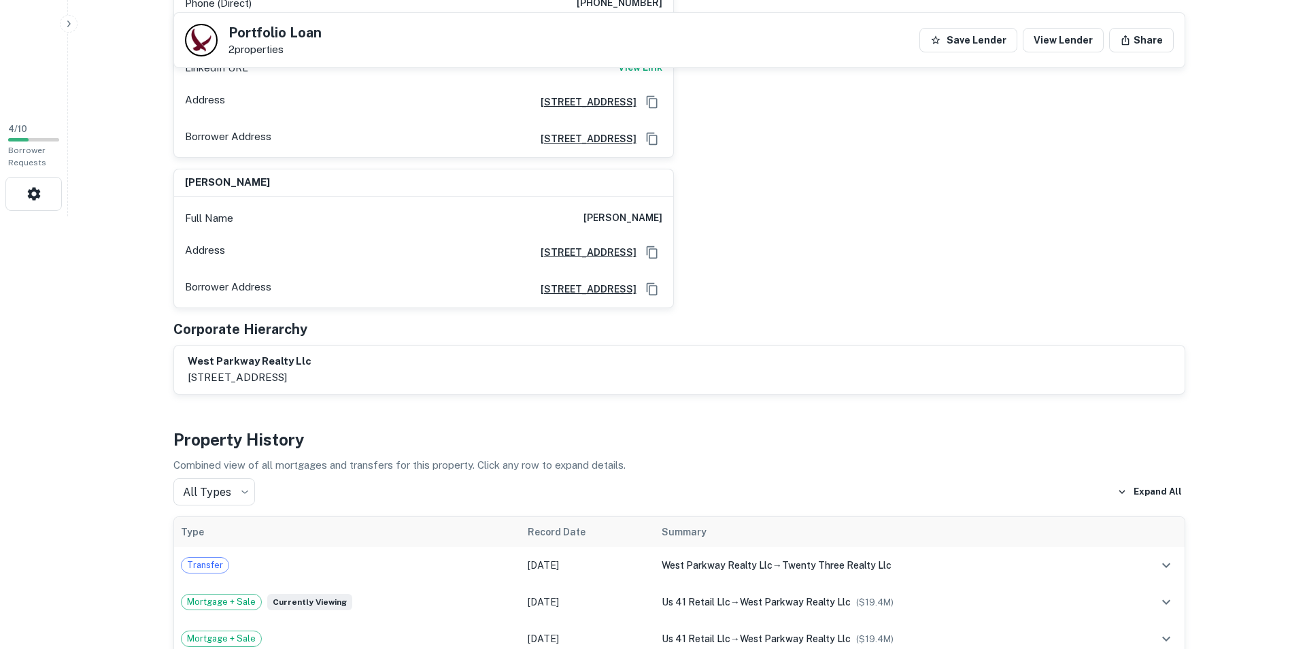
scroll to position [408, 0]
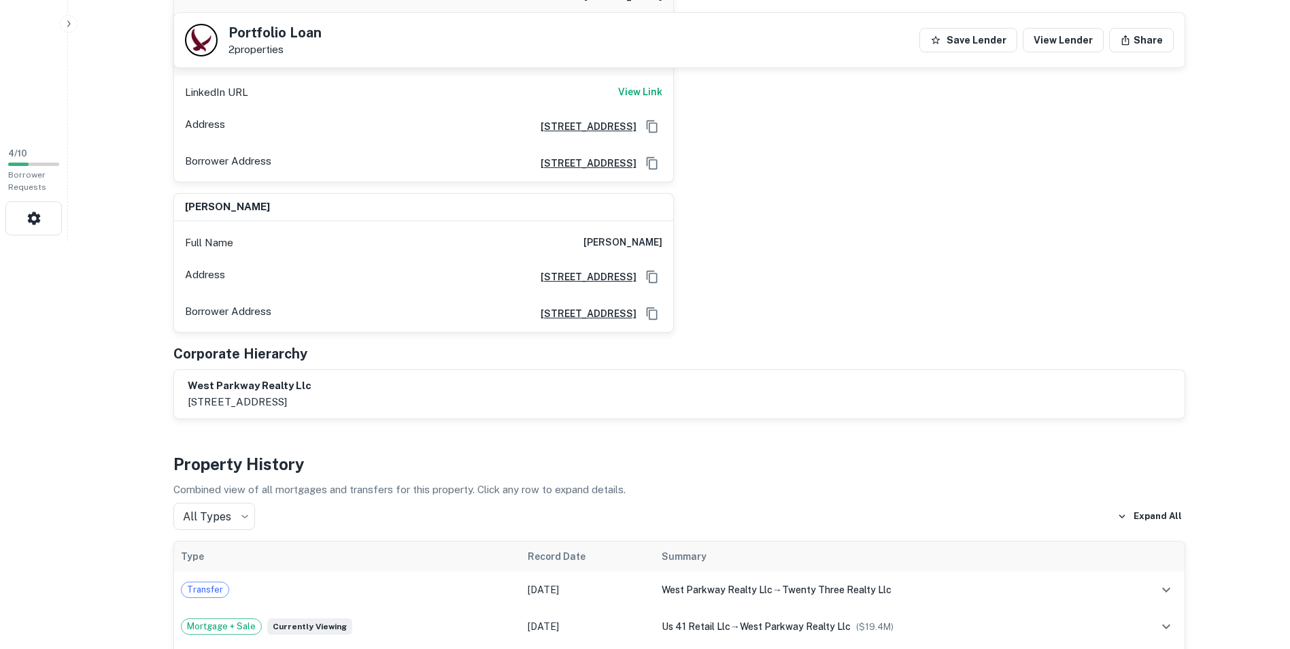
drag, startPoint x: 590, startPoint y: 239, endPoint x: 679, endPoint y: 242, distance: 89.8
click at [679, 242] on div "[PERSON_NAME] Full Name [PERSON_NAME] Company carlyle management Title Presiden…" at bounding box center [674, 79] width 1023 height 509
copy h6 "[PERSON_NAME]"
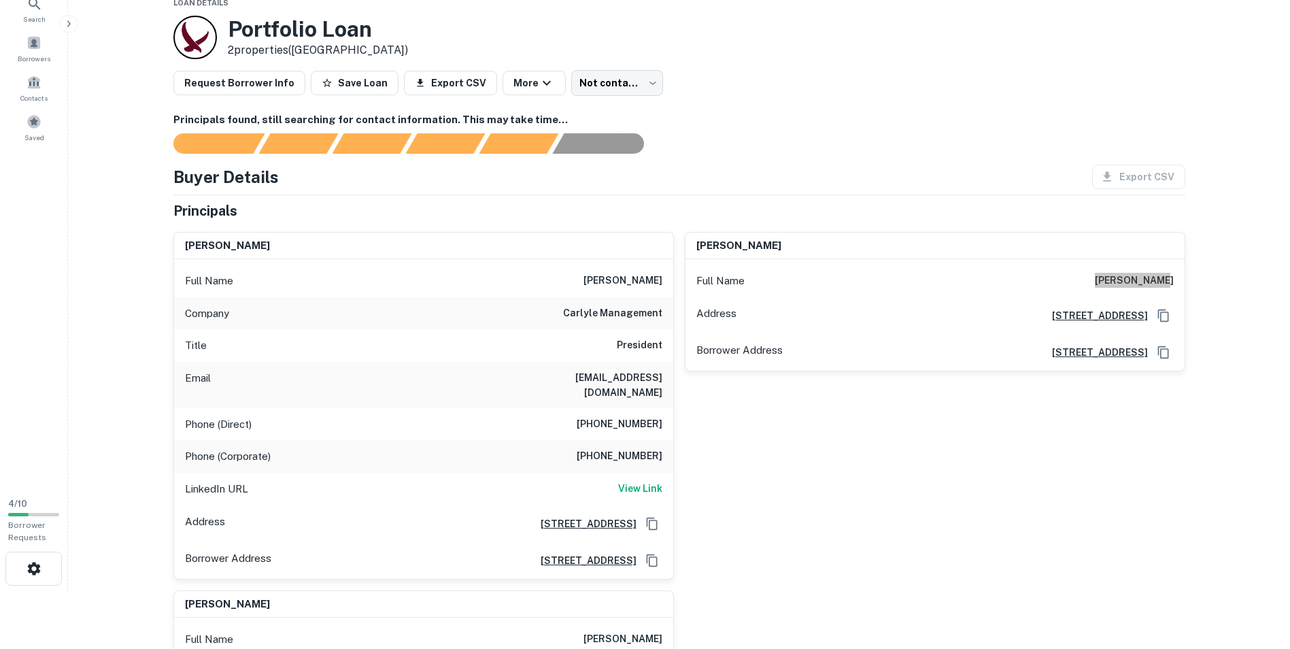
scroll to position [136, 0]
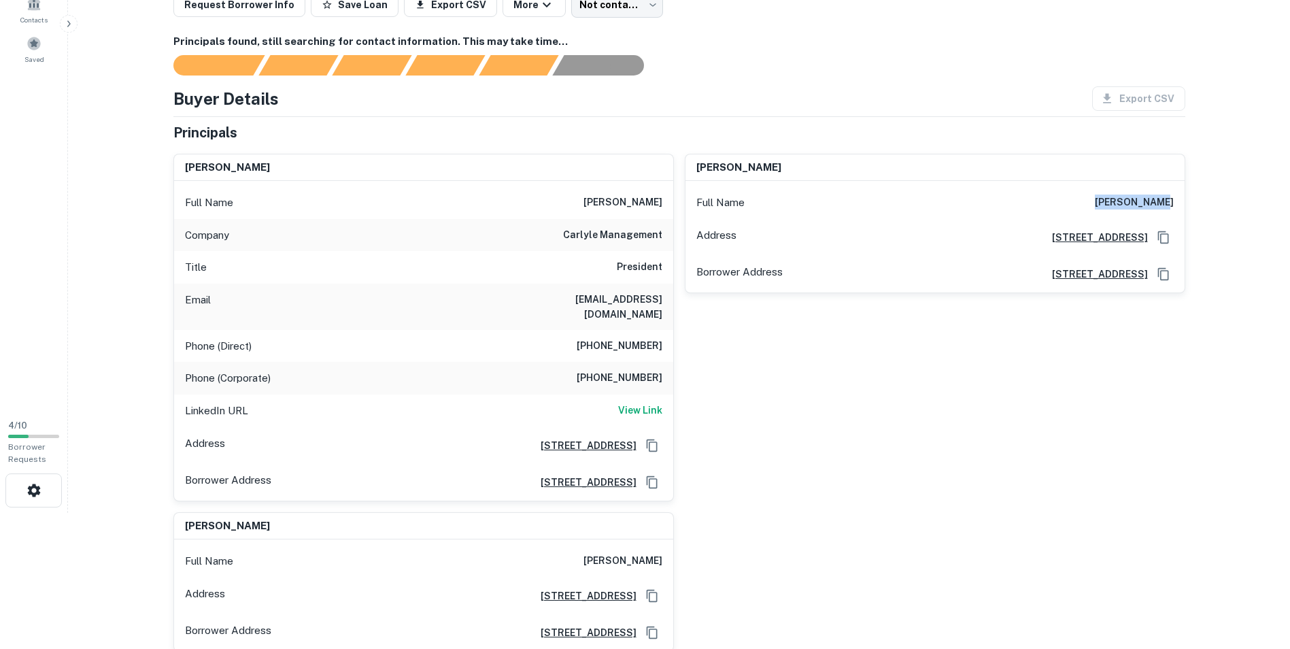
drag, startPoint x: 573, startPoint y: 200, endPoint x: 664, endPoint y: 206, distance: 90.6
click at [664, 206] on div "Full Name [PERSON_NAME]" at bounding box center [423, 202] width 499 height 33
copy h6 "[PERSON_NAME]"
drag, startPoint x: 573, startPoint y: 235, endPoint x: 655, endPoint y: 238, distance: 82.3
click at [655, 238] on h6 "carlyle management" at bounding box center [612, 235] width 99 height 16
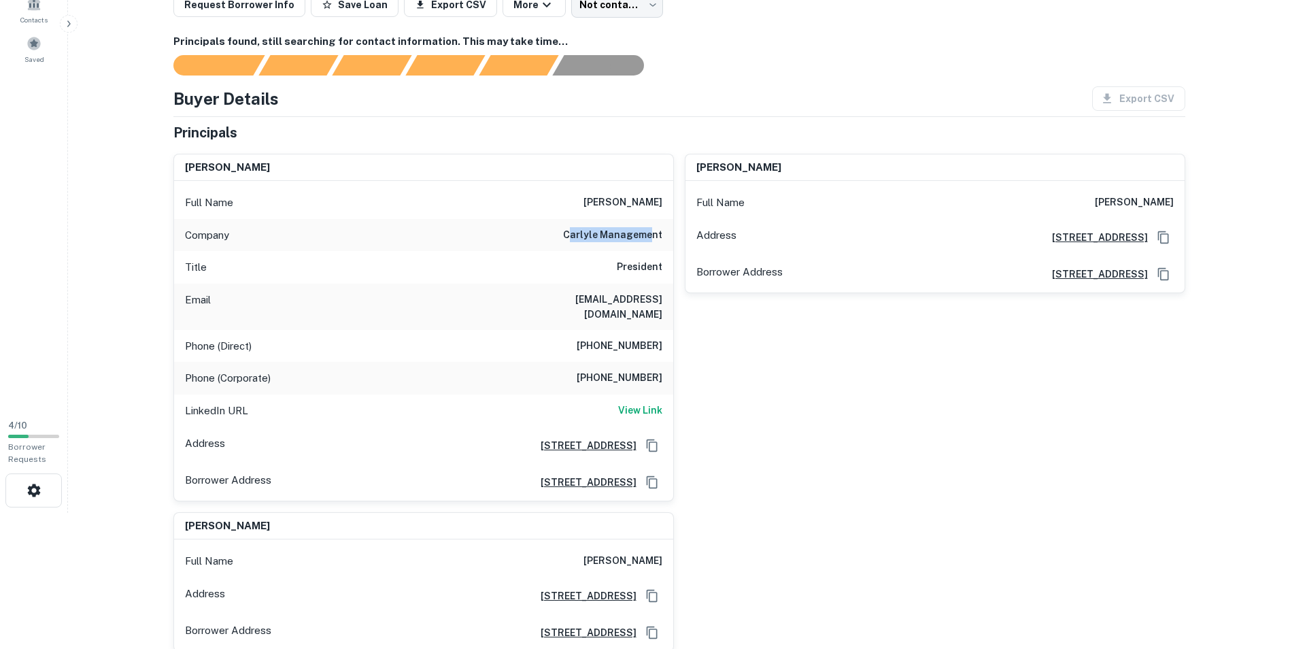
click at [653, 238] on h6 "carlyle management" at bounding box center [612, 235] width 99 height 16
click at [652, 238] on h6 "carlyle management" at bounding box center [612, 235] width 99 height 16
click at [651, 238] on h6 "carlyle management" at bounding box center [612, 235] width 99 height 16
copy h6 "carlyle management"
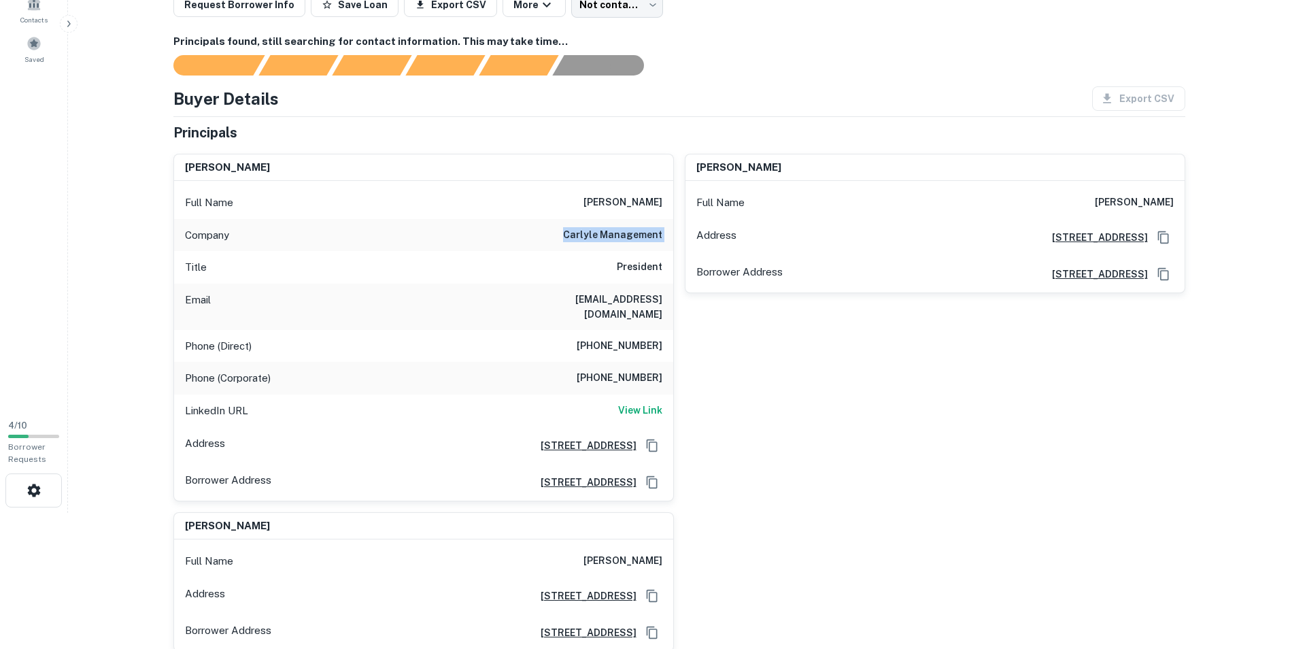
drag, startPoint x: 598, startPoint y: 309, endPoint x: 661, endPoint y: 318, distance: 64.0
click at [661, 318] on div "Email [EMAIL_ADDRESS][DOMAIN_NAME]" at bounding box center [423, 307] width 499 height 46
copy h6 "[EMAIL_ADDRESS][DOMAIN_NAME]"
drag, startPoint x: 575, startPoint y: 339, endPoint x: 671, endPoint y: 343, distance: 95.9
click at [671, 343] on div "Phone (Direct) [PHONE_NUMBER]" at bounding box center [423, 346] width 499 height 33
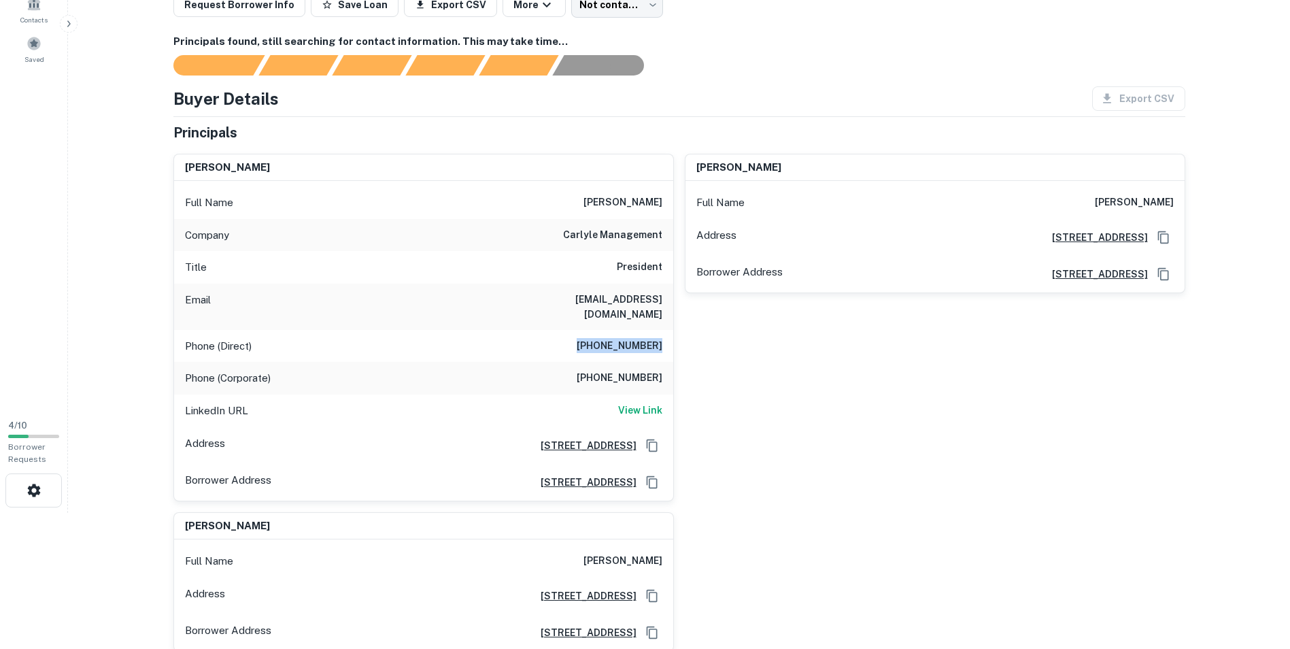
copy h6 "[PHONE_NUMBER]"
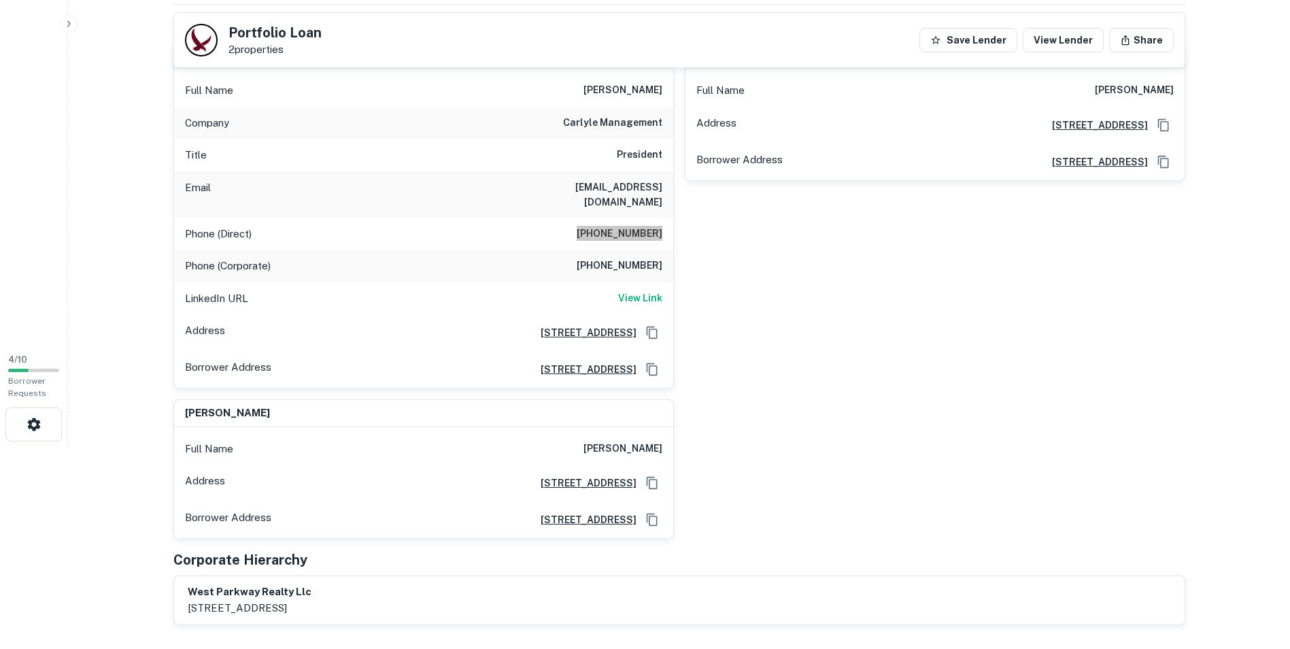
scroll to position [204, 0]
click at [638, 296] on h6 "View Link" at bounding box center [640, 295] width 44 height 15
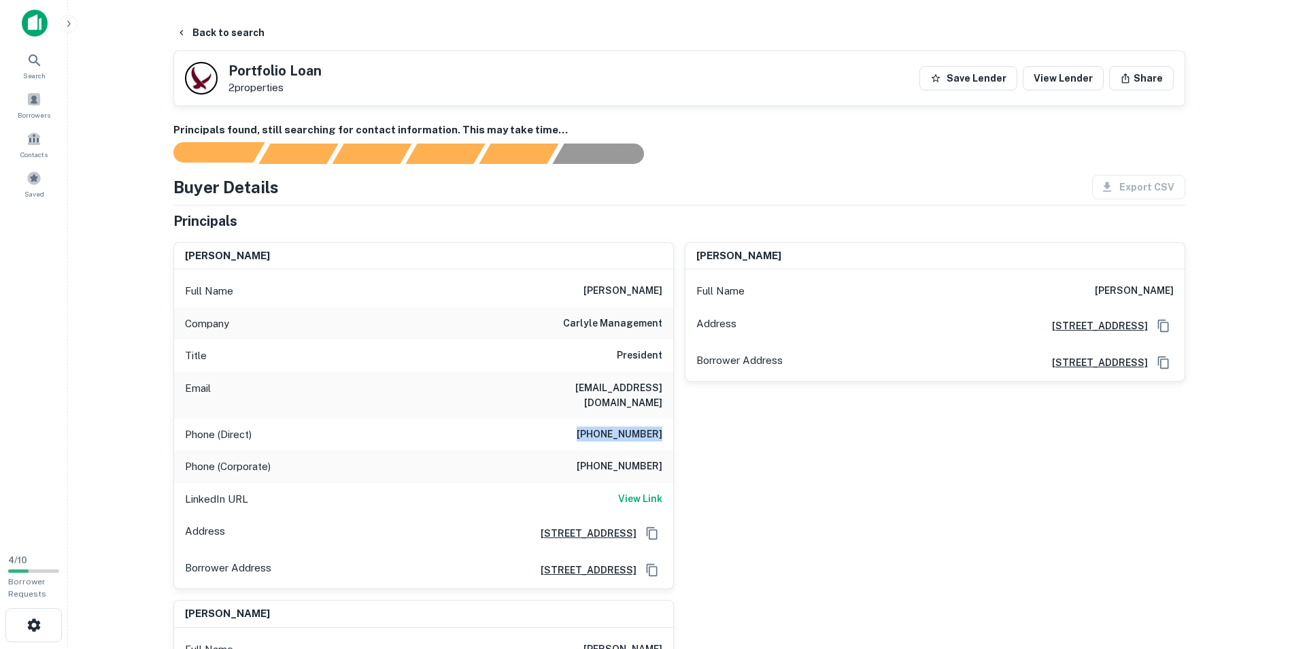
scroll to position [0, 0]
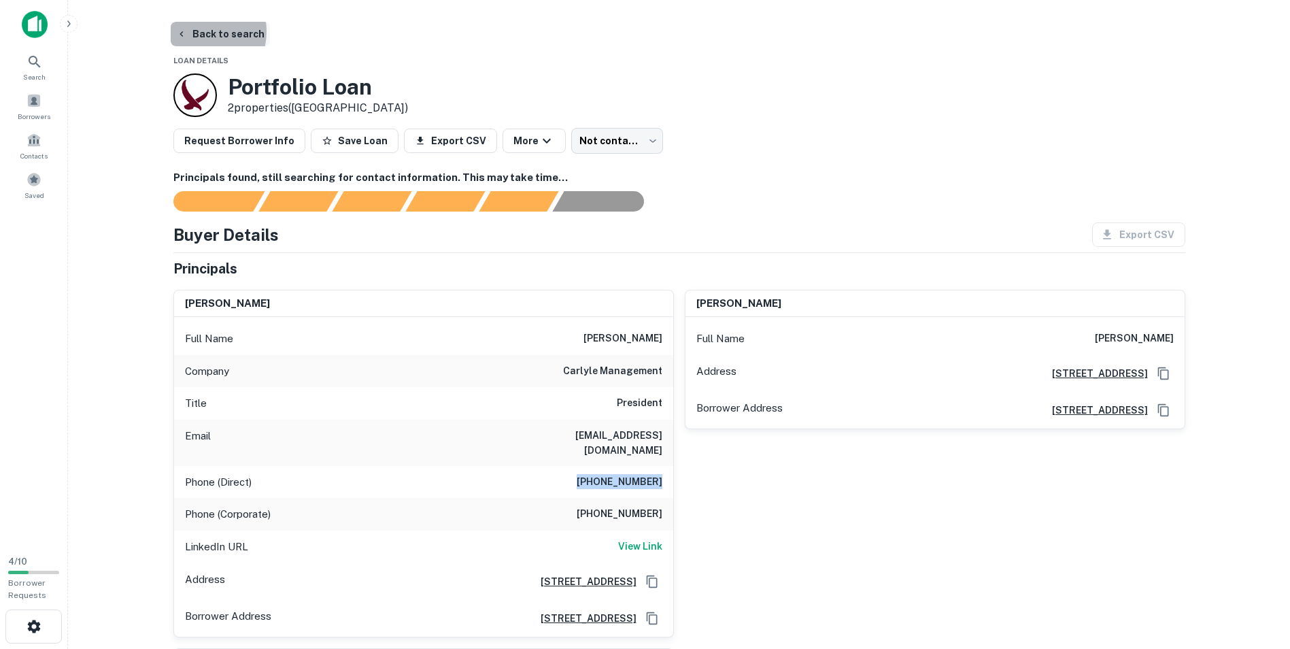
click at [192, 31] on button "Back to search" at bounding box center [220, 34] width 99 height 24
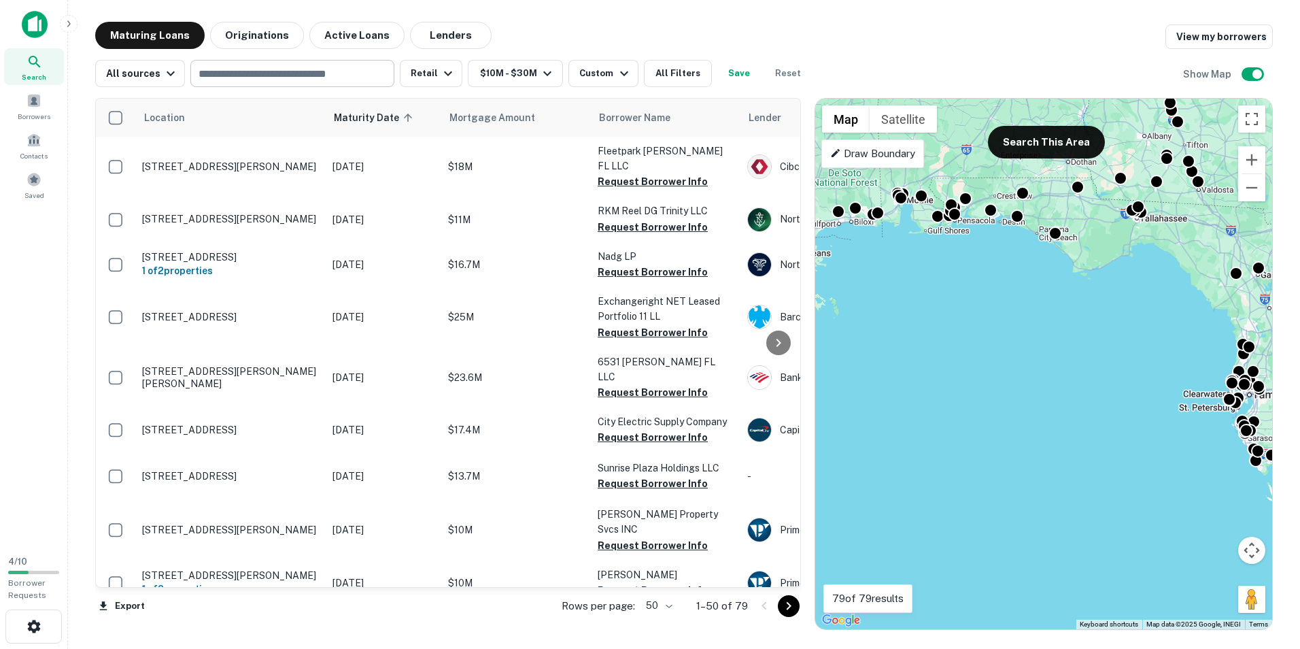
click at [243, 79] on input "text" at bounding box center [291, 73] width 194 height 19
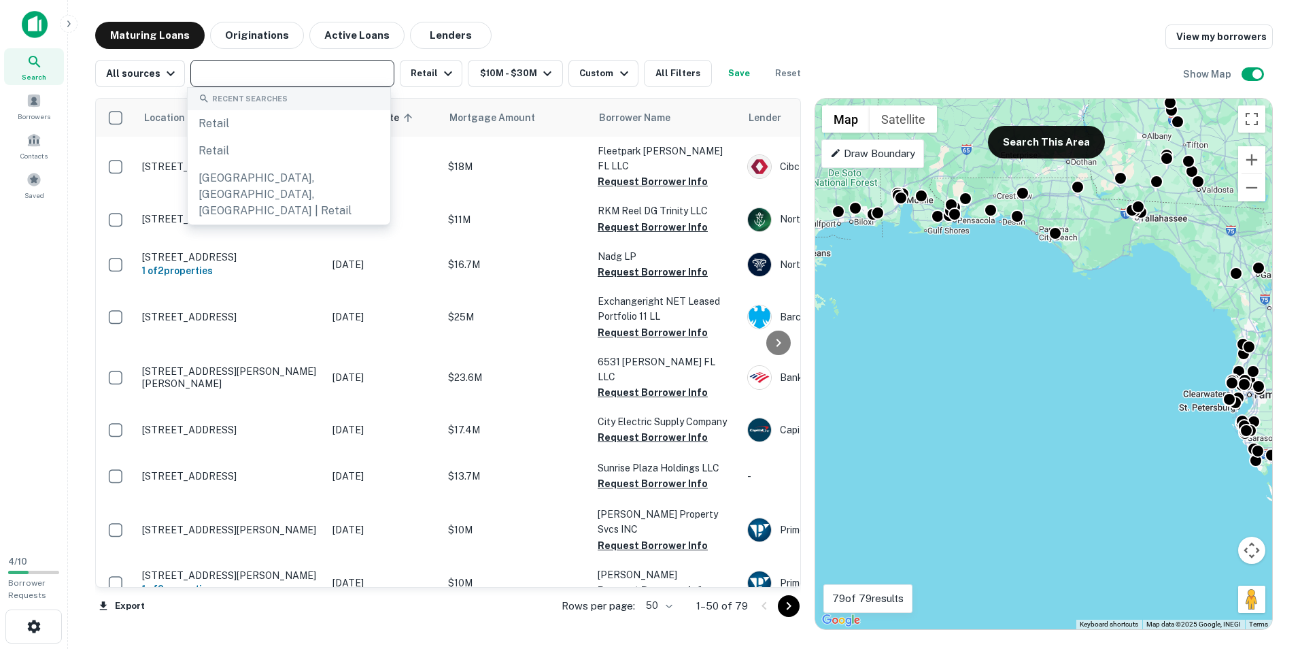
paste input "**********"
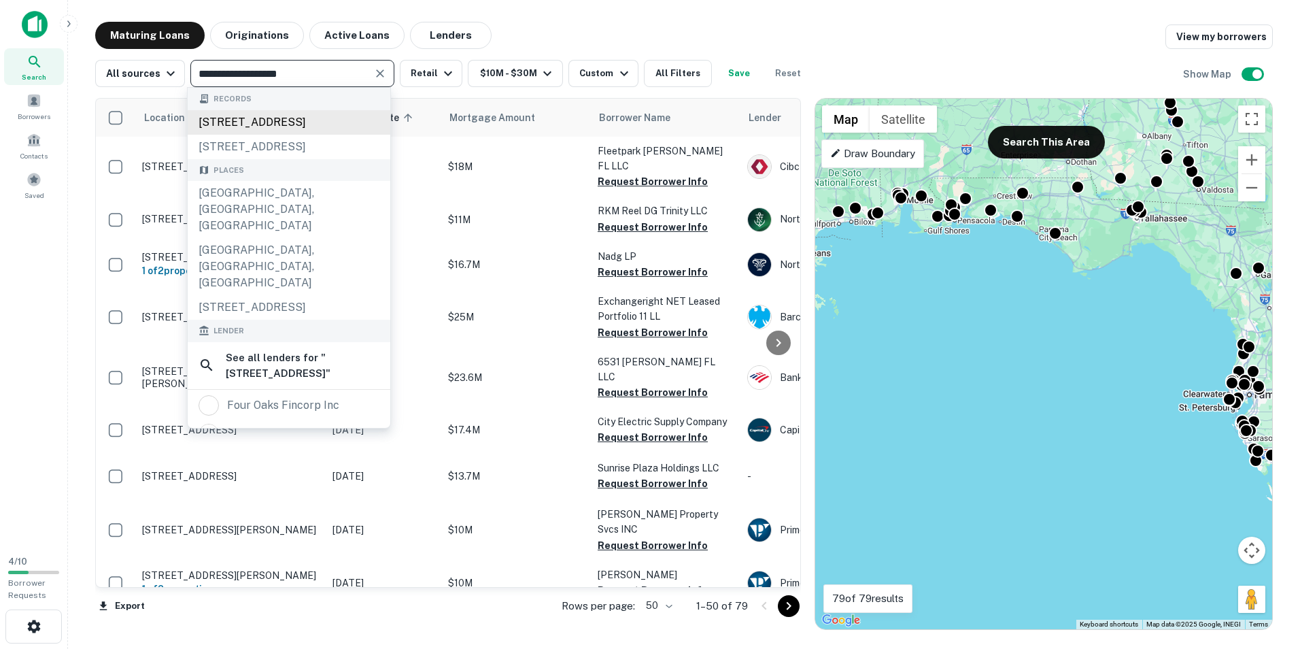
type input "**********"
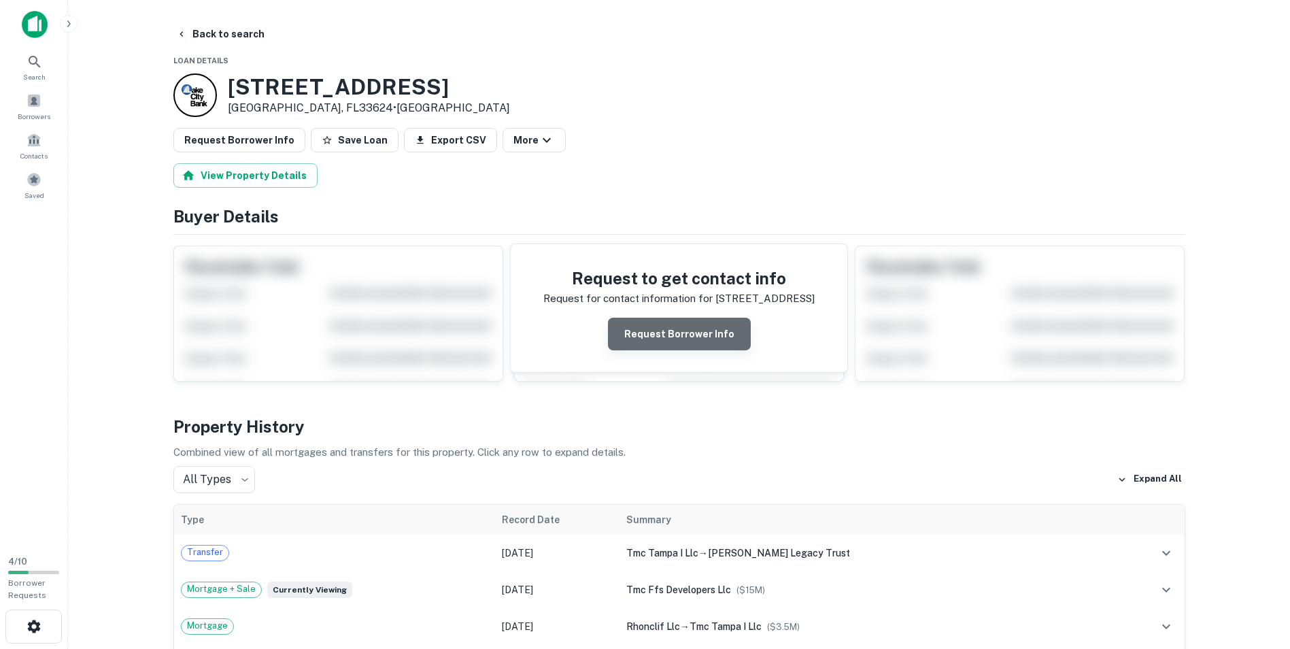
click at [686, 337] on button "Request Borrower Info" at bounding box center [679, 334] width 143 height 33
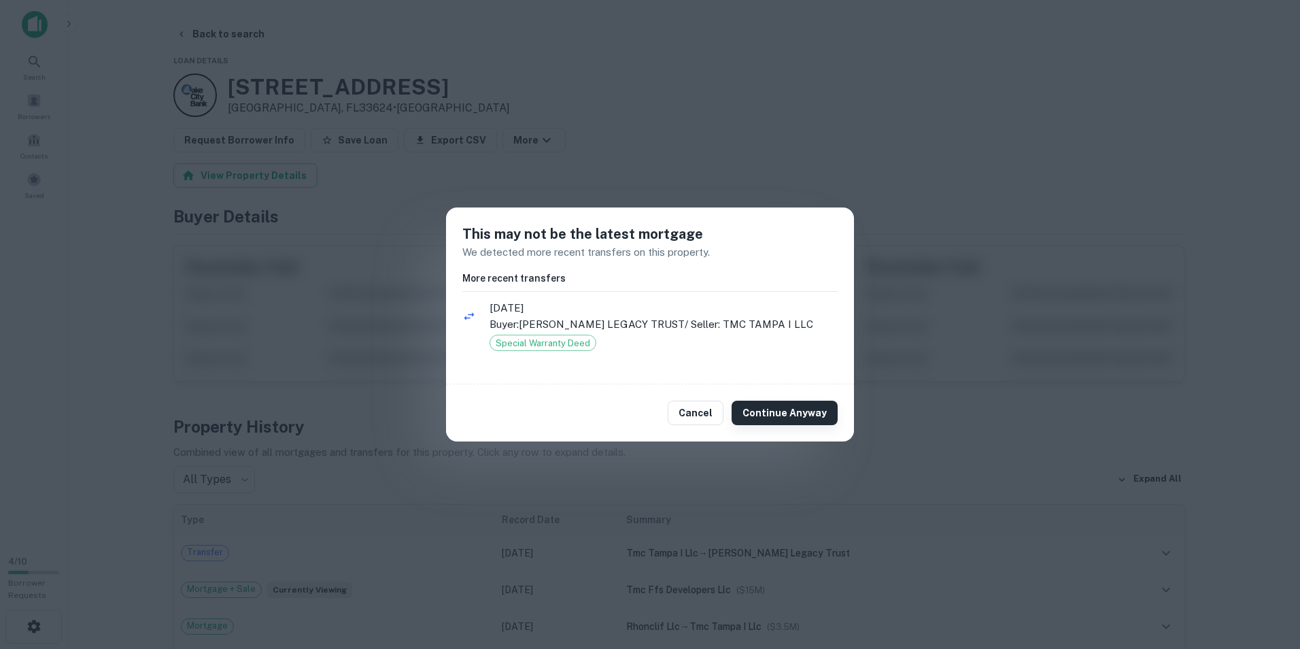
click at [795, 411] on button "Continue Anyway" at bounding box center [785, 413] width 106 height 24
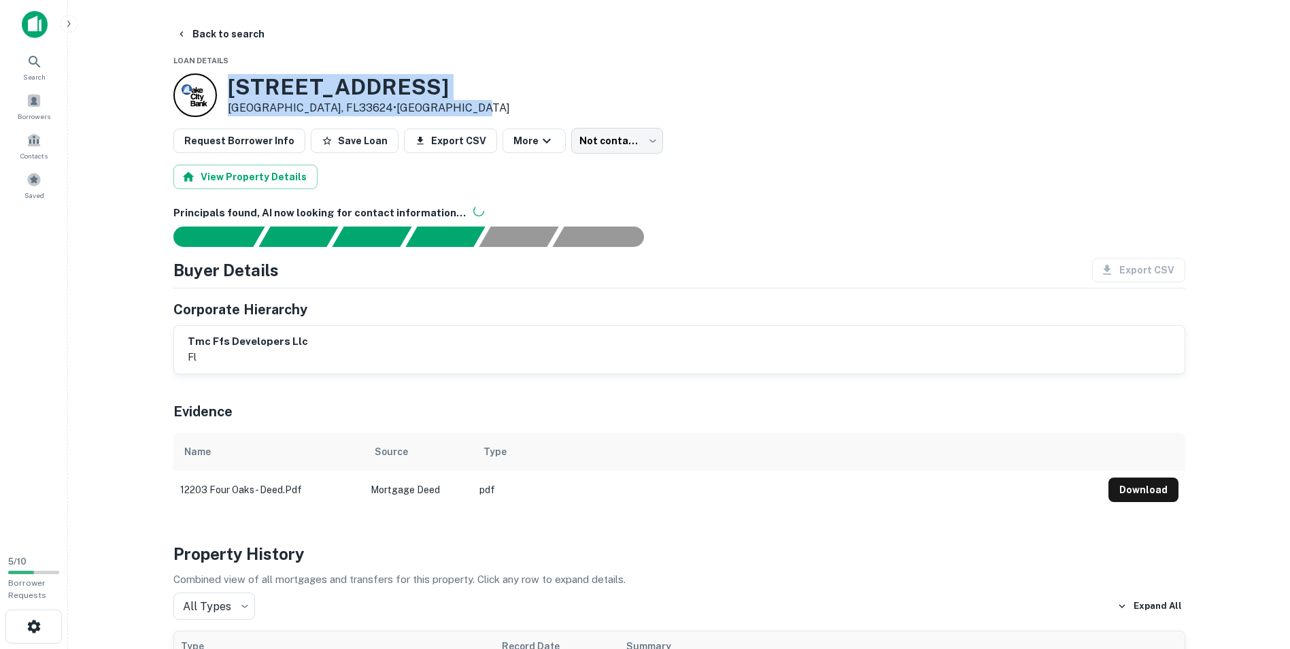
drag, startPoint x: 232, startPoint y: 88, endPoint x: 446, endPoint y: 103, distance: 214.7
click at [446, 103] on div "[STREET_ADDRESS] • [GEOGRAPHIC_DATA]" at bounding box center [679, 95] width 1012 height 44
copy div "[STREET_ADDRESS] • [GEOGRAPHIC_DATA]"
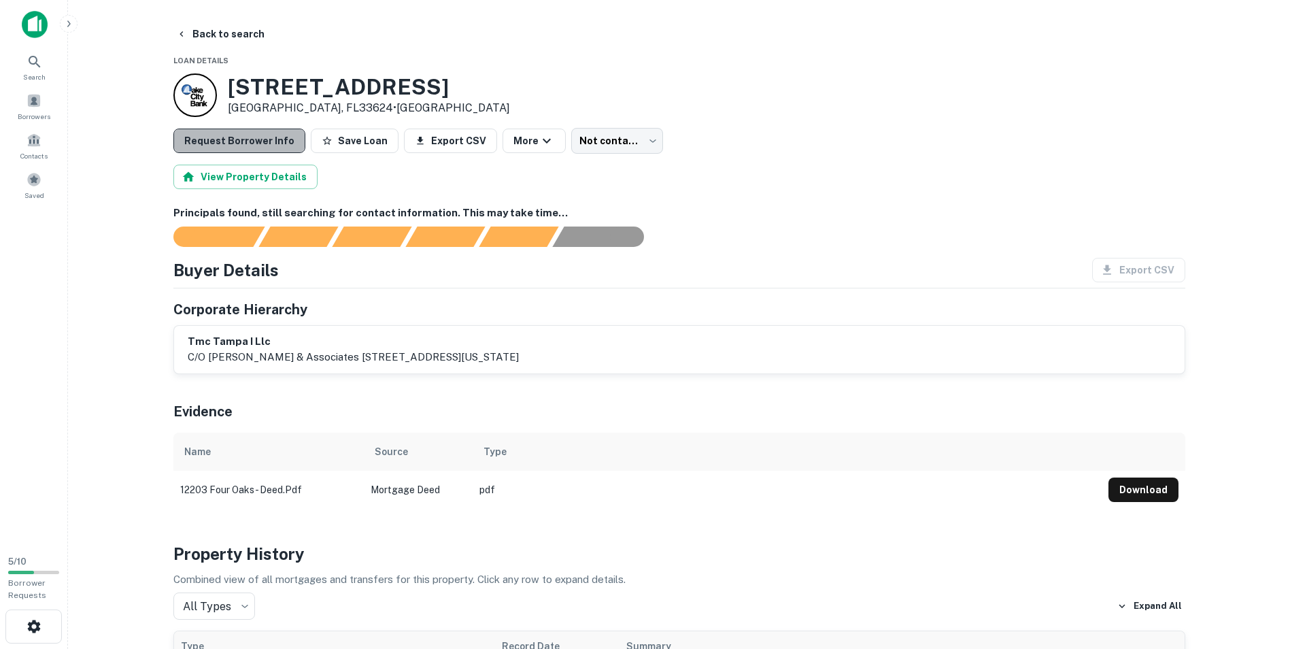
click at [251, 141] on button "Request Borrower Info" at bounding box center [239, 141] width 132 height 24
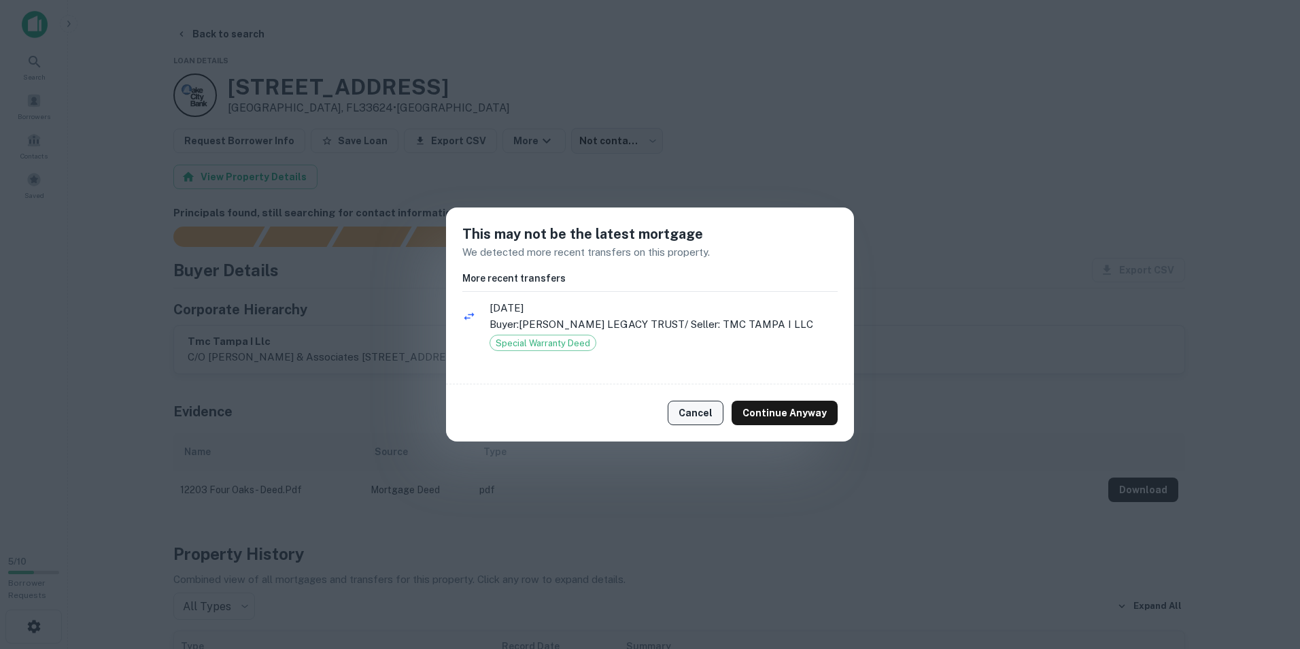
click at [691, 407] on button "Cancel" at bounding box center [696, 413] width 56 height 24
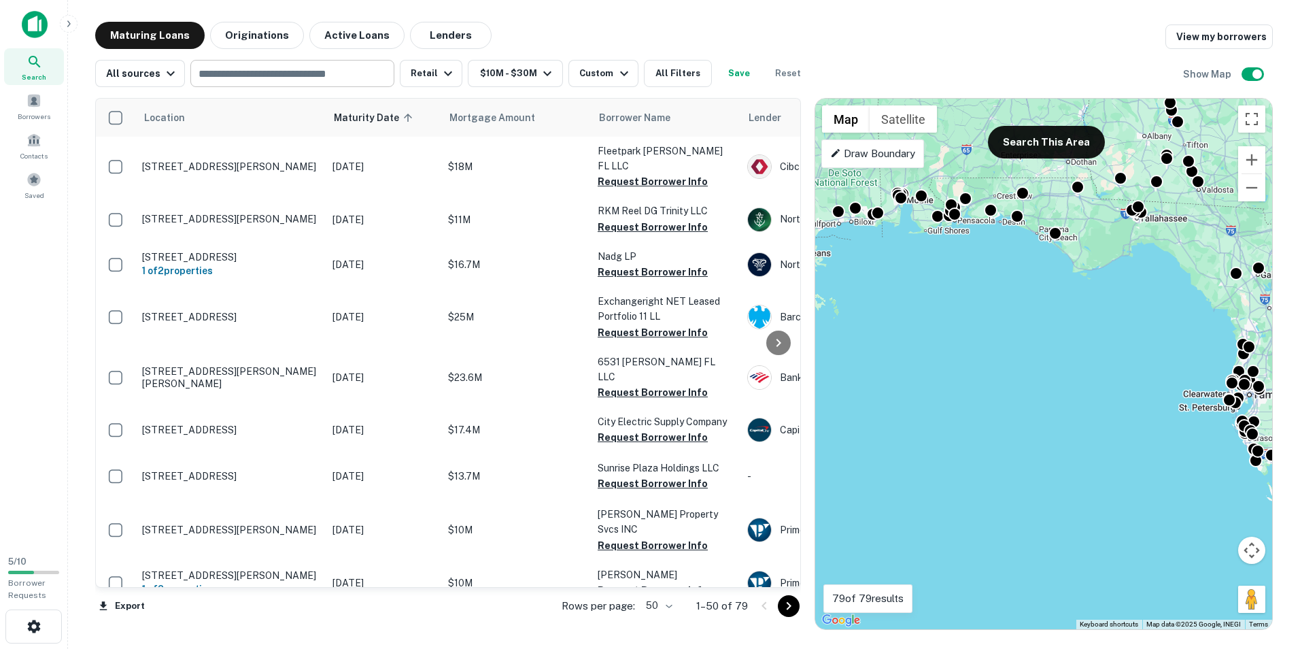
click at [248, 73] on input "text" at bounding box center [291, 73] width 194 height 19
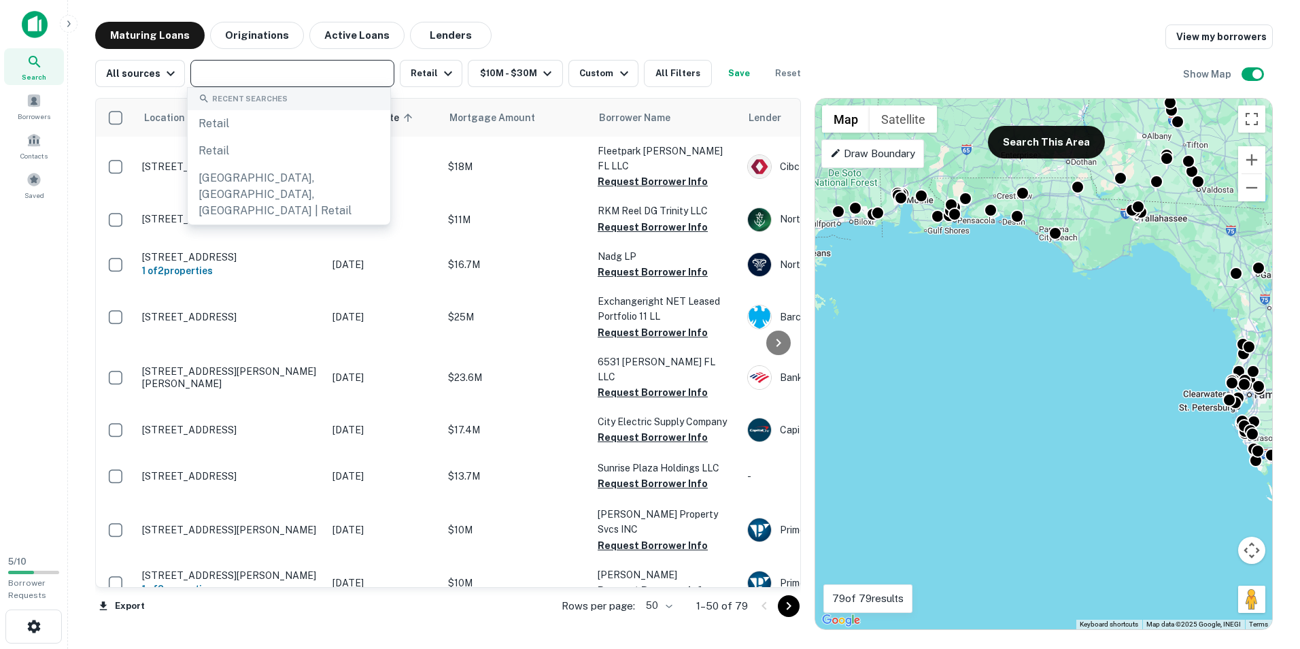
paste input "**********"
type input "**********"
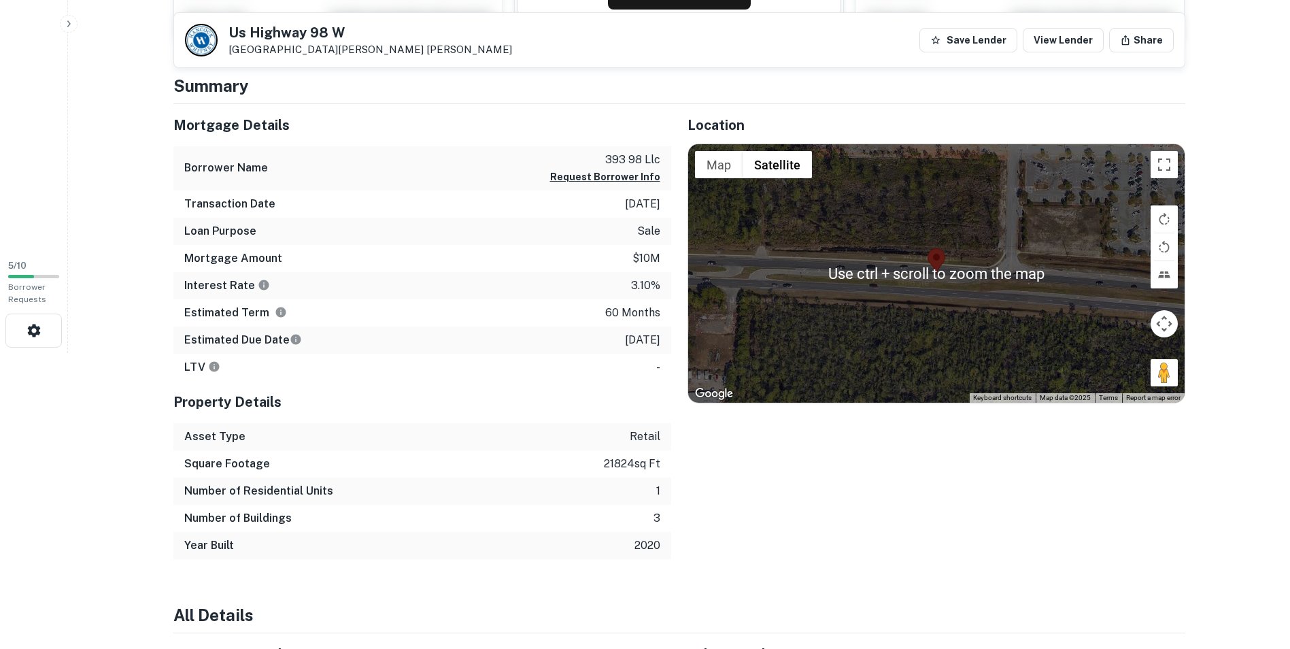
scroll to position [272, 0]
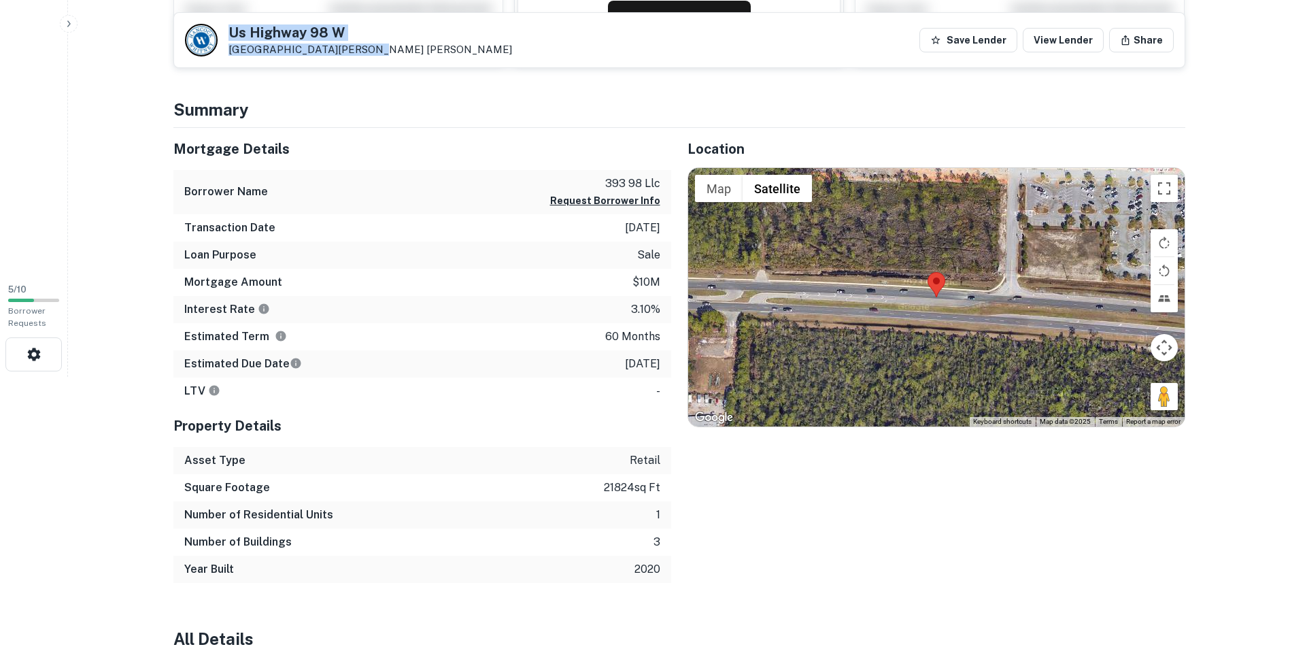
drag, startPoint x: 228, startPoint y: 30, endPoint x: 362, endPoint y: 48, distance: 135.1
click at [362, 48] on div "Us Highway 98 W Santa Rosa Beach, FL32459 Hancock Whitney" at bounding box center [370, 41] width 284 height 30
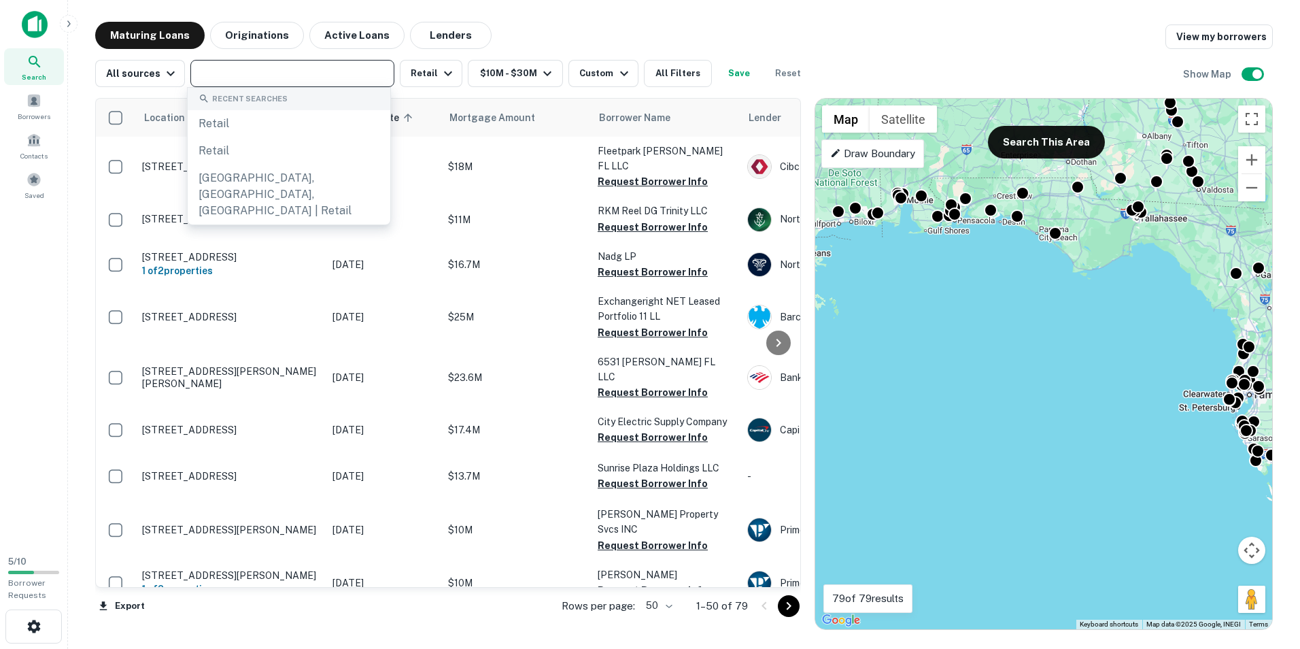
click at [245, 73] on input "text" at bounding box center [291, 73] width 194 height 19
paste input "**********"
type input "**********"
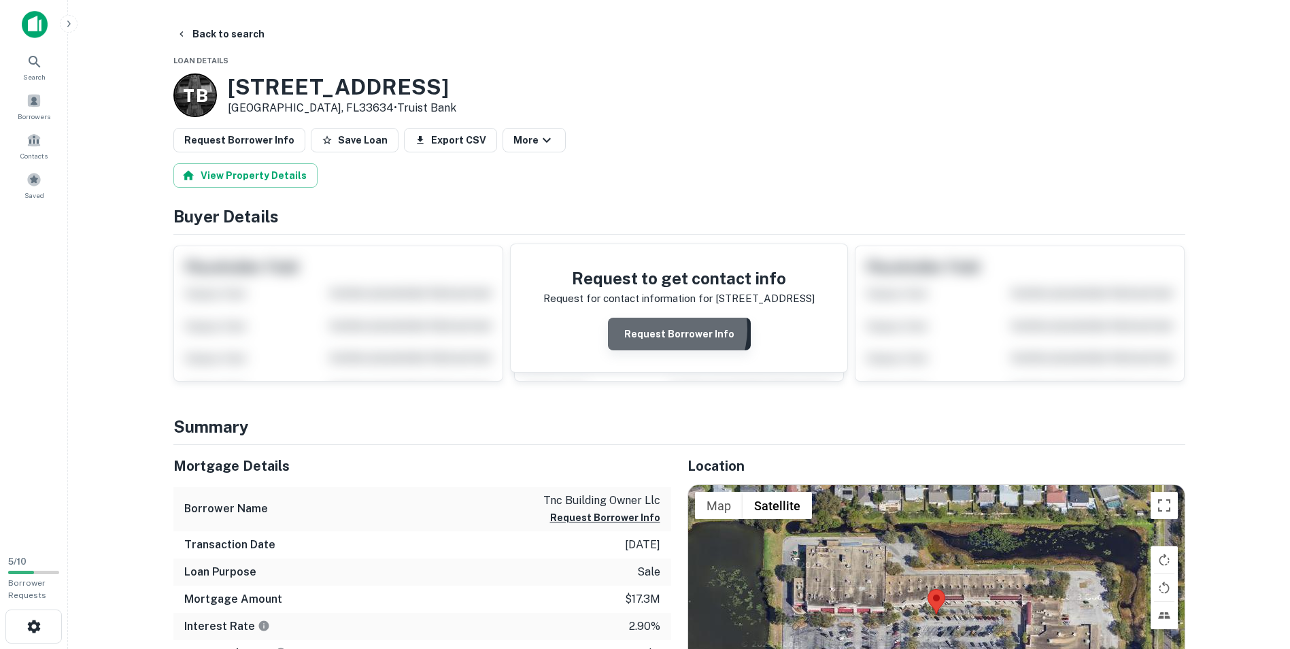
click at [666, 329] on button "Request Borrower Info" at bounding box center [679, 334] width 143 height 33
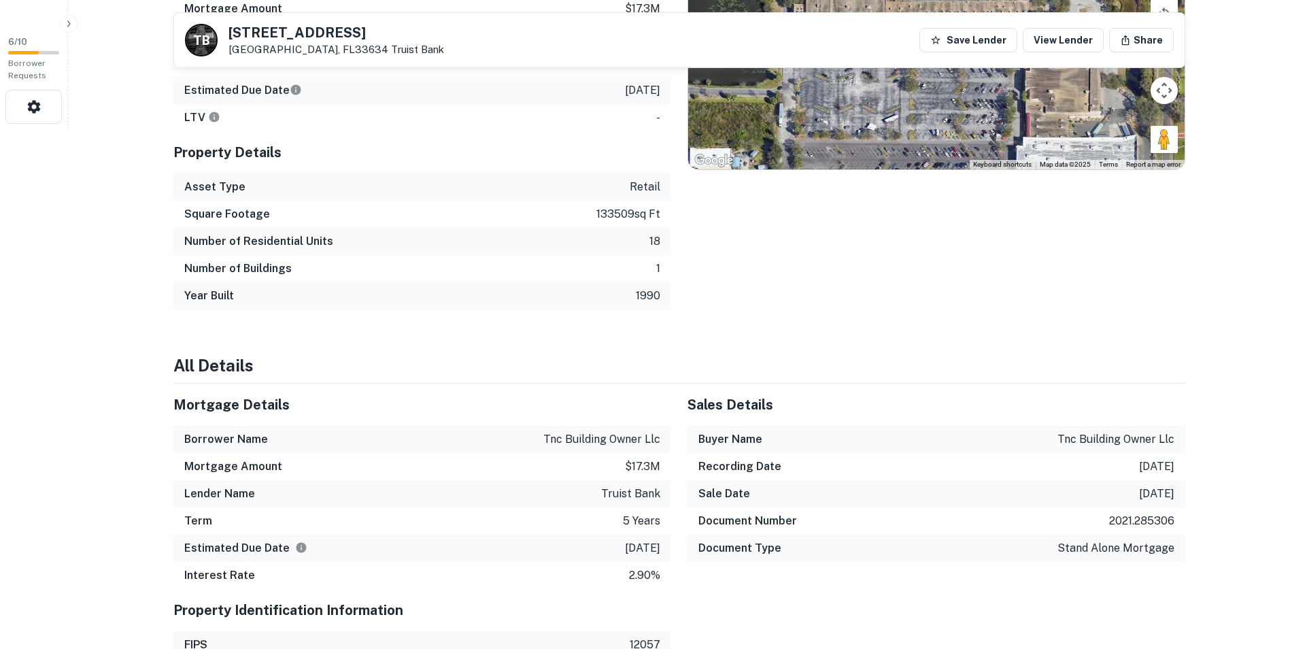
scroll to position [544, 0]
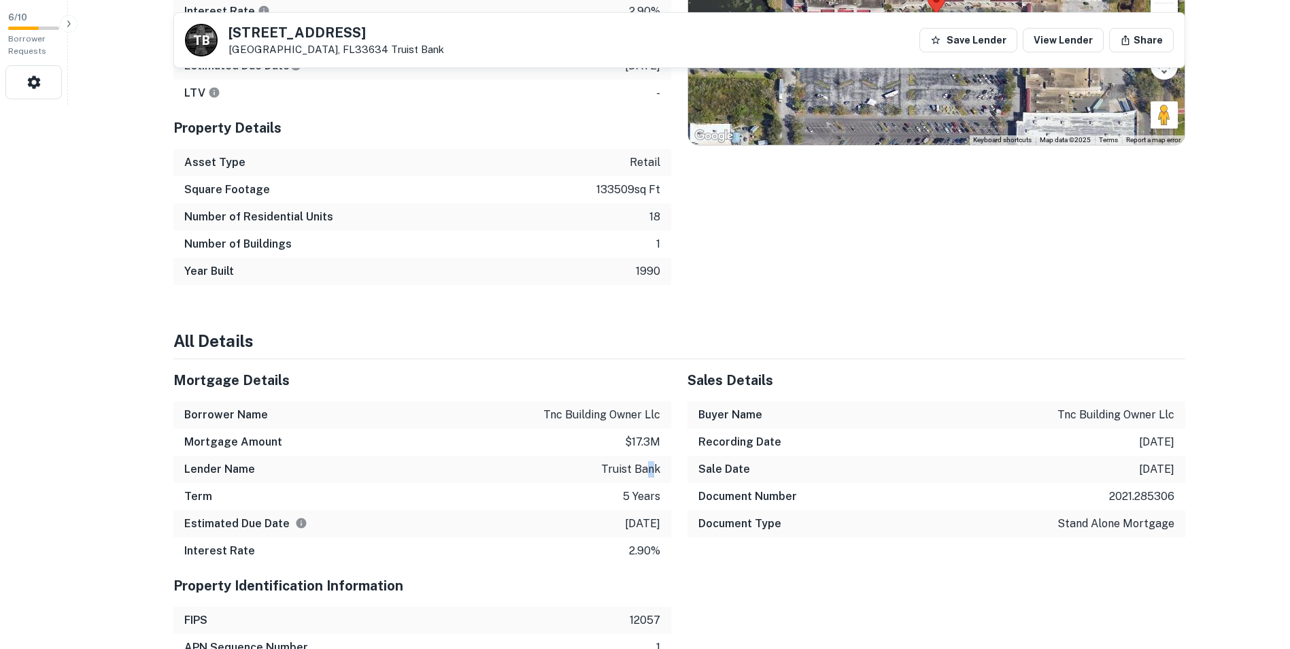
click at [647, 462] on p "truist bank" at bounding box center [630, 469] width 59 height 16
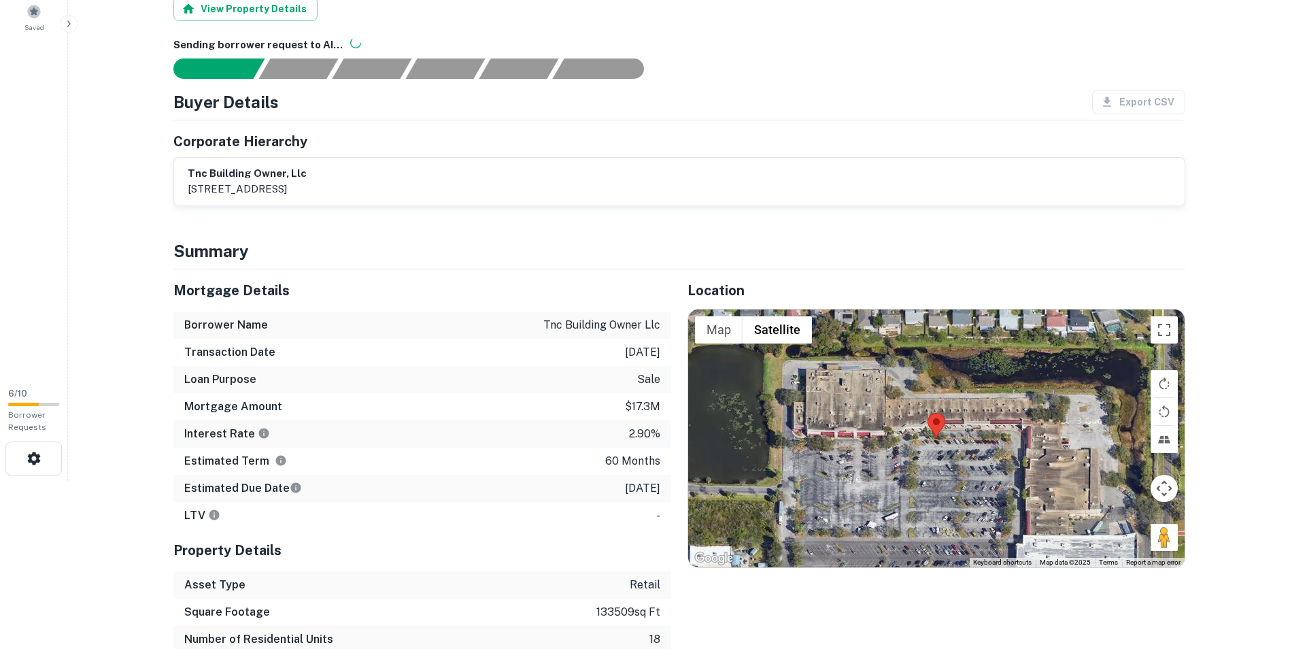
scroll to position [0, 0]
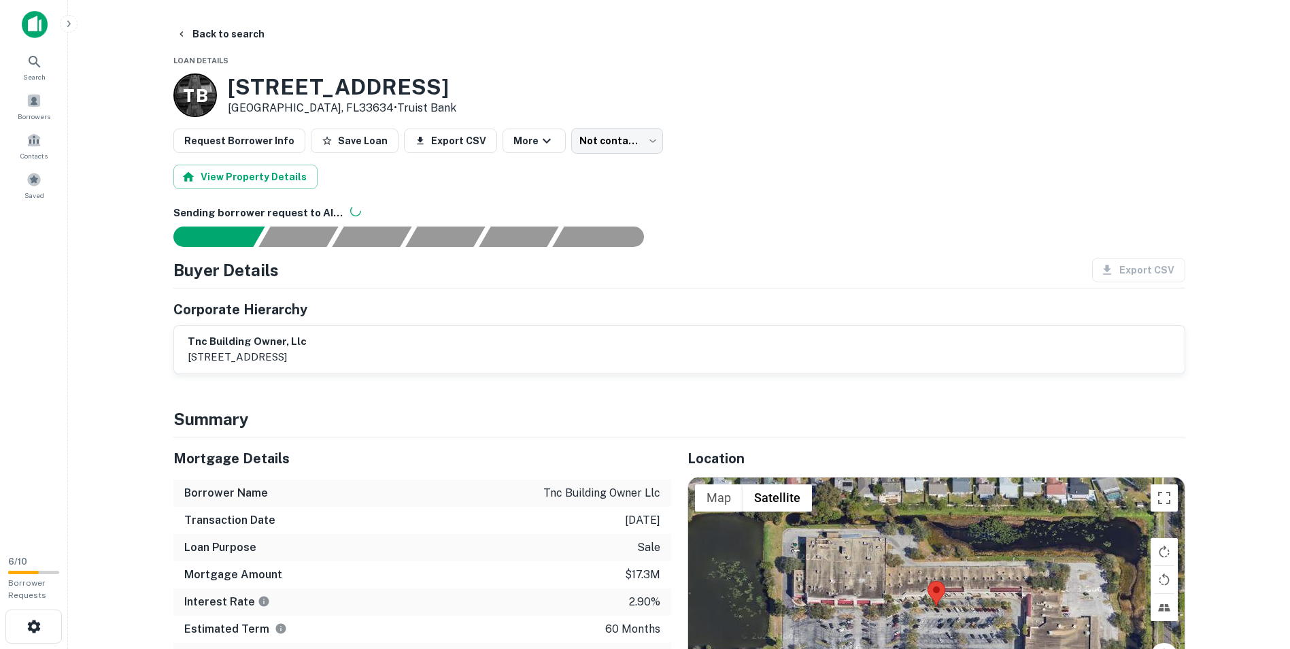
click at [561, 414] on h4 "Summary" at bounding box center [679, 419] width 1012 height 24
drag, startPoint x: 233, startPoint y: 88, endPoint x: 433, endPoint y: 87, distance: 199.9
click at [433, 87] on div "T B 7001 W Waters Ave Tampa, FL33634 • Truist Bank" at bounding box center [679, 95] width 1012 height 44
copy h3 "[STREET_ADDRESS]"
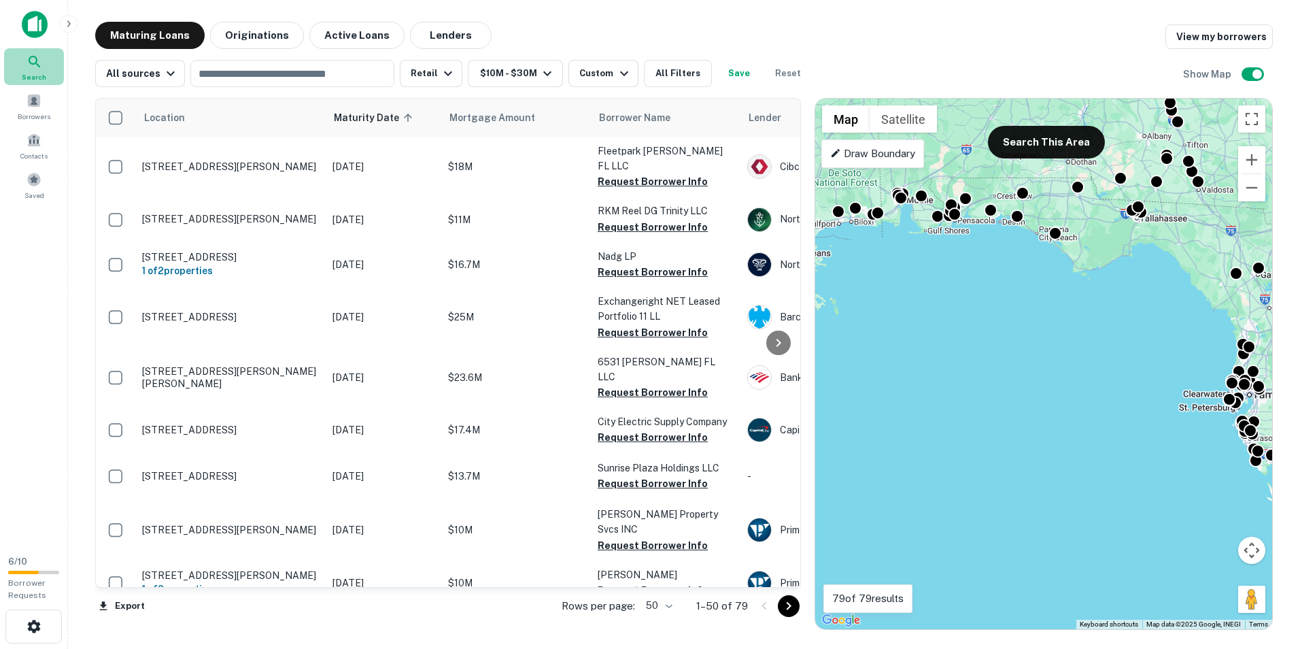
click at [32, 65] on icon at bounding box center [35, 62] width 16 height 16
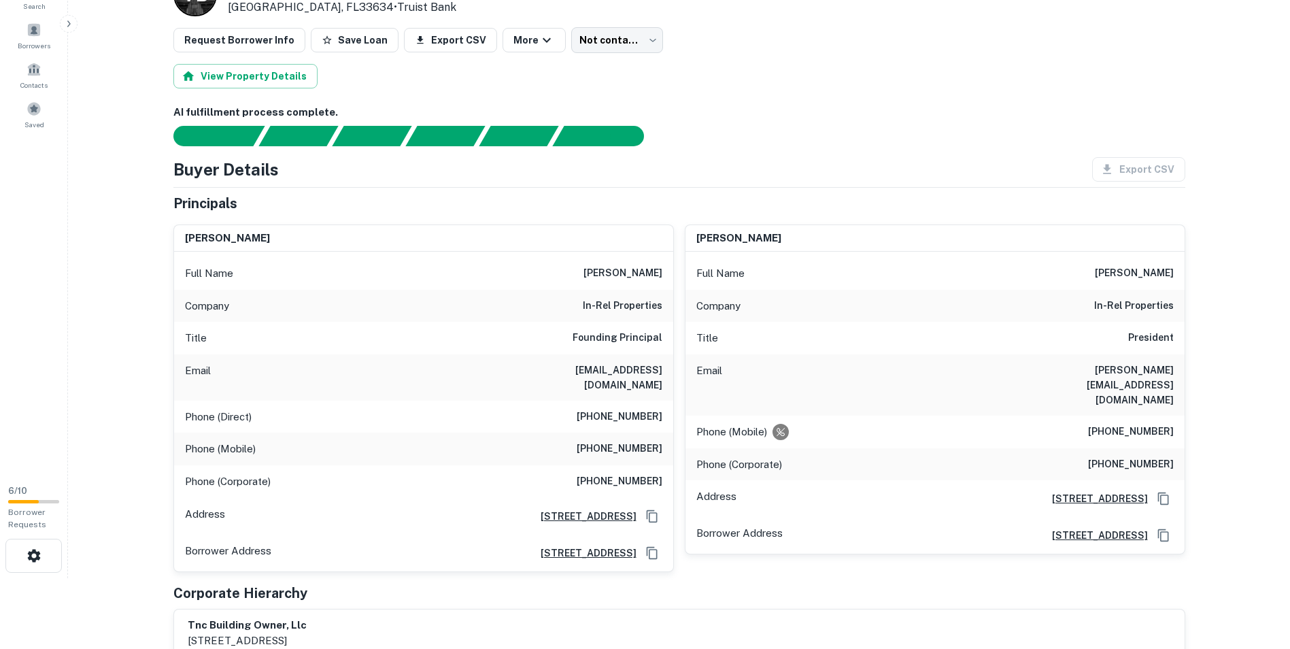
scroll to position [136, 0]
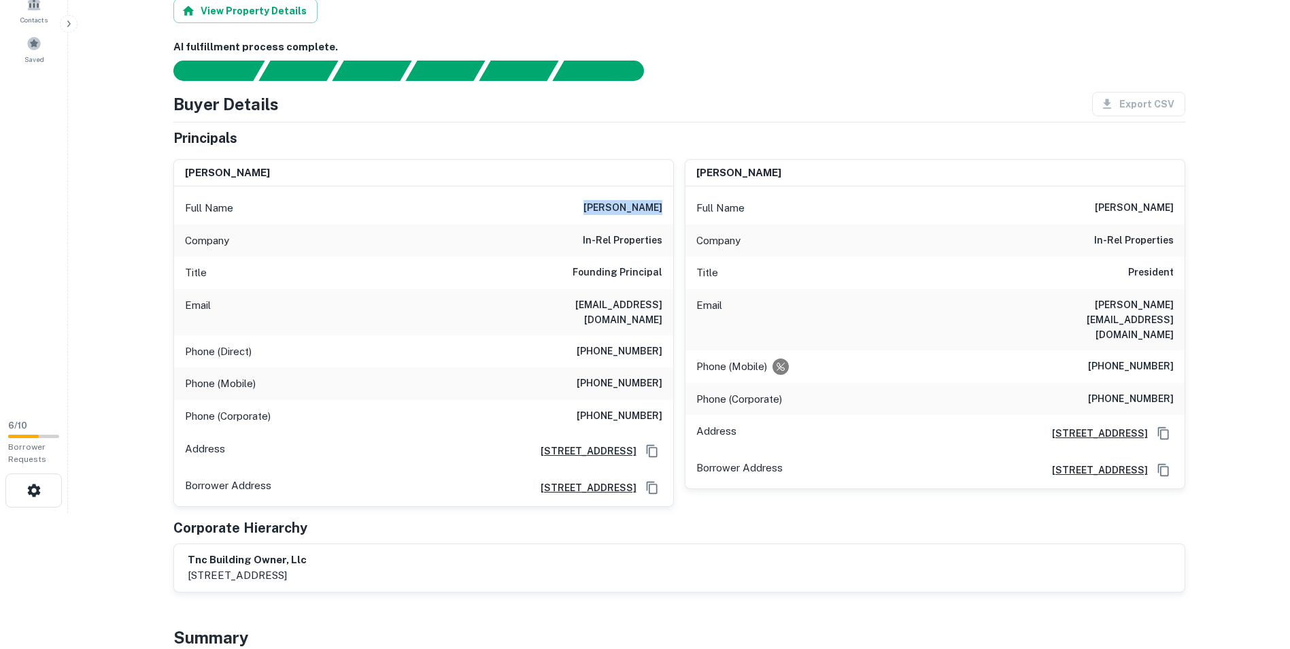
drag, startPoint x: 628, startPoint y: 205, endPoint x: 665, endPoint y: 207, distance: 36.8
click at [665, 207] on div "Full Name [PERSON_NAME]" at bounding box center [423, 208] width 499 height 33
drag, startPoint x: 581, startPoint y: 239, endPoint x: 662, endPoint y: 240, distance: 81.6
click at [662, 240] on div "Company in-rel properties" at bounding box center [423, 240] width 499 height 33
drag, startPoint x: 612, startPoint y: 303, endPoint x: 666, endPoint y: 308, distance: 54.7
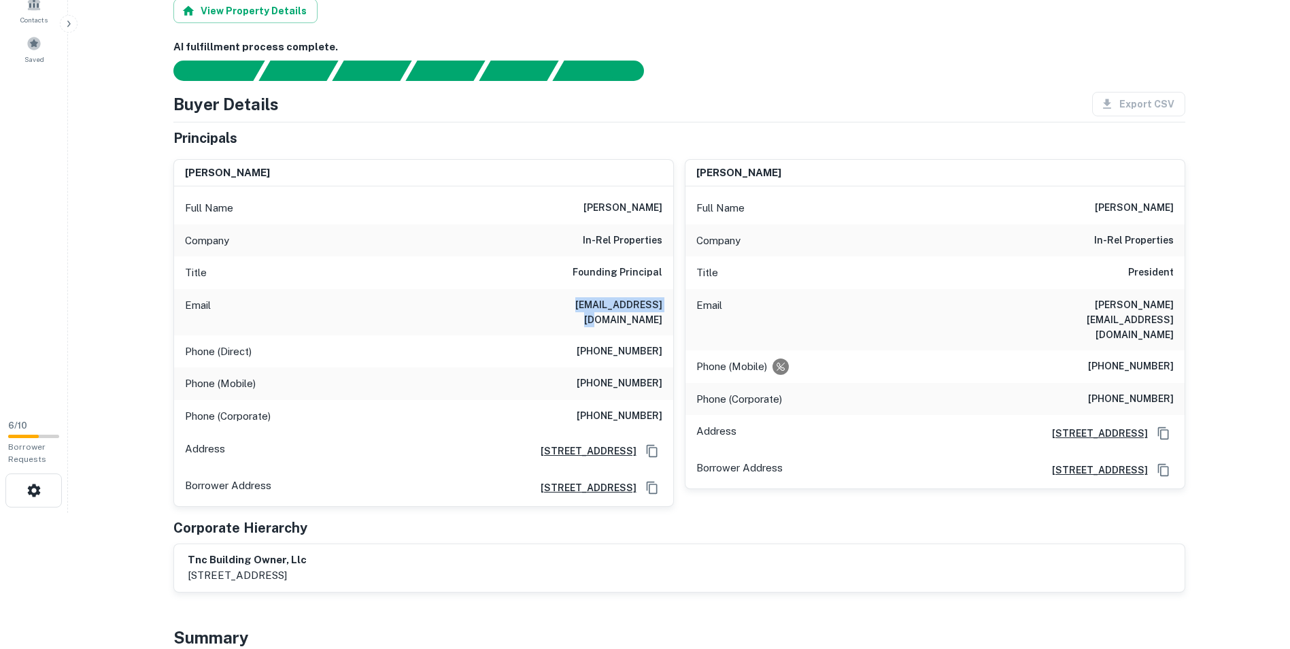
click at [667, 308] on div "Email cstein@in-rel.com" at bounding box center [423, 312] width 499 height 46
copy h6 "cstein@in-rel.com"
drag, startPoint x: 586, startPoint y: 340, endPoint x: 659, endPoint y: 342, distance: 72.8
click at [660, 343] on h6 "(561) 383-2431" at bounding box center [620, 351] width 86 height 16
copy h6 "(561) 383-2431"
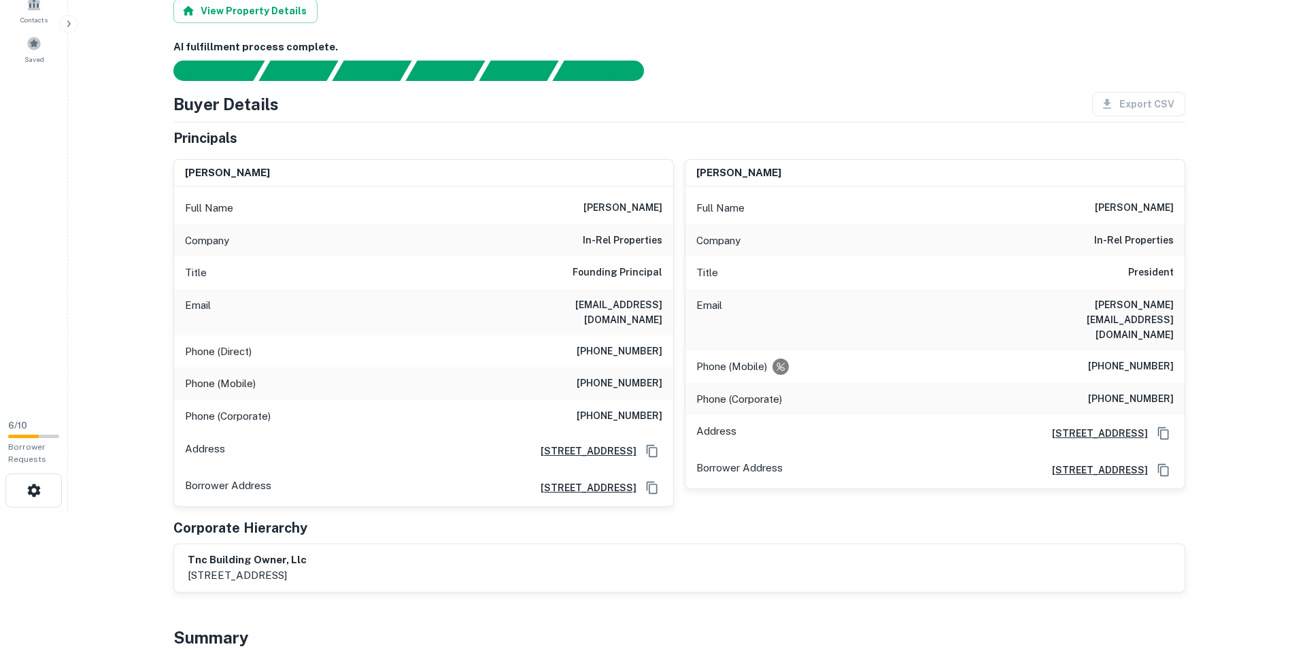
drag, startPoint x: 10, startPoint y: 514, endPoint x: 1, endPoint y: 513, distance: 8.9
click at [5, 513] on html "Search Borrowers Contacts Saved 6 / 10 Borrower Requests Loan Details T B 7001 …" at bounding box center [645, 188] width 1290 height 649
drag, startPoint x: 628, startPoint y: 370, endPoint x: 636, endPoint y: 370, distance: 8.2
click at [661, 375] on h6 "(561) 718-7036" at bounding box center [620, 383] width 86 height 16
copy h6 "(561) 718-7036"
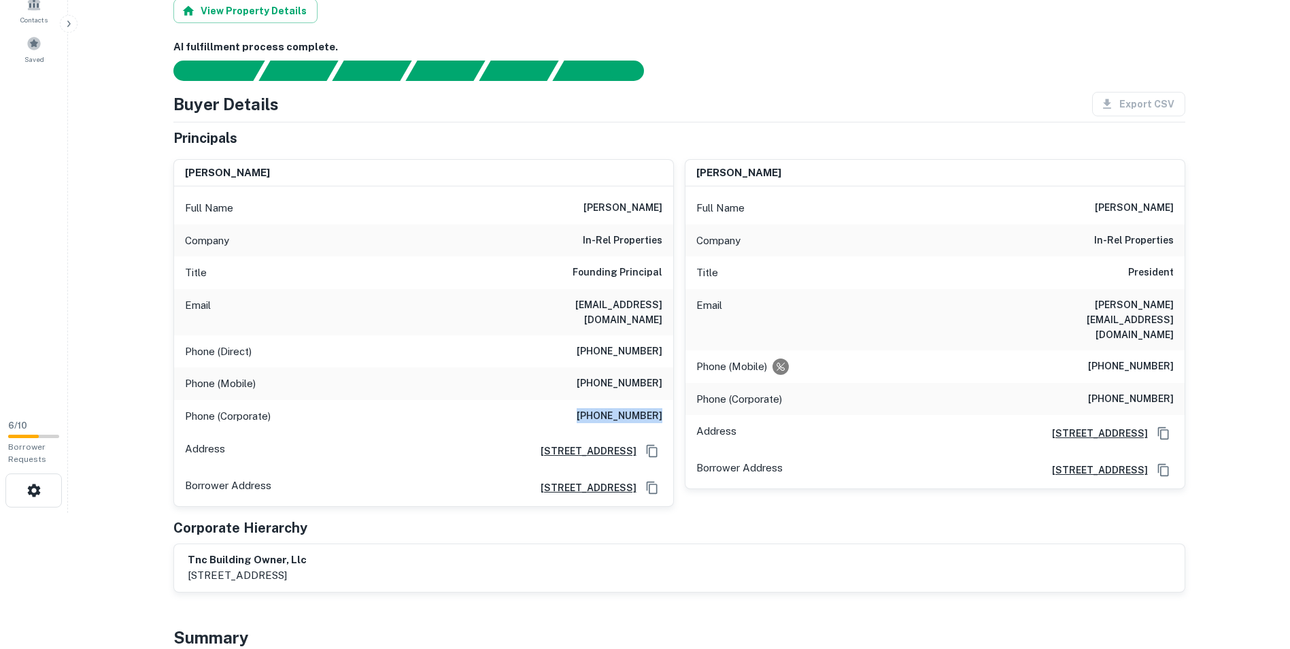
drag, startPoint x: 573, startPoint y: 401, endPoint x: 664, endPoint y: 404, distance: 91.2
click at [664, 404] on div "Phone (Corporate) (561) 533-0344" at bounding box center [423, 416] width 499 height 33
copy h6 "(561) 533-0344"
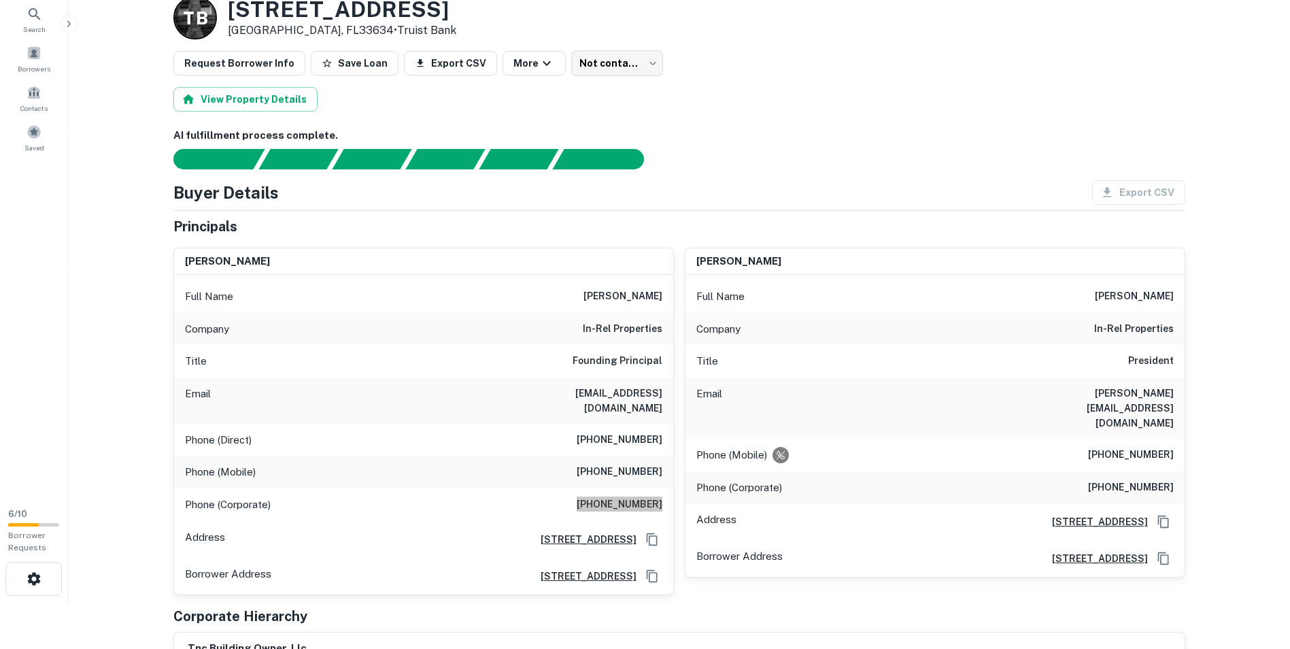
scroll to position [68, 0]
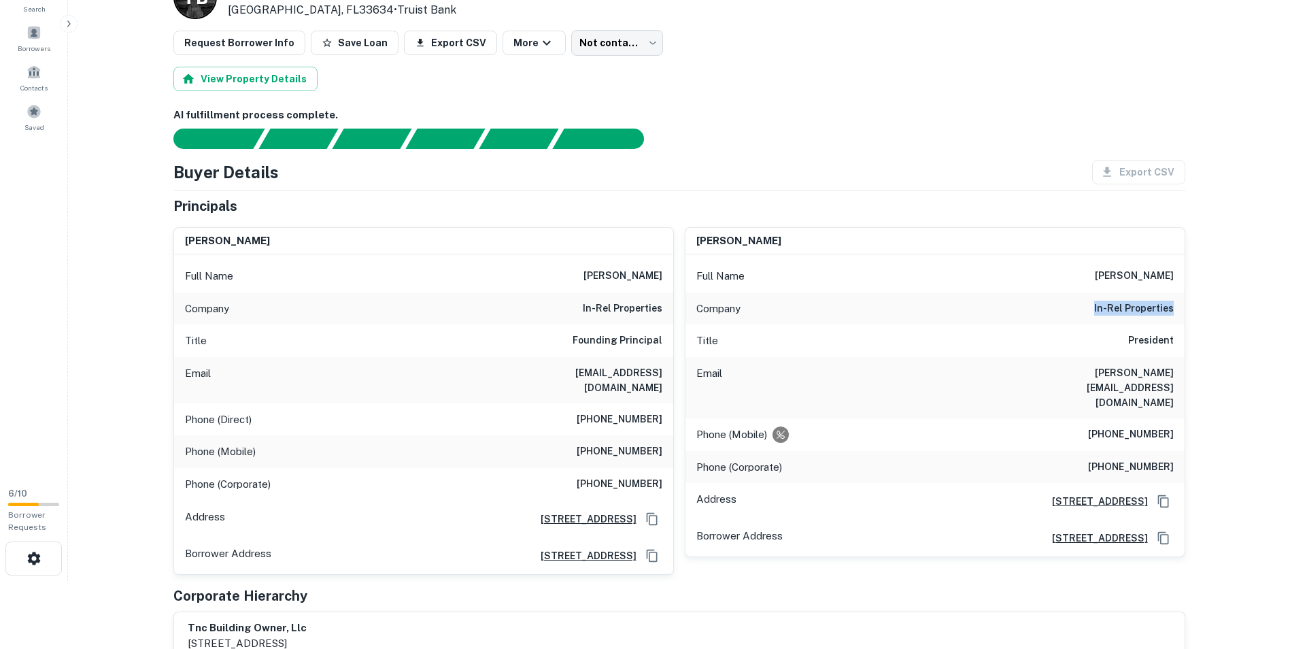
drag, startPoint x: 1093, startPoint y: 303, endPoint x: 1172, endPoint y: 313, distance: 80.2
copy h6 "in-rel properties"
click at [1047, 345] on div "Title President" at bounding box center [934, 340] width 499 height 33
click at [1086, 379] on h6 "d.udwin@in-rel.com" at bounding box center [1091, 387] width 163 height 45
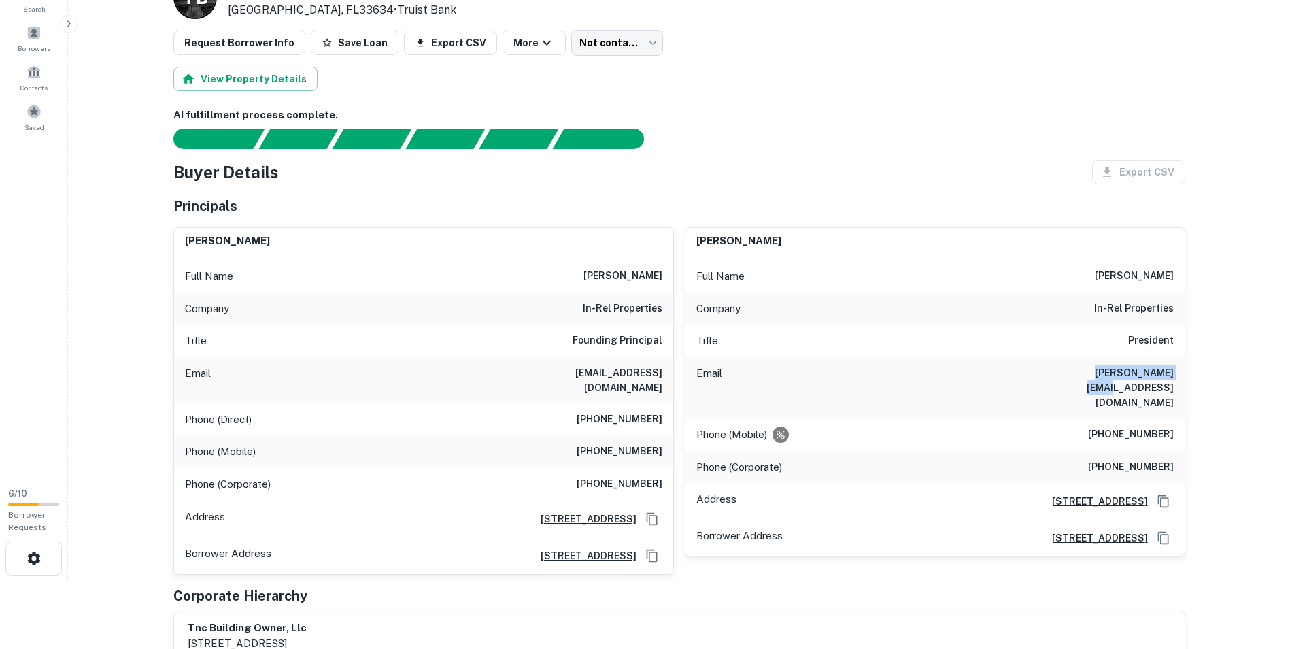
drag, startPoint x: 1087, startPoint y: 362, endPoint x: 1175, endPoint y: 368, distance: 88.6
click at [1175, 368] on div "Email d.udwin@in-rel.com" at bounding box center [934, 387] width 499 height 61
copy h6 "d.udwin@in-rel.com"
click at [311, 410] on div "Phone (Direct) (561) 383-2431" at bounding box center [423, 419] width 499 height 33
drag, startPoint x: 832, startPoint y: 277, endPoint x: 866, endPoint y: 267, distance: 35.5
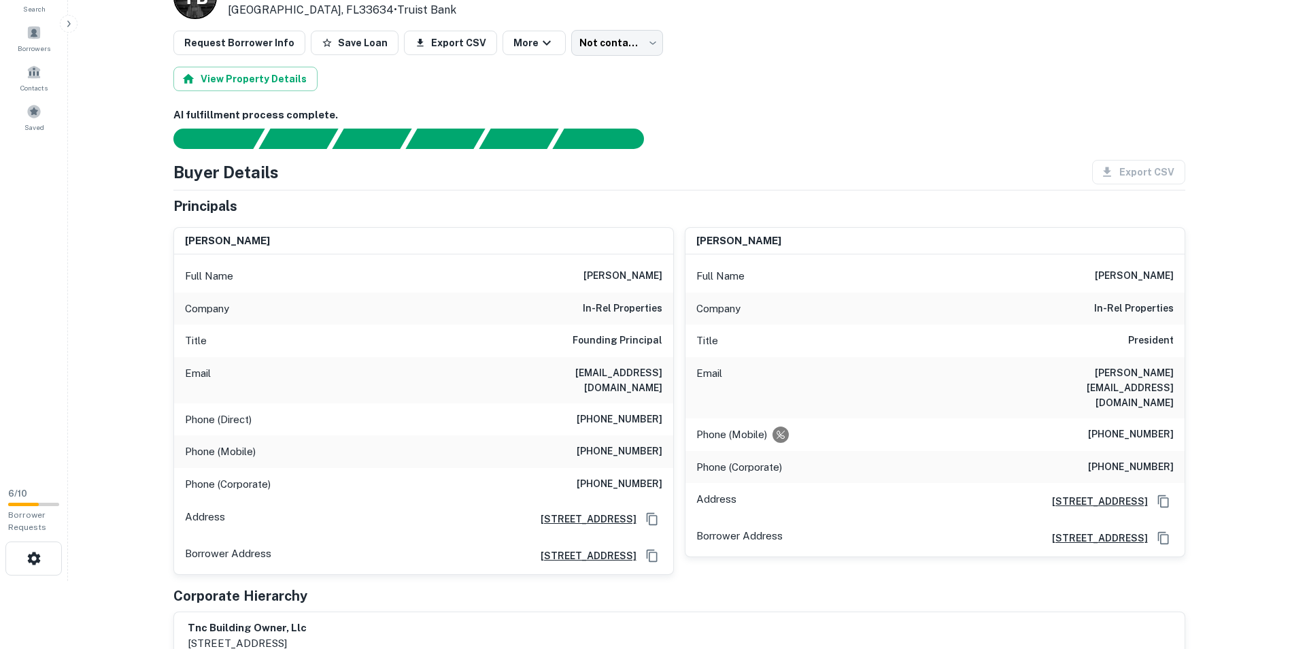
click at [834, 276] on div "Full Name dennis udwin" at bounding box center [934, 276] width 499 height 33
drag, startPoint x: 1112, startPoint y: 273, endPoint x: 1173, endPoint y: 275, distance: 60.6
click at [1173, 275] on div "Full Name dennis udwin" at bounding box center [934, 276] width 499 height 33
copy h6 "dennis udwin"
drag, startPoint x: 1086, startPoint y: 371, endPoint x: 1174, endPoint y: 371, distance: 87.7
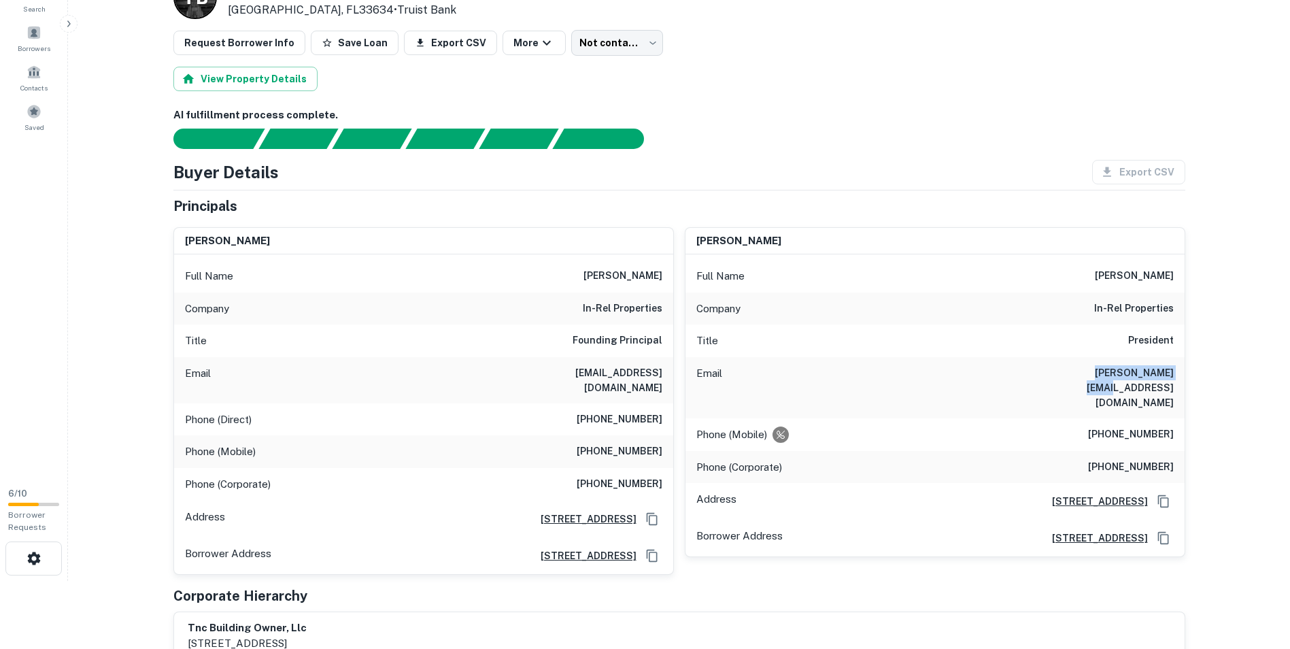
click at [1174, 371] on div "Email d.udwin@in-rel.com" at bounding box center [934, 387] width 499 height 61
copy h6 "d.udwin@in-rel.com"
click at [1178, 418] on div "Phone (Mobile) (561) 718-7037" at bounding box center [934, 434] width 499 height 33
copy h6 "(561) 718-7037"
drag, startPoint x: 1102, startPoint y: 439, endPoint x: 1174, endPoint y: 437, distance: 71.4
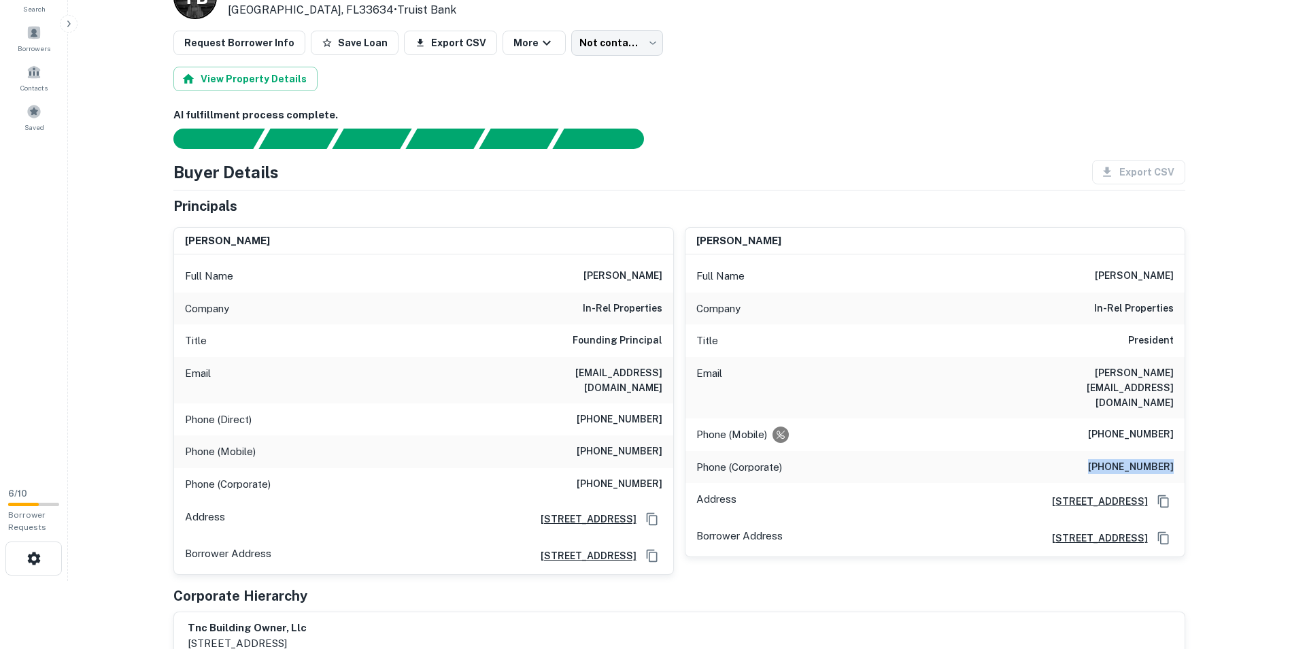
click at [1174, 451] on div "Phone (Corporate) (561) 533-0344" at bounding box center [934, 467] width 499 height 33
copy h6 "(561) 533-0344"
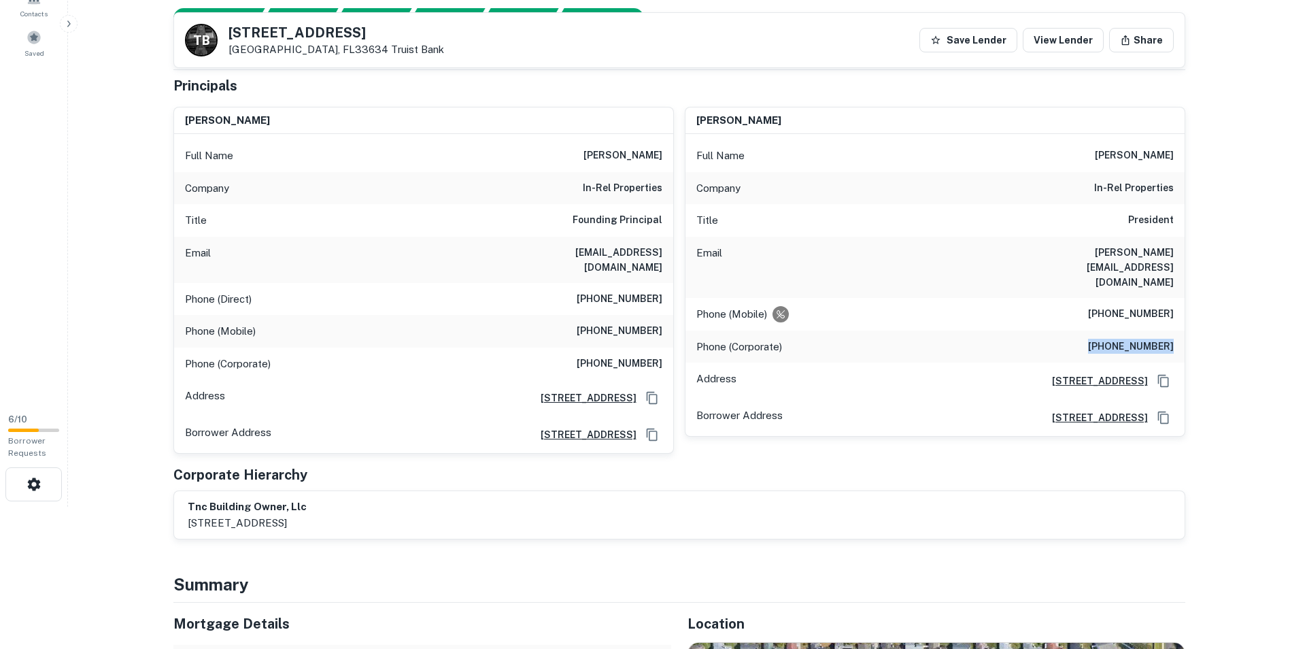
scroll to position [136, 0]
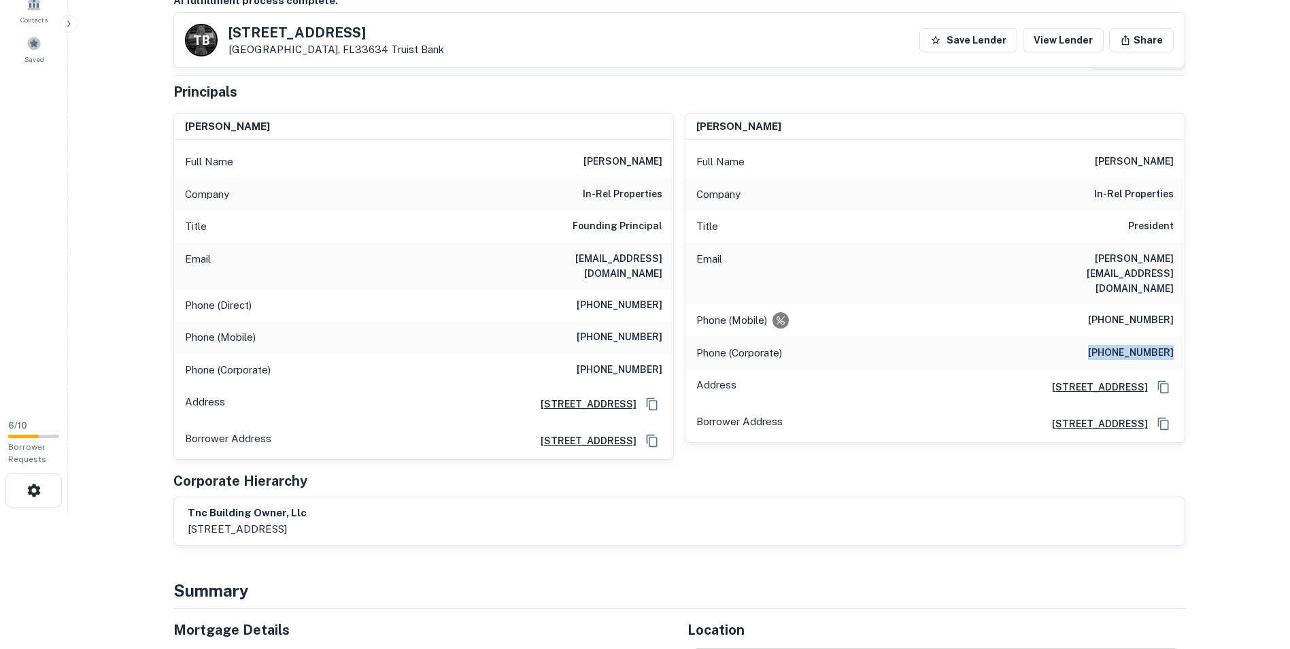
drag, startPoint x: 223, startPoint y: 33, endPoint x: 376, endPoint y: 35, distance: 153.0
click at [376, 35] on div "T B 7001 W Waters Ave Tampa, FL33634 Truist Bank Save Lender View Lender Share" at bounding box center [679, 40] width 1010 height 54
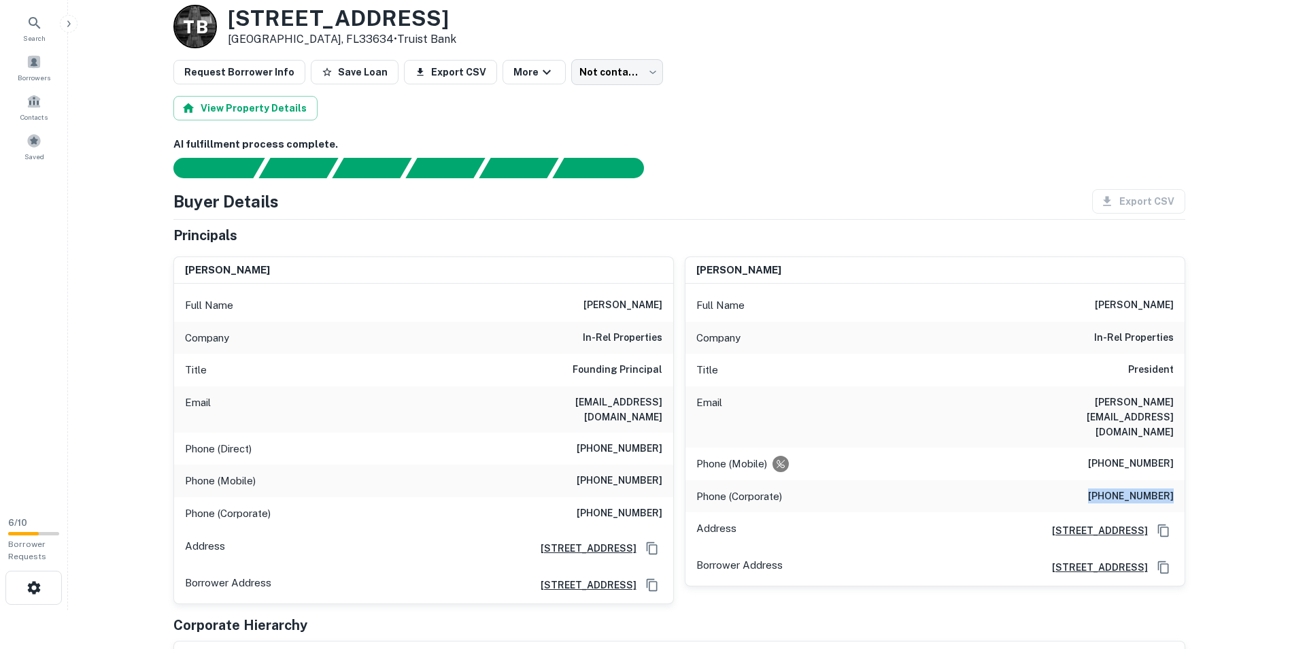
scroll to position [0, 0]
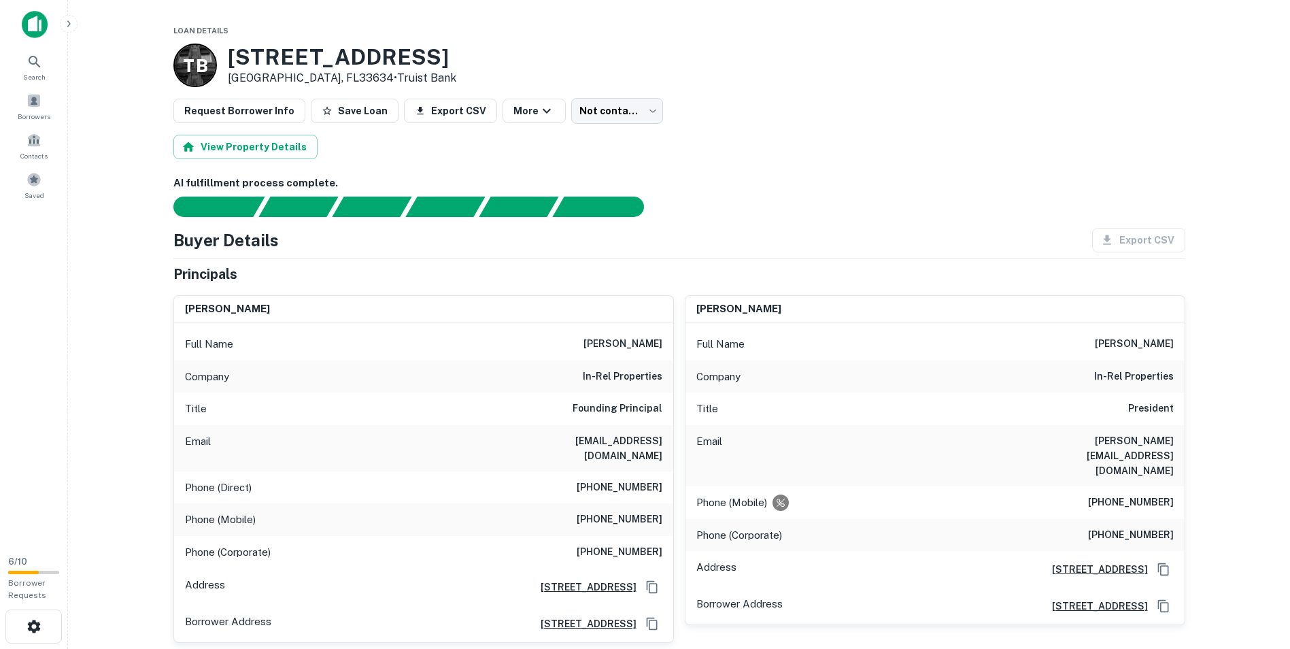
click at [749, 143] on div "View Property Details" at bounding box center [679, 147] width 1012 height 24
click at [41, 27] on img at bounding box center [35, 24] width 26 height 27
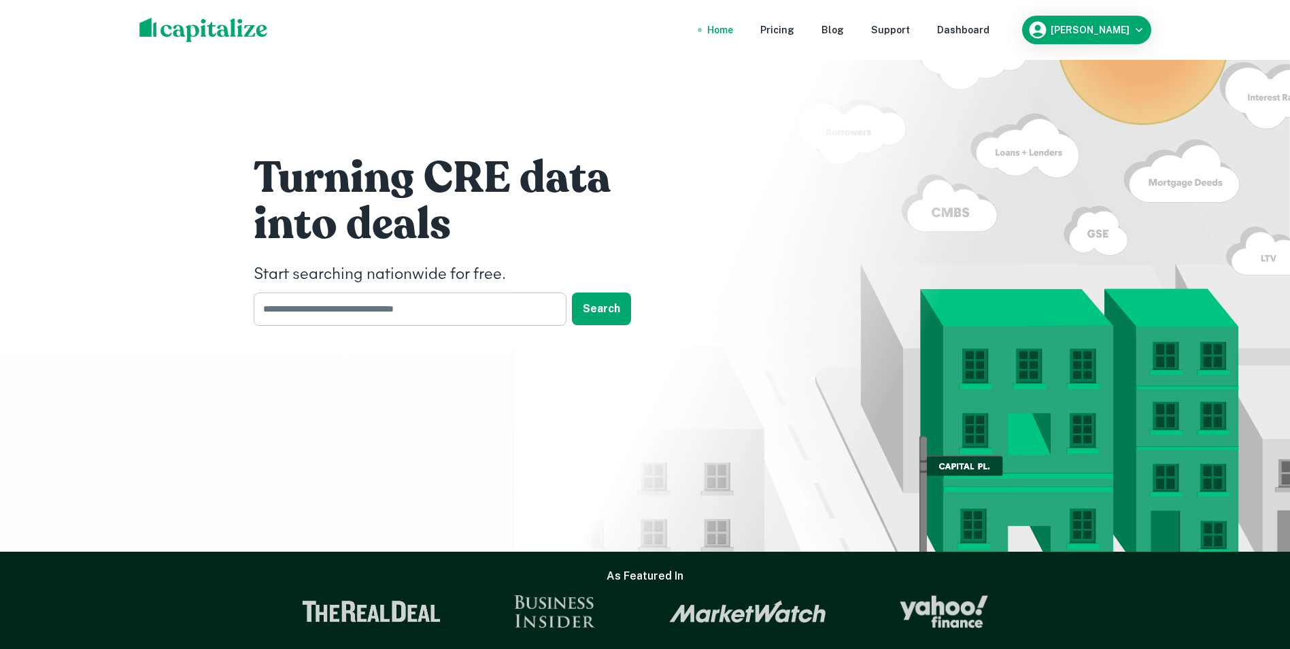
click at [328, 305] on input "text" at bounding box center [405, 308] width 303 height 33
click at [407, 315] on input "text" at bounding box center [405, 308] width 303 height 33
paste input "**********"
type input "**********"
click at [608, 305] on button "Search" at bounding box center [601, 308] width 59 height 33
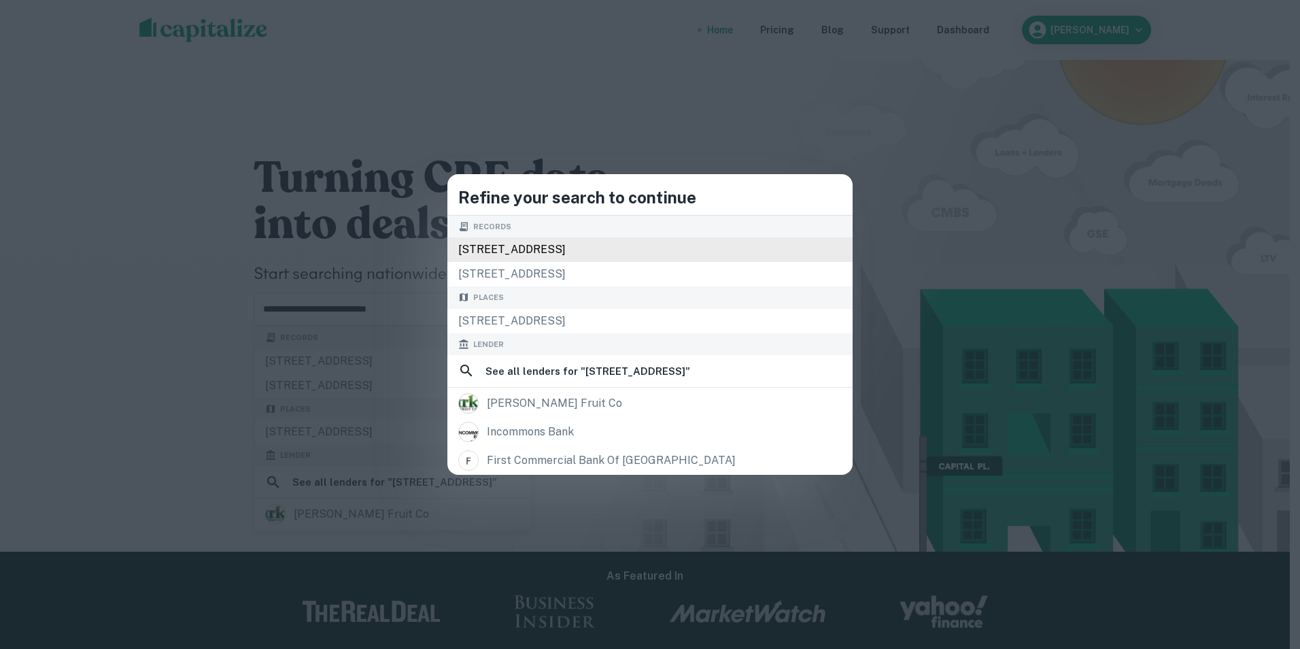
click at [641, 250] on div "3055 fruitville commons blvd, sarasota, fl, 34240" at bounding box center [649, 249] width 405 height 24
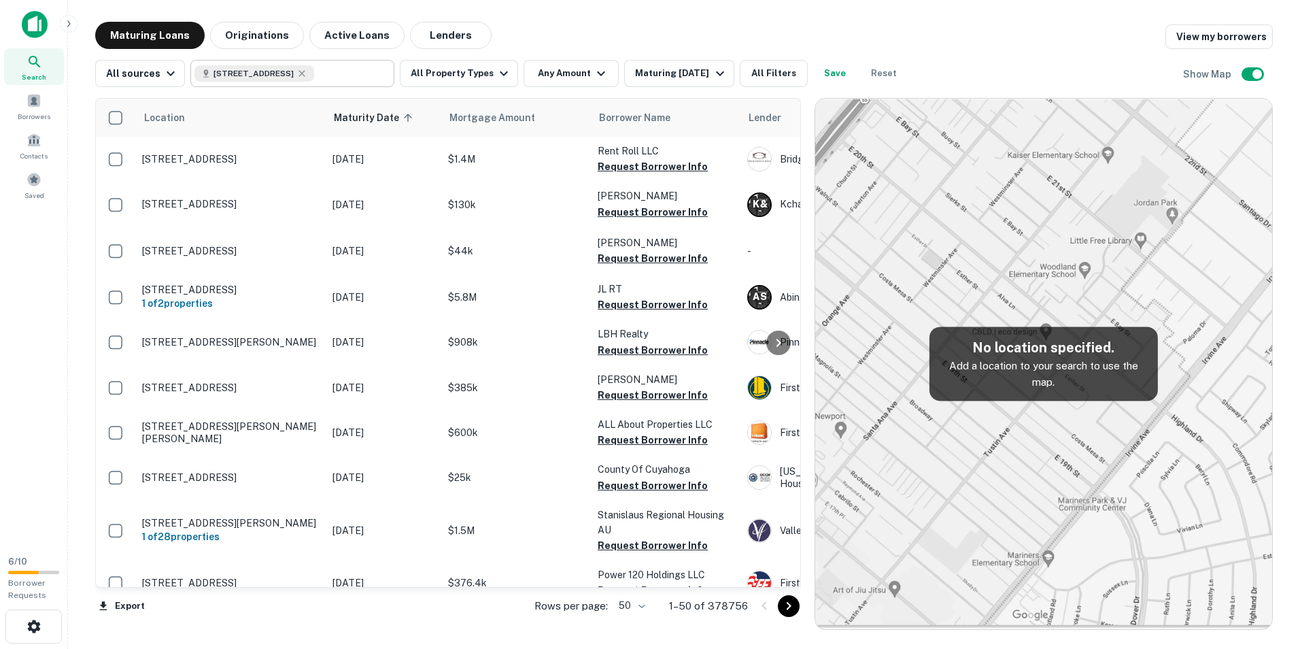
drag, startPoint x: 324, startPoint y: 77, endPoint x: 294, endPoint y: 86, distance: 31.2
click at [307, 77] on icon at bounding box center [301, 73] width 11 height 11
type input "**********"
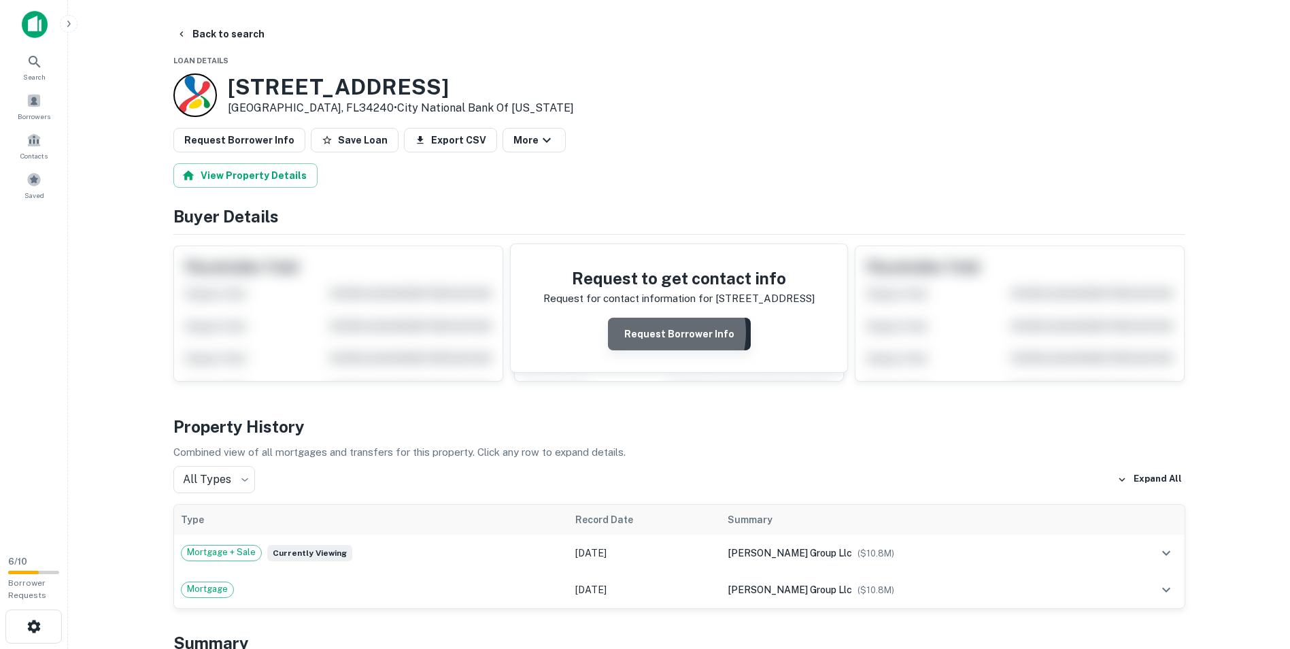
click at [655, 333] on button "Request Borrower Info" at bounding box center [679, 334] width 143 height 33
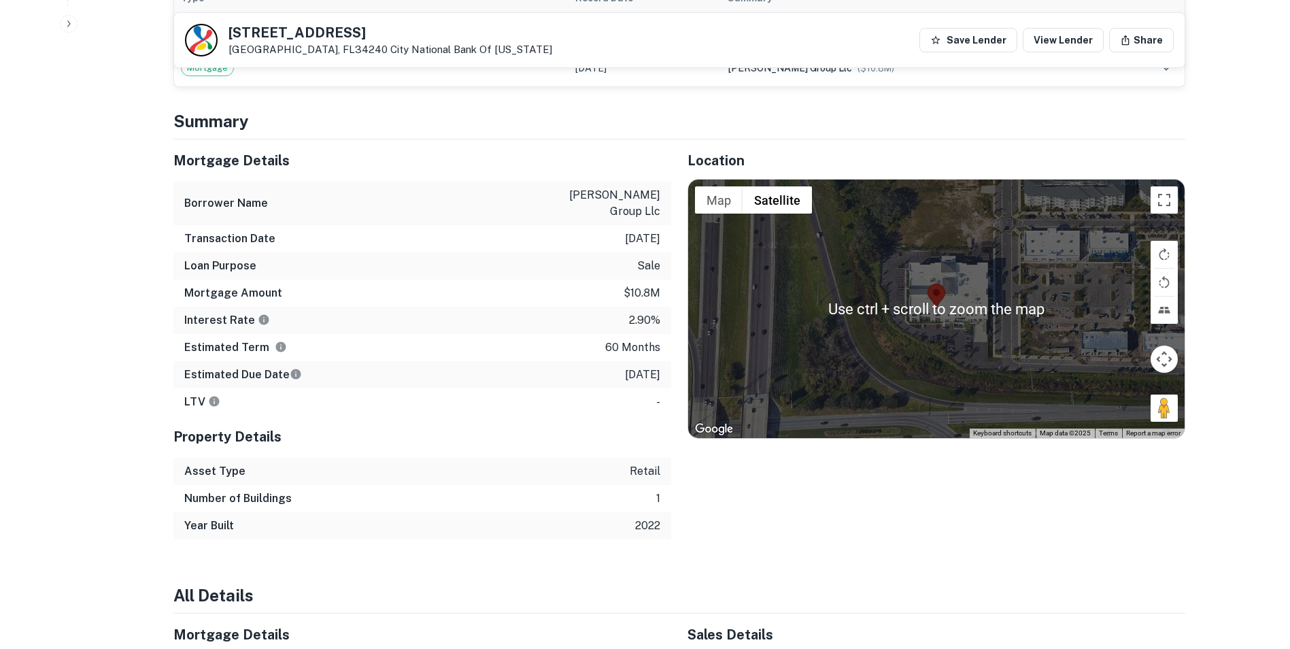
scroll to position [680, 0]
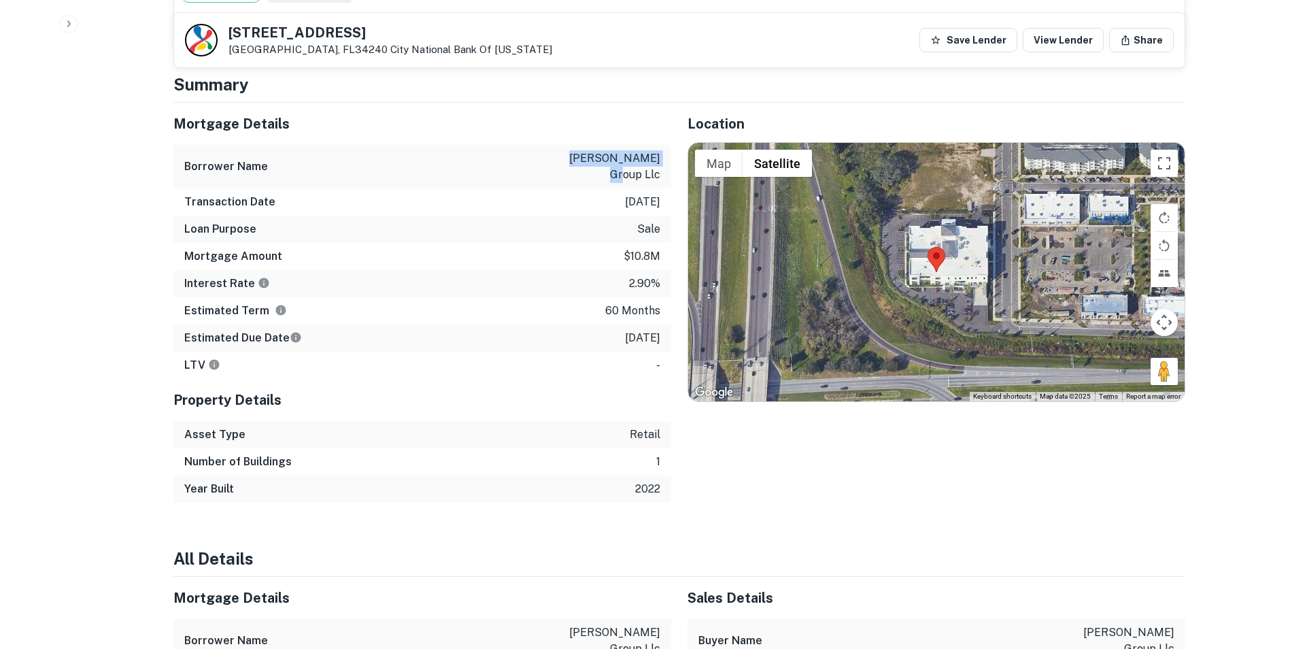
drag, startPoint x: 585, startPoint y: 158, endPoint x: 658, endPoint y: 161, distance: 72.8
click at [660, 160] on div "Borrower Name lubner group llc" at bounding box center [422, 167] width 498 height 44
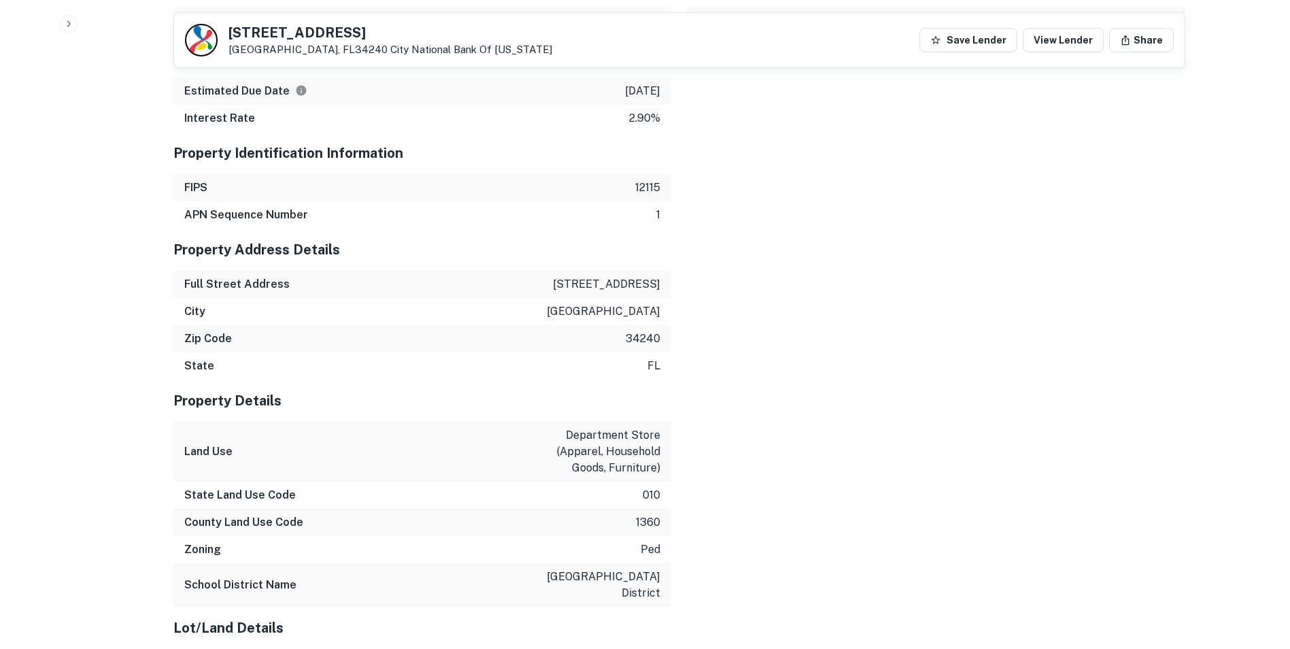
scroll to position [1428, 0]
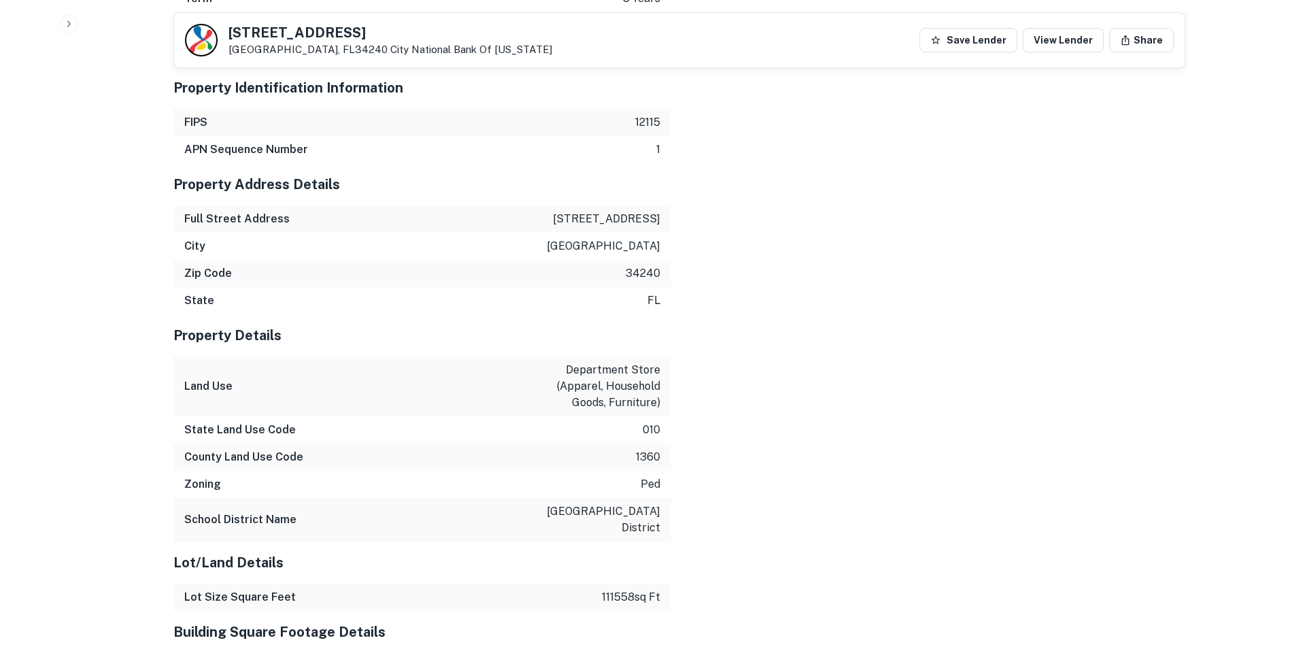
drag, startPoint x: 585, startPoint y: 172, endPoint x: 634, endPoint y: 199, distance: 55.4
click at [634, 199] on div "Property Address Details Full Street Address 3055 fruitville commons blvd City …" at bounding box center [422, 238] width 498 height 151
drag, startPoint x: 634, startPoint y: 199, endPoint x: 585, endPoint y: 189, distance: 50.0
click at [587, 211] on p "3055 fruitville commons blvd" at bounding box center [606, 219] width 107 height 16
drag, startPoint x: 593, startPoint y: 183, endPoint x: 732, endPoint y: 140, distance: 145.8
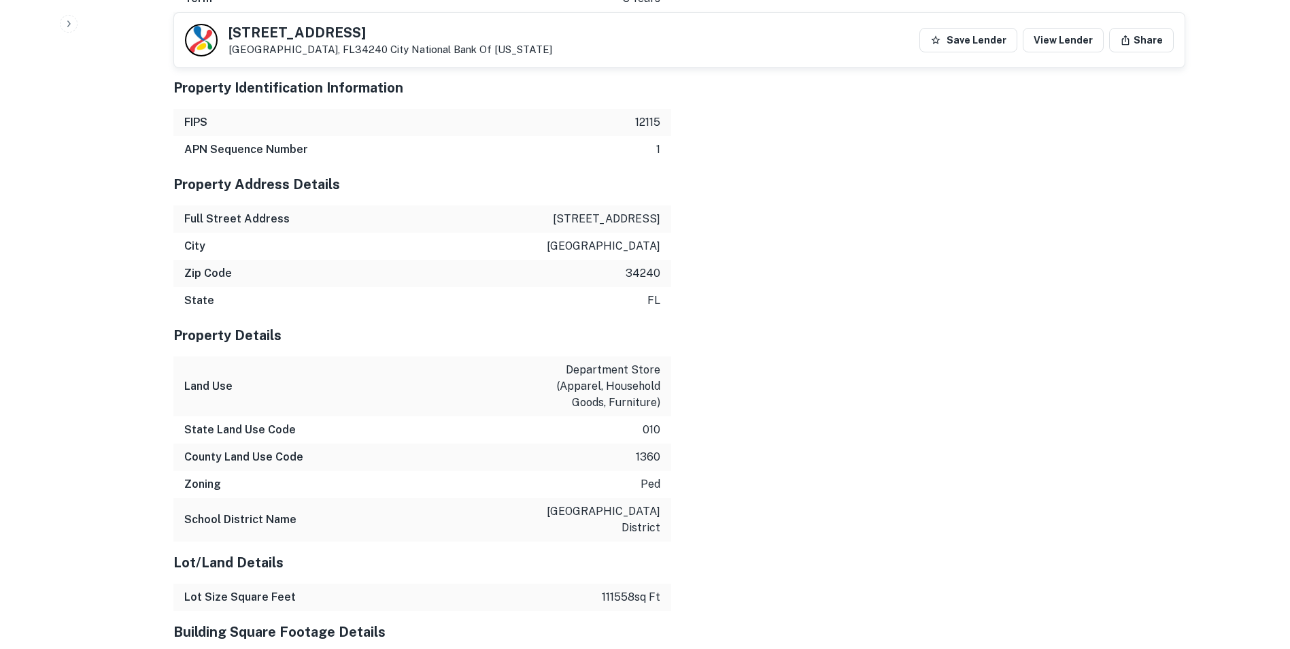
click at [661, 205] on div "Full Street Address 3055 fruitville commons blvd" at bounding box center [422, 218] width 498 height 27
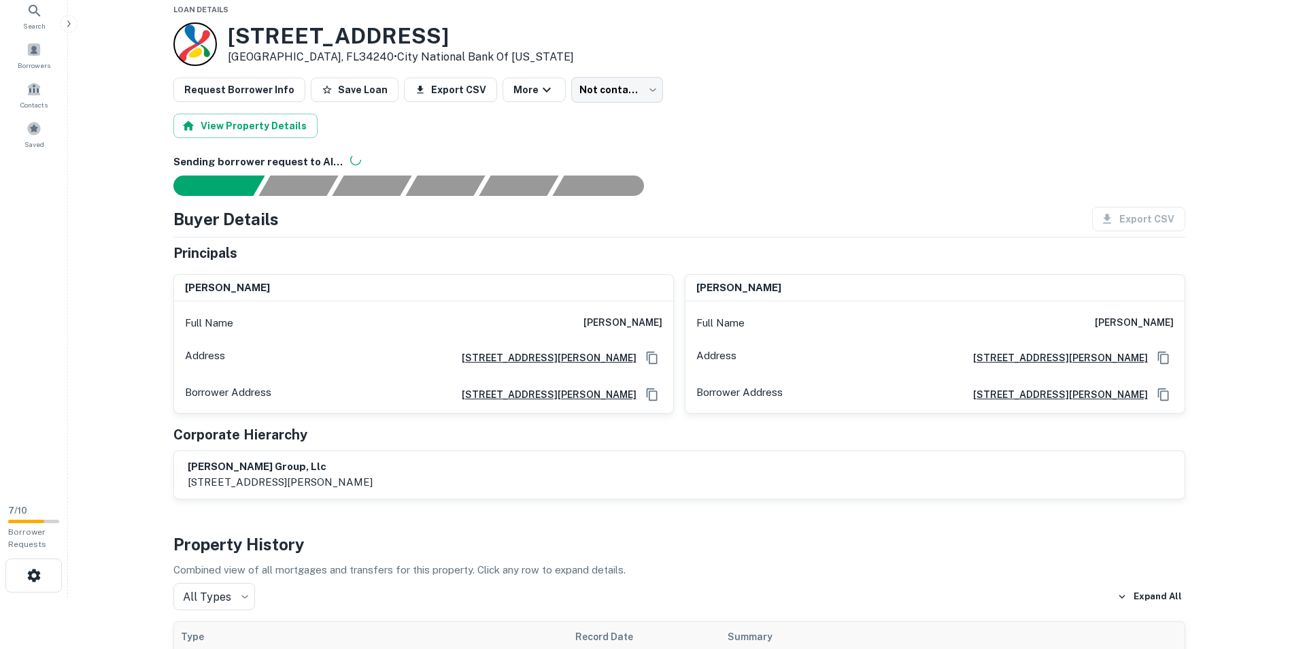
scroll to position [68, 0]
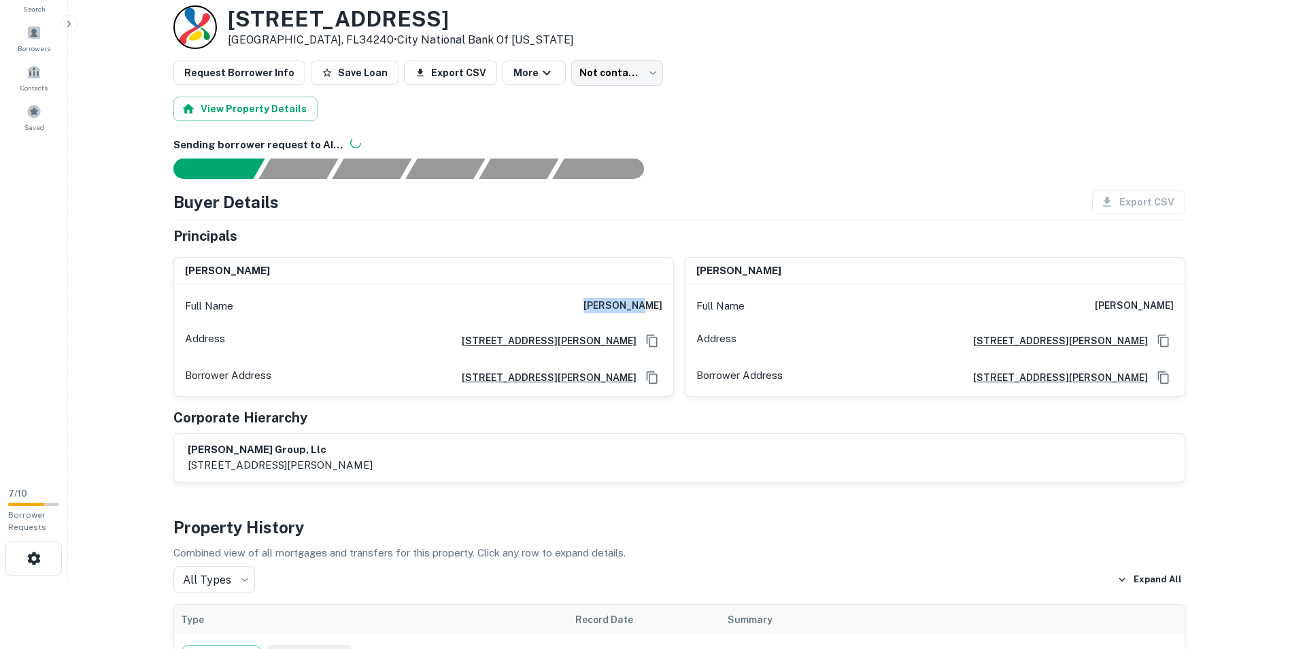
drag, startPoint x: 607, startPoint y: 305, endPoint x: 663, endPoint y: 303, distance: 55.8
click at [663, 303] on div "Full Name dan lubner" at bounding box center [423, 306] width 499 height 33
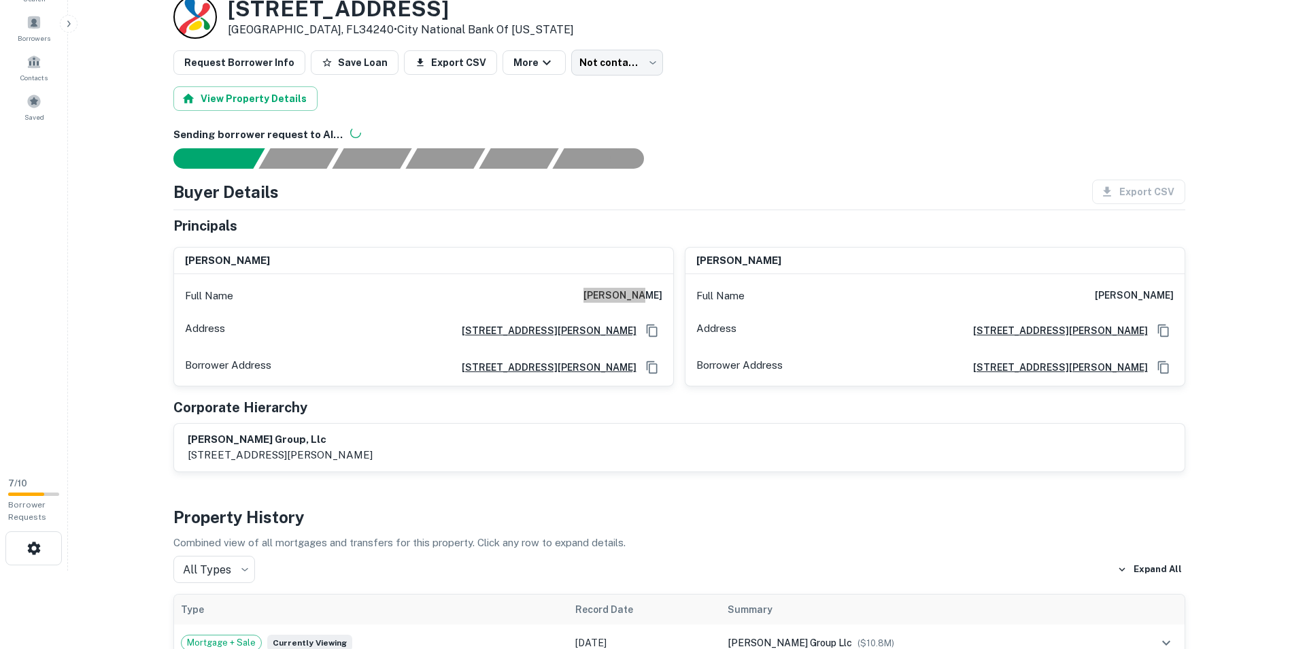
scroll to position [0, 0]
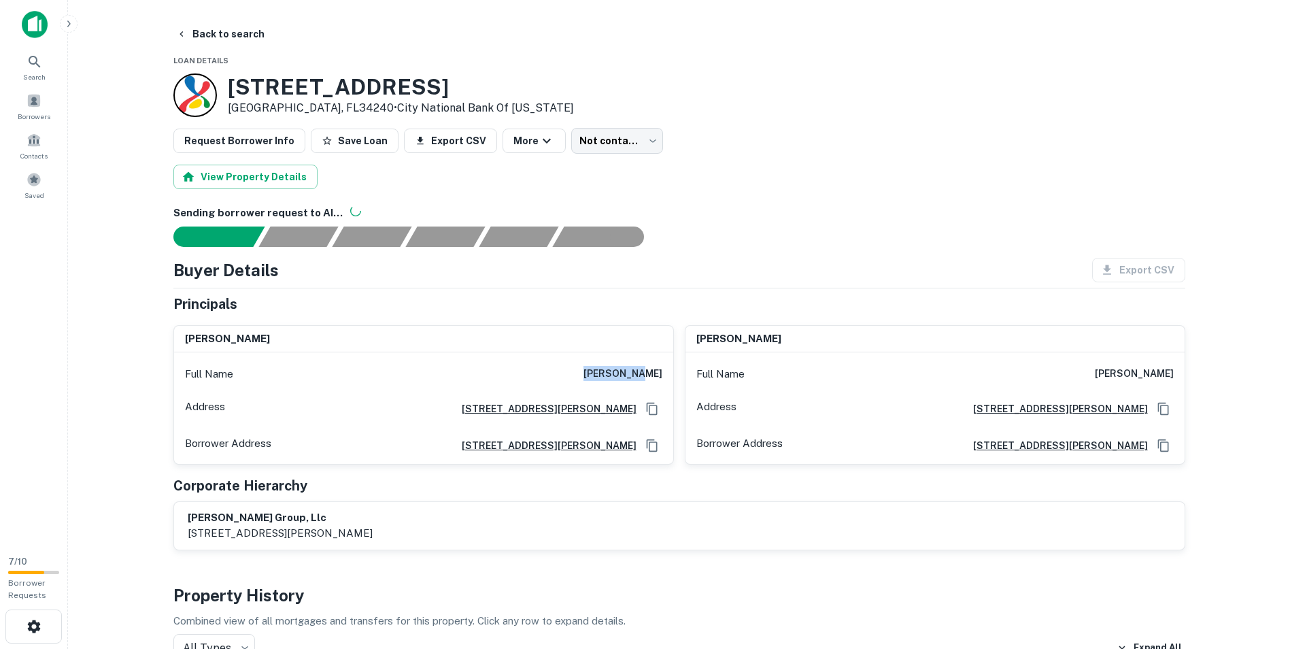
click at [861, 313] on div "Principals" at bounding box center [679, 304] width 1012 height 20
click at [760, 351] on div "daniel lubner" at bounding box center [934, 339] width 499 height 27
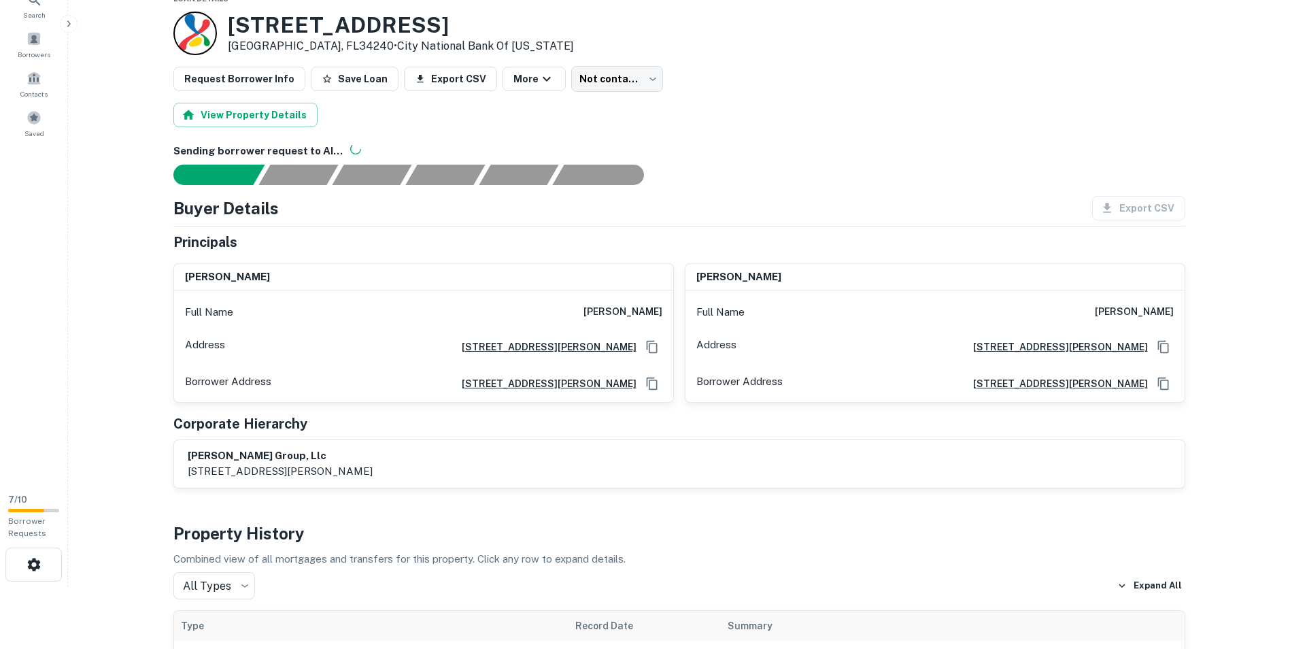
scroll to position [136, 0]
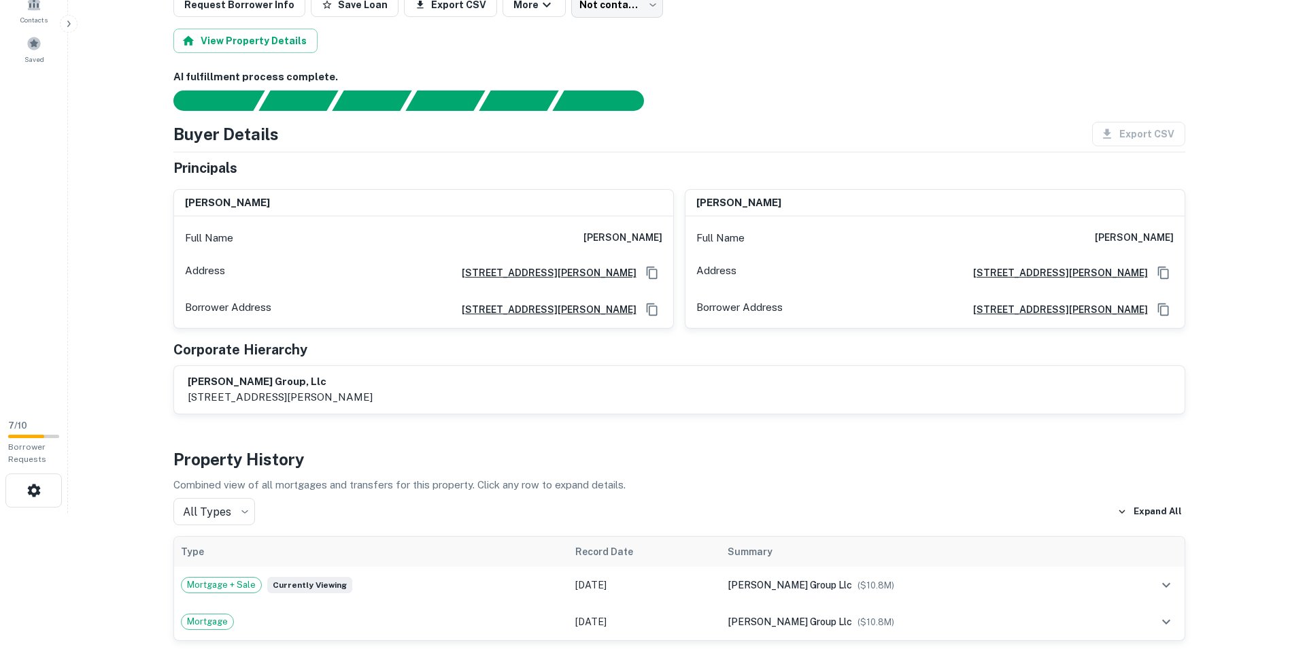
drag, startPoint x: 431, startPoint y: 269, endPoint x: 638, endPoint y: 270, distance: 207.4
click at [638, 270] on div "Address 2254 First Street, Fort Myers, FL33901" at bounding box center [423, 272] width 499 height 37
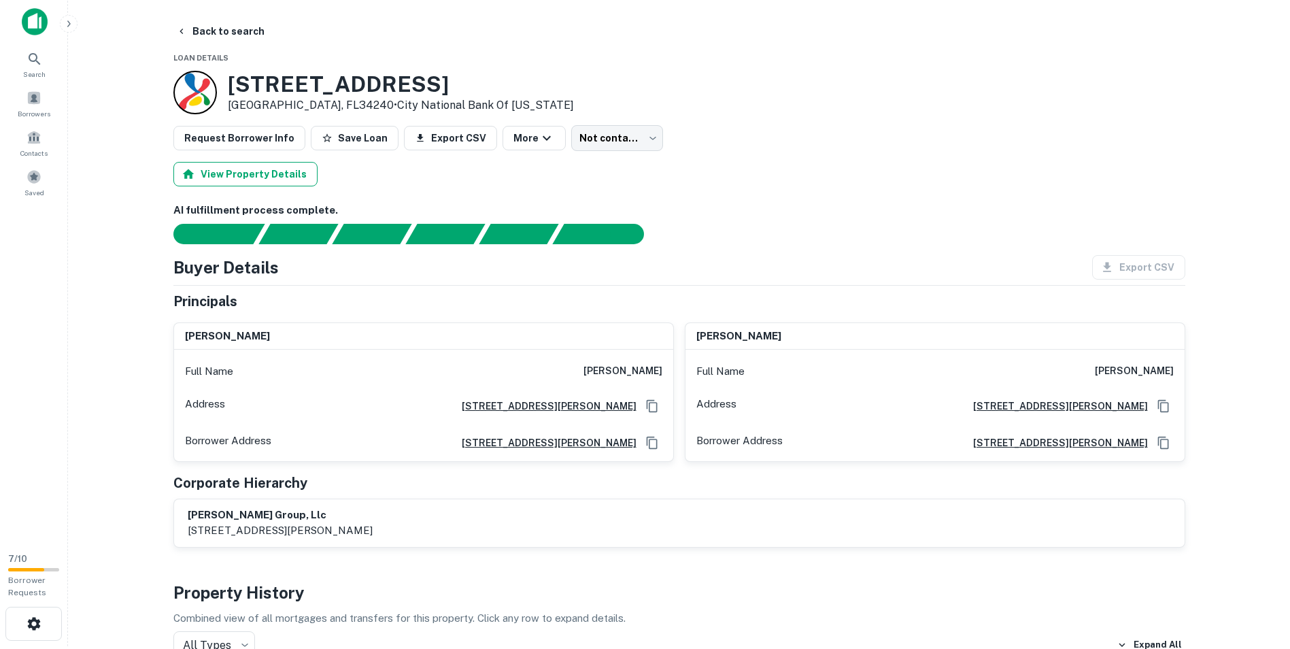
scroll to position [0, 0]
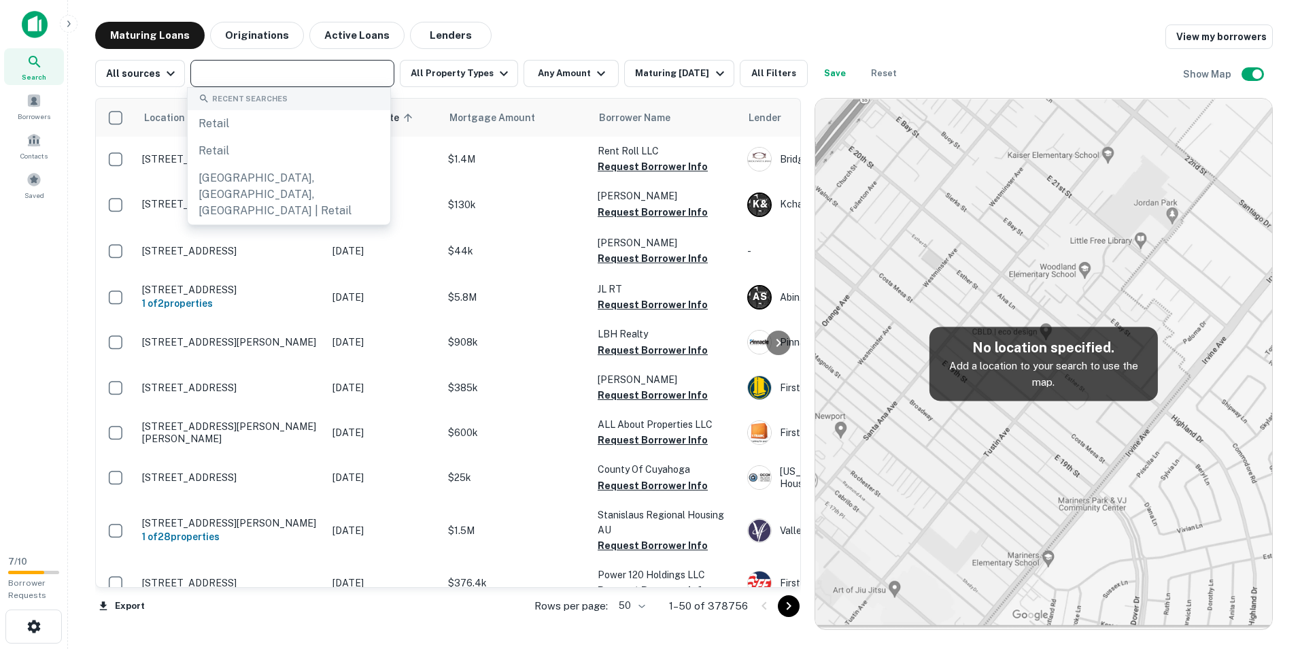
click at [250, 79] on input "text" at bounding box center [291, 73] width 194 height 19
paste input "**********"
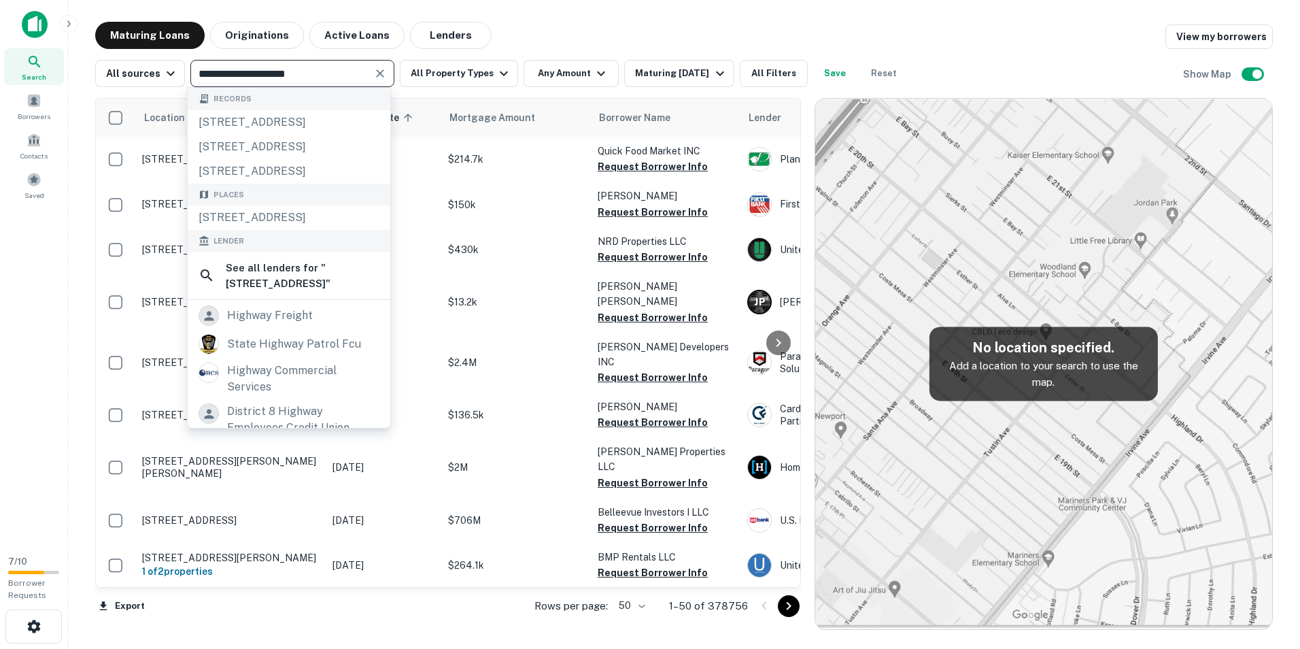
type input "**********"
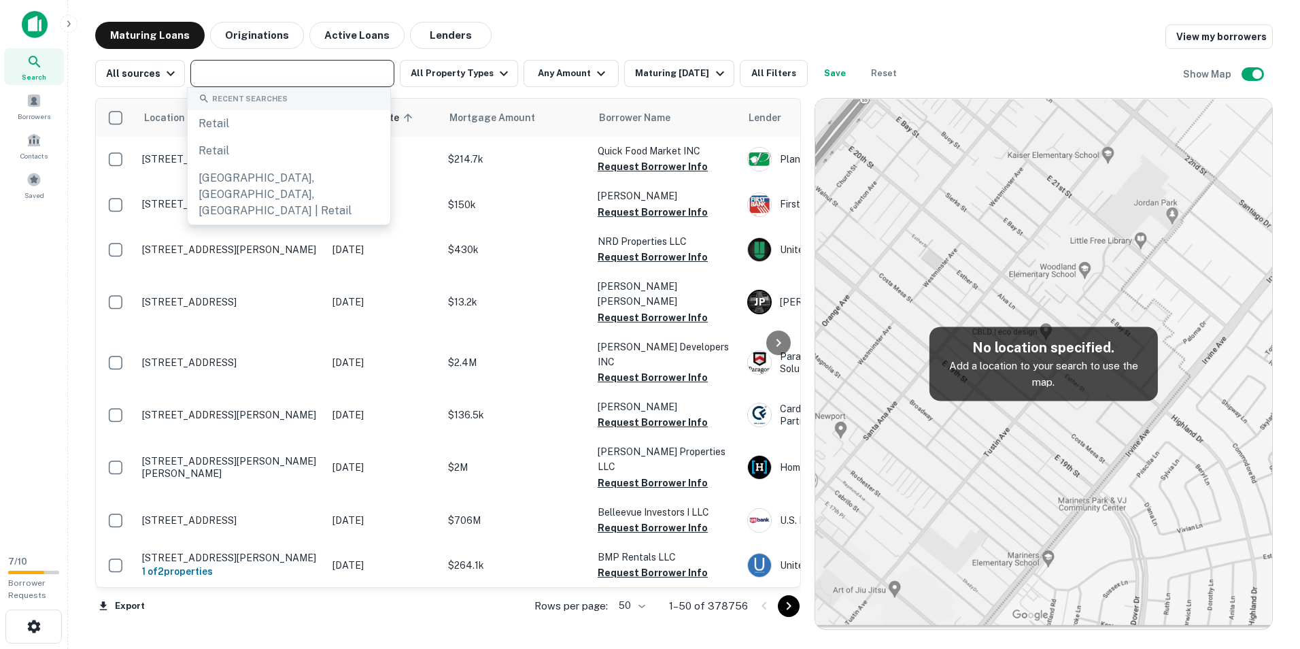
click at [689, 32] on div "Maturing Loans Originations Active Loans Lenders View my borrowers" at bounding box center [684, 35] width 1178 height 27
click at [272, 73] on input "text" at bounding box center [291, 73] width 194 height 19
paste input "**********"
type input "**********"
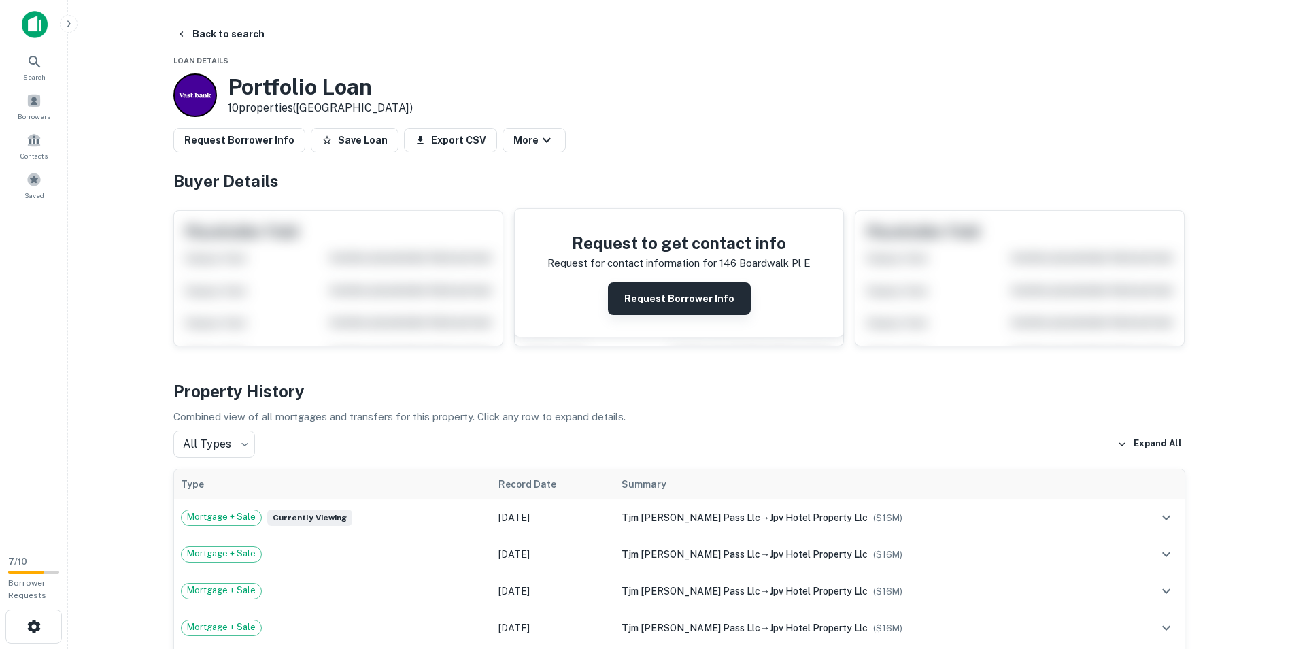
click at [664, 288] on button "Request Borrower Info" at bounding box center [679, 298] width 143 height 33
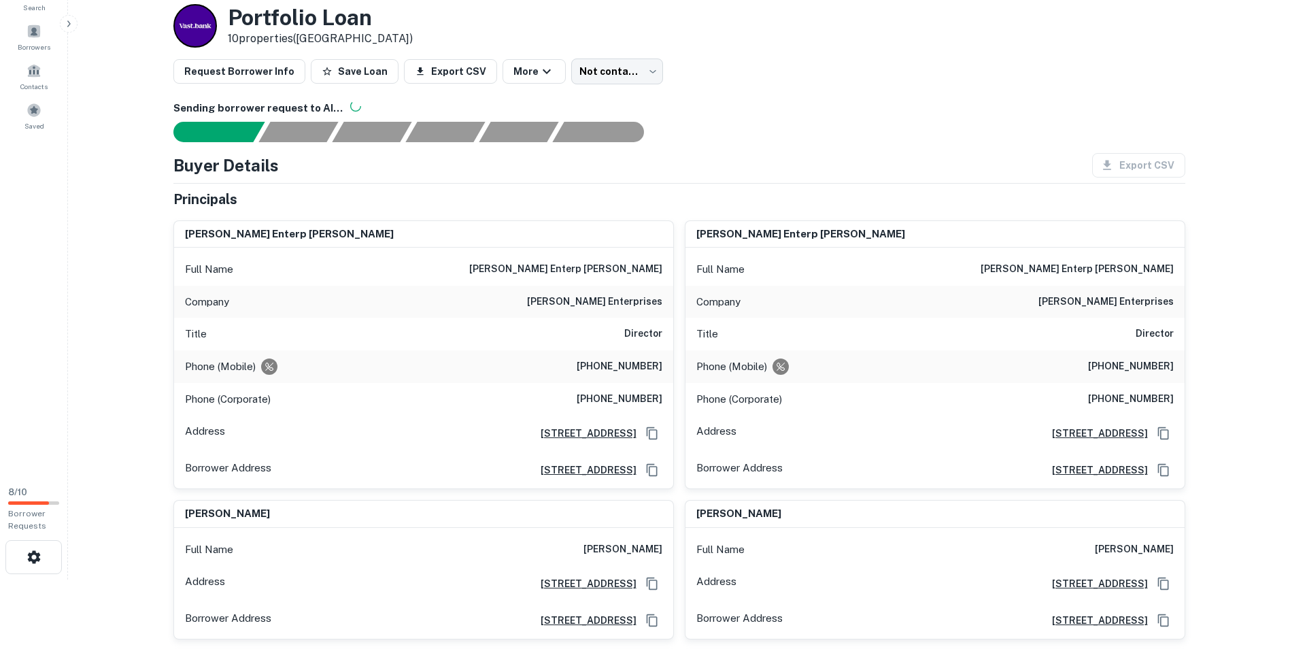
scroll to position [68, 0]
drag, startPoint x: 617, startPoint y: 313, endPoint x: 666, endPoint y: 311, distance: 49.0
click at [666, 311] on div "Company william karns enterprises" at bounding box center [423, 303] width 499 height 33
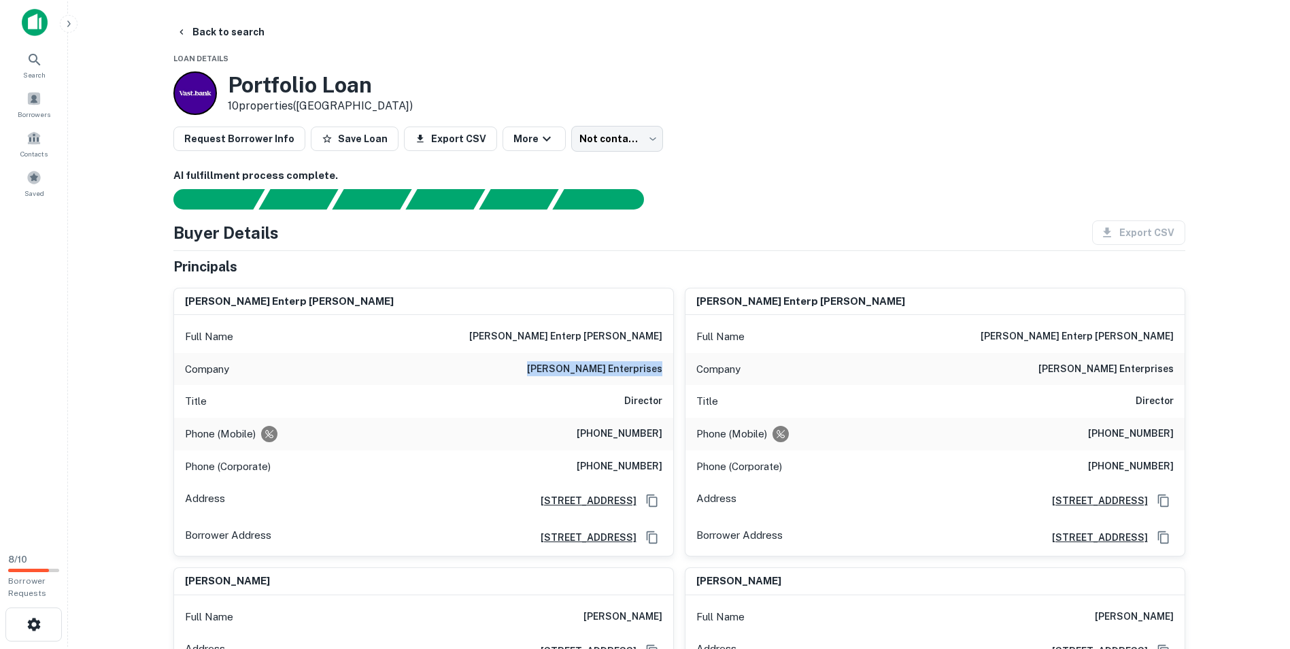
scroll to position [0, 0]
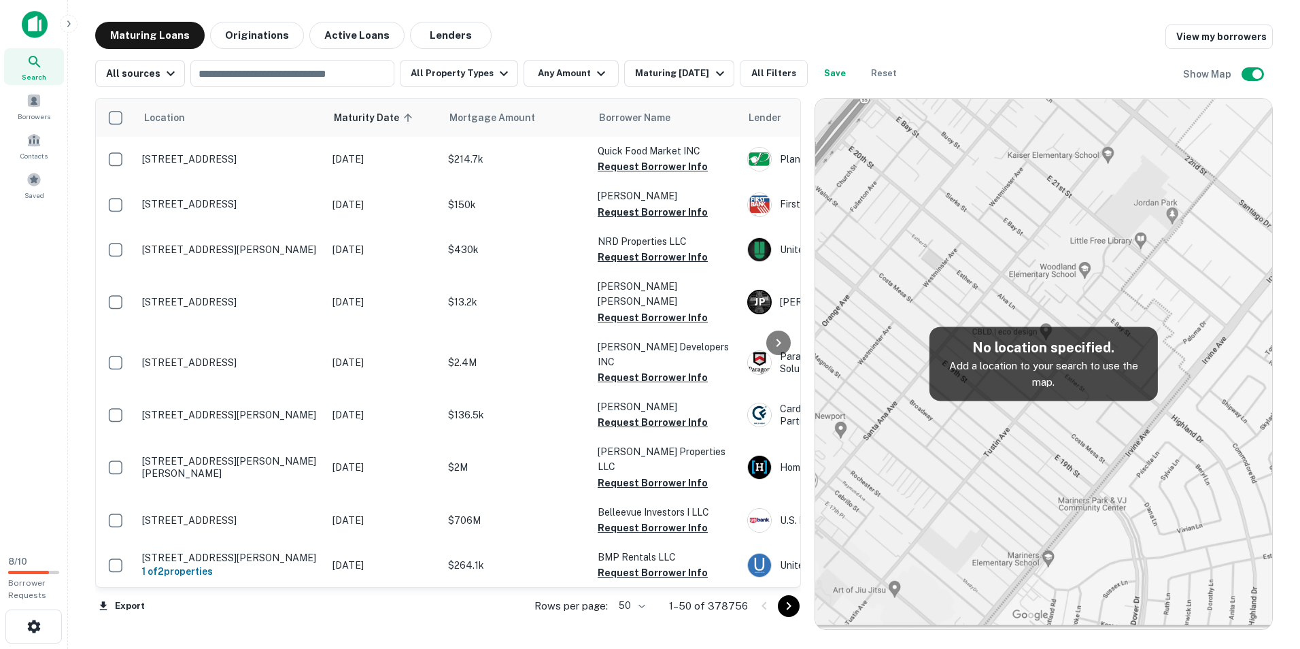
click at [44, 58] on div "Search" at bounding box center [34, 66] width 60 height 37
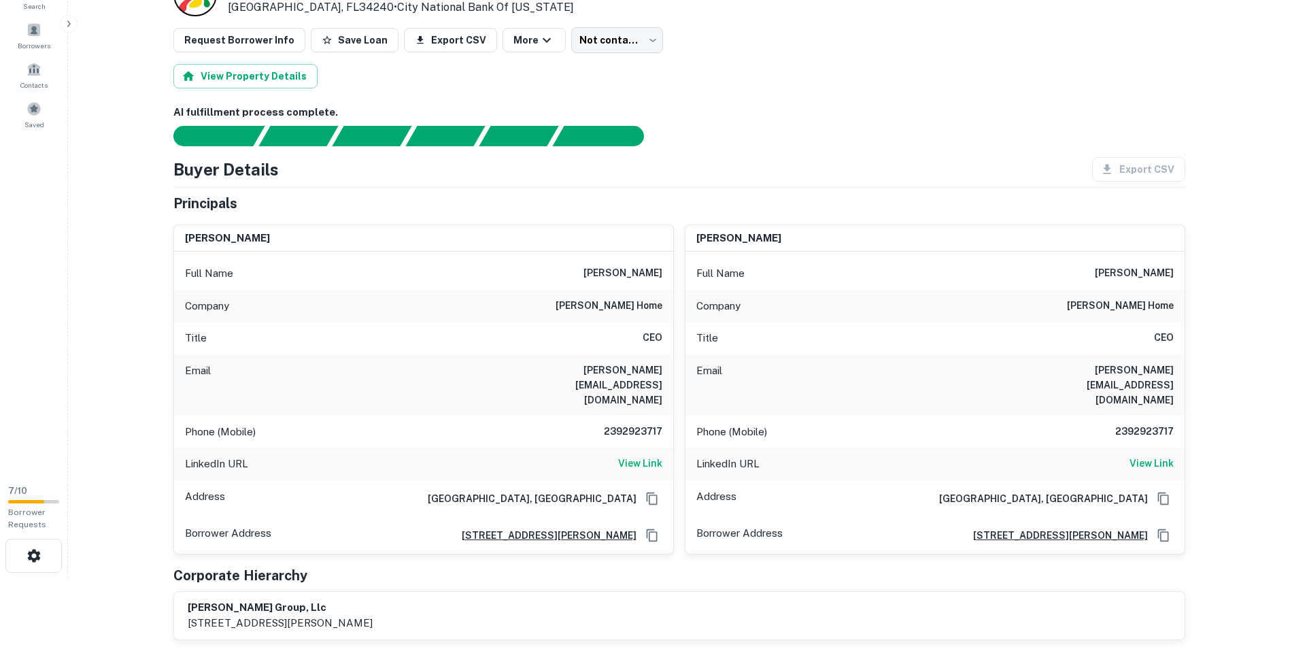
scroll to position [136, 0]
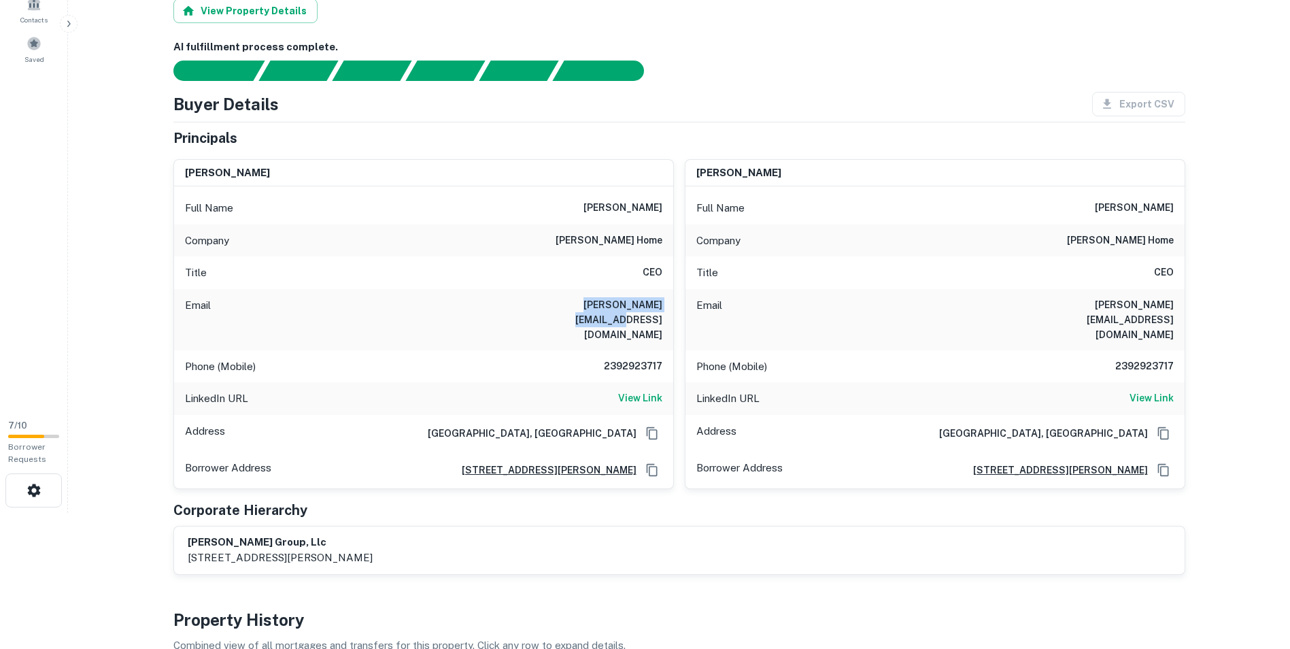
drag, startPoint x: 545, startPoint y: 306, endPoint x: 660, endPoint y: 309, distance: 114.3
click at [660, 309] on div "Email [PERSON_NAME][EMAIL_ADDRESS][DOMAIN_NAME]" at bounding box center [423, 319] width 499 height 61
copy h6 "[PERSON_NAME][EMAIL_ADDRESS][DOMAIN_NAME]"
drag, startPoint x: 598, startPoint y: 326, endPoint x: 663, endPoint y: 334, distance: 65.1
click at [663, 350] on div "Phone (Mobile) [PHONE_NUMBER]" at bounding box center [423, 366] width 499 height 33
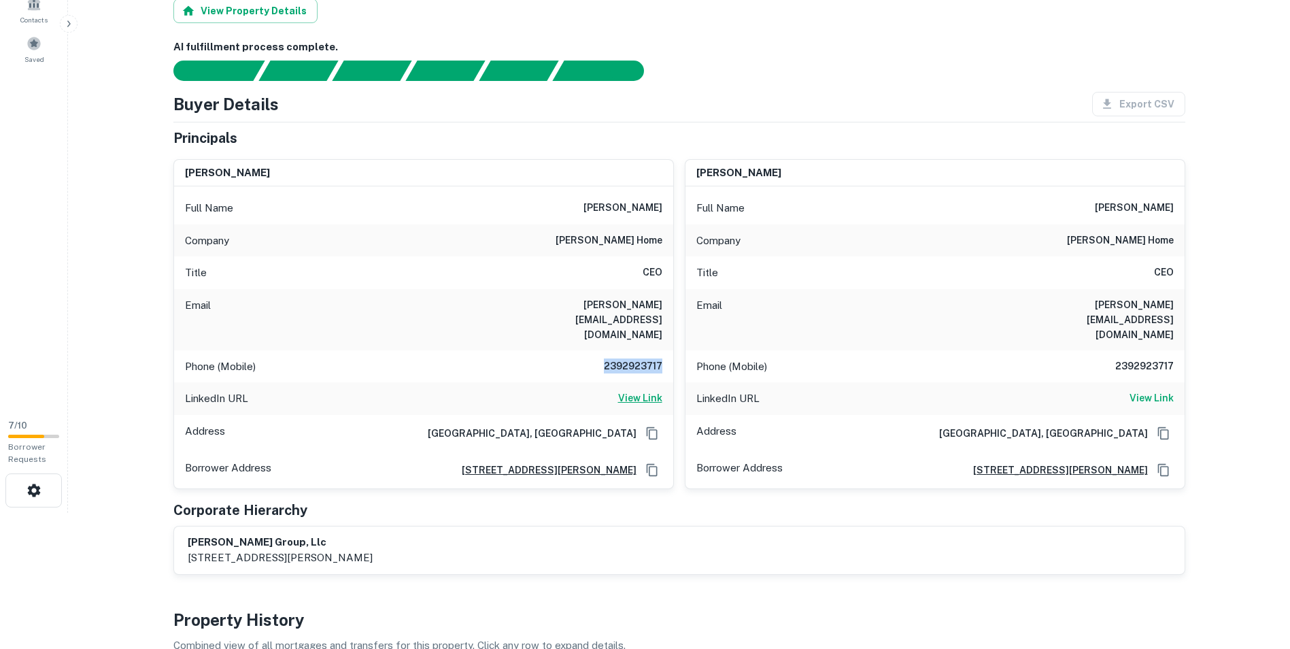
copy h6 "2392923717"
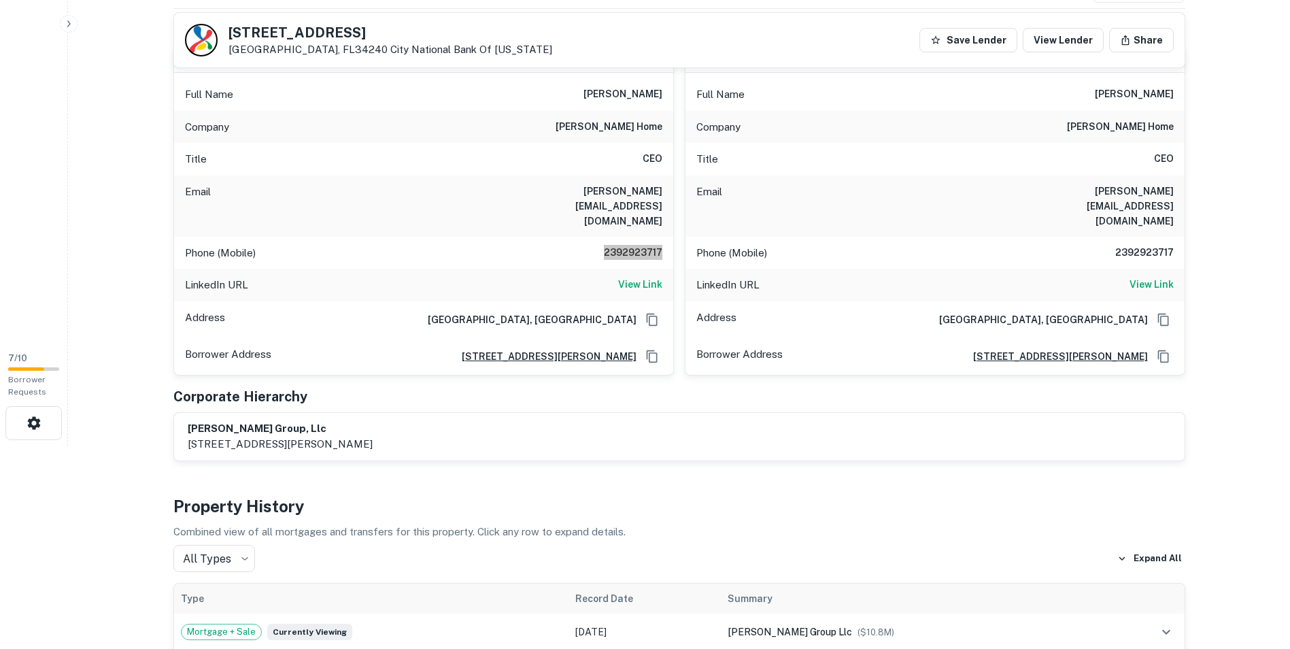
scroll to position [204, 0]
click at [610, 85] on div "Full Name [PERSON_NAME]" at bounding box center [423, 94] width 499 height 33
drag, startPoint x: 610, startPoint y: 85, endPoint x: 605, endPoint y: 122, distance: 37.0
click at [606, 122] on h6 "[PERSON_NAME] home" at bounding box center [609, 126] width 107 height 16
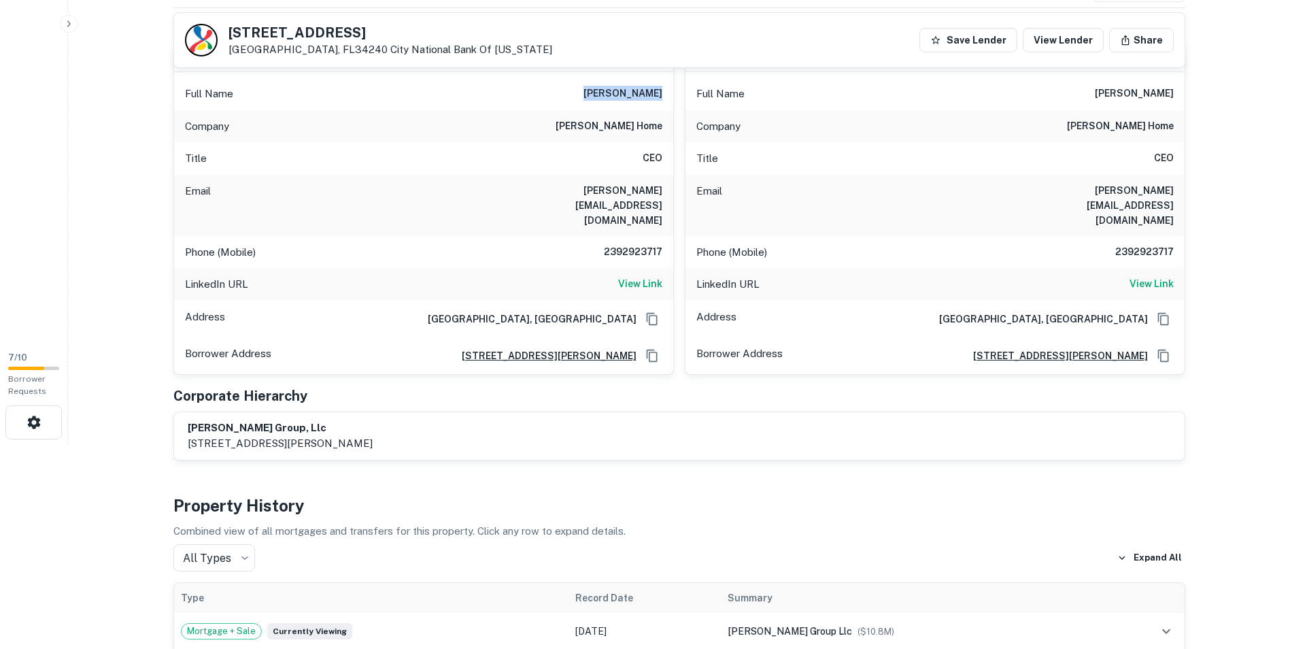
drag, startPoint x: 612, startPoint y: 101, endPoint x: 661, endPoint y: 89, distance: 50.3
click at [661, 89] on div "Full Name [PERSON_NAME]" at bounding box center [423, 94] width 499 height 33
copy h6 "[PERSON_NAME]"
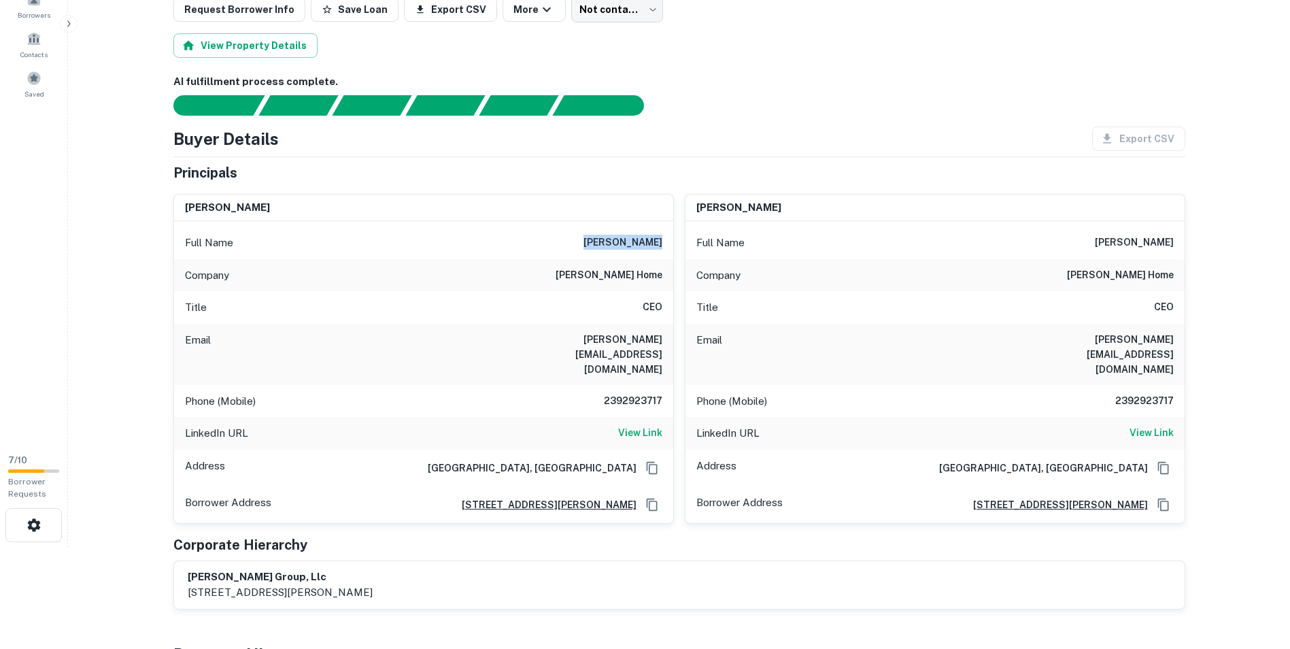
scroll to position [68, 0]
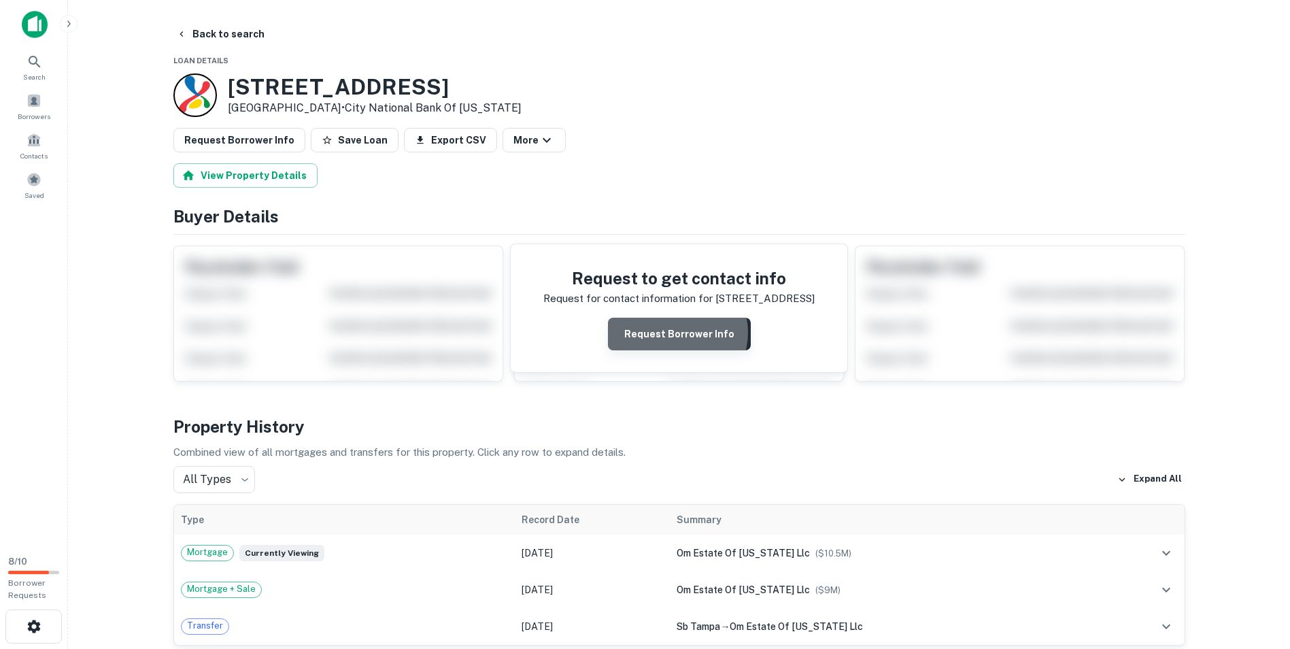
click at [679, 333] on button "Request Borrower Info" at bounding box center [679, 334] width 143 height 33
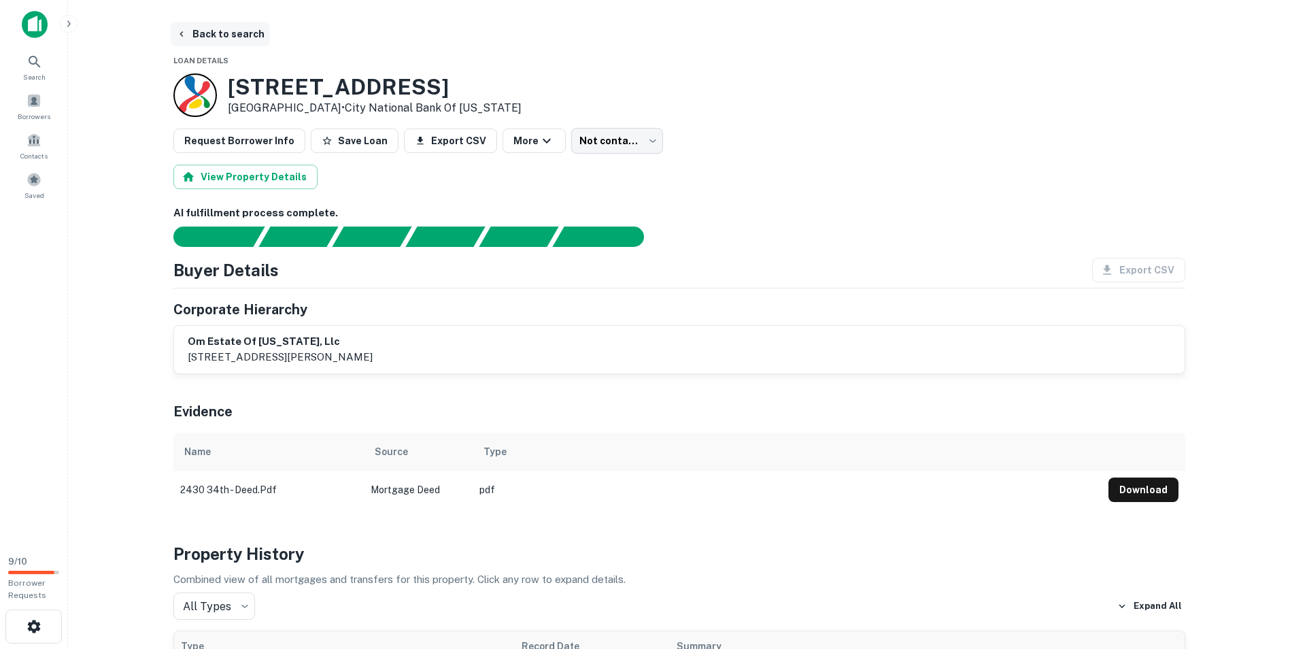
click at [192, 30] on button "Back to search" at bounding box center [220, 34] width 99 height 24
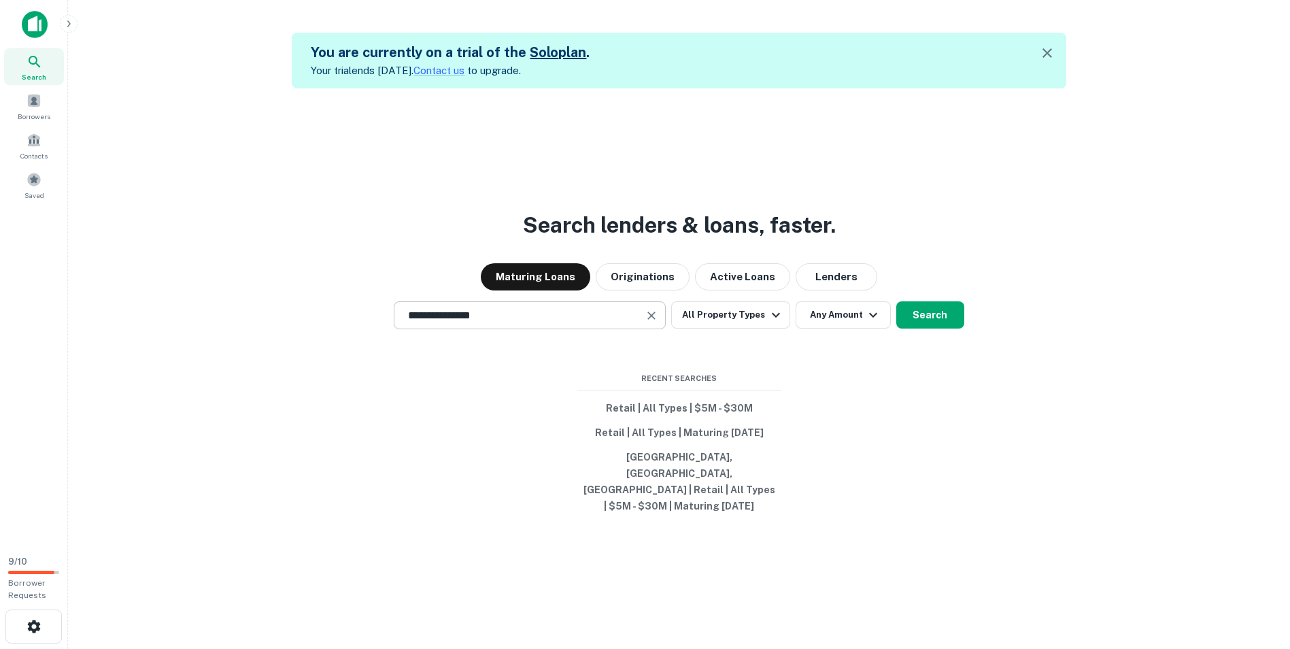
click at [479, 323] on input "**********" at bounding box center [519, 315] width 239 height 16
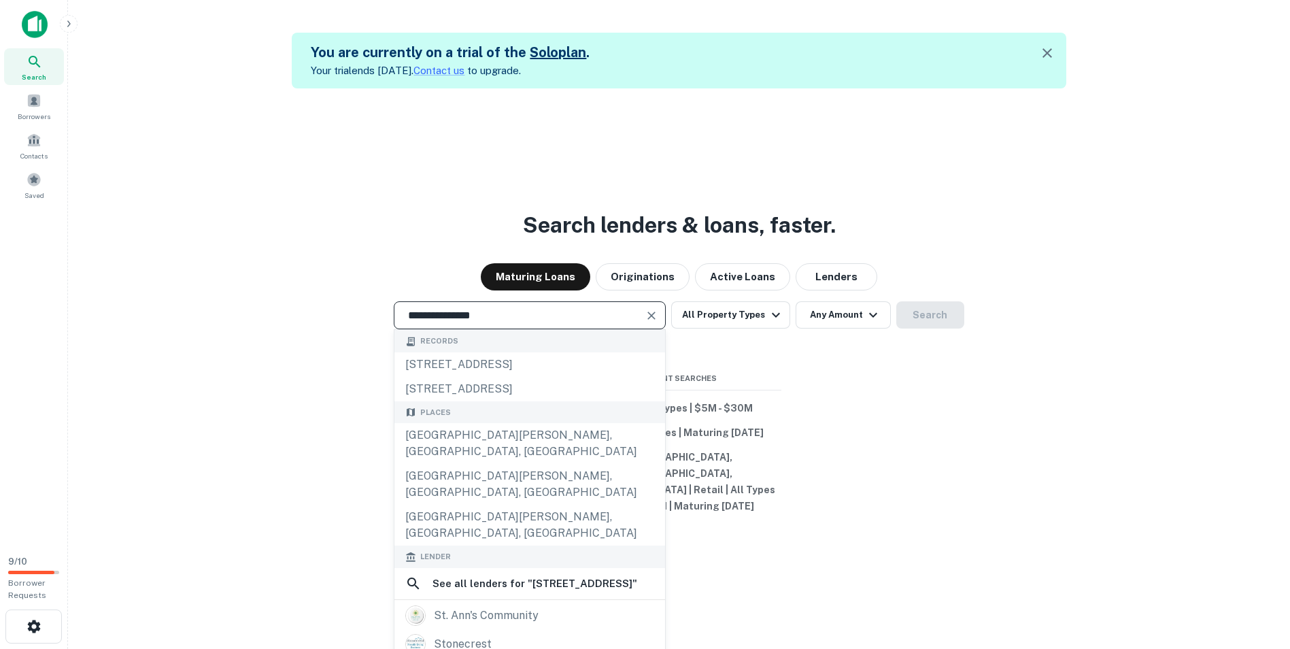
paste input "**"
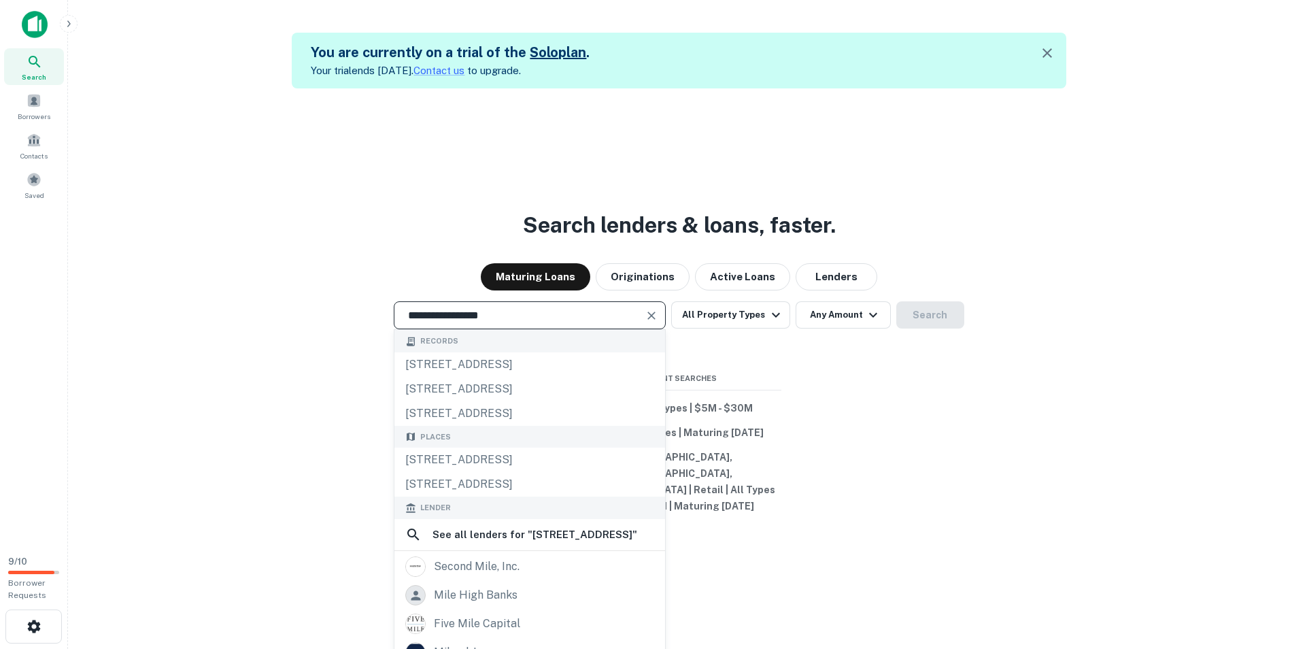
type input "**********"
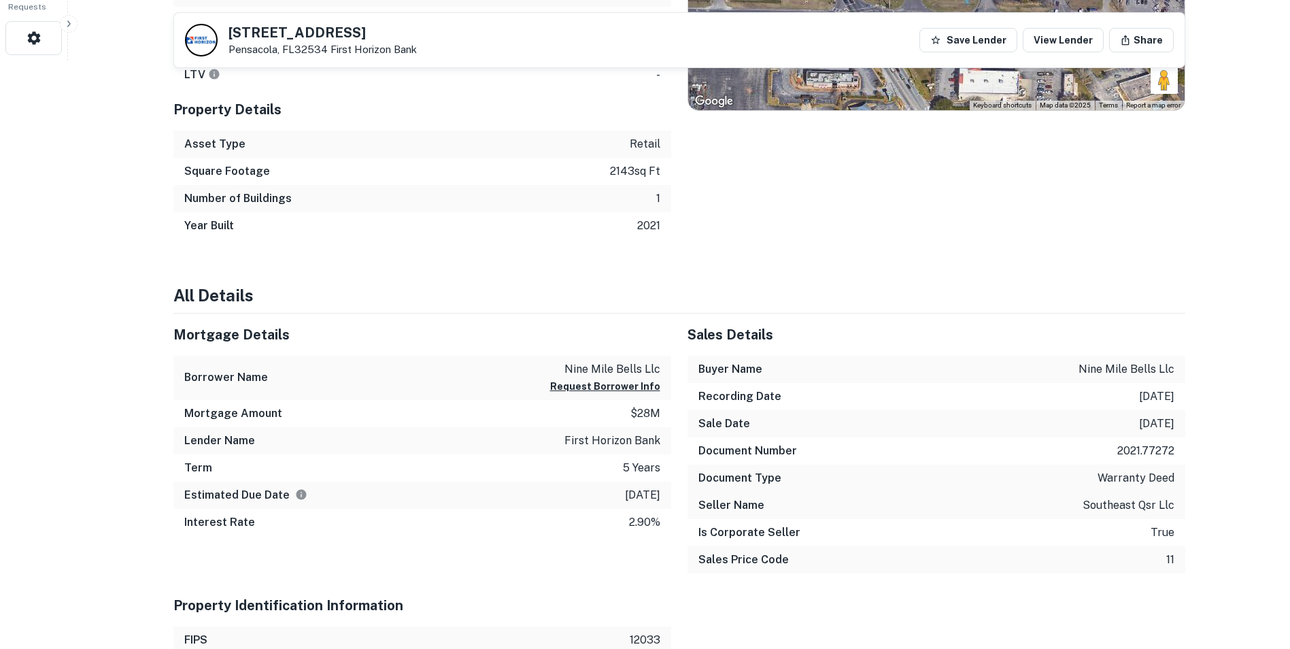
scroll to position [612, 0]
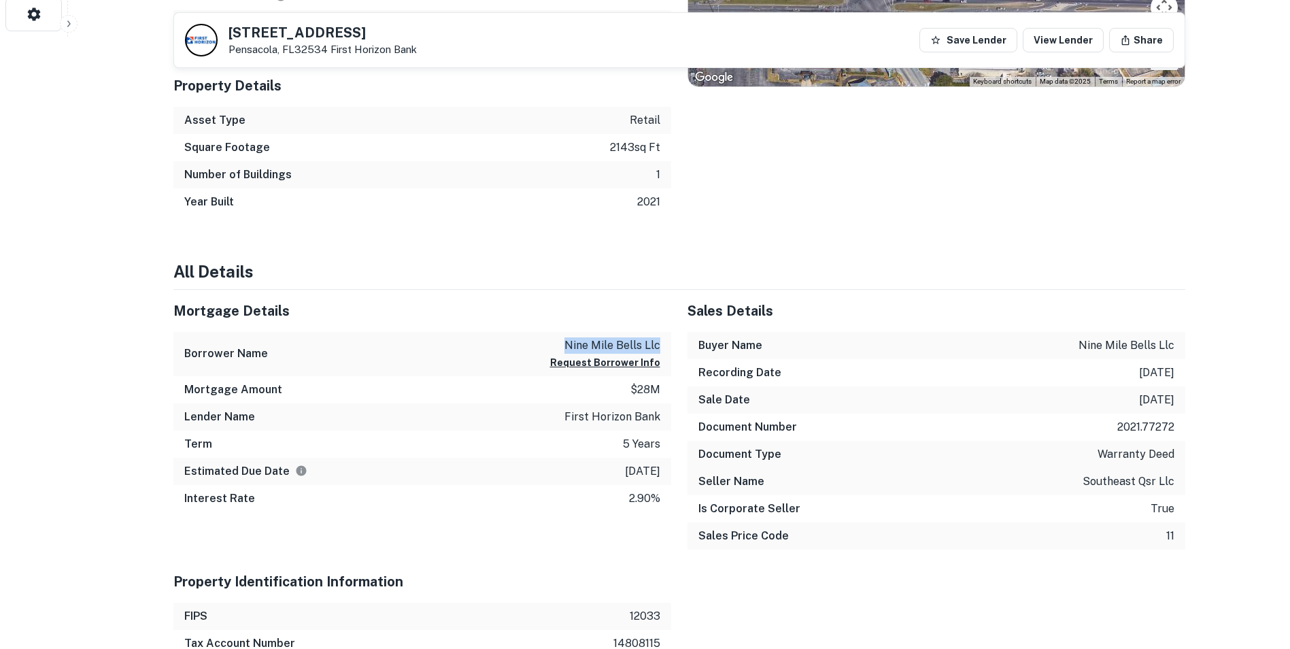
drag, startPoint x: 576, startPoint y: 343, endPoint x: 662, endPoint y: 342, distance: 86.4
click at [662, 342] on div "Borrower Name nine mile bells llc Request Borrower Info" at bounding box center [422, 354] width 498 height 44
copy p "nine mile bells llc"
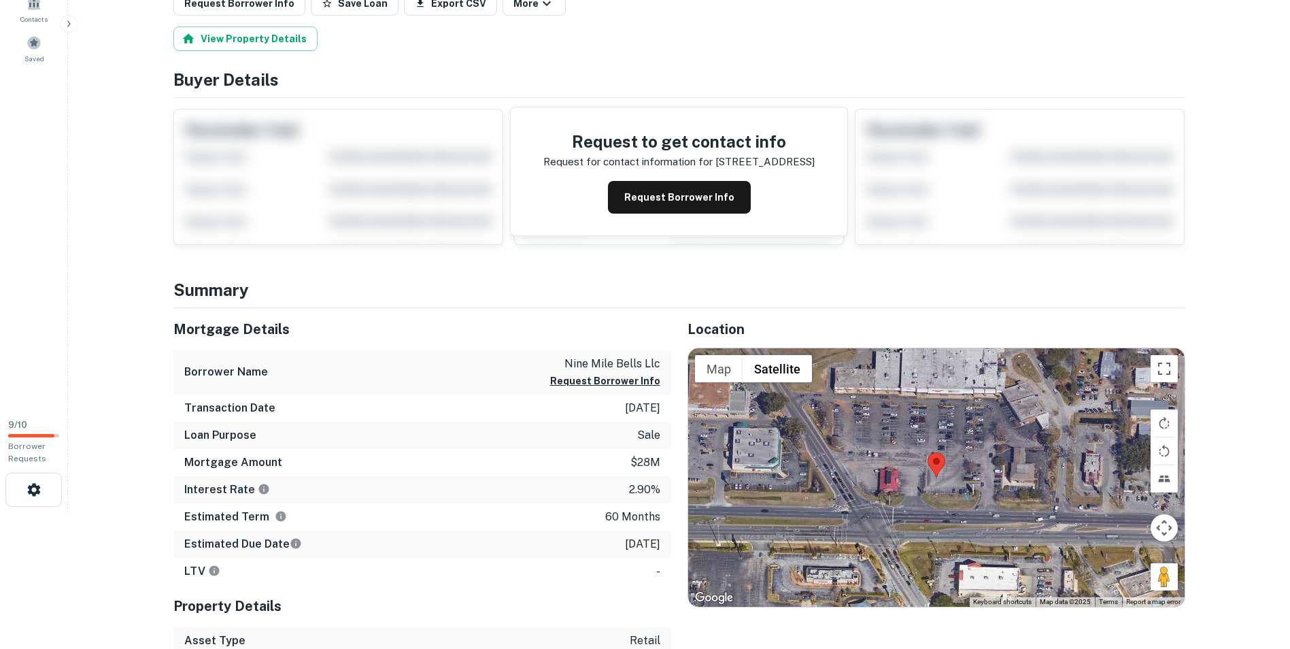
scroll to position [0, 0]
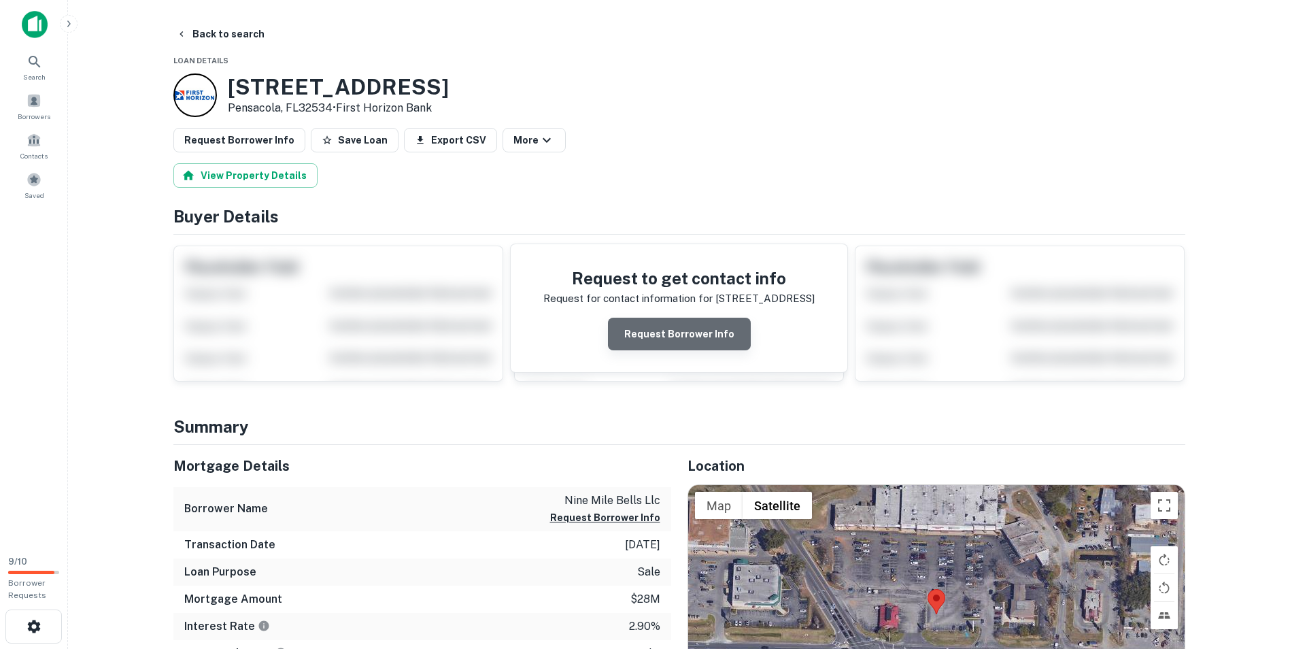
click at [683, 335] on button "Request Borrower Info" at bounding box center [679, 334] width 143 height 33
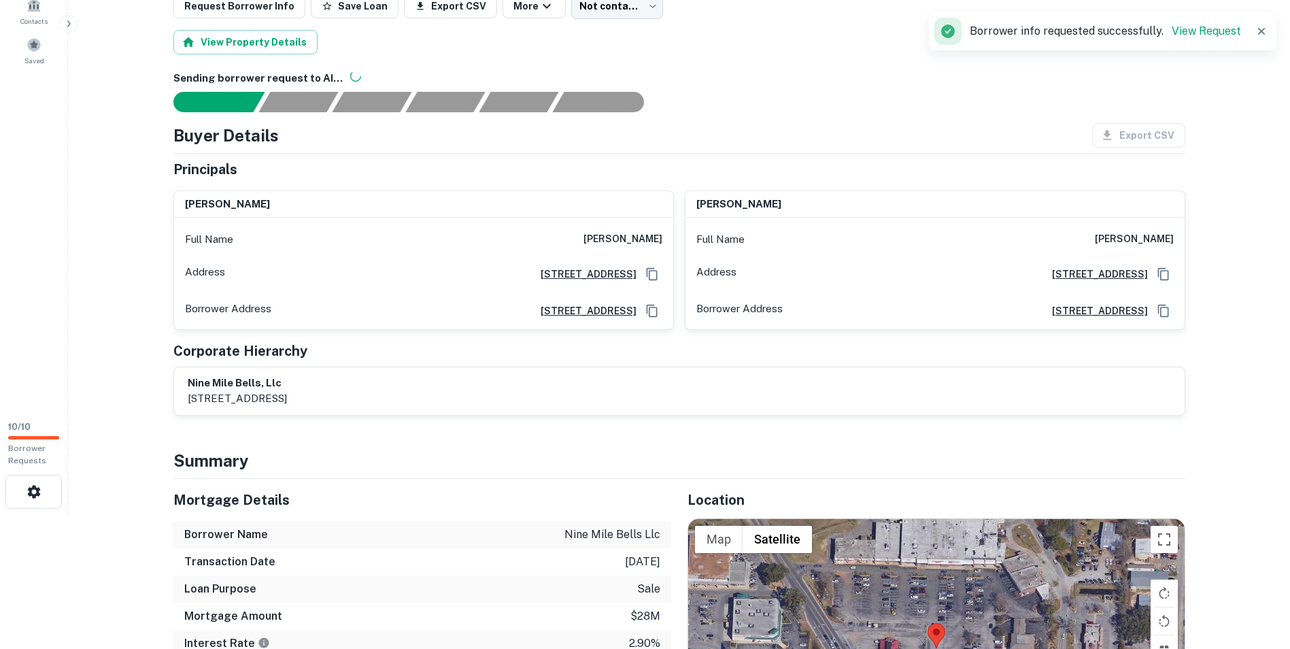
scroll to position [136, 0]
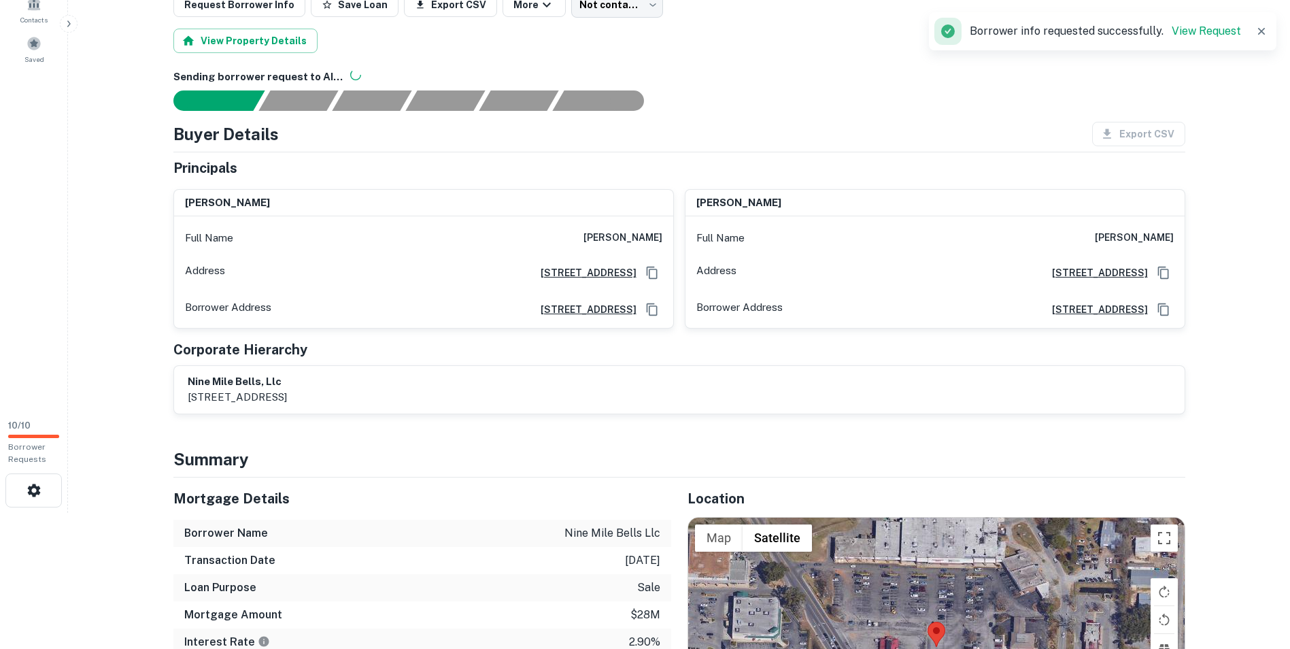
drag, startPoint x: 591, startPoint y: 222, endPoint x: 665, endPoint y: 232, distance: 74.7
click at [665, 232] on div "Full Name [PERSON_NAME]" at bounding box center [423, 238] width 499 height 33
copy h6 "[PERSON_NAME]"
drag, startPoint x: 764, startPoint y: 207, endPoint x: 694, endPoint y: 201, distance: 69.6
click at [694, 201] on div "[PERSON_NAME]" at bounding box center [934, 203] width 499 height 27
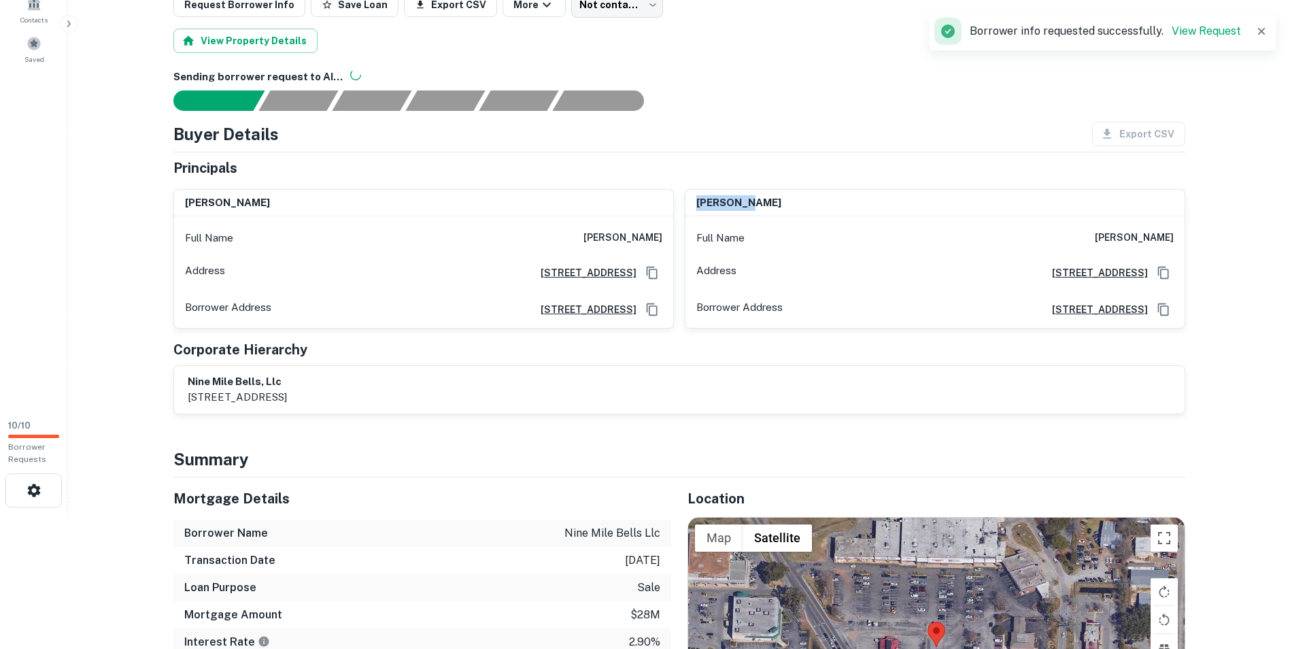
copy h6 "[PERSON_NAME]"
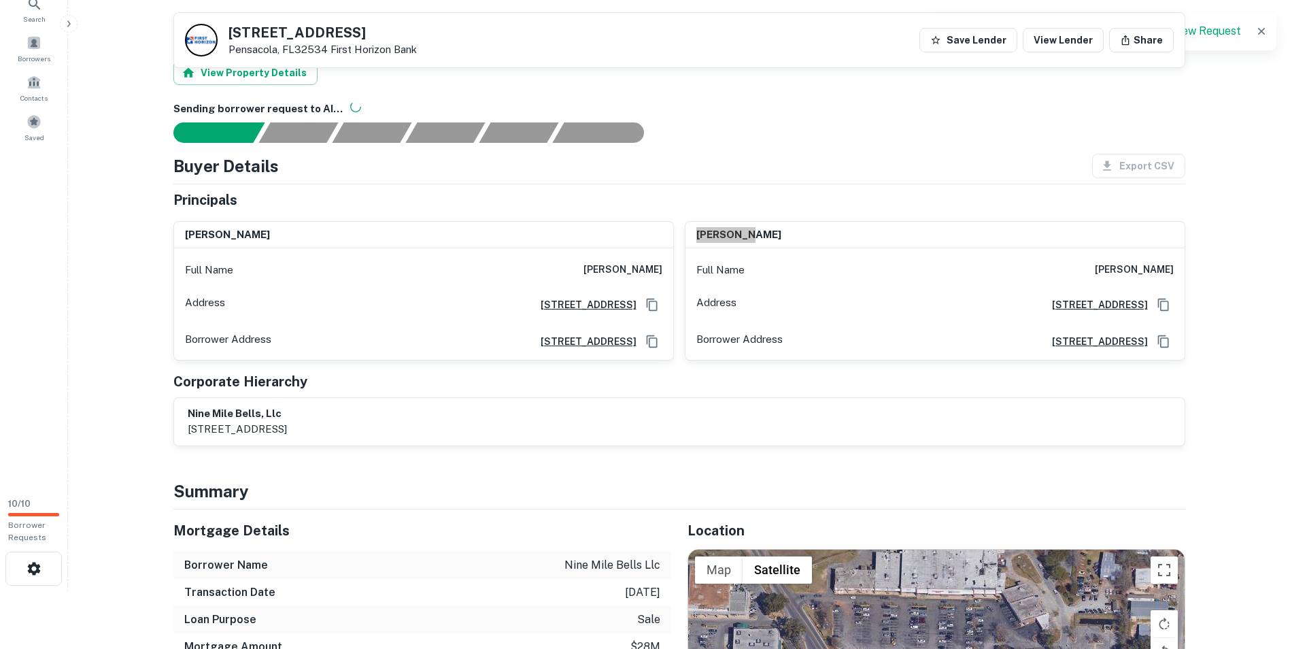
scroll to position [0, 0]
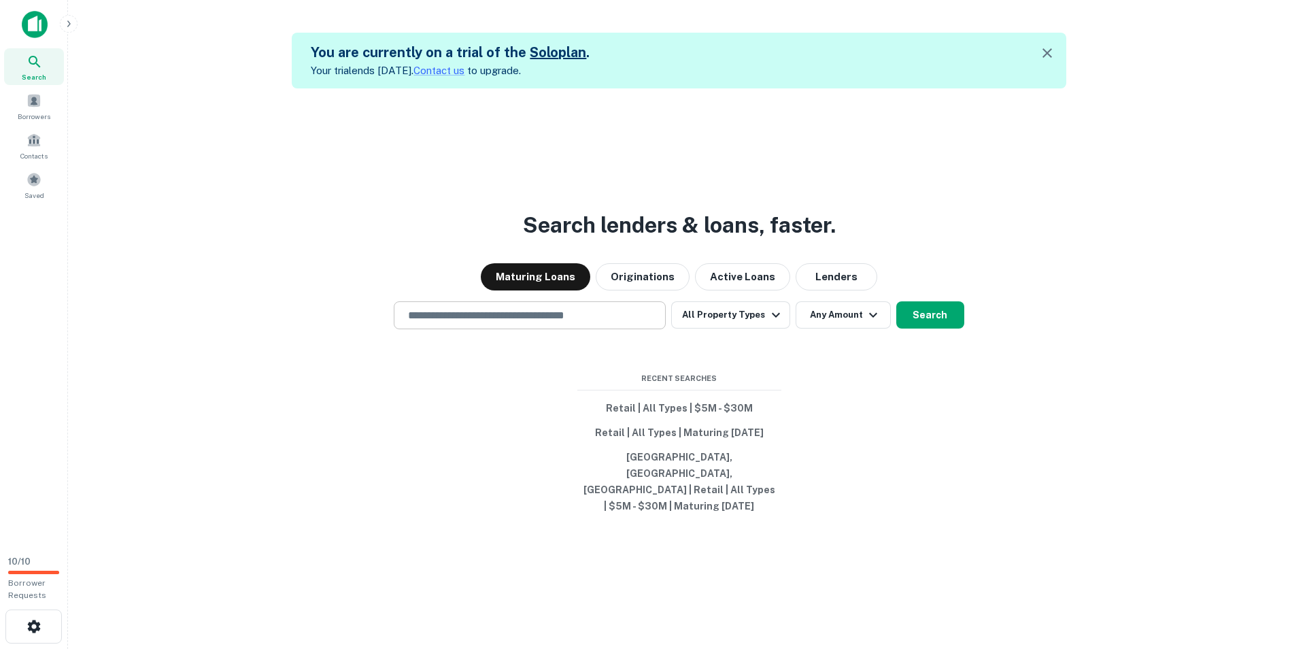
click at [510, 323] on input "text" at bounding box center [530, 315] width 260 height 16
paste input "**********"
type input "**********"
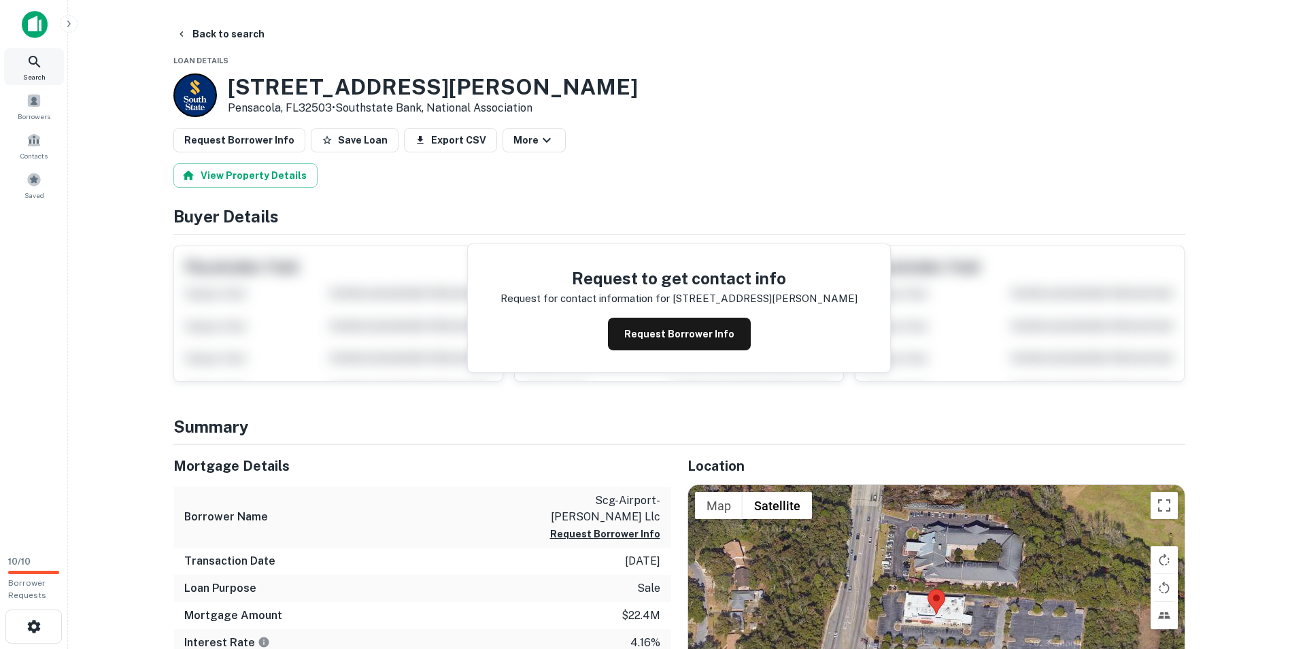
click at [41, 61] on icon at bounding box center [35, 62] width 16 height 16
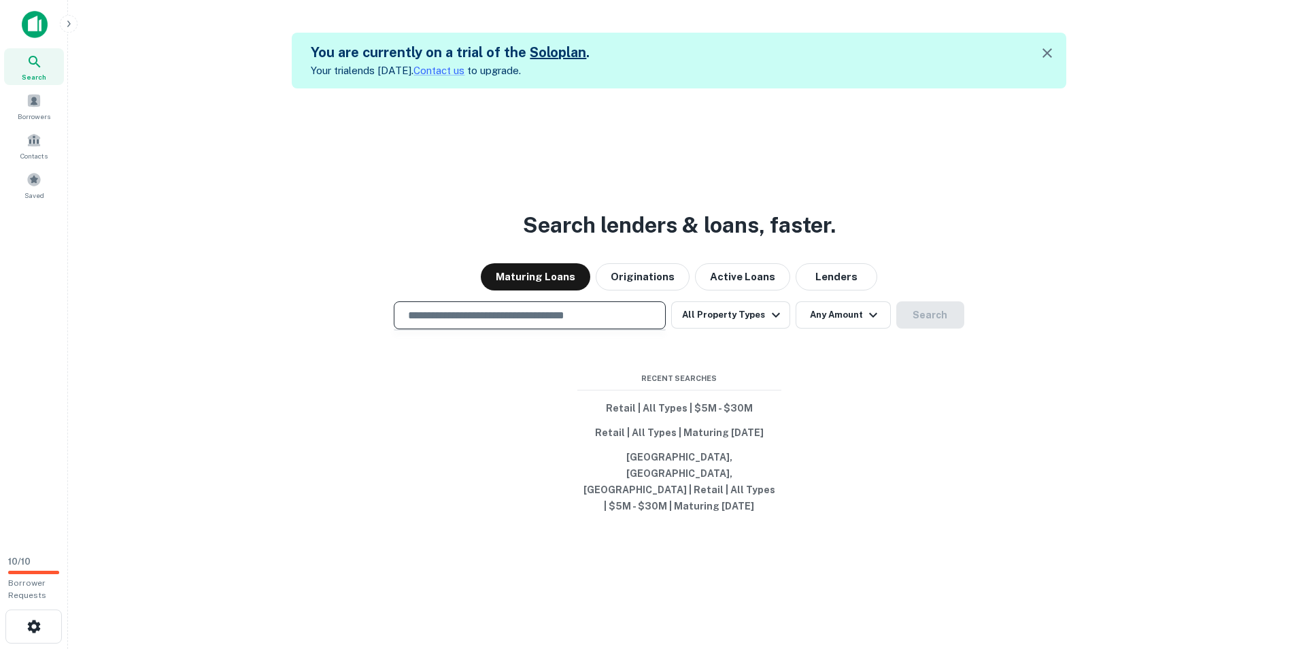
click at [492, 323] on input "text" at bounding box center [530, 315] width 260 height 16
type input "**********"
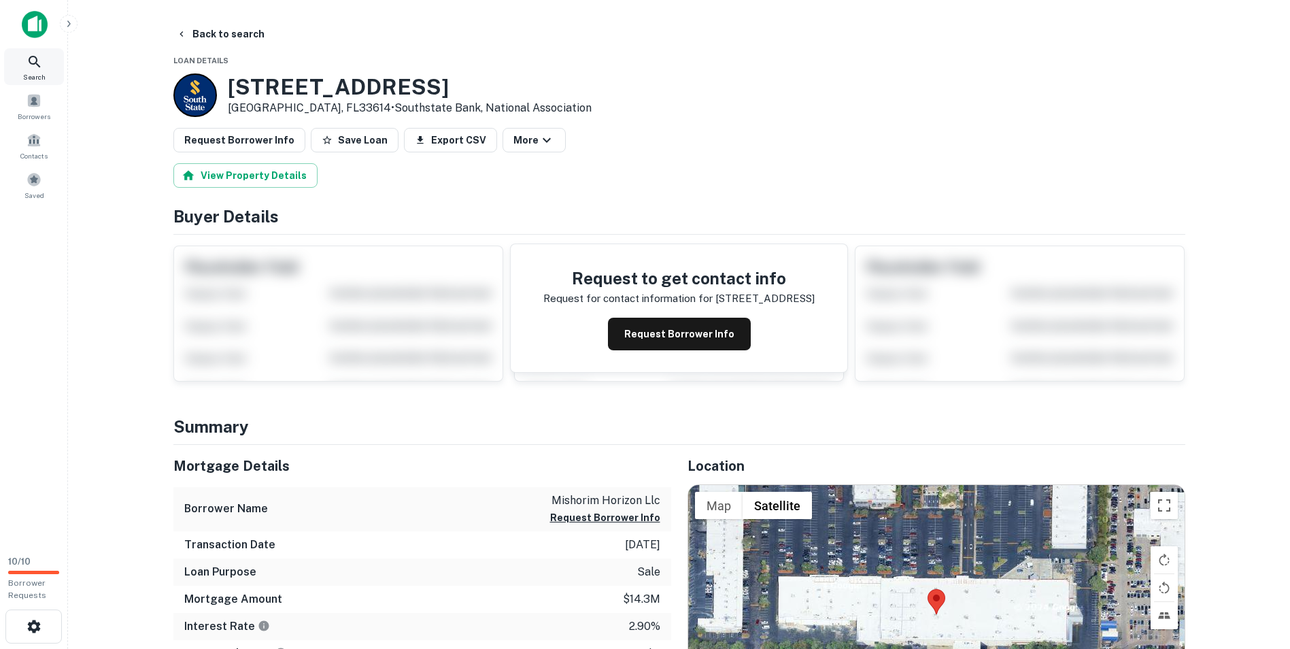
click at [41, 63] on icon at bounding box center [35, 62] width 16 height 16
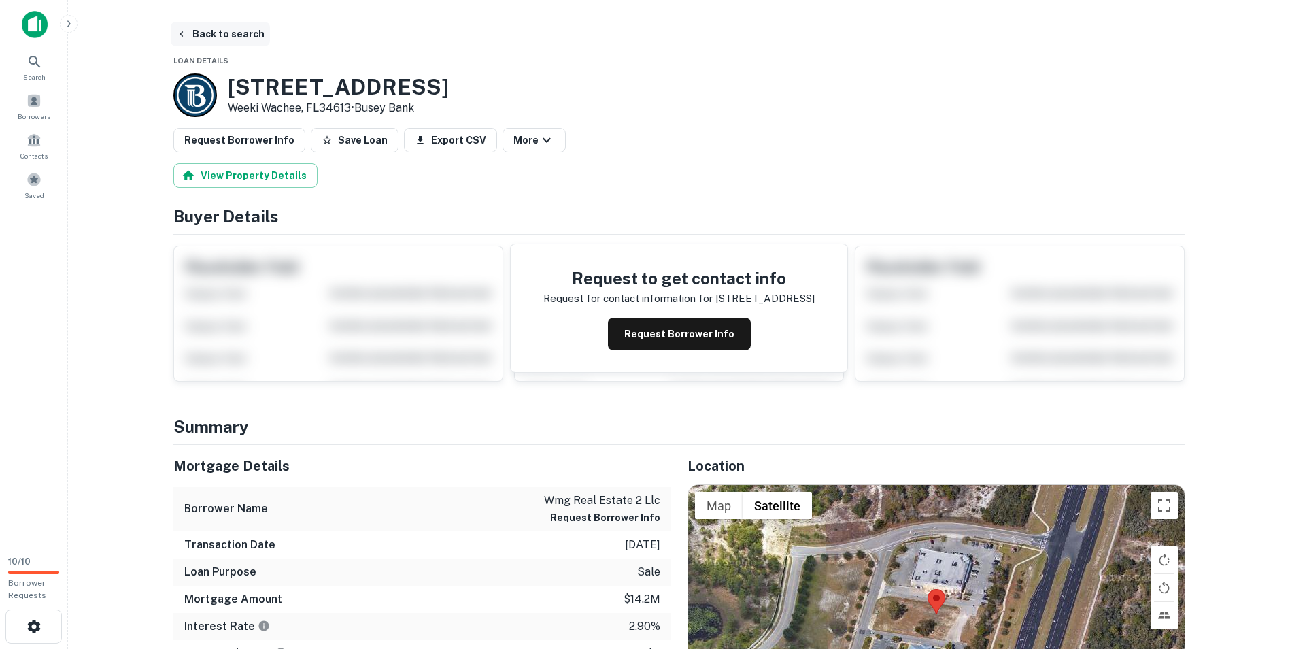
click at [190, 29] on button "Back to search" at bounding box center [220, 34] width 99 height 24
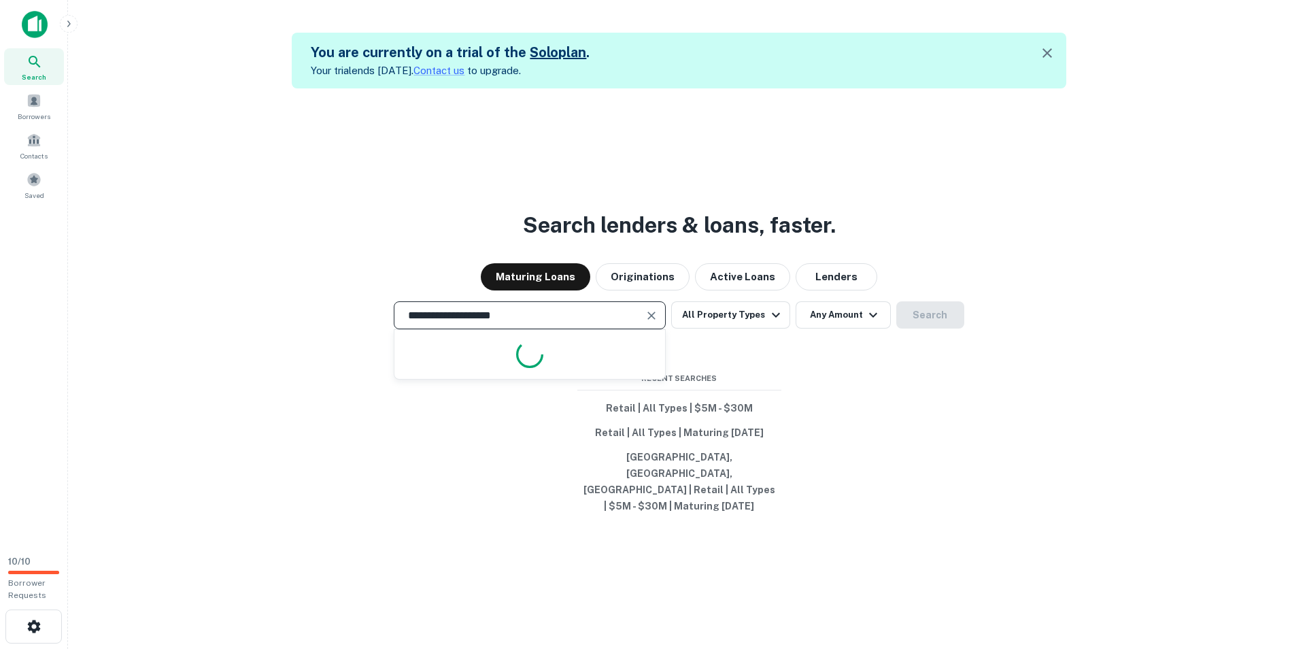
click at [528, 323] on input "**********" at bounding box center [519, 315] width 239 height 16
click at [527, 323] on input "**********" at bounding box center [519, 315] width 239 height 16
paste input "text"
type input "**********"
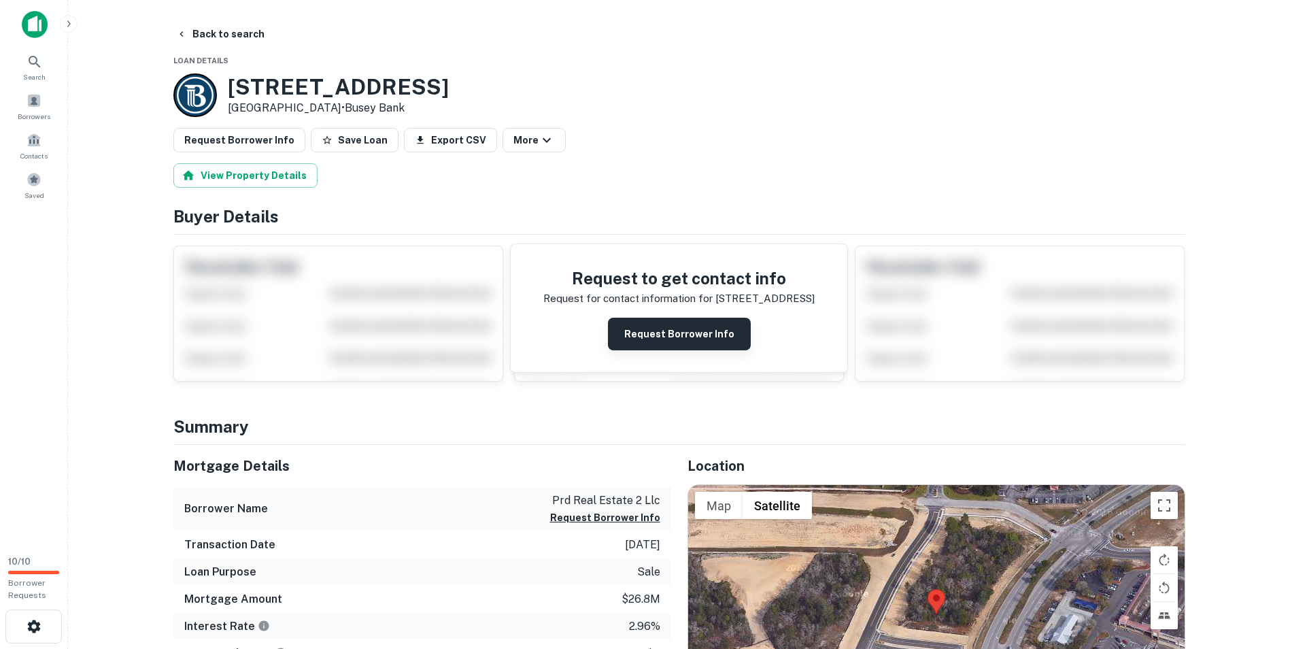
click at [700, 334] on button "Request Borrower Info" at bounding box center [679, 334] width 143 height 33
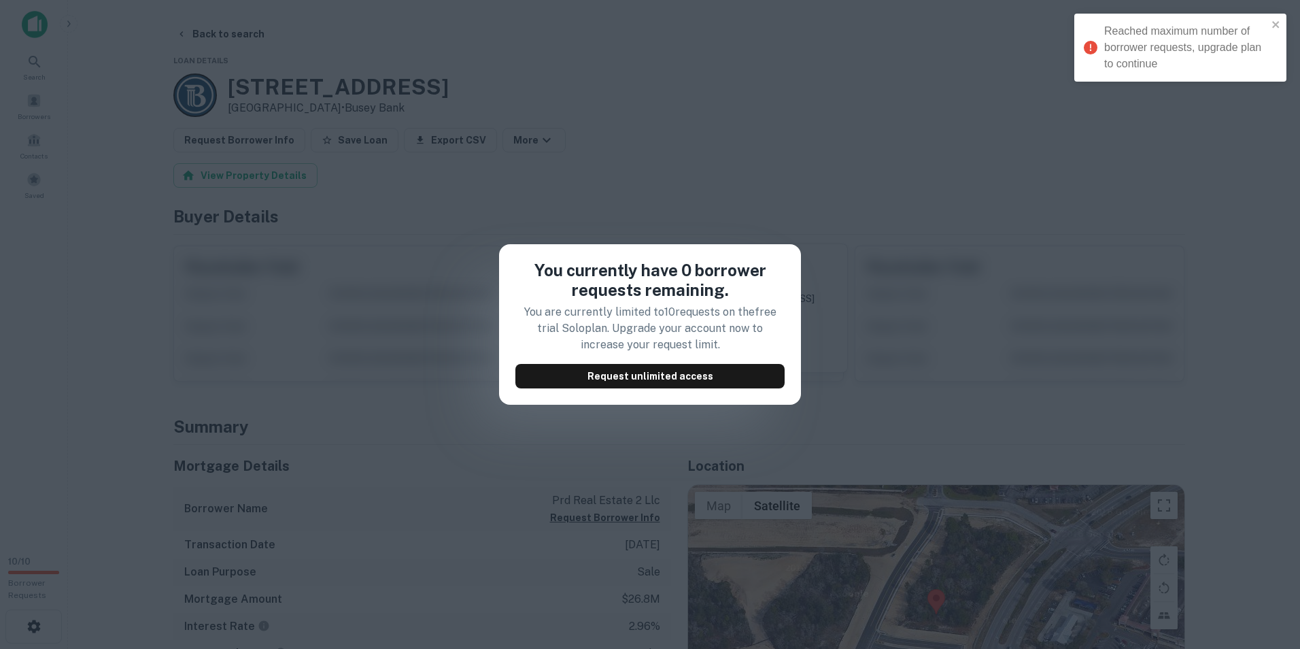
click at [932, 272] on div "You currently have 0 borrower requests remaining. You are currently limited to …" at bounding box center [650, 324] width 1300 height 649
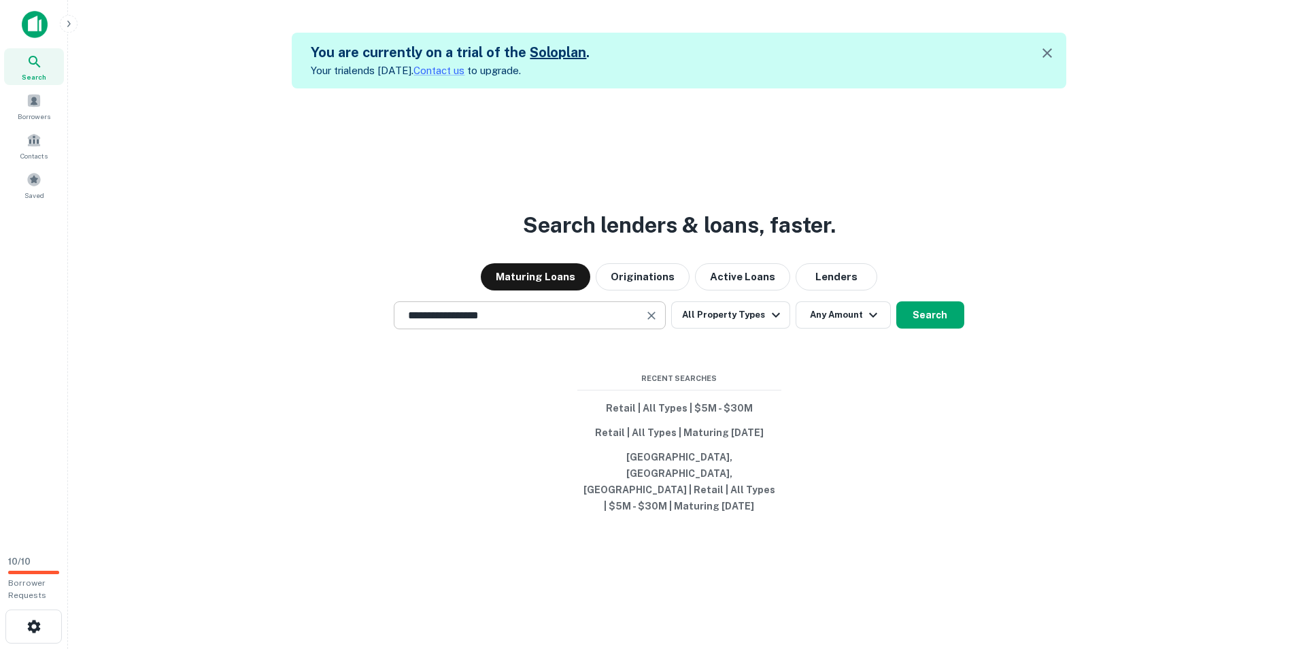
click at [525, 323] on input "**********" at bounding box center [519, 315] width 239 height 16
click at [524, 323] on input "**********" at bounding box center [519, 315] width 239 height 16
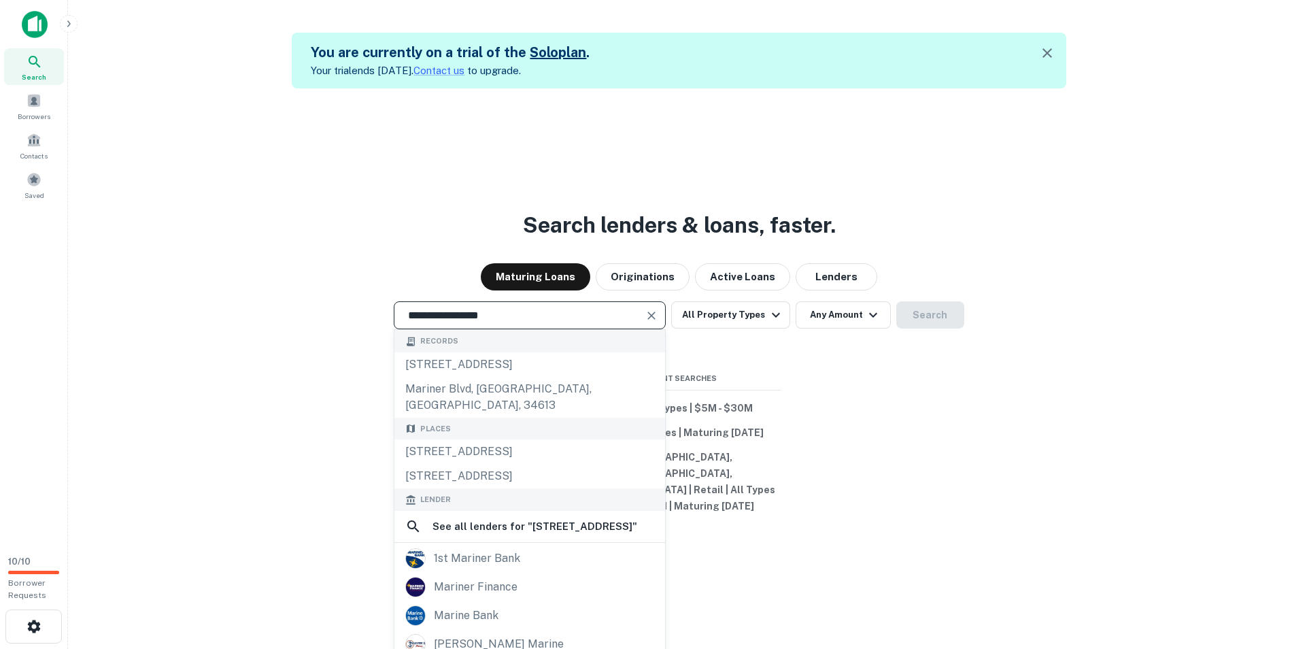
paste input "******"
type input "**********"
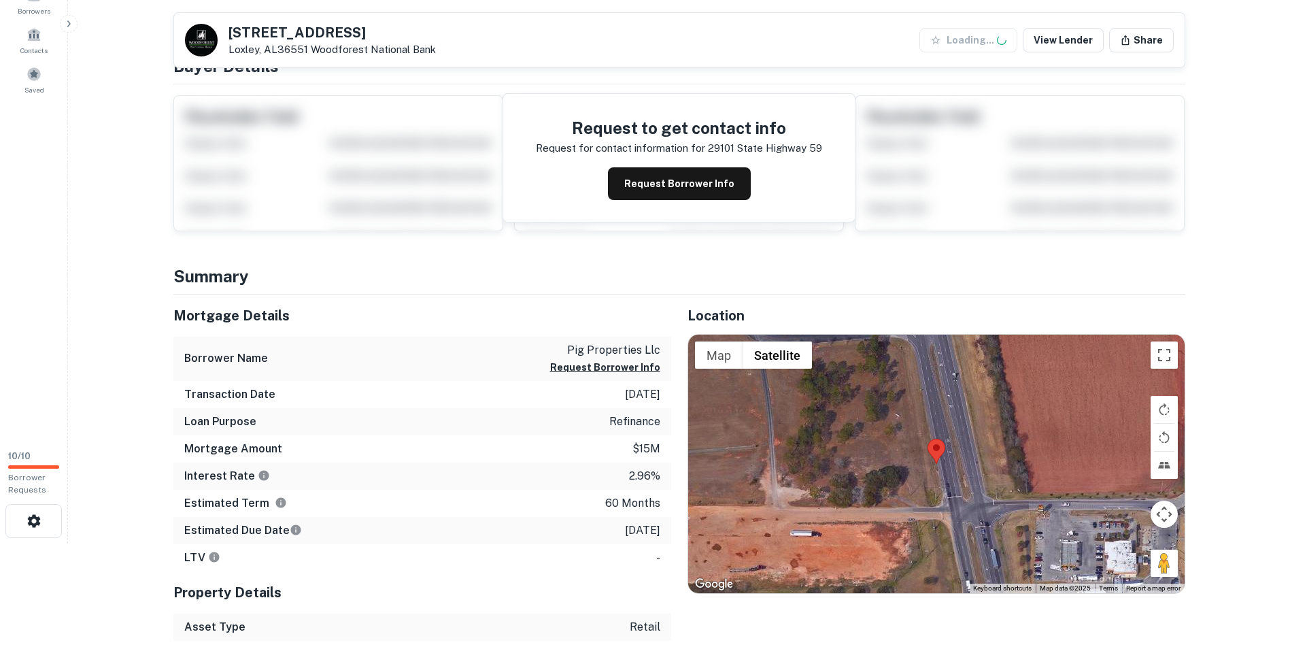
scroll to position [204, 0]
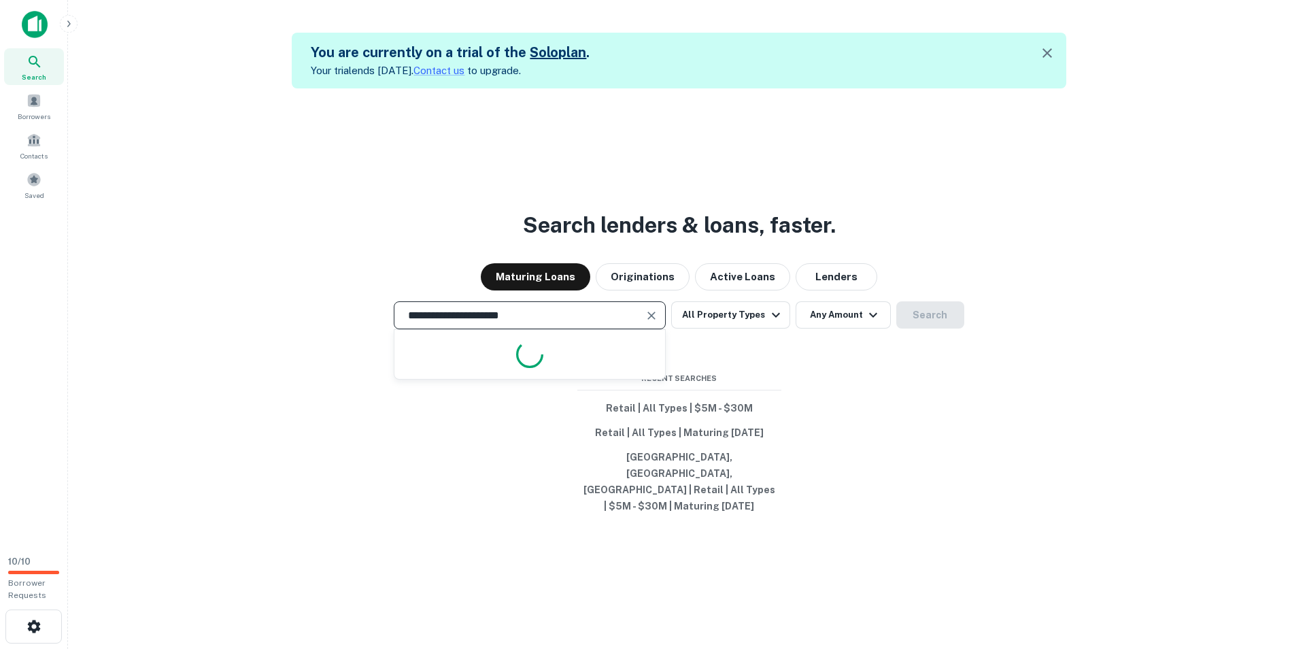
click at [462, 323] on input "**********" at bounding box center [519, 315] width 239 height 16
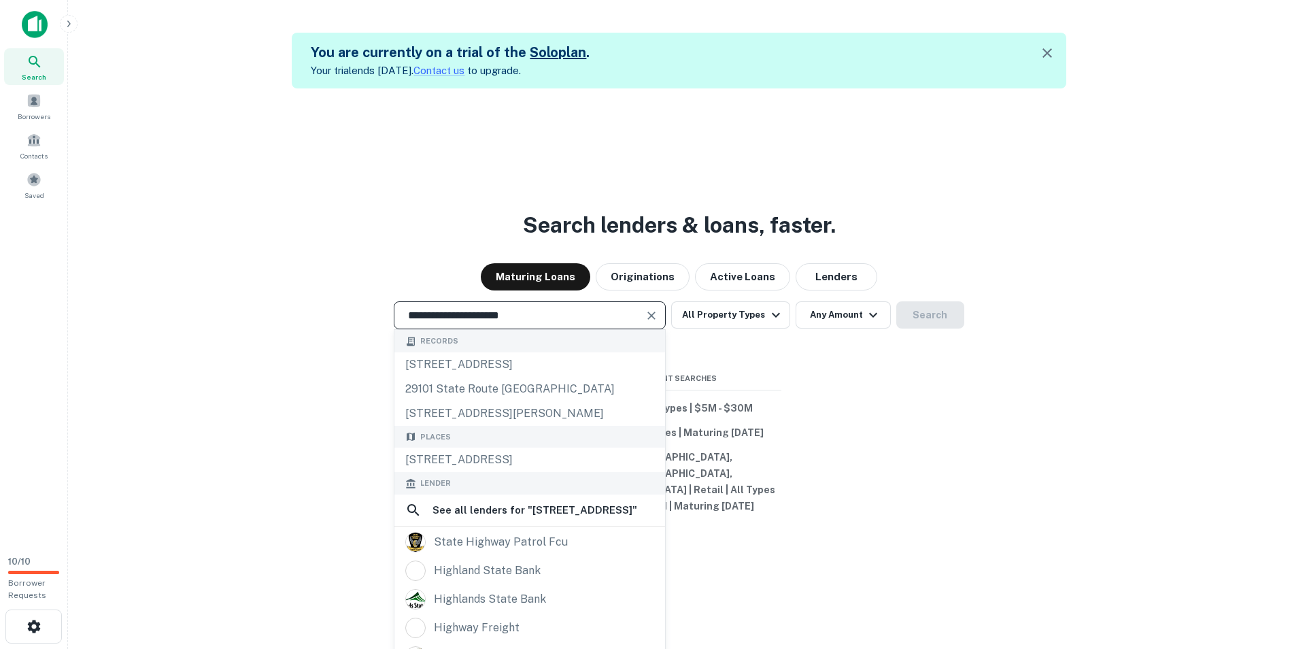
click at [461, 323] on input "**********" at bounding box center [519, 315] width 239 height 16
paste input "text"
type input "**********"
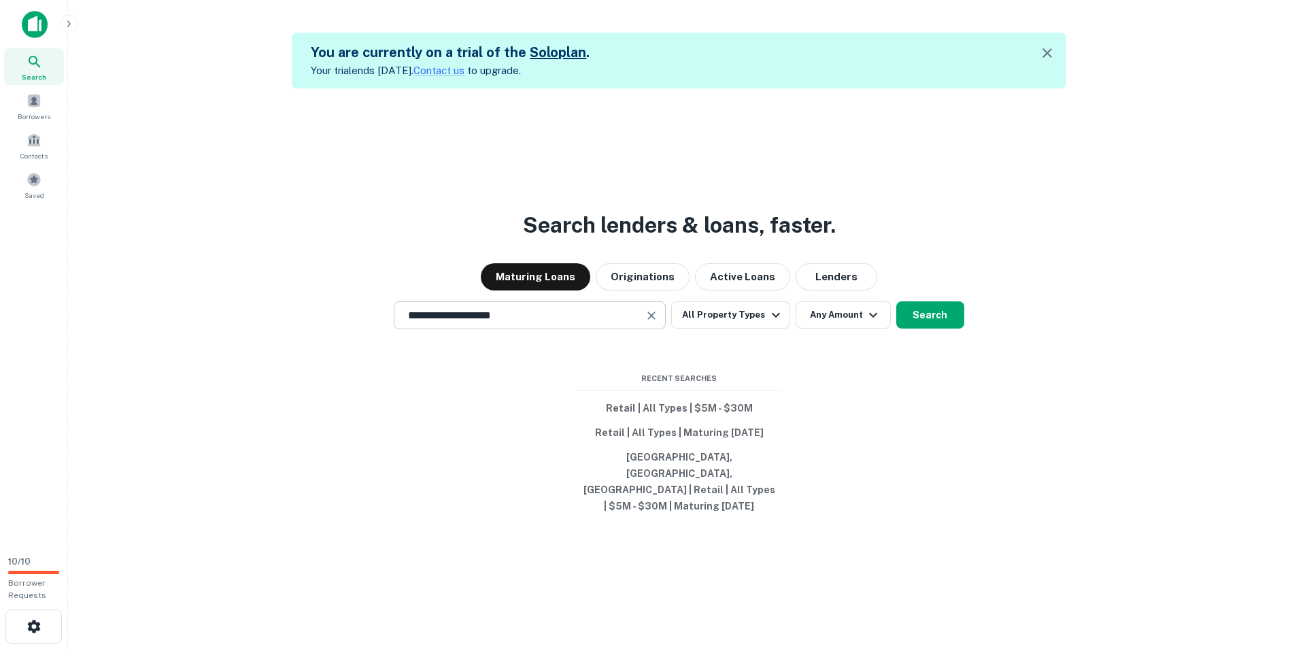
click at [488, 323] on input "**********" at bounding box center [519, 315] width 239 height 16
click at [487, 323] on input "**********" at bounding box center [519, 315] width 239 height 16
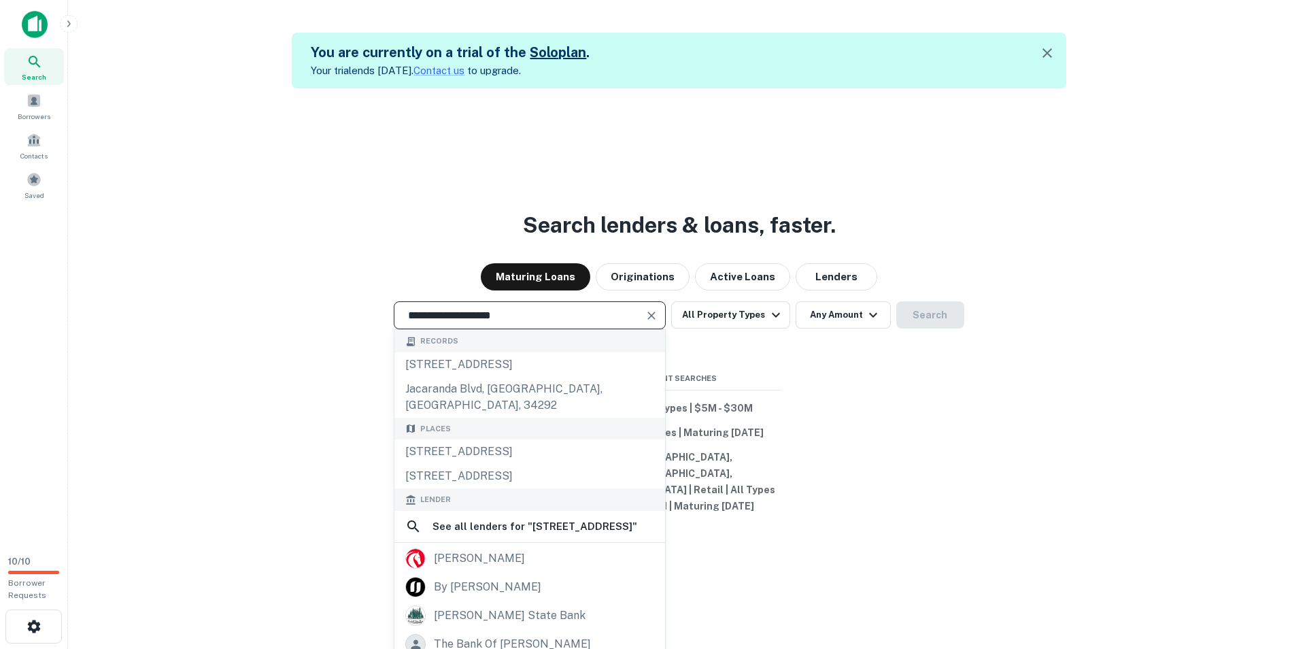
click at [487, 323] on input "**********" at bounding box center [519, 315] width 239 height 16
paste input "text"
type input "**********"
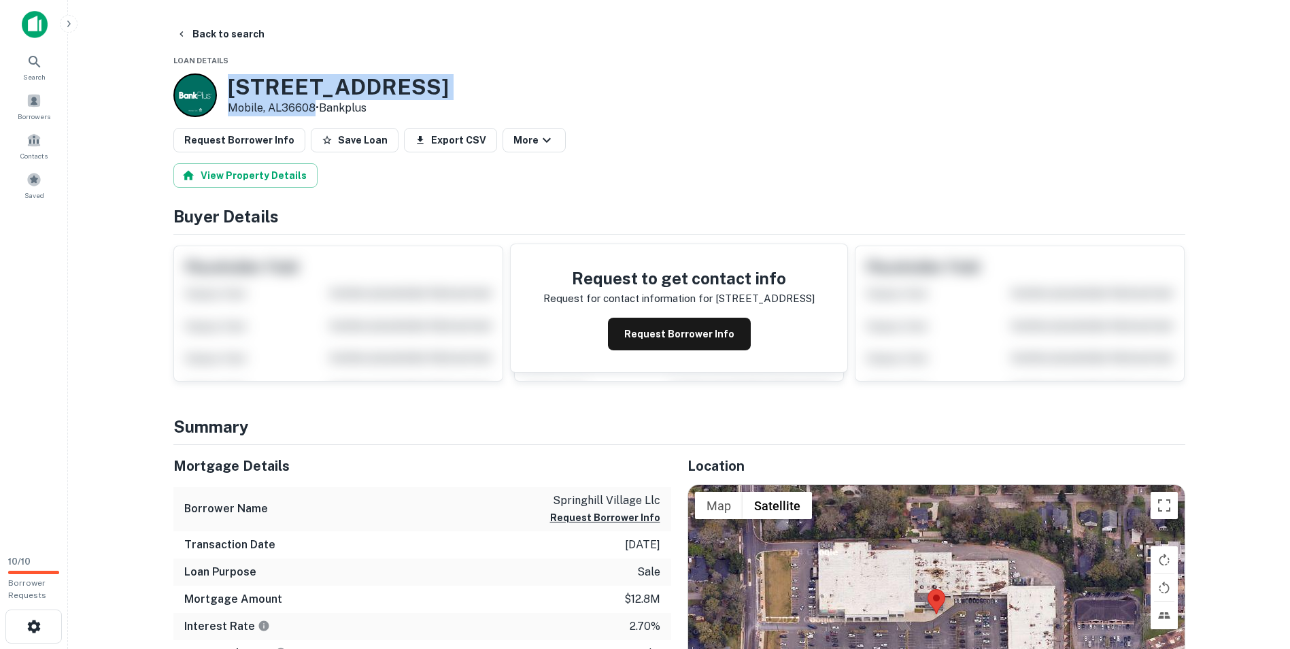
drag, startPoint x: 251, startPoint y: 90, endPoint x: 312, endPoint y: 112, distance: 65.0
click at [312, 112] on div "[STREET_ADDRESS] • Bankplus" at bounding box center [338, 95] width 221 height 42
